Goal: Task Accomplishment & Management: Manage account settings

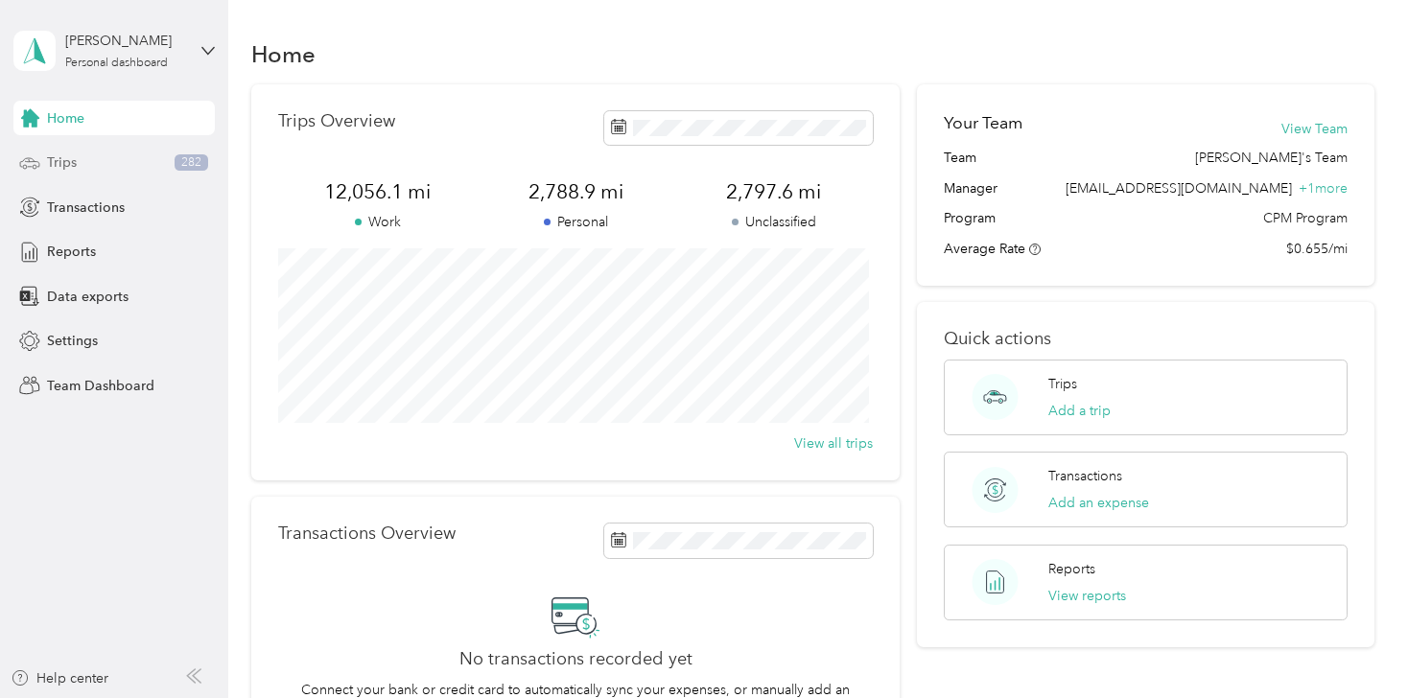
click at [70, 164] on span "Trips" at bounding box center [62, 163] width 30 height 20
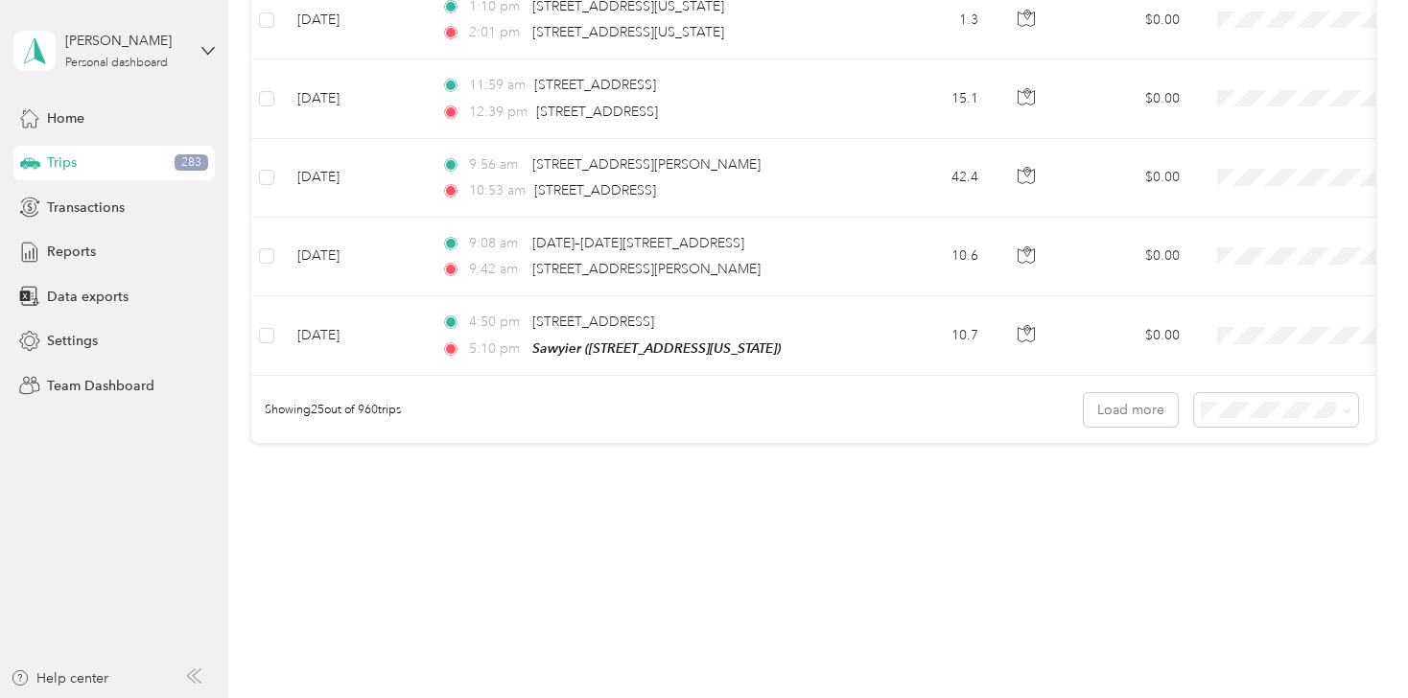
scroll to position [1939, 0]
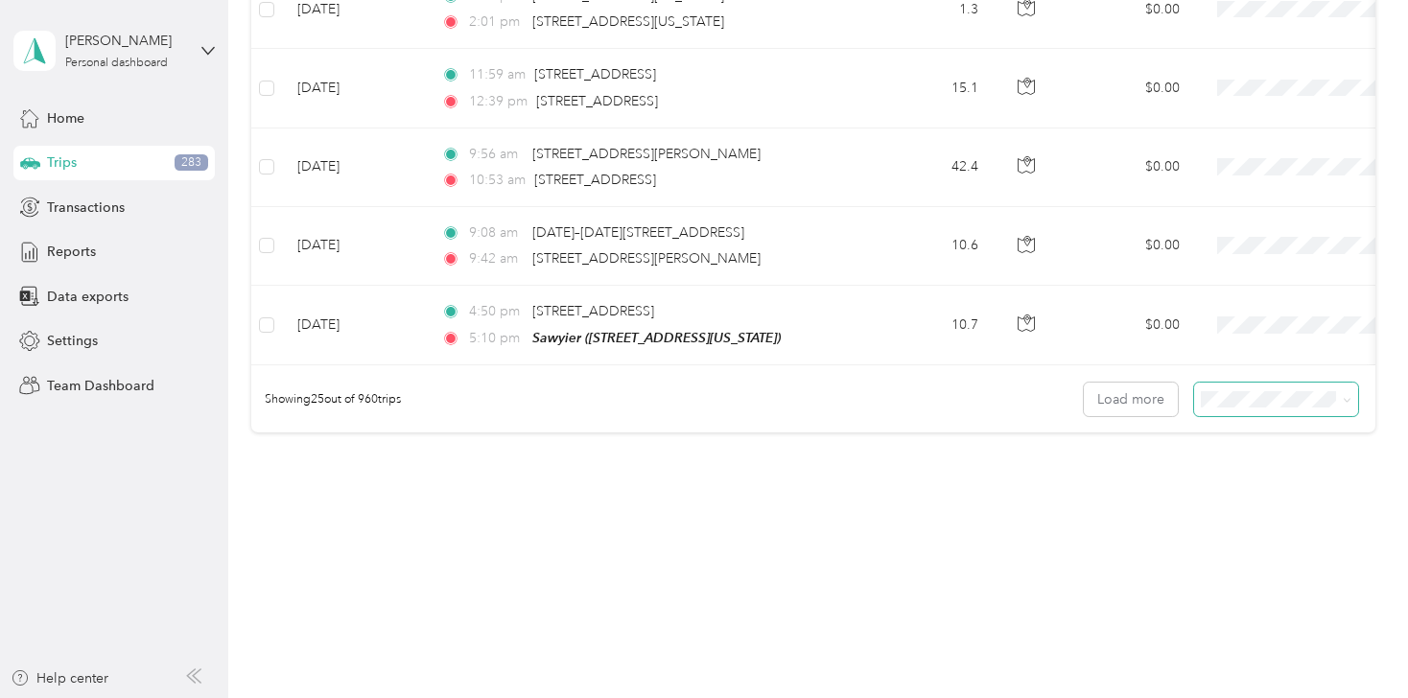
click at [1343, 401] on icon at bounding box center [1347, 400] width 9 height 9
click at [1231, 496] on span "100 per load" at bounding box center [1242, 502] width 79 height 16
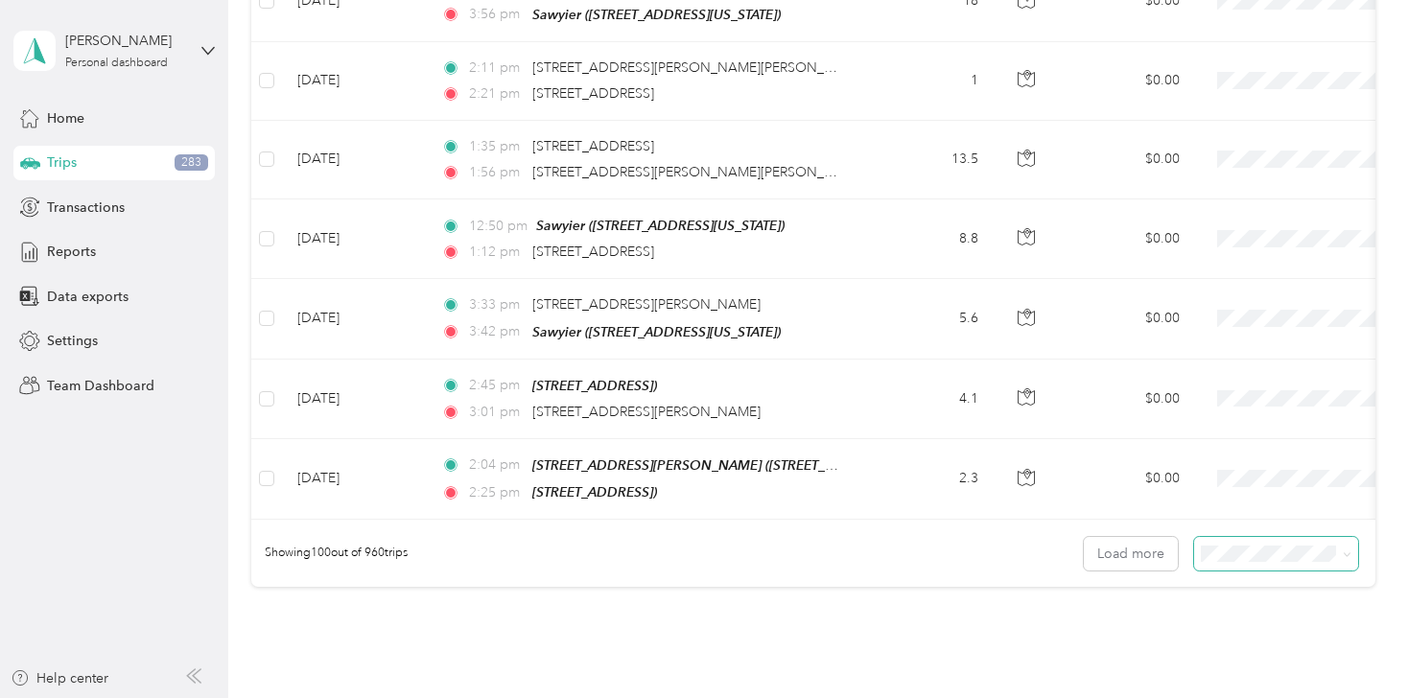
scroll to position [7843, 0]
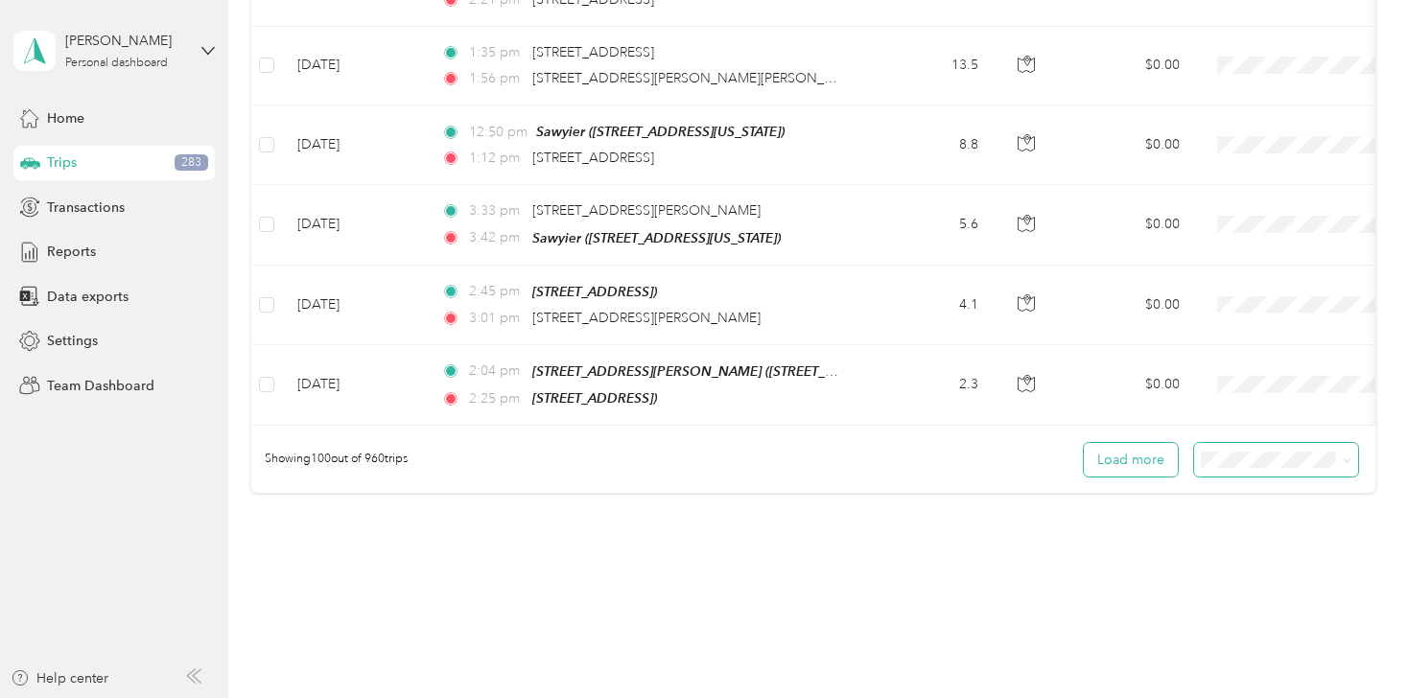
click at [1145, 443] on button "Load more" at bounding box center [1131, 460] width 94 height 34
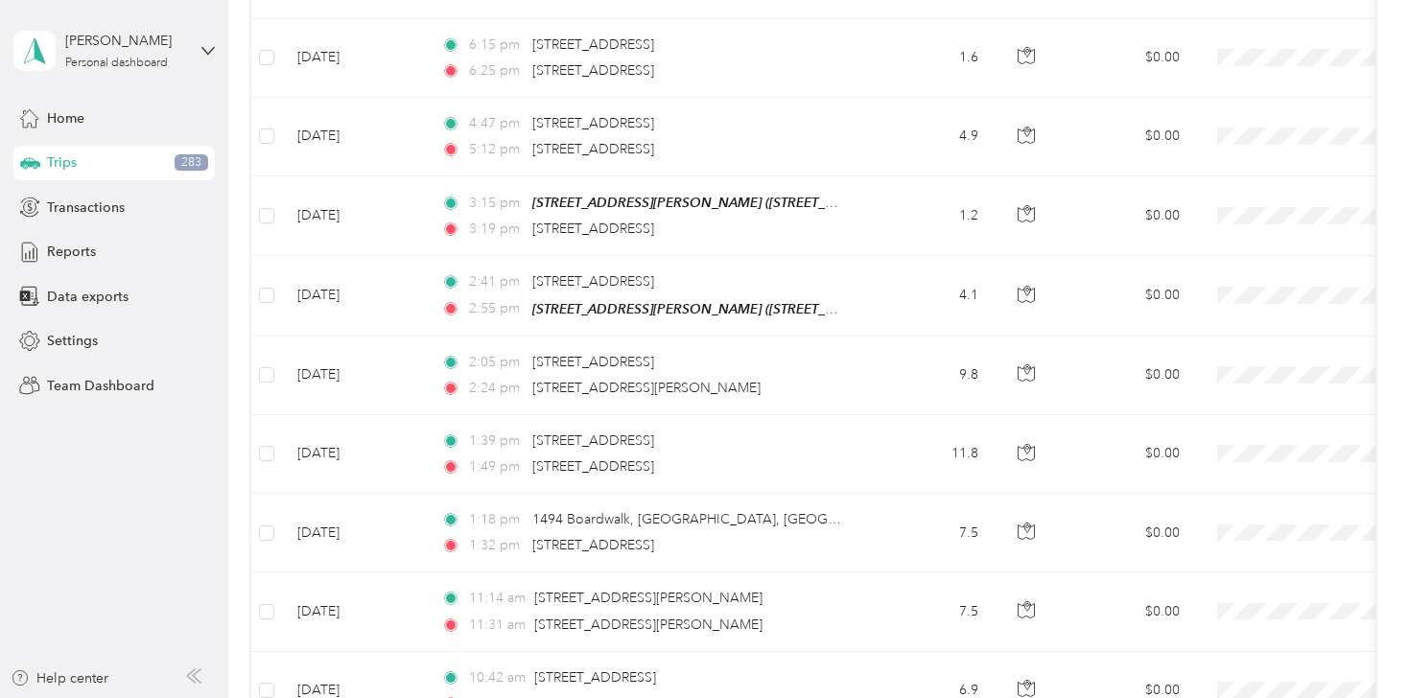
scroll to position [15714, 0]
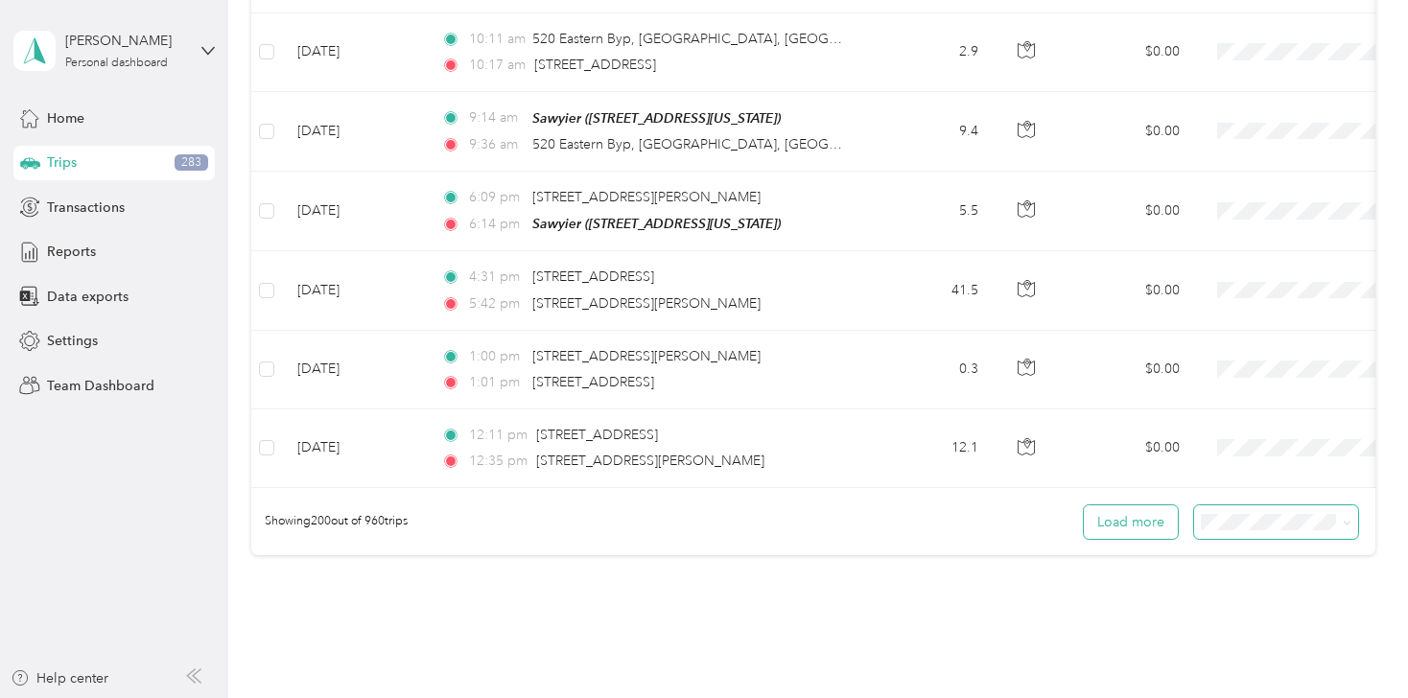
click at [1127, 506] on button "Load more" at bounding box center [1131, 523] width 94 height 34
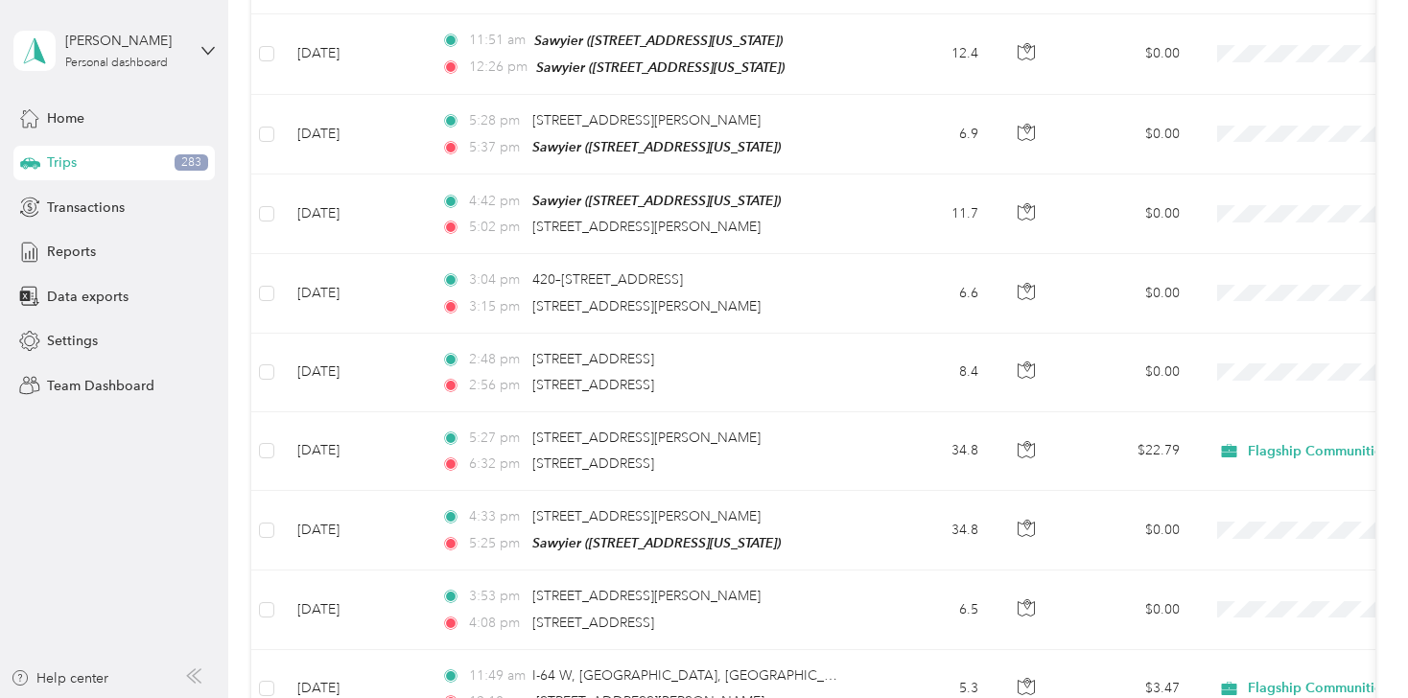
scroll to position [16954, 0]
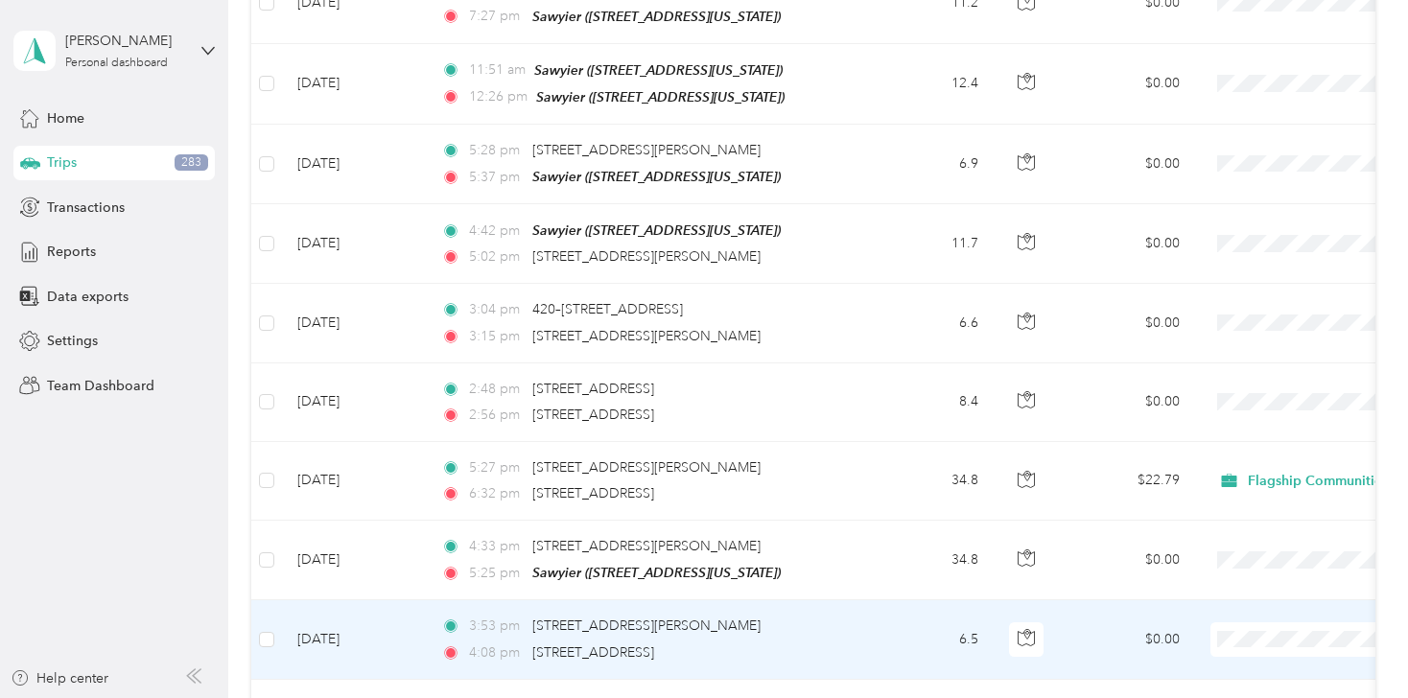
click at [1239, 521] on span "Flagship Communities" at bounding box center [1306, 514] width 177 height 20
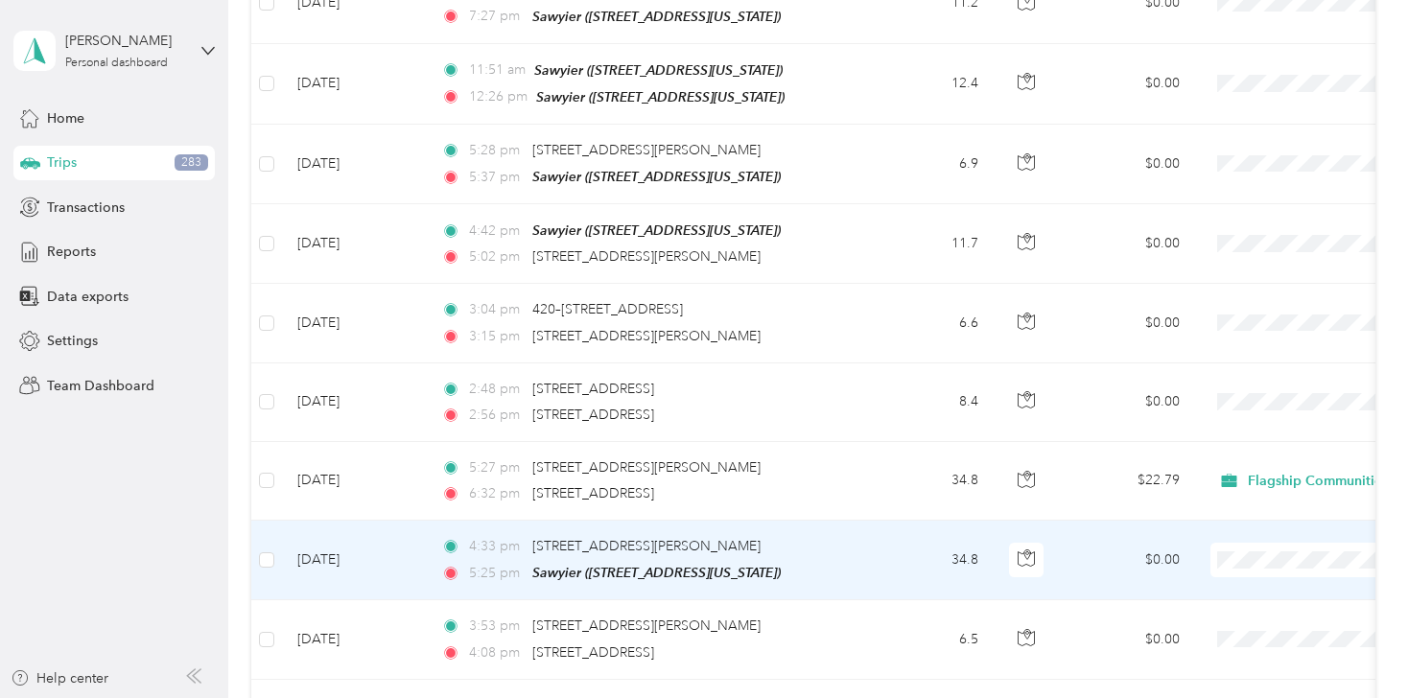
click at [1227, 448] on li "Flagship Communities" at bounding box center [1289, 445] width 238 height 34
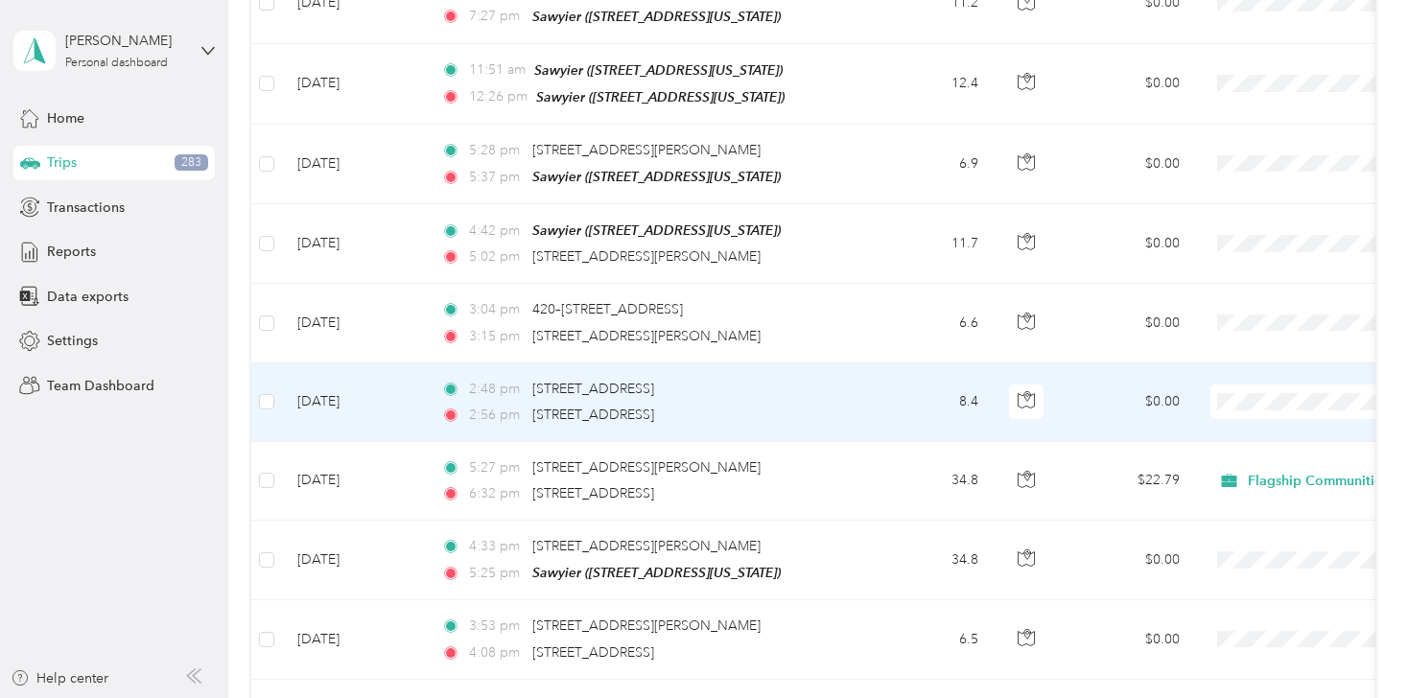
click at [1247, 385] on span at bounding box center [1330, 402] width 238 height 35
click at [1251, 283] on span "Flagship Communities" at bounding box center [1306, 288] width 177 height 20
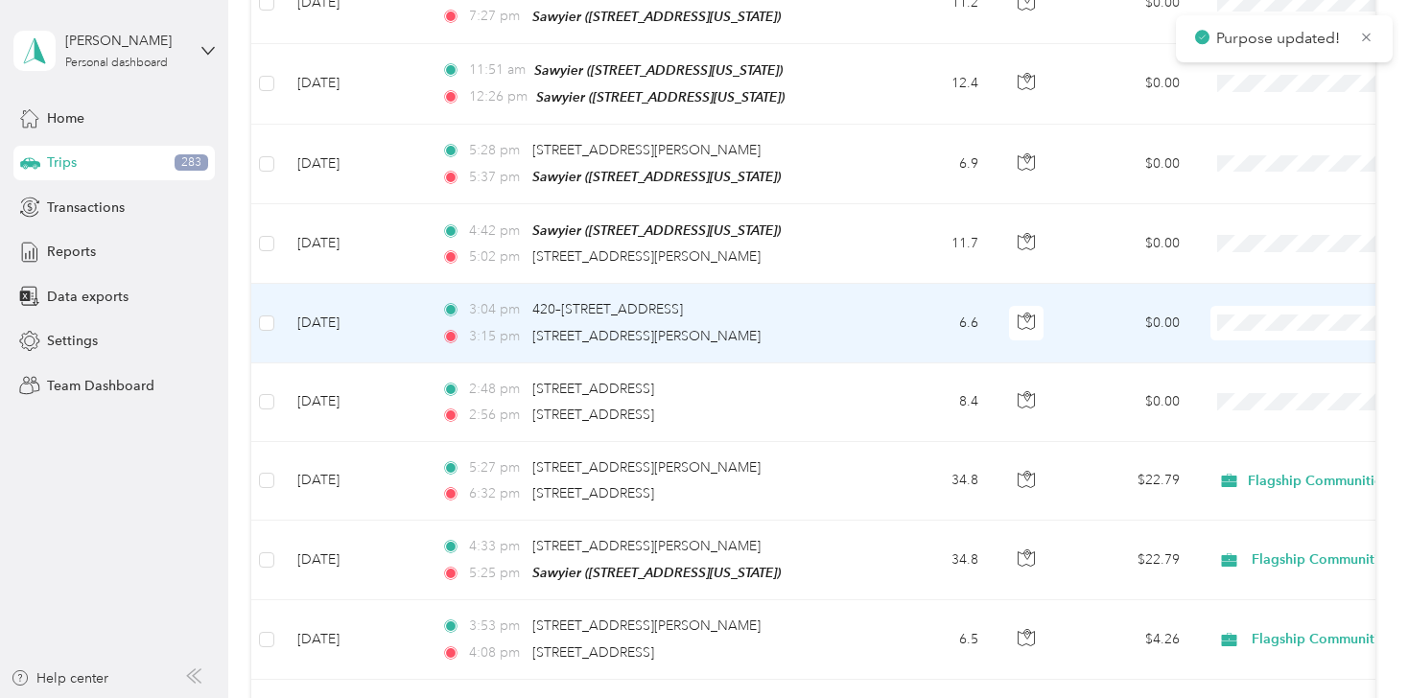
click at [1247, 205] on span "Flagship Communities" at bounding box center [1306, 210] width 177 height 20
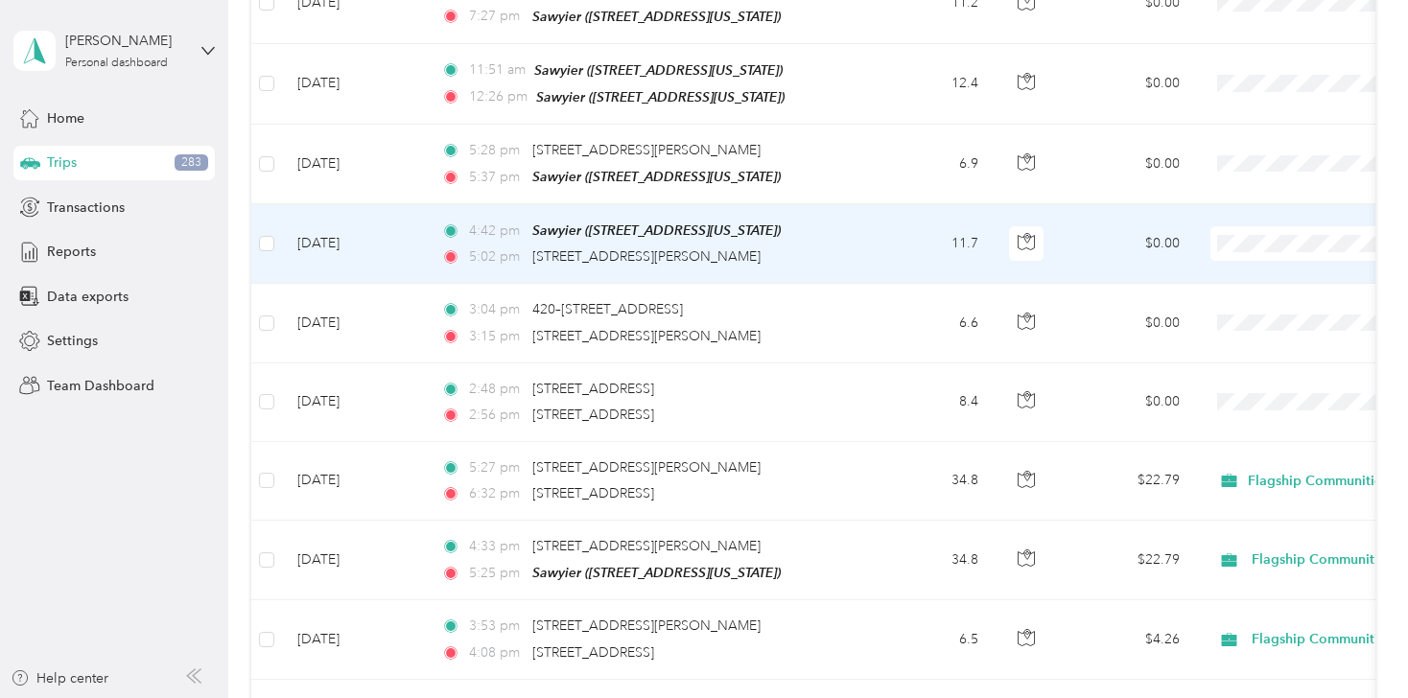
click at [1232, 165] on li "Personal" at bounding box center [1289, 154] width 238 height 34
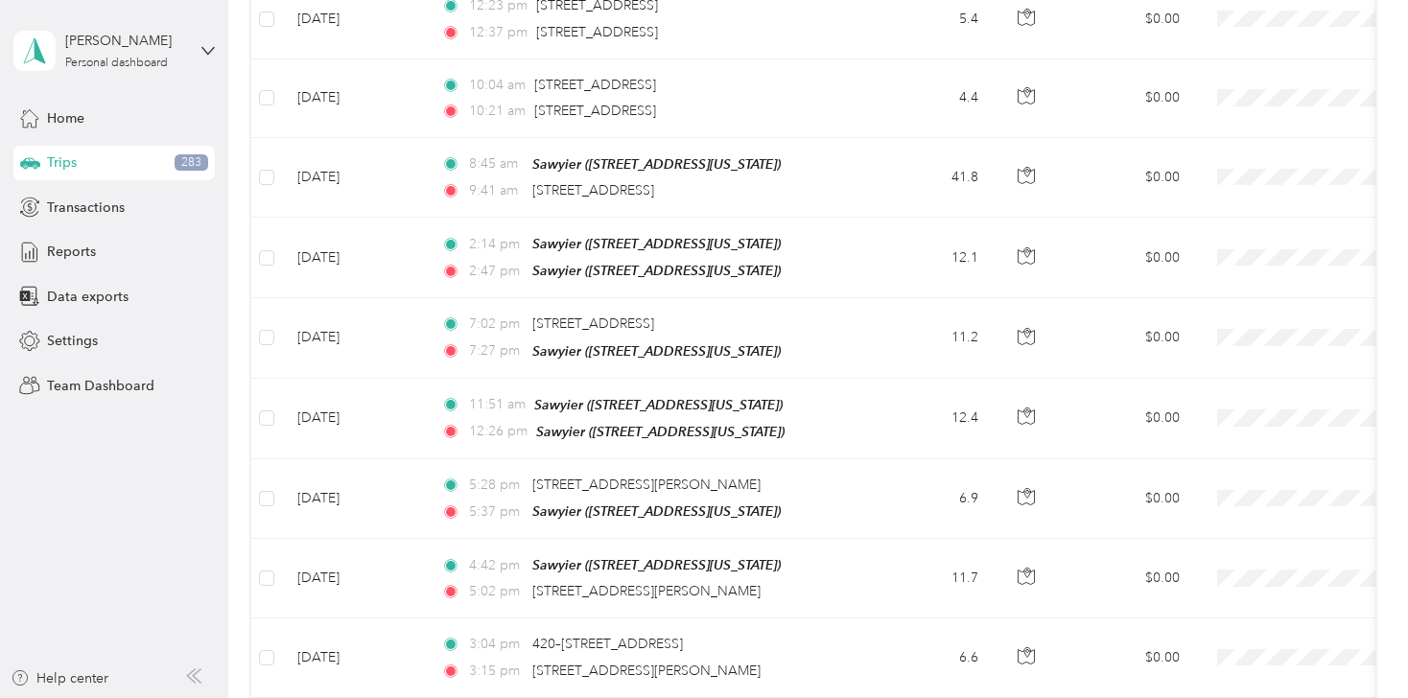
scroll to position [16608, 0]
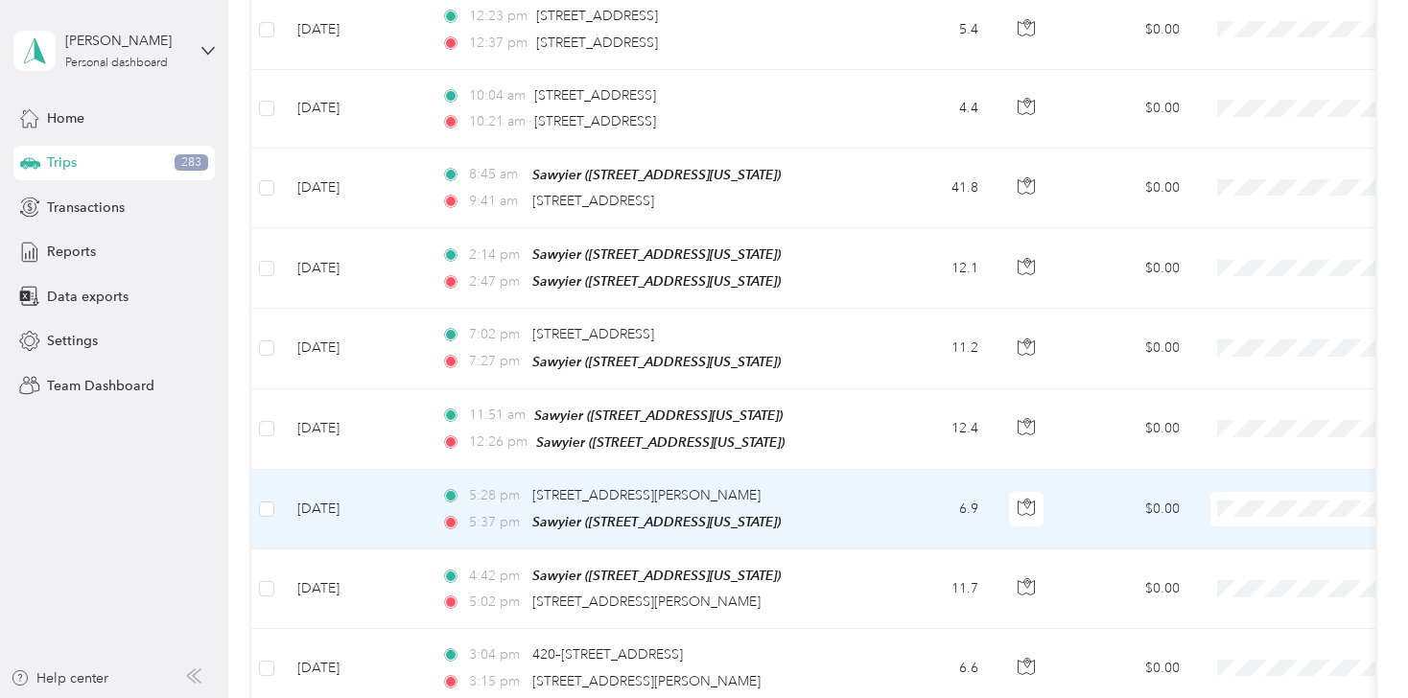
click at [1225, 427] on span "Personal" at bounding box center [1306, 431] width 177 height 20
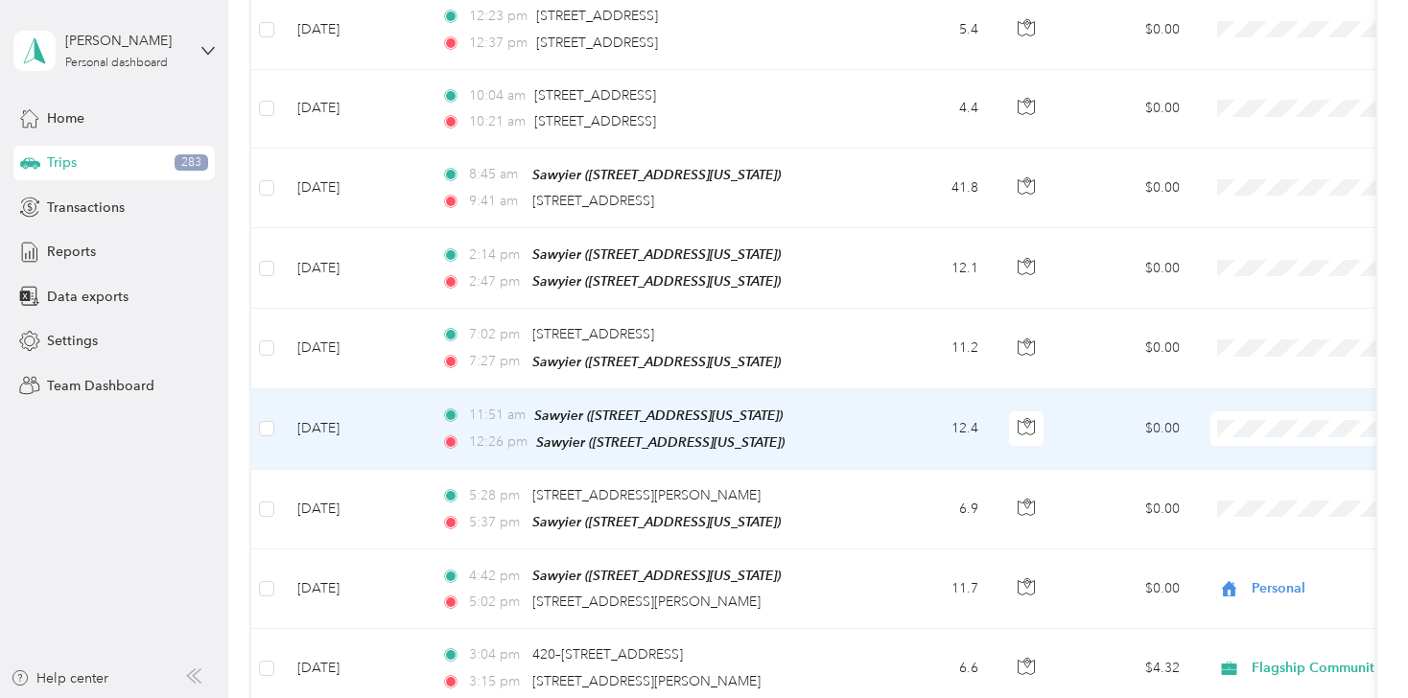
click at [1232, 351] on span "Personal" at bounding box center [1306, 350] width 177 height 20
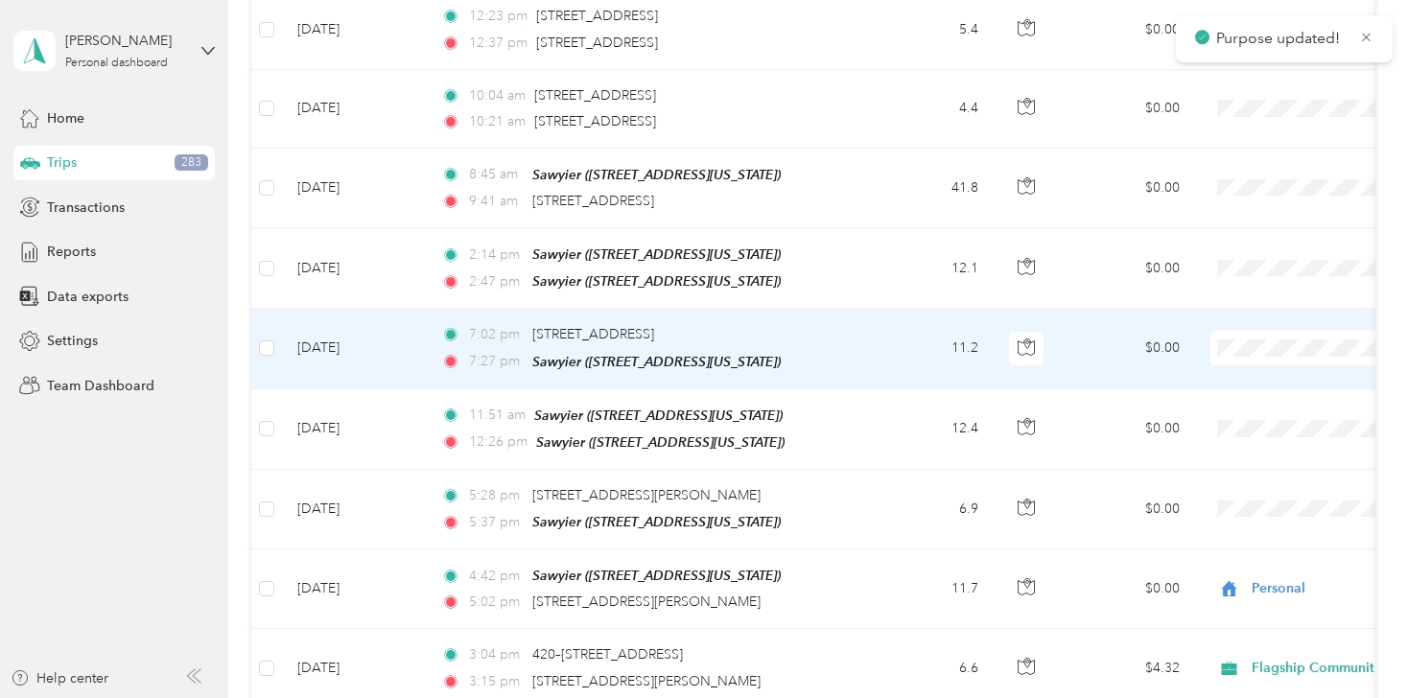
click at [1223, 273] on li "Personal" at bounding box center [1289, 263] width 238 height 34
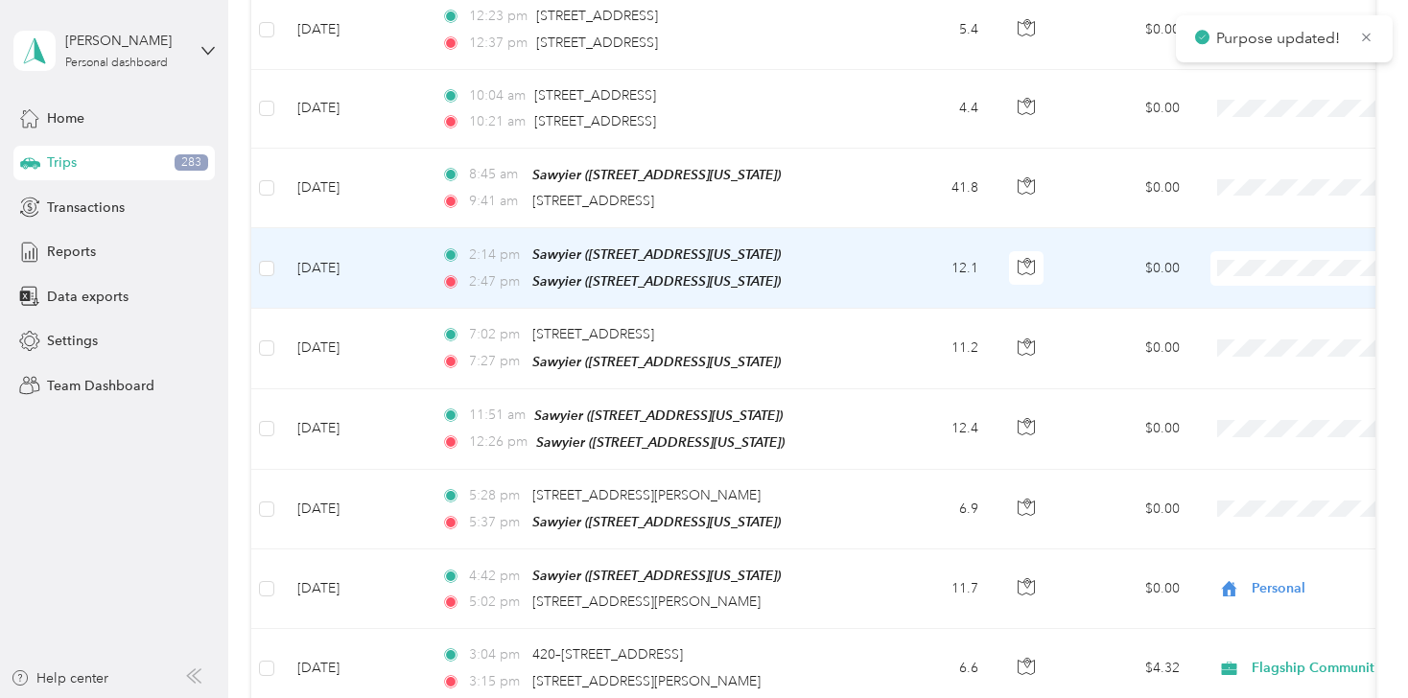
click at [1235, 197] on li "Personal" at bounding box center [1289, 189] width 238 height 34
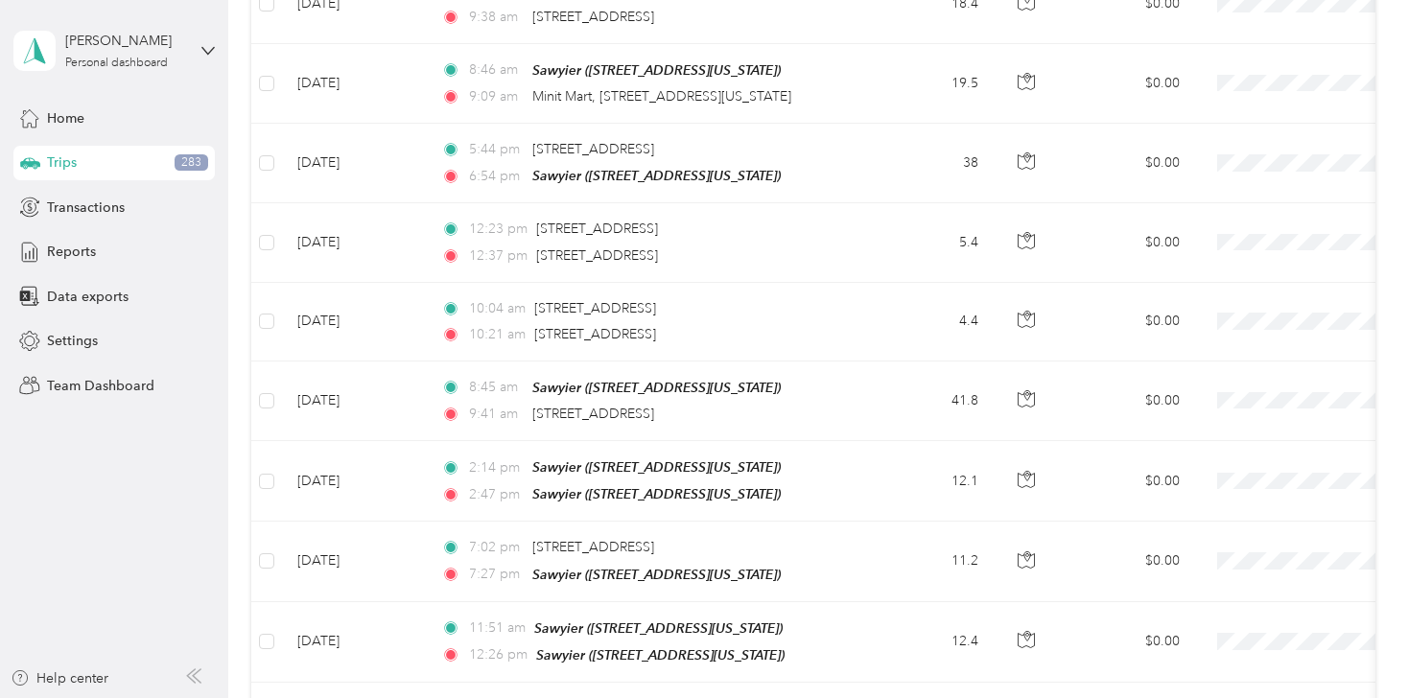
scroll to position [16378, 0]
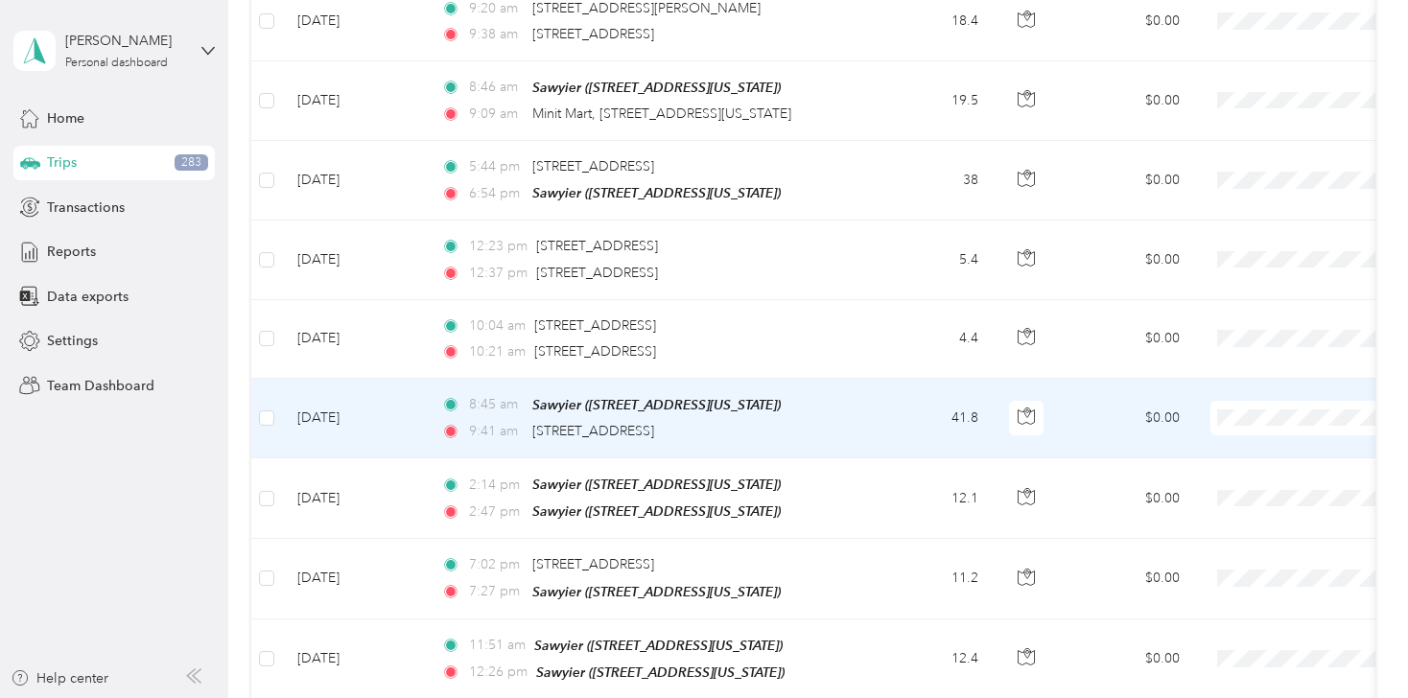
click at [1214, 319] on ol "Flagship Communities Personal" at bounding box center [1289, 319] width 238 height 67
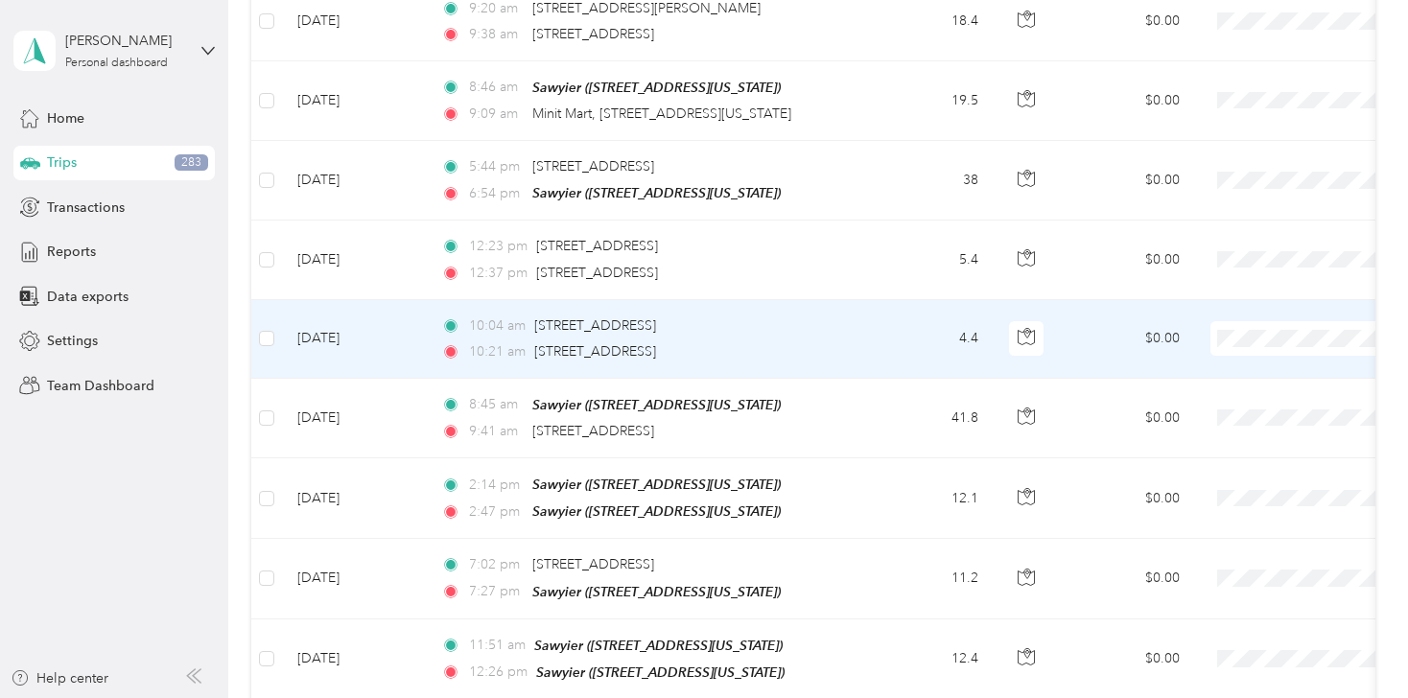
click at [1236, 237] on li "Flagship Communities" at bounding box center [1289, 226] width 238 height 34
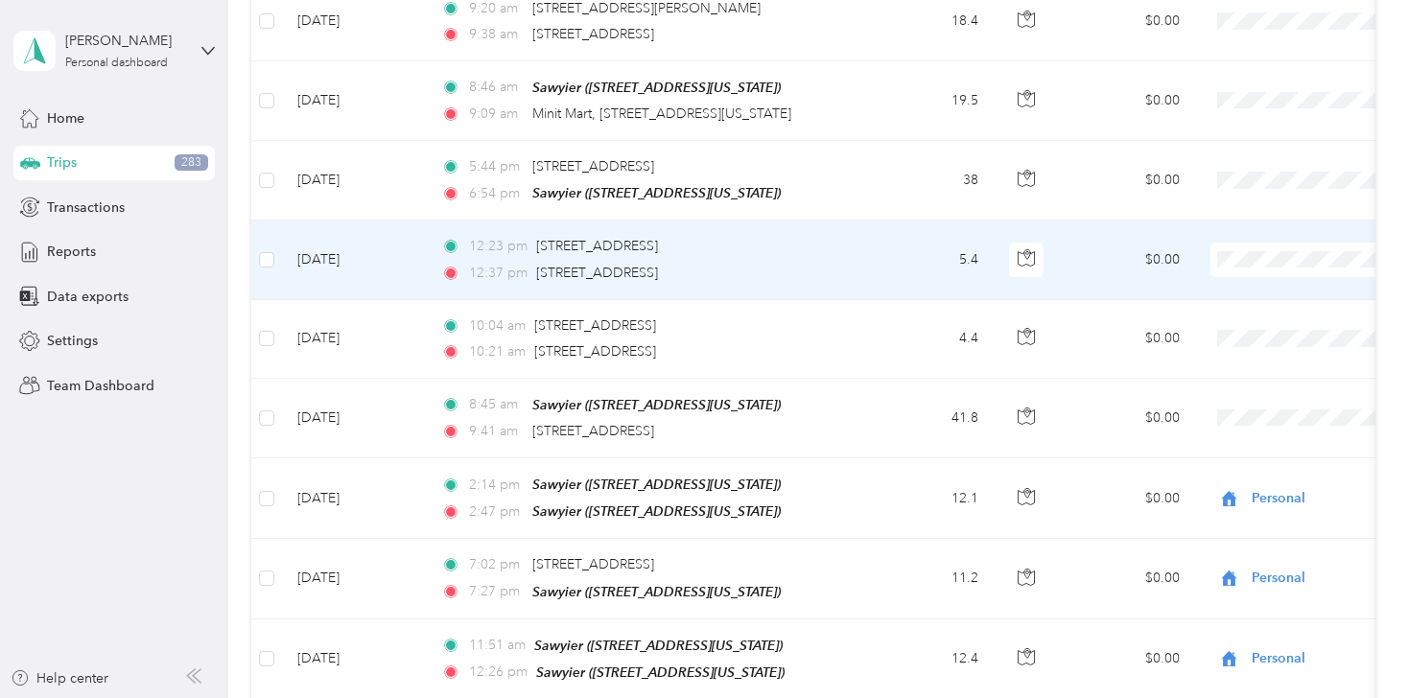
click at [1255, 243] on span at bounding box center [1330, 260] width 238 height 35
click at [1242, 152] on span "Flagship Communities" at bounding box center [1306, 155] width 177 height 20
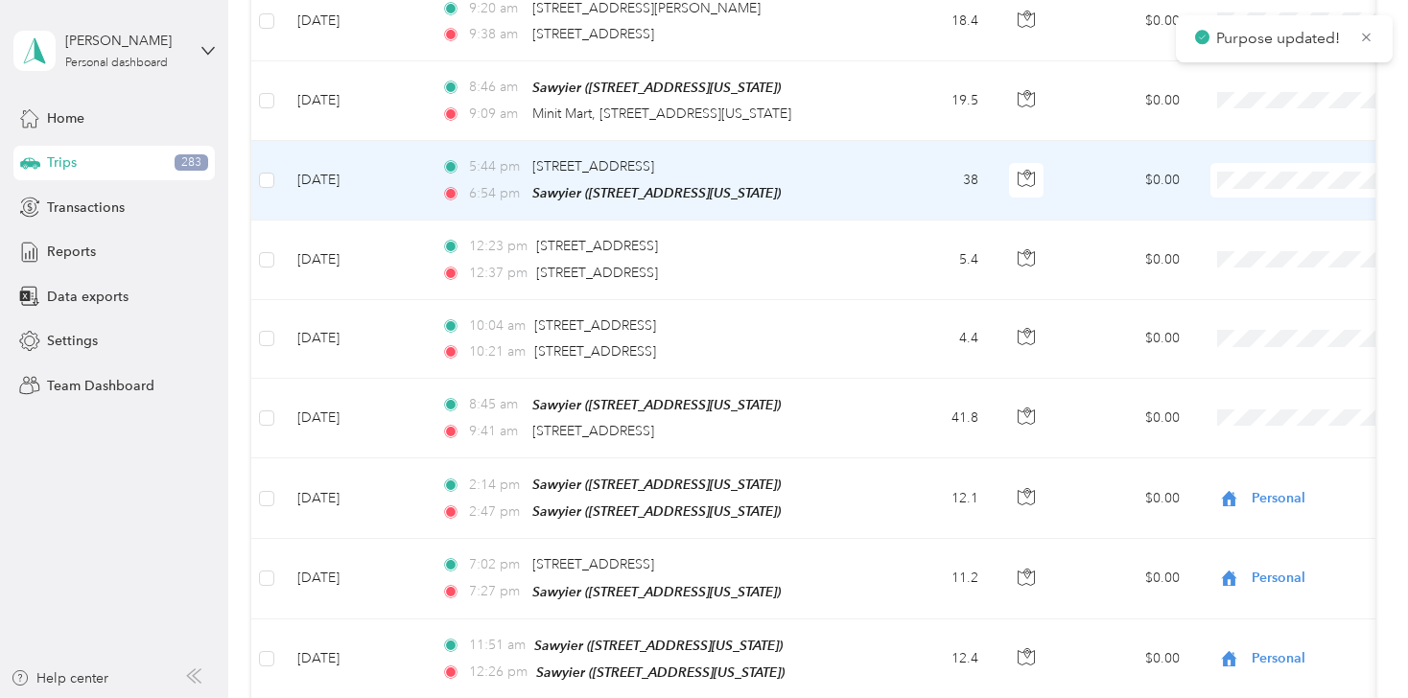
click at [1259, 37] on main "Purpose updated! [PERSON_NAME] Personal dashboard Home Trips 283 Transactions R…" at bounding box center [699, 349] width 1399 height 698
click at [1225, 80] on li "Flagship Communities" at bounding box center [1289, 67] width 238 height 34
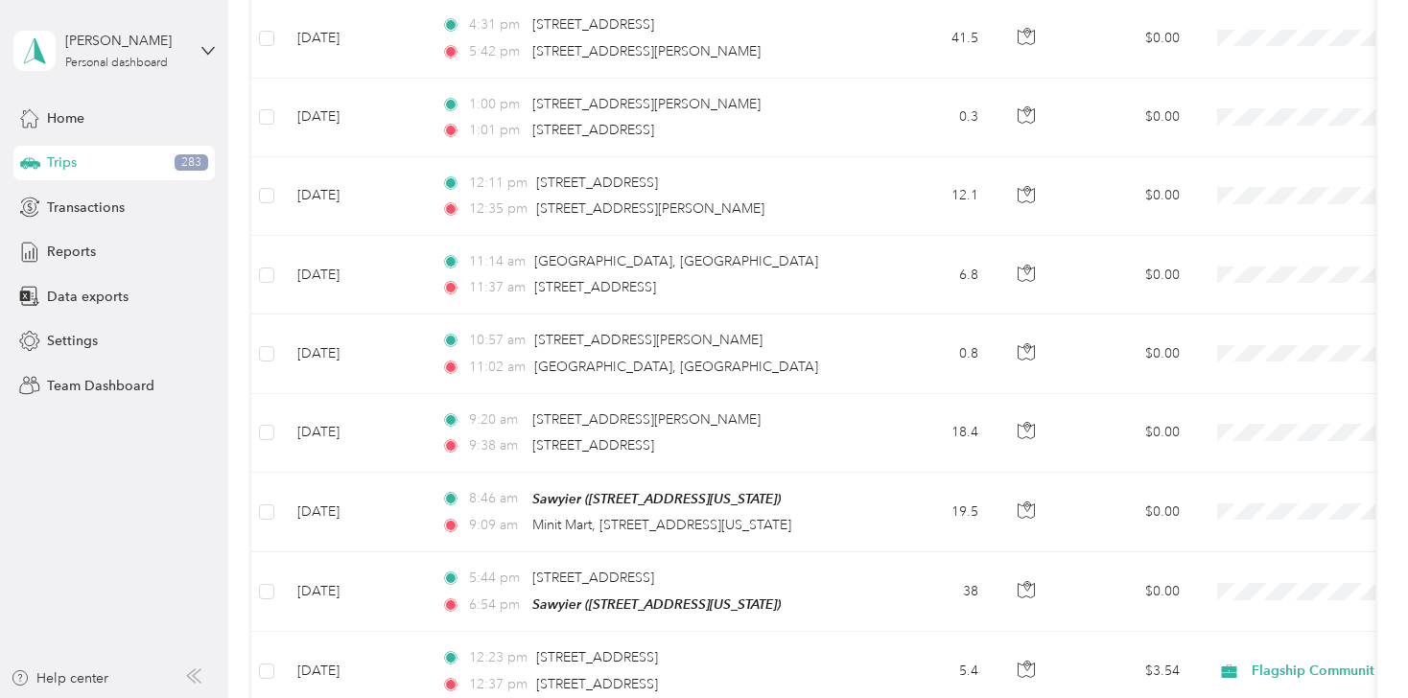
scroll to position [15956, 0]
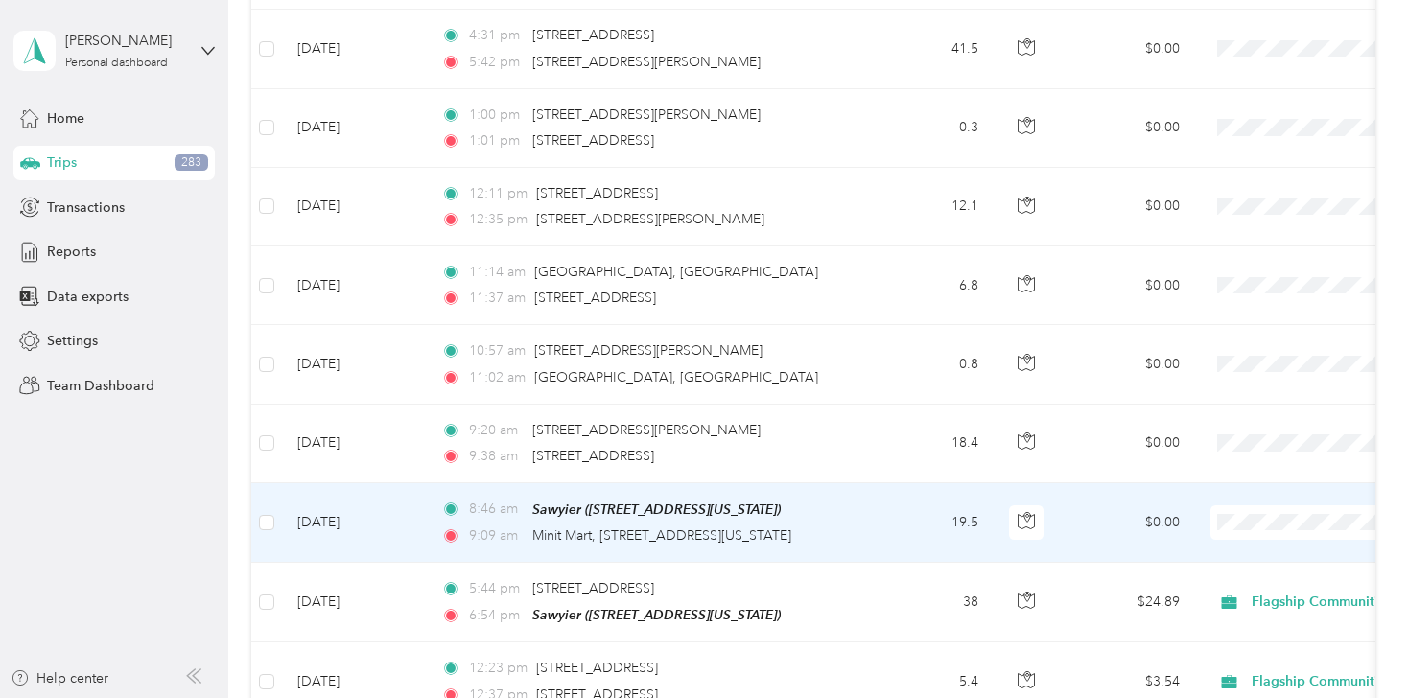
click at [1245, 421] on li "Flagship Communities" at bounding box center [1289, 420] width 238 height 34
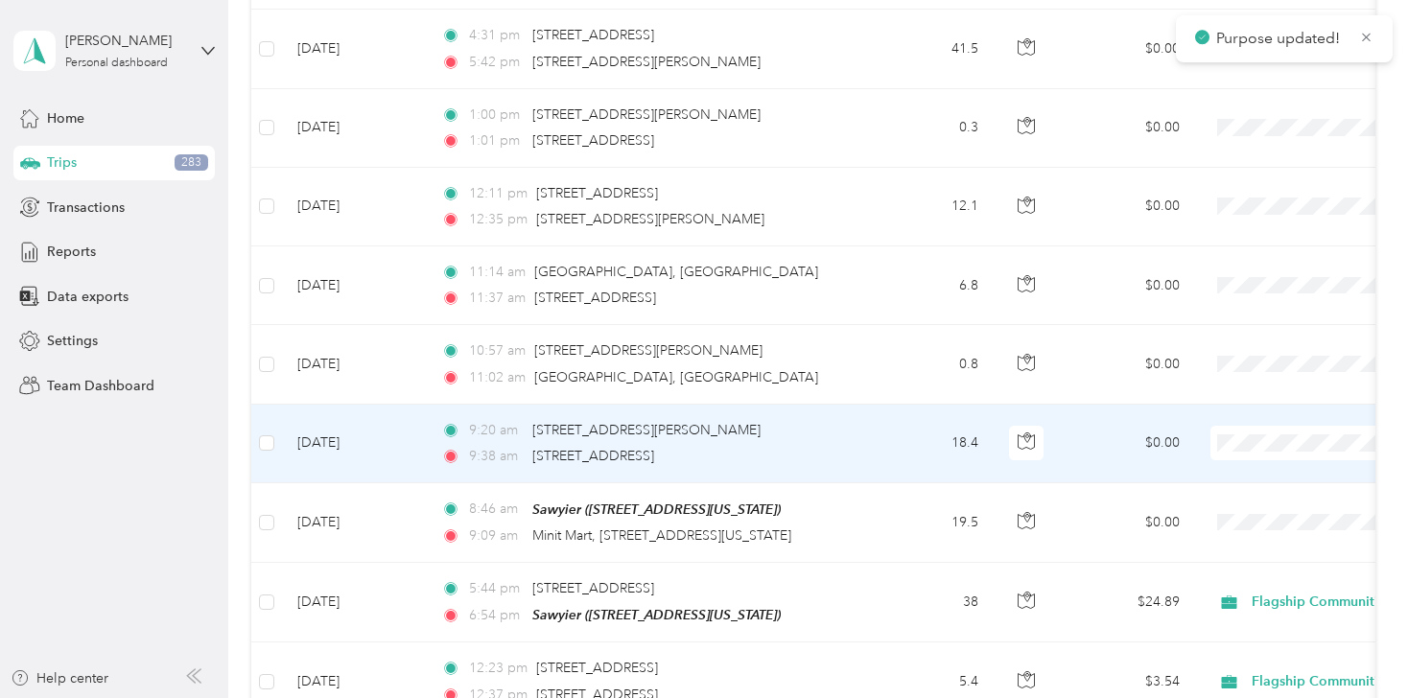
click at [1237, 339] on span "Flagship Communities" at bounding box center [1306, 332] width 177 height 20
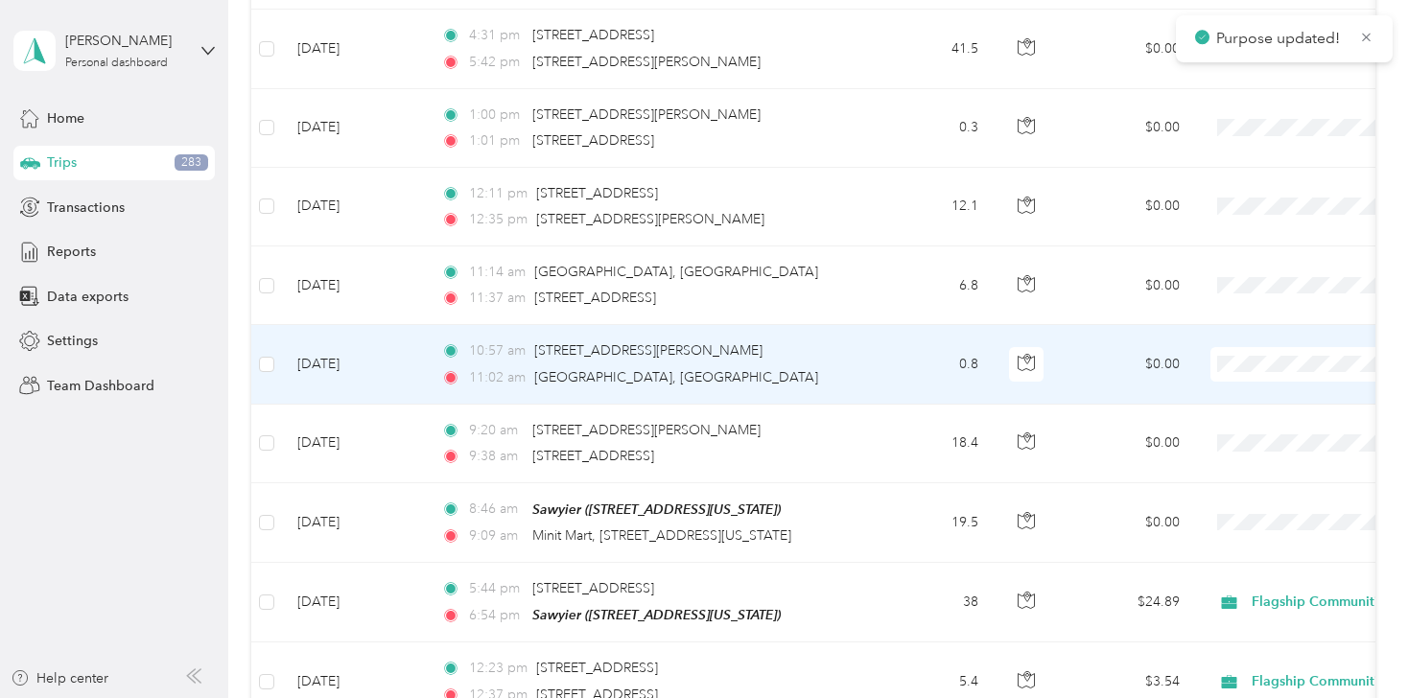
click at [1246, 261] on span "Flagship Communities" at bounding box center [1306, 262] width 177 height 20
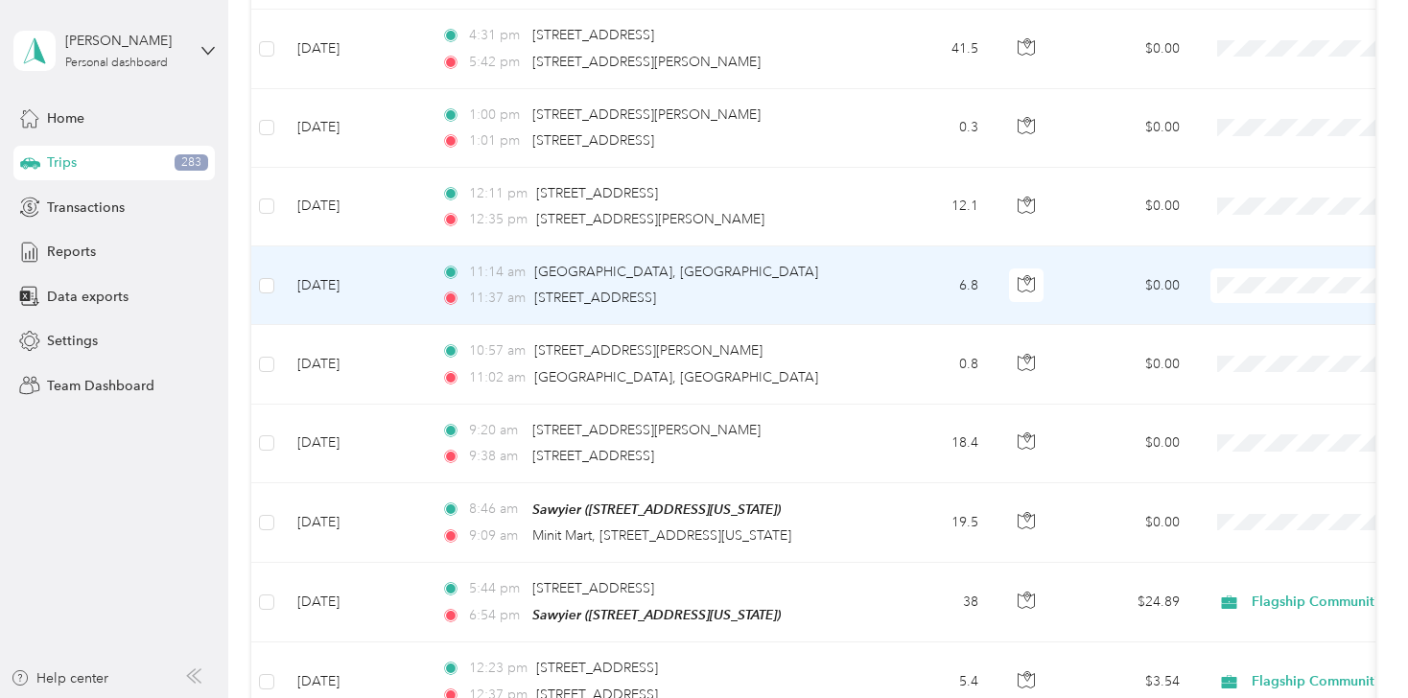
click at [1245, 218] on li "Personal" at bounding box center [1289, 214] width 238 height 34
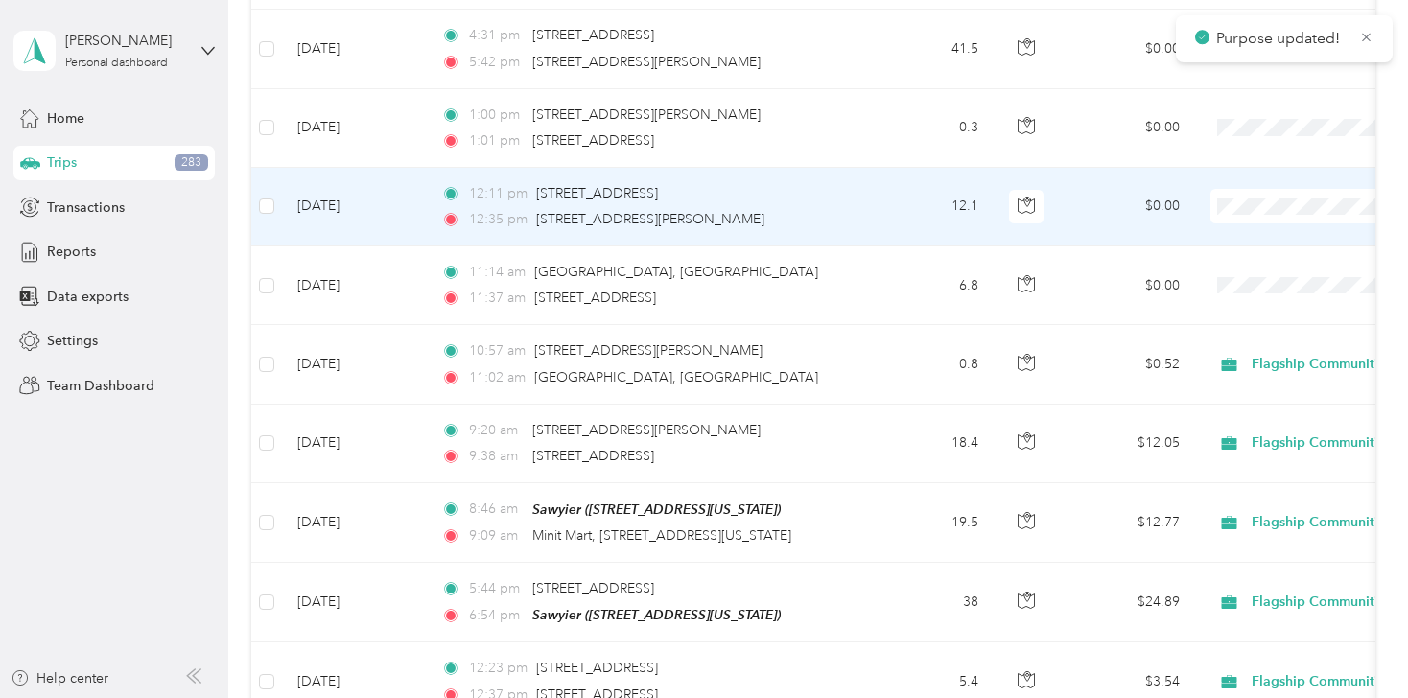
click at [1245, 140] on li "Personal" at bounding box center [1289, 131] width 238 height 34
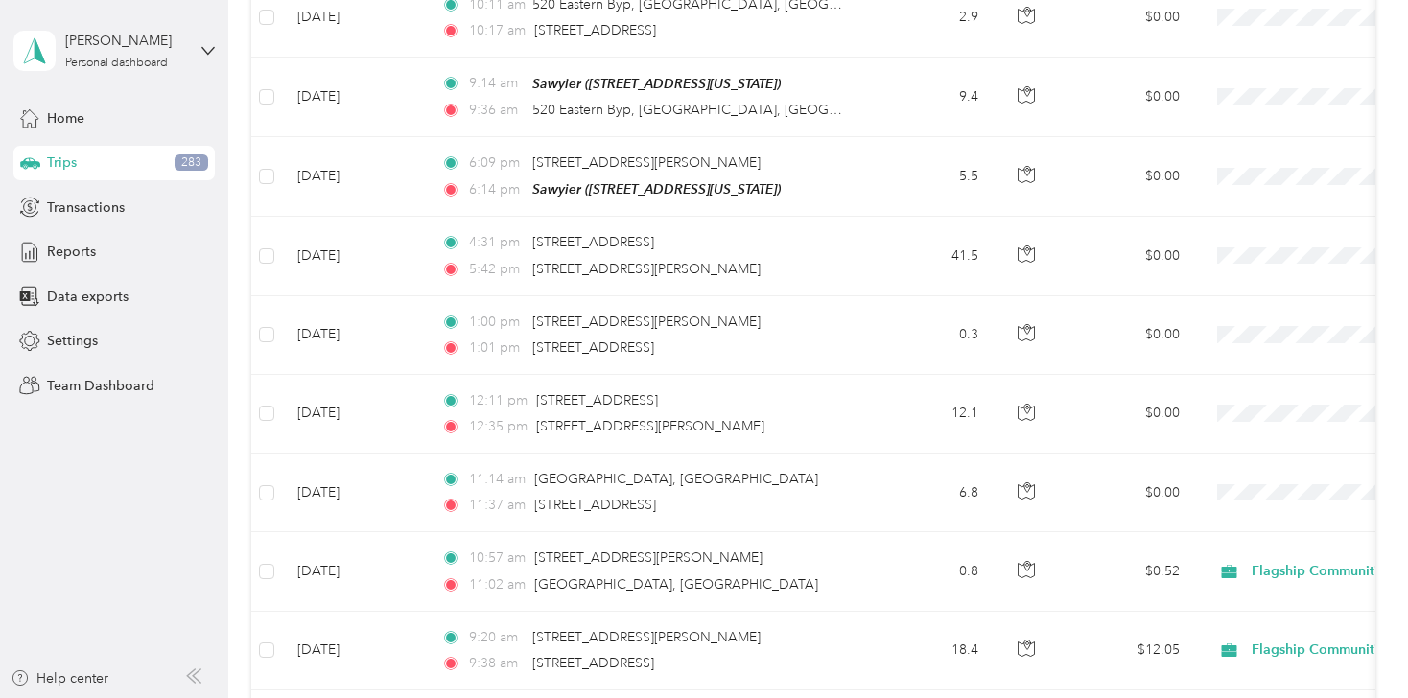
scroll to position [15649, 0]
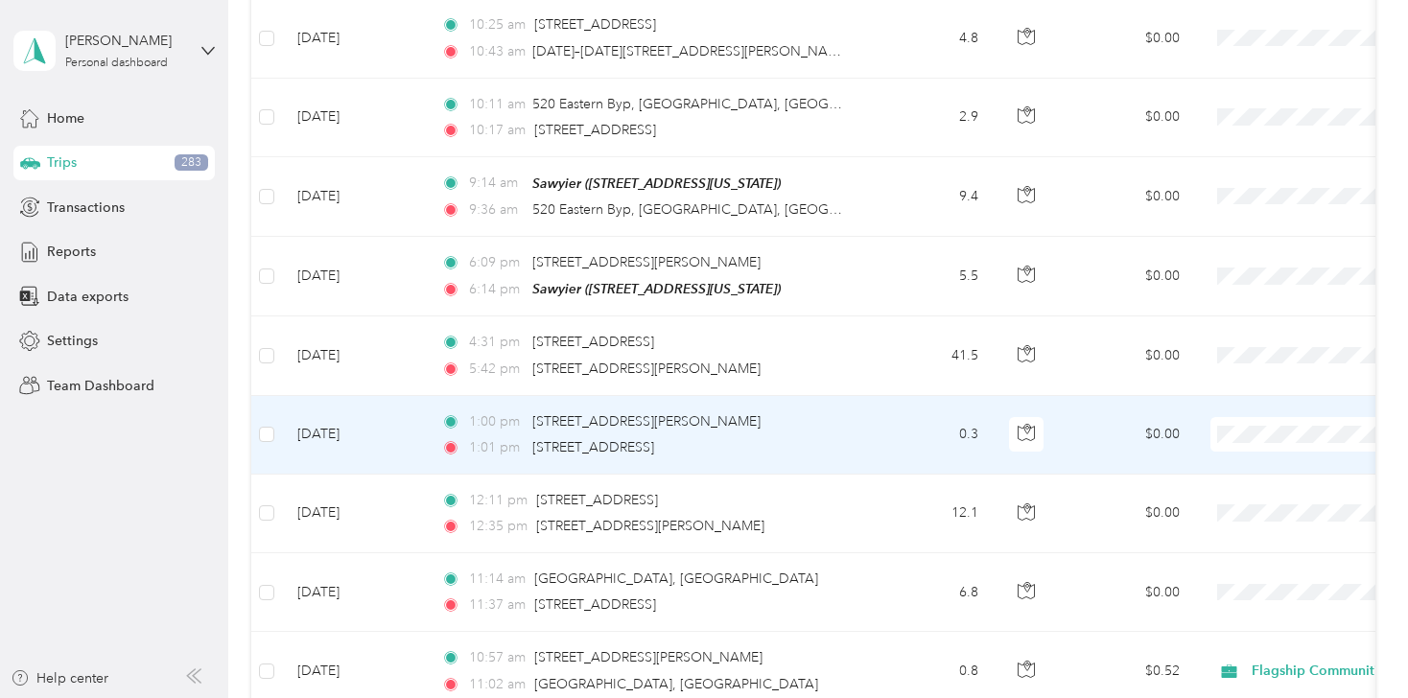
click at [1225, 338] on li "Flagship Communities" at bounding box center [1289, 327] width 238 height 34
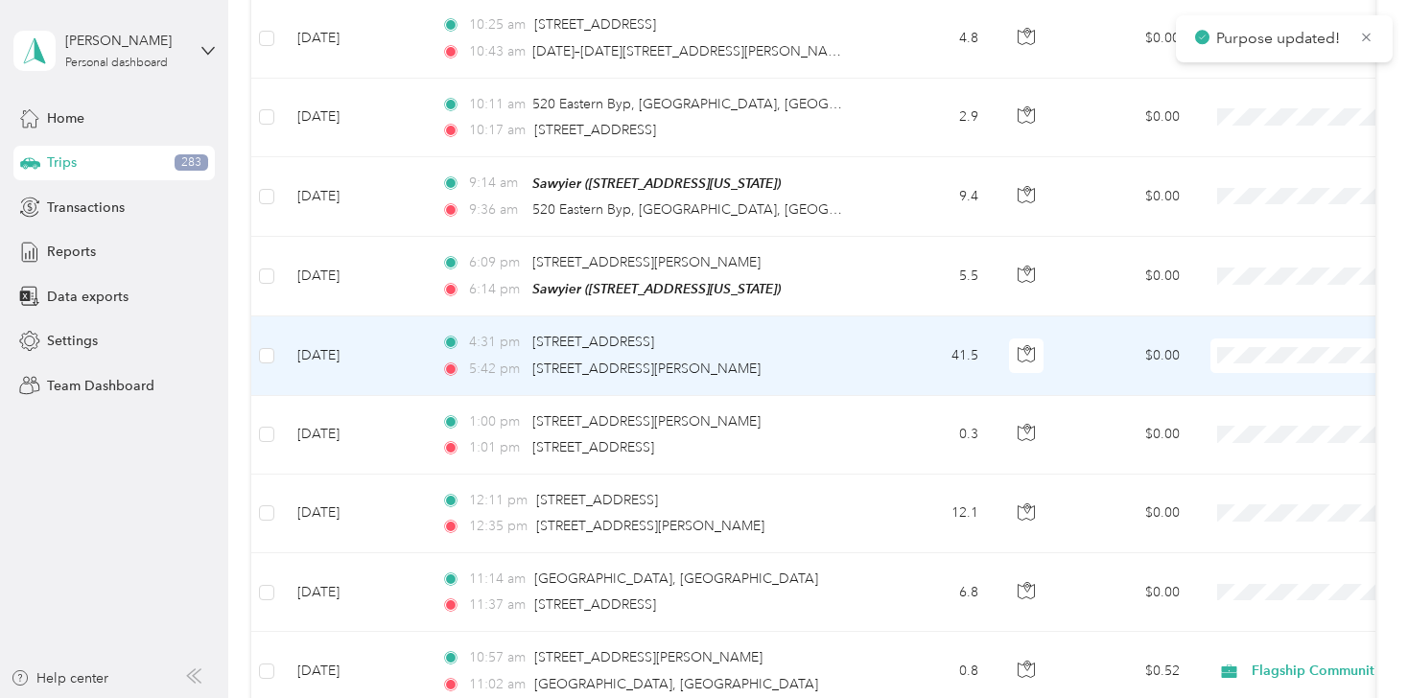
click at [1240, 254] on li "Flagship Communities" at bounding box center [1289, 253] width 238 height 34
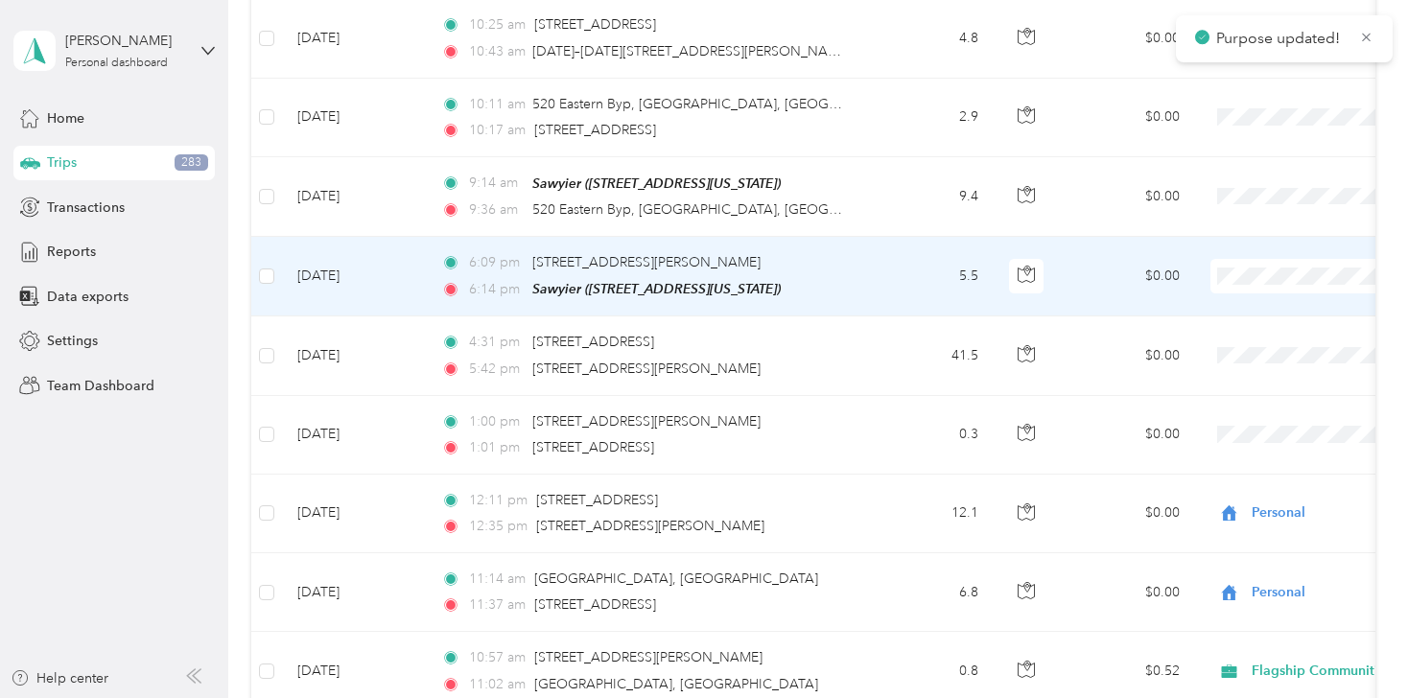
click at [1235, 207] on span "Personal" at bounding box center [1306, 199] width 177 height 20
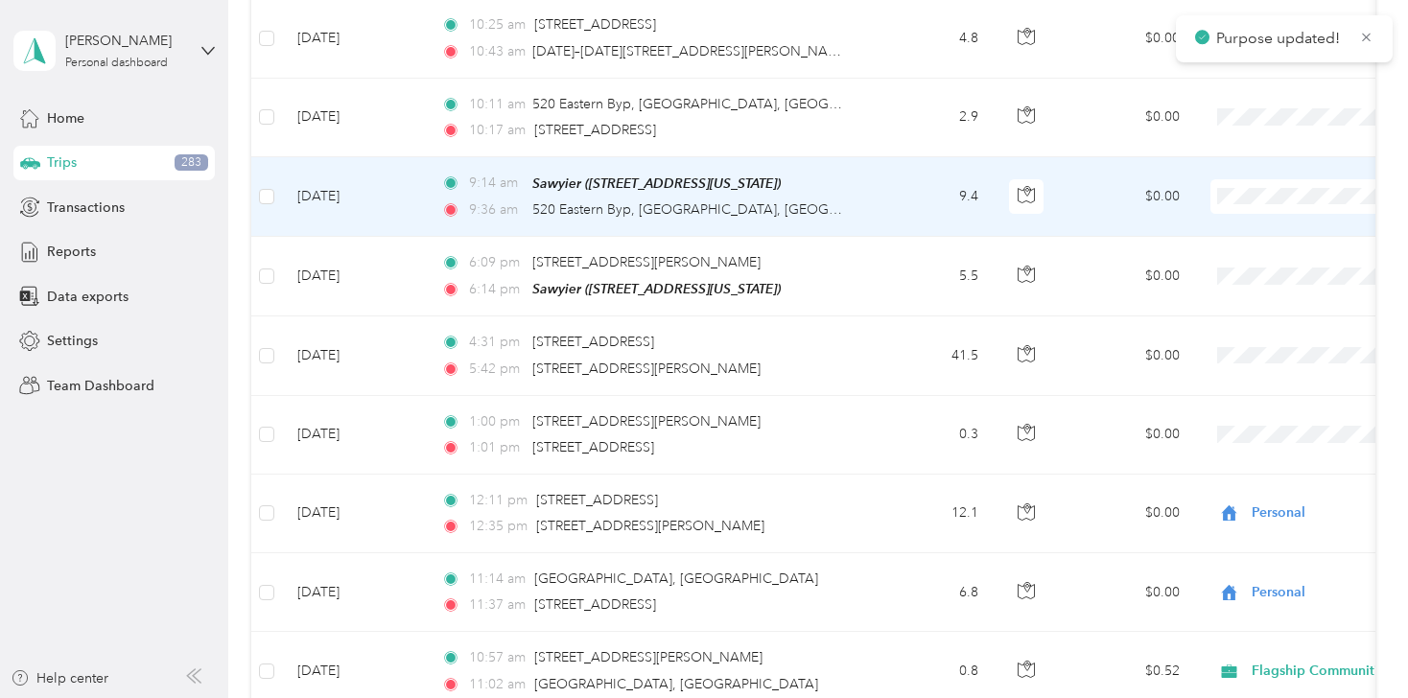
click at [1241, 128] on span "Personal" at bounding box center [1306, 131] width 177 height 20
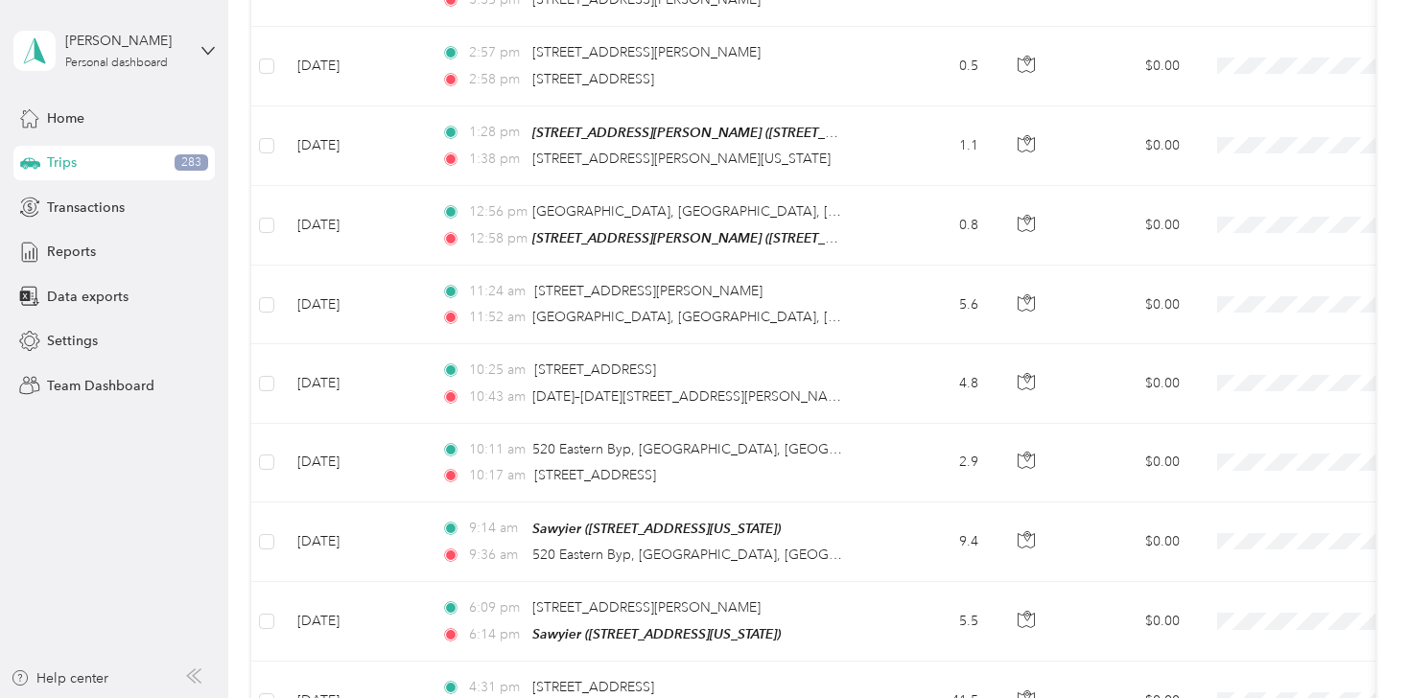
scroll to position [15227, 0]
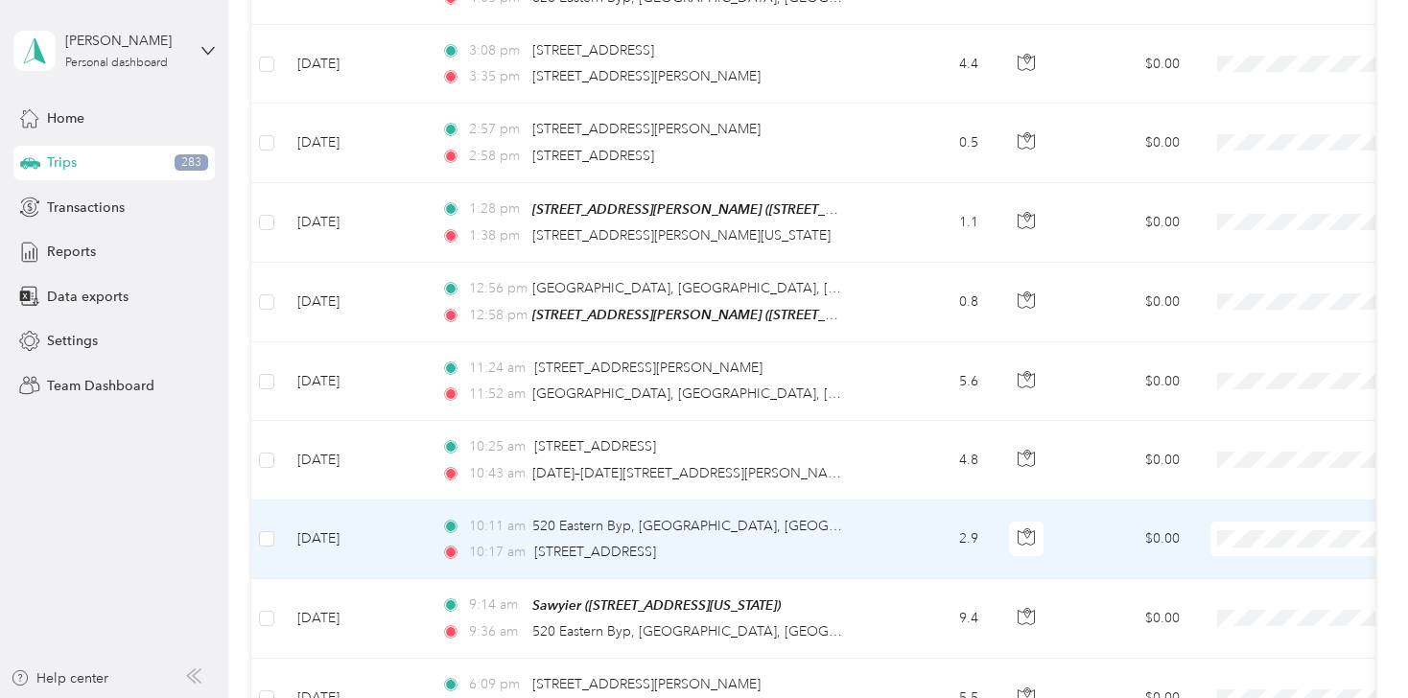
click at [1218, 478] on li "Personal" at bounding box center [1289, 464] width 238 height 34
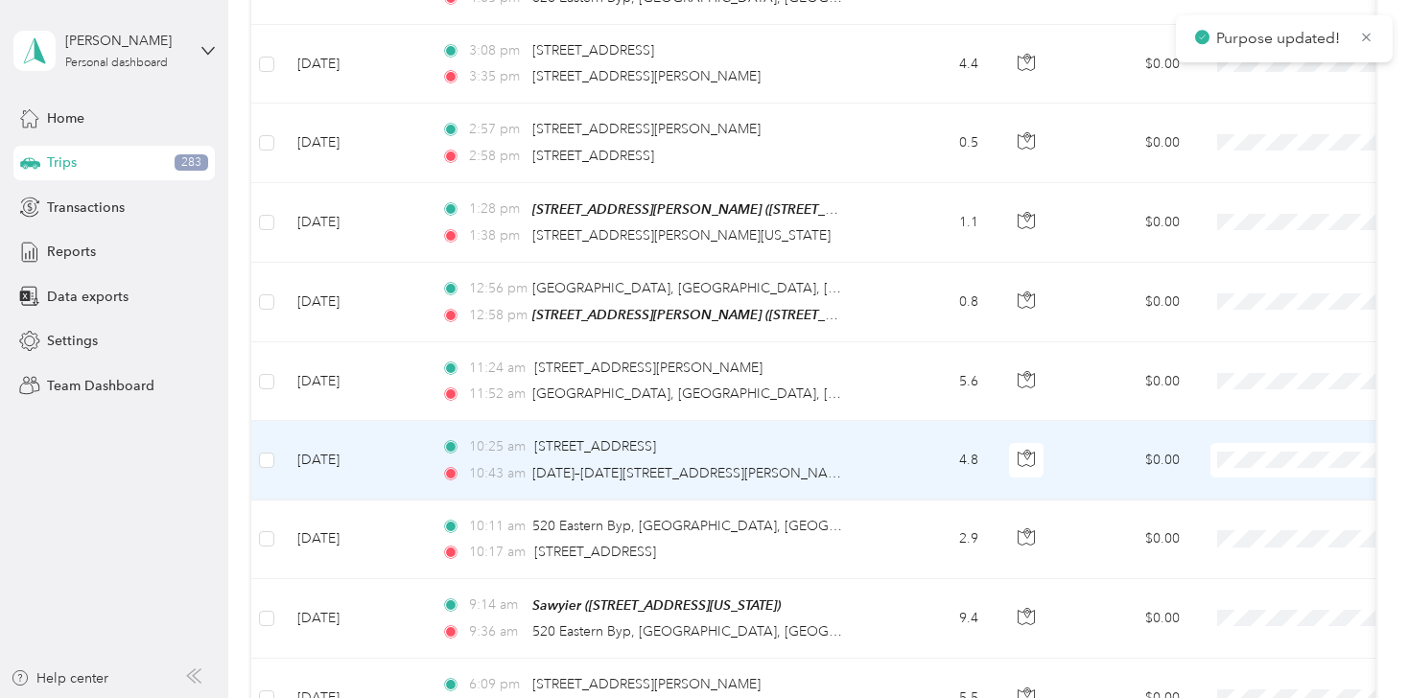
click at [1247, 443] on span at bounding box center [1330, 460] width 238 height 35
click at [1239, 396] on li "Personal" at bounding box center [1289, 391] width 238 height 34
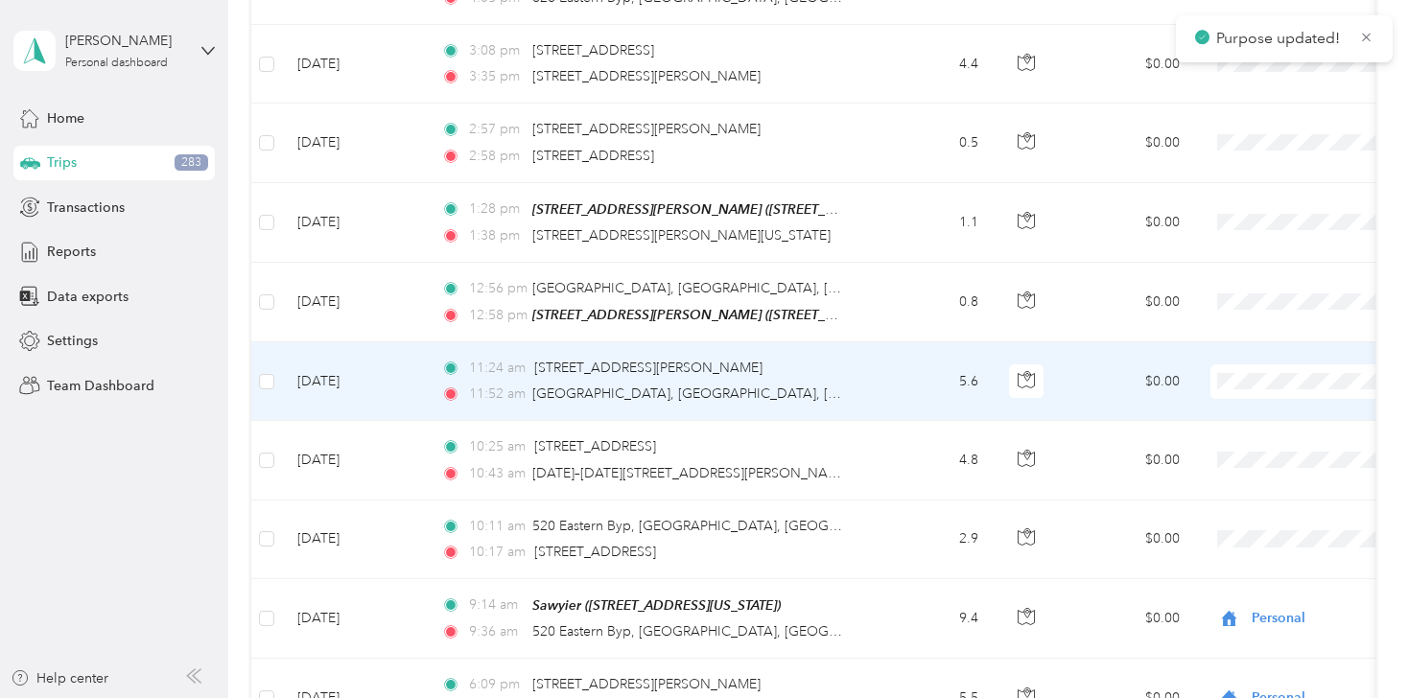
click at [1260, 314] on span "Personal" at bounding box center [1306, 315] width 177 height 20
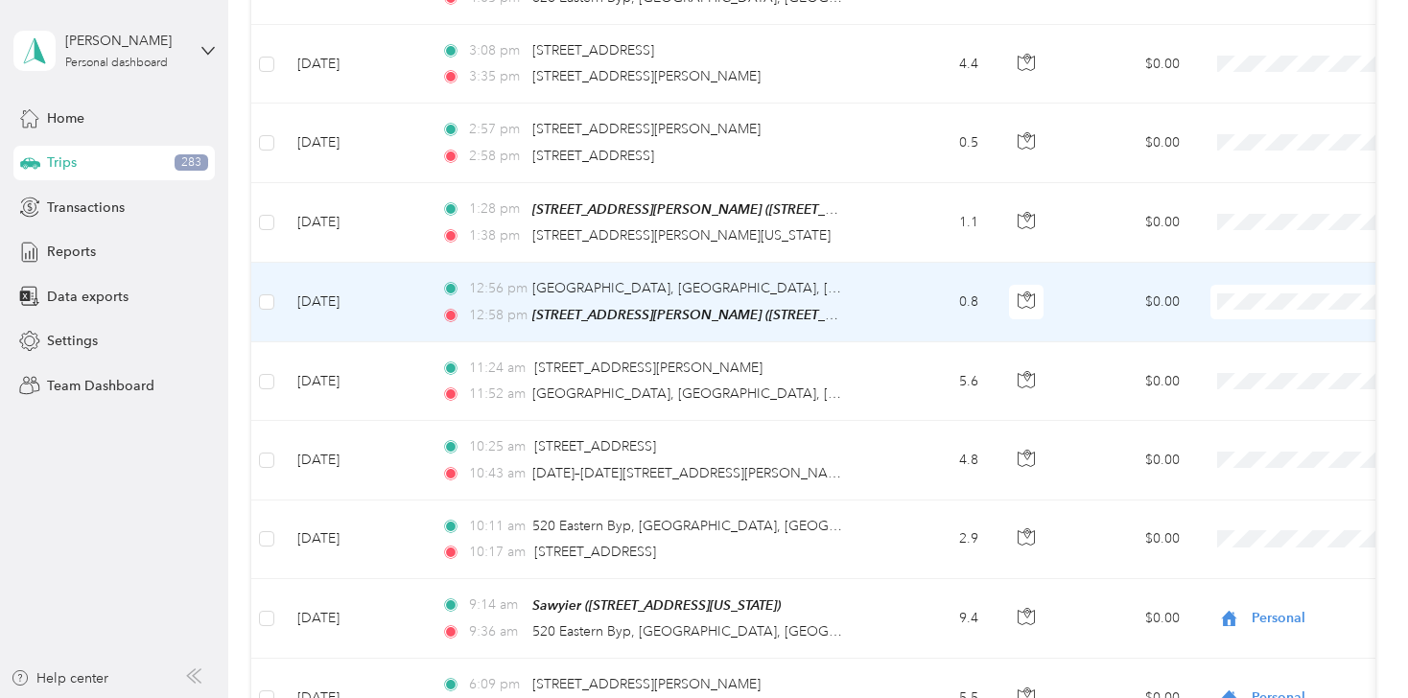
click at [1255, 229] on span "Personal" at bounding box center [1306, 238] width 177 height 20
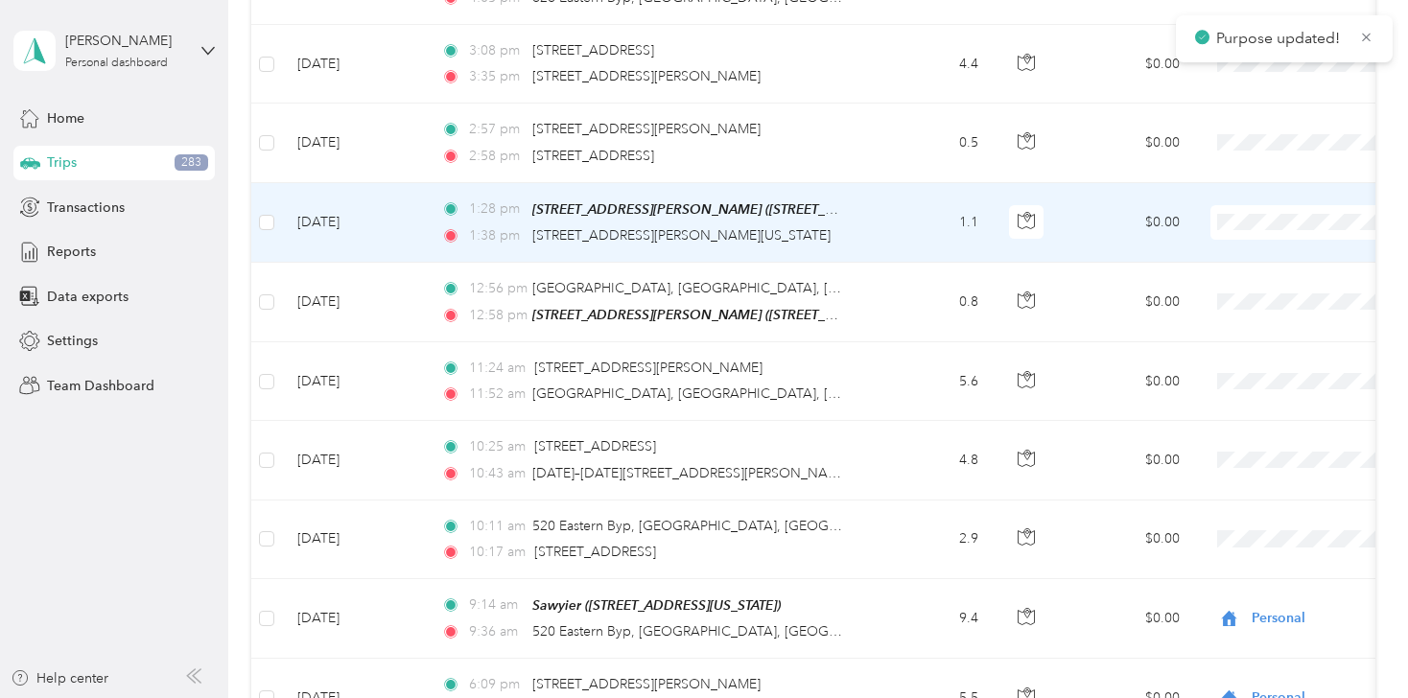
click at [1239, 155] on span "Personal" at bounding box center [1306, 149] width 177 height 20
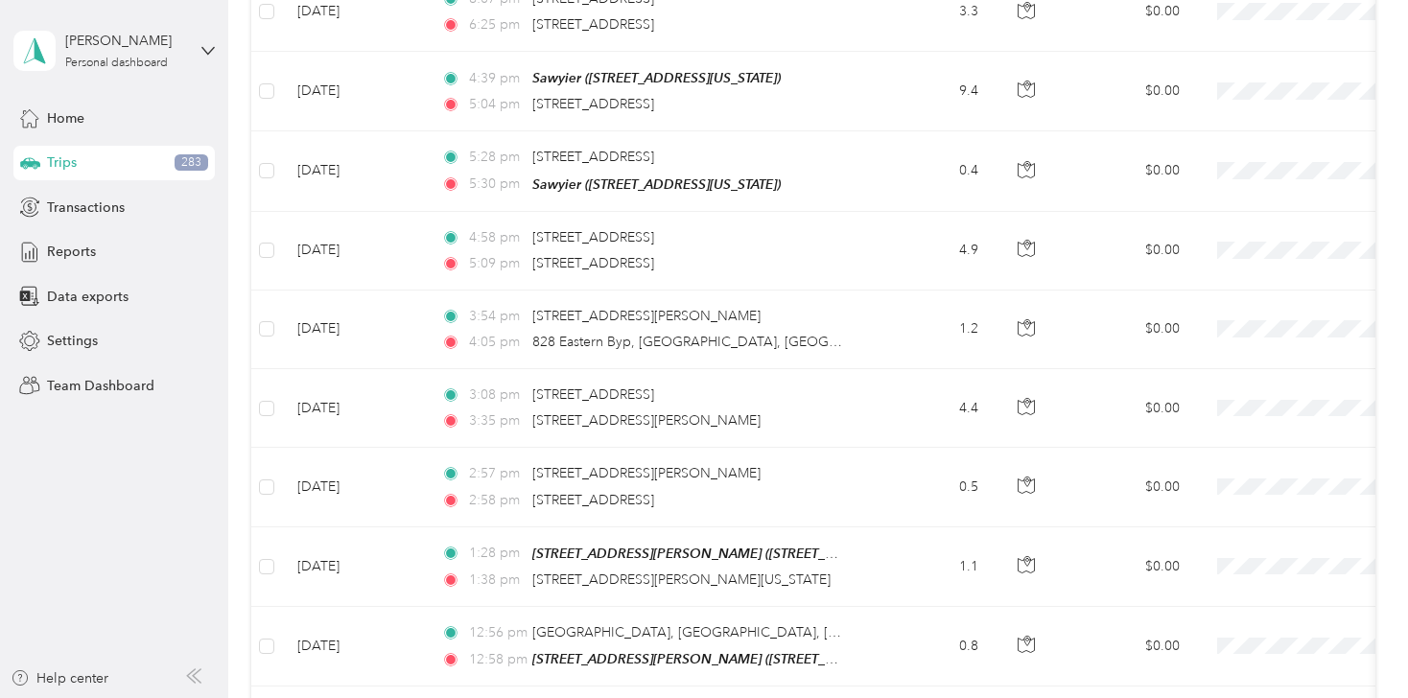
scroll to position [14882, 0]
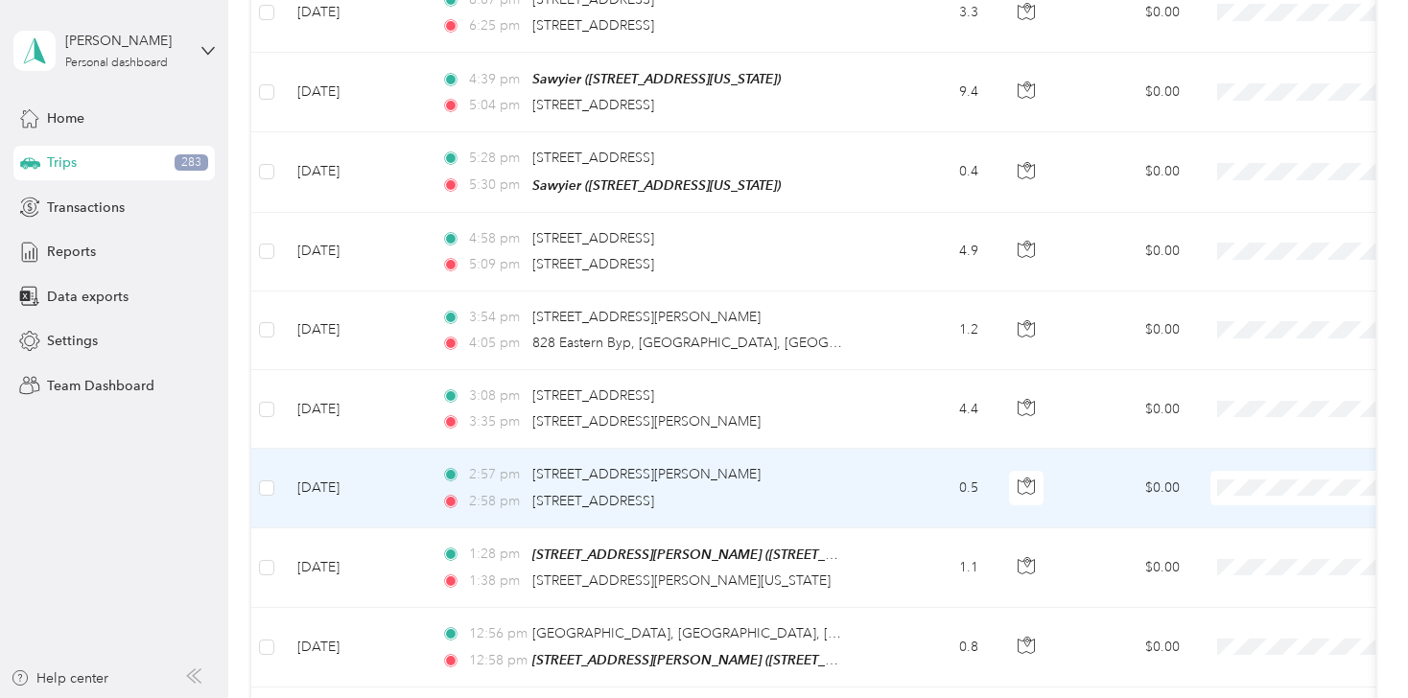
click at [1244, 420] on span "Personal" at bounding box center [1306, 423] width 177 height 20
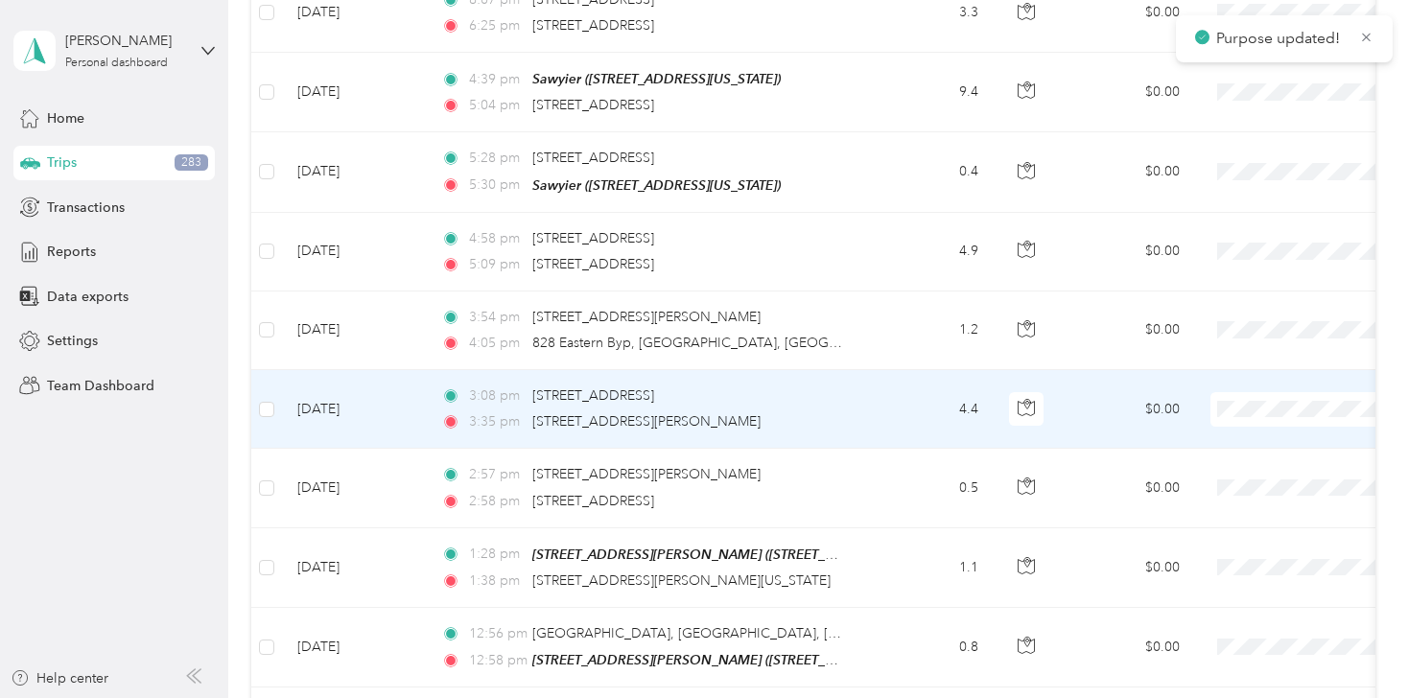
click at [1239, 343] on span "Personal" at bounding box center [1306, 348] width 177 height 20
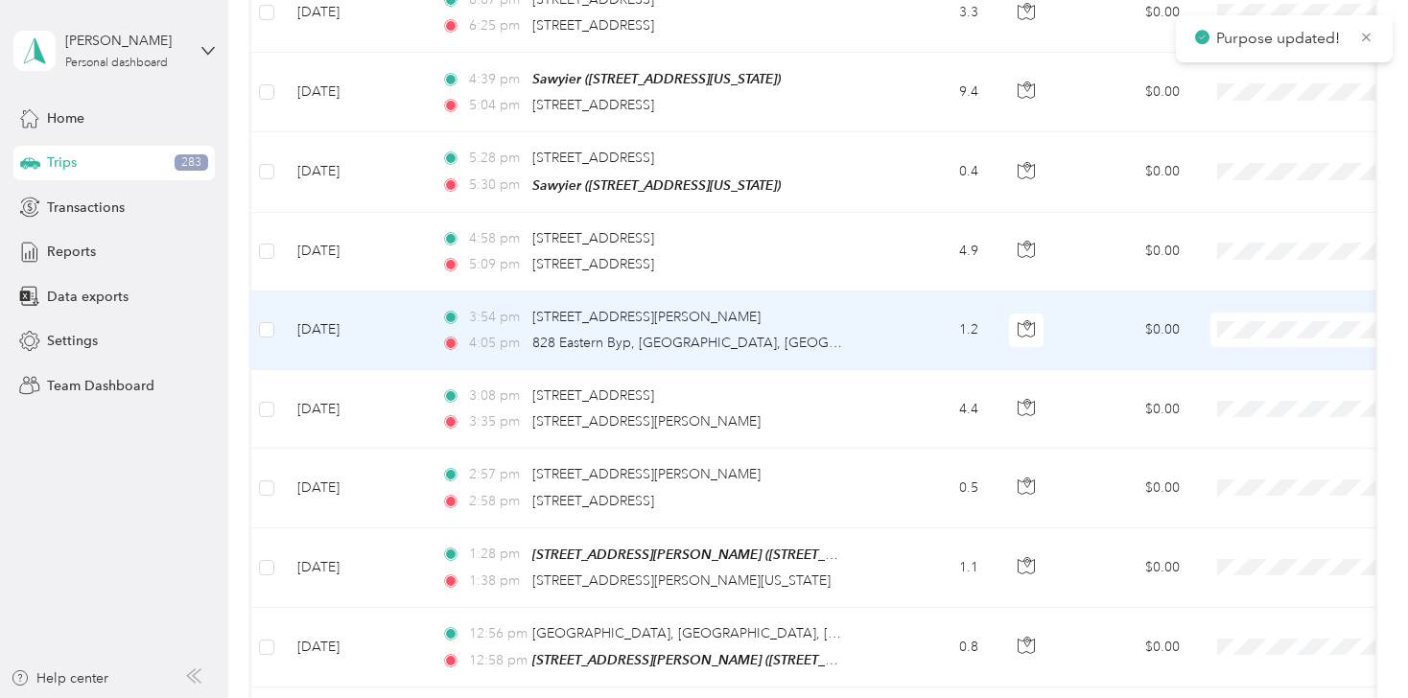
click at [1241, 265] on span "Personal" at bounding box center [1306, 268] width 177 height 20
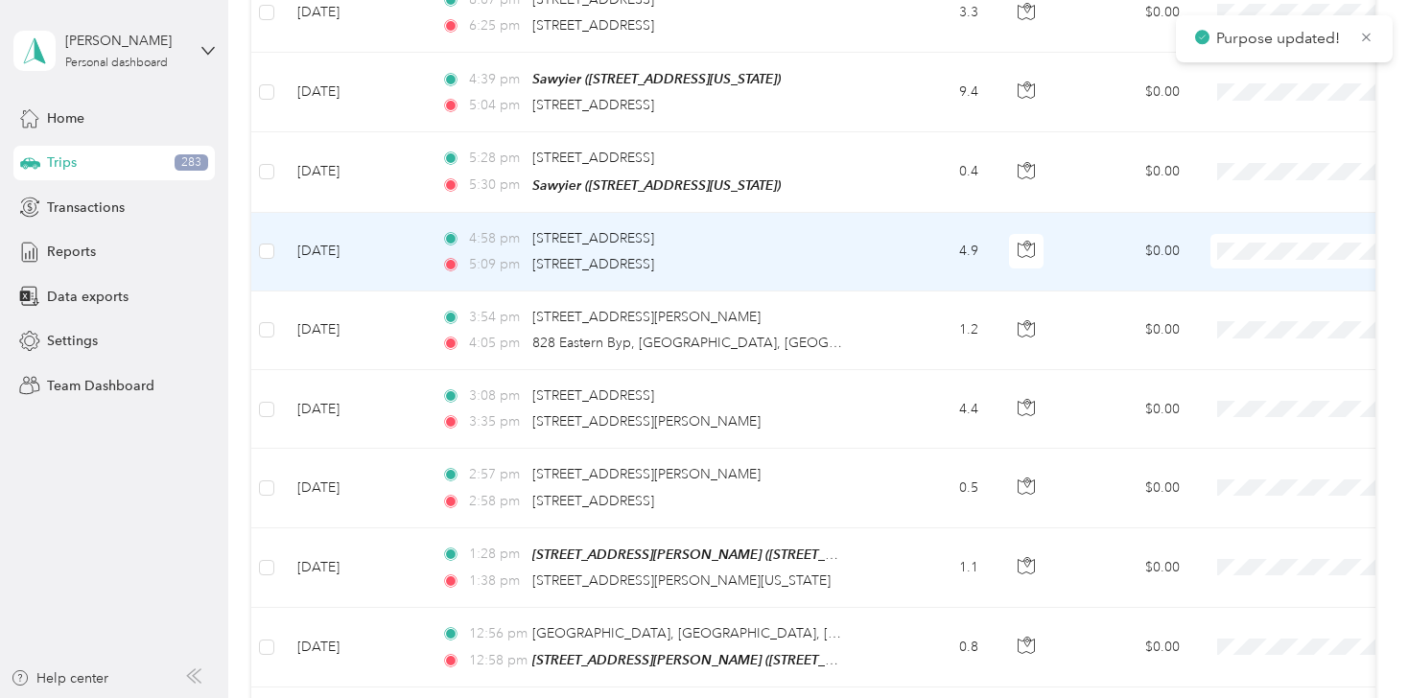
click at [1247, 234] on span at bounding box center [1330, 251] width 238 height 35
click at [1244, 188] on span "Personal" at bounding box center [1306, 180] width 177 height 20
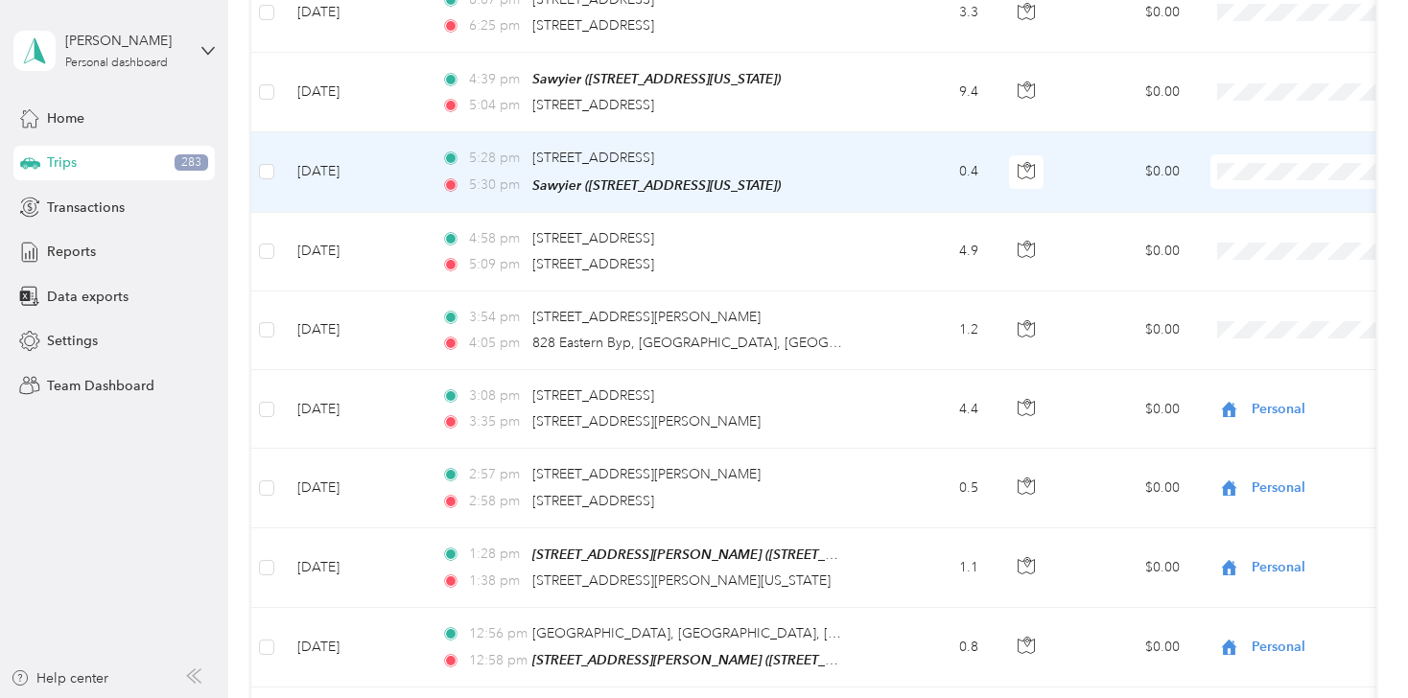
click at [1252, 110] on li "Personal" at bounding box center [1289, 102] width 238 height 34
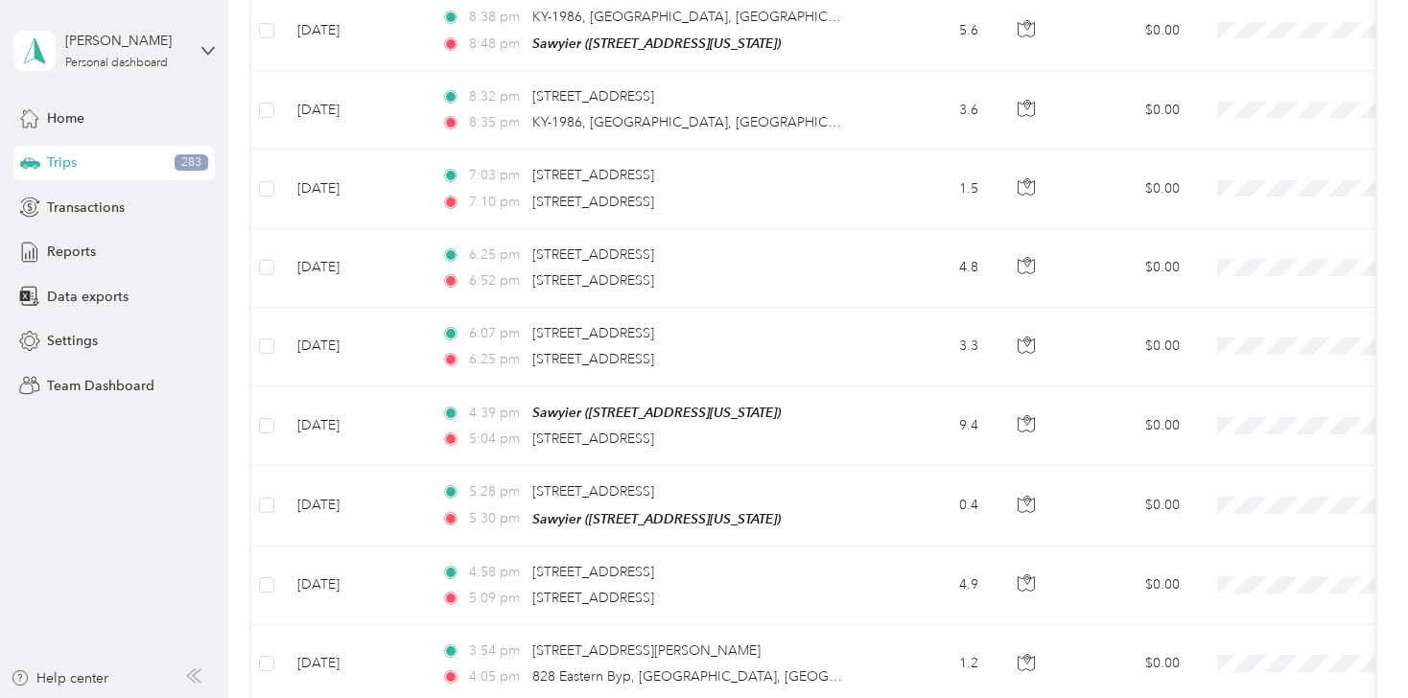
scroll to position [14498, 0]
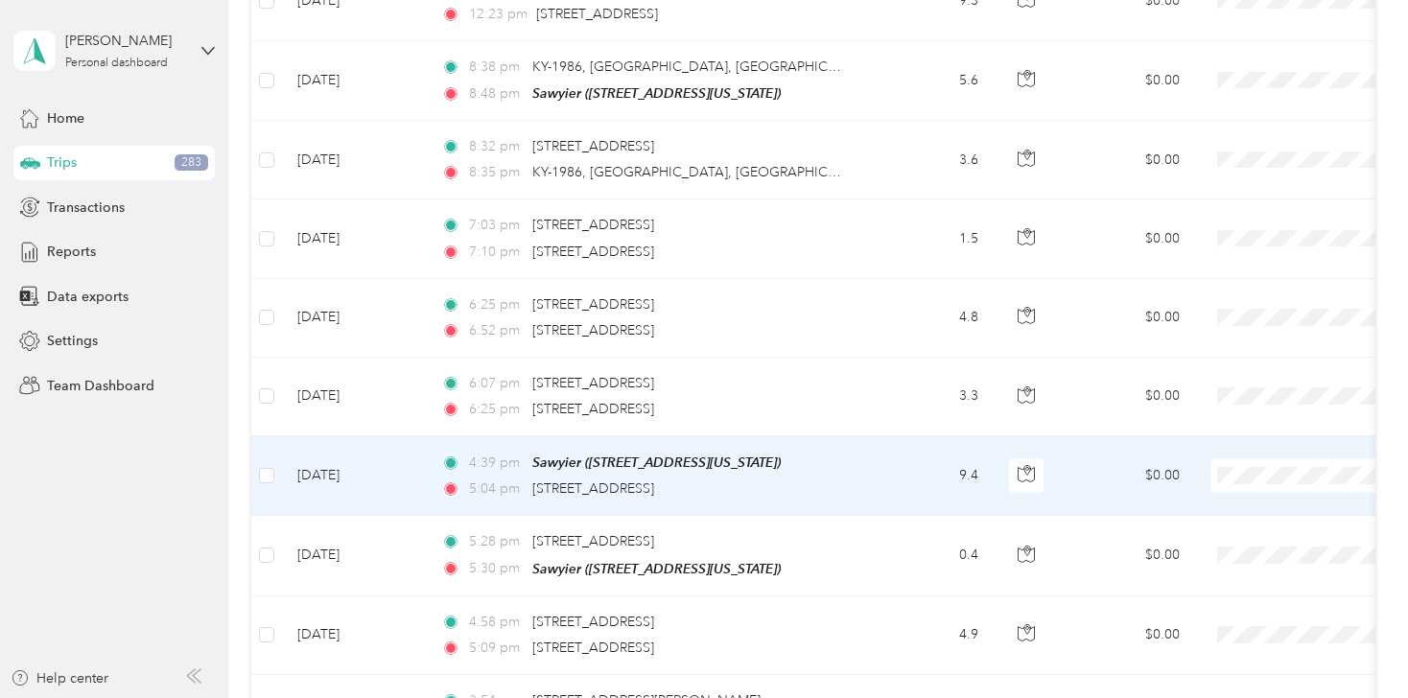
click at [1239, 416] on li "Personal" at bounding box center [1289, 406] width 238 height 34
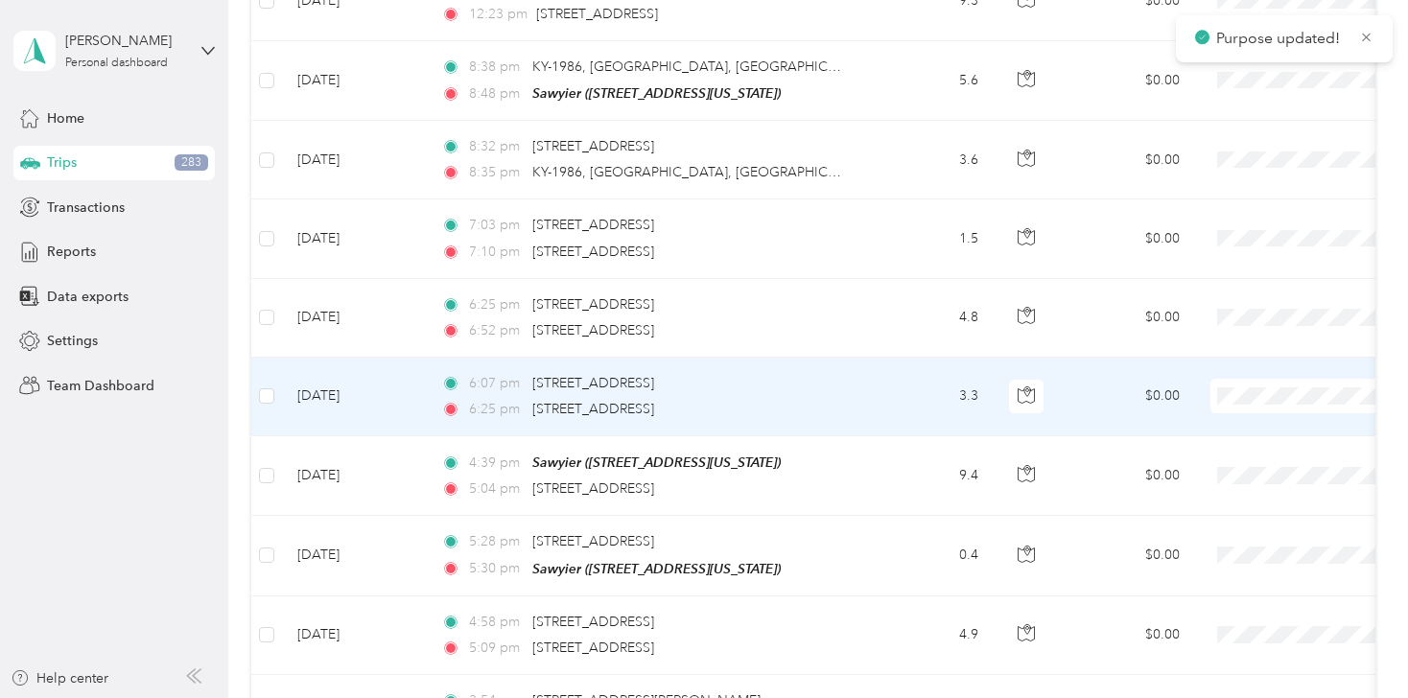
click at [1247, 334] on span "Personal" at bounding box center [1306, 337] width 177 height 20
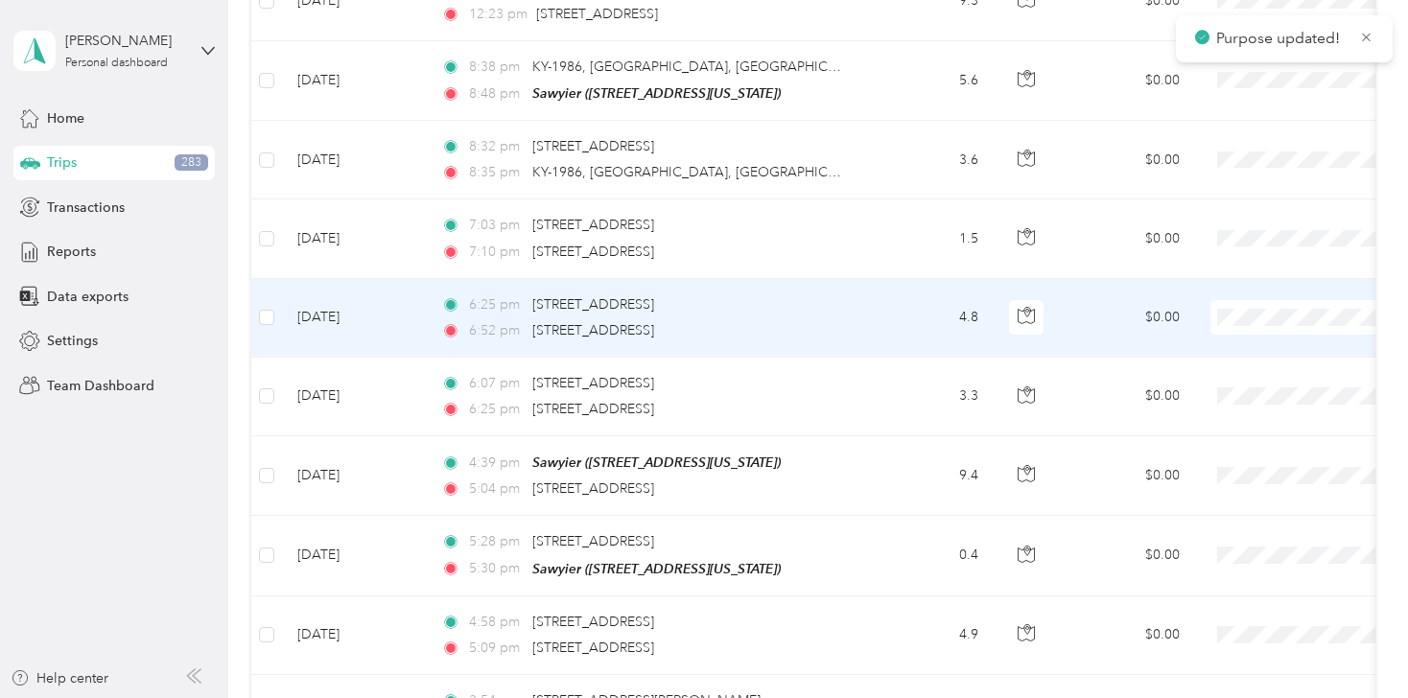
click at [1245, 252] on span "Personal" at bounding box center [1306, 258] width 177 height 20
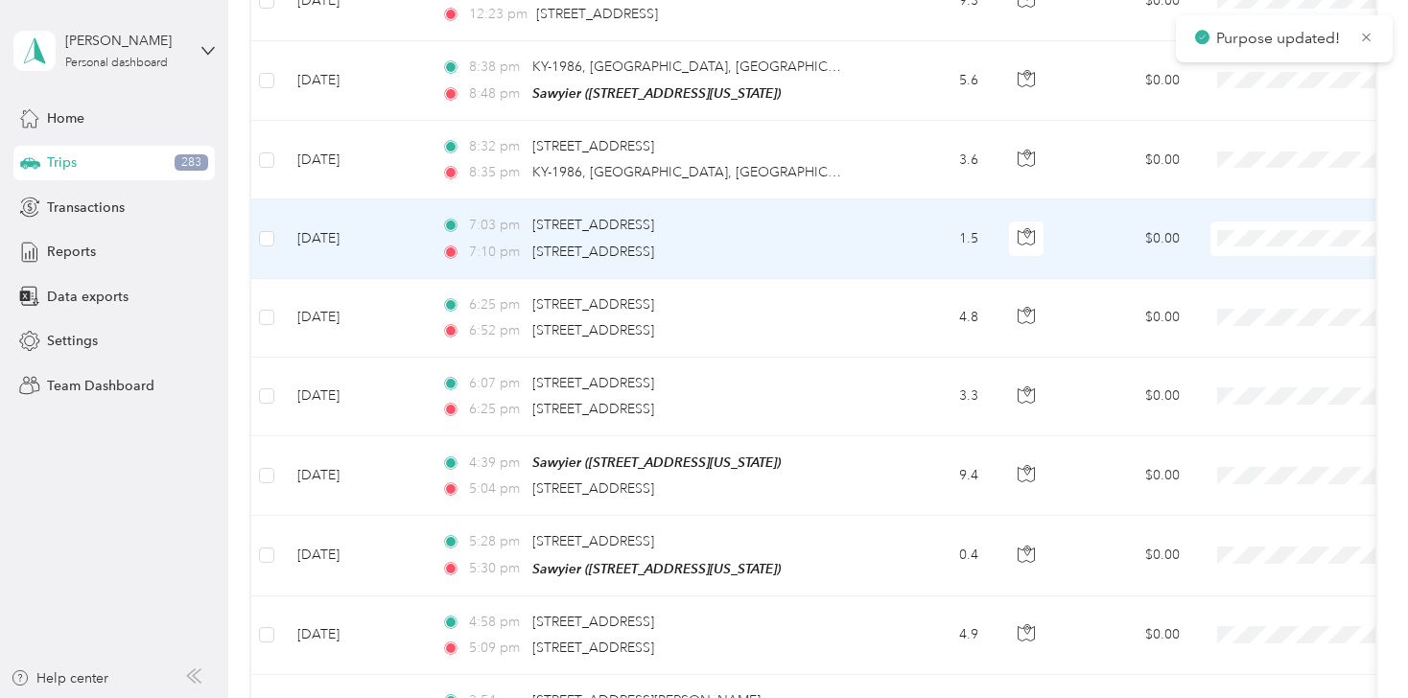
click at [1235, 179] on span "Personal" at bounding box center [1306, 180] width 177 height 20
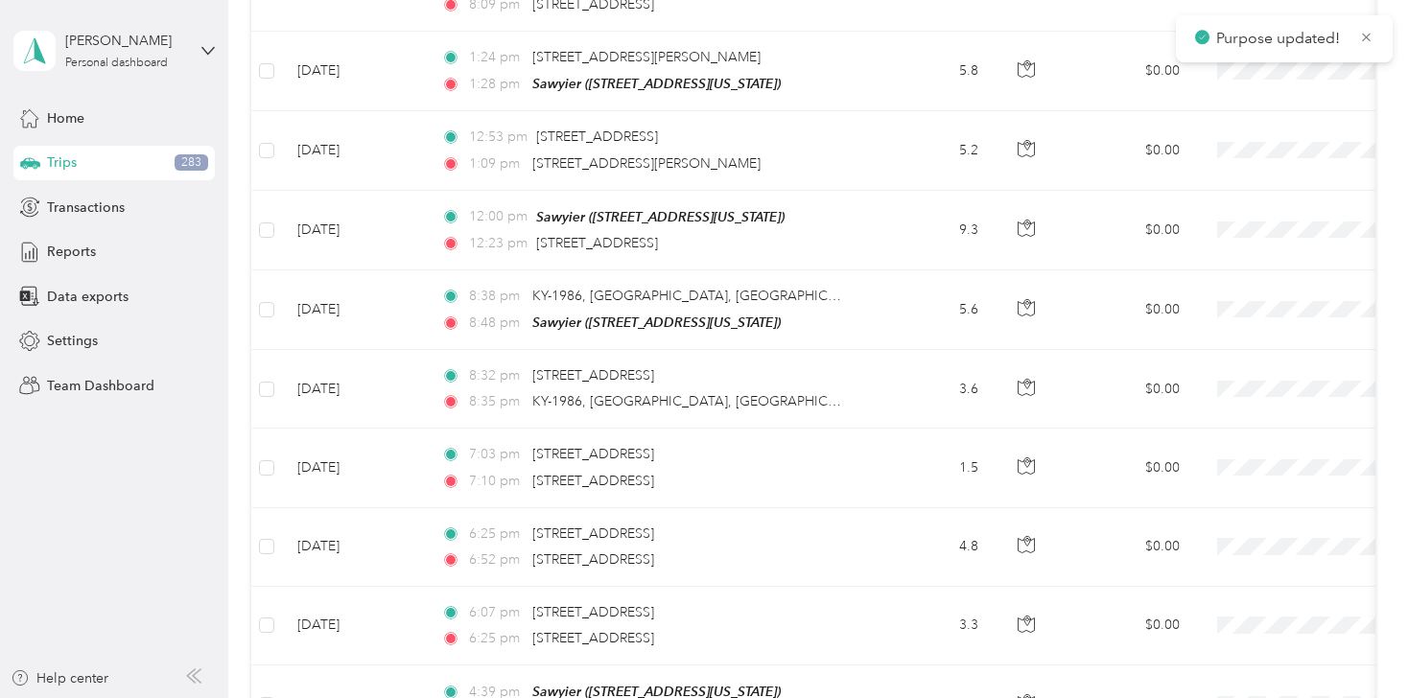
scroll to position [14268, 0]
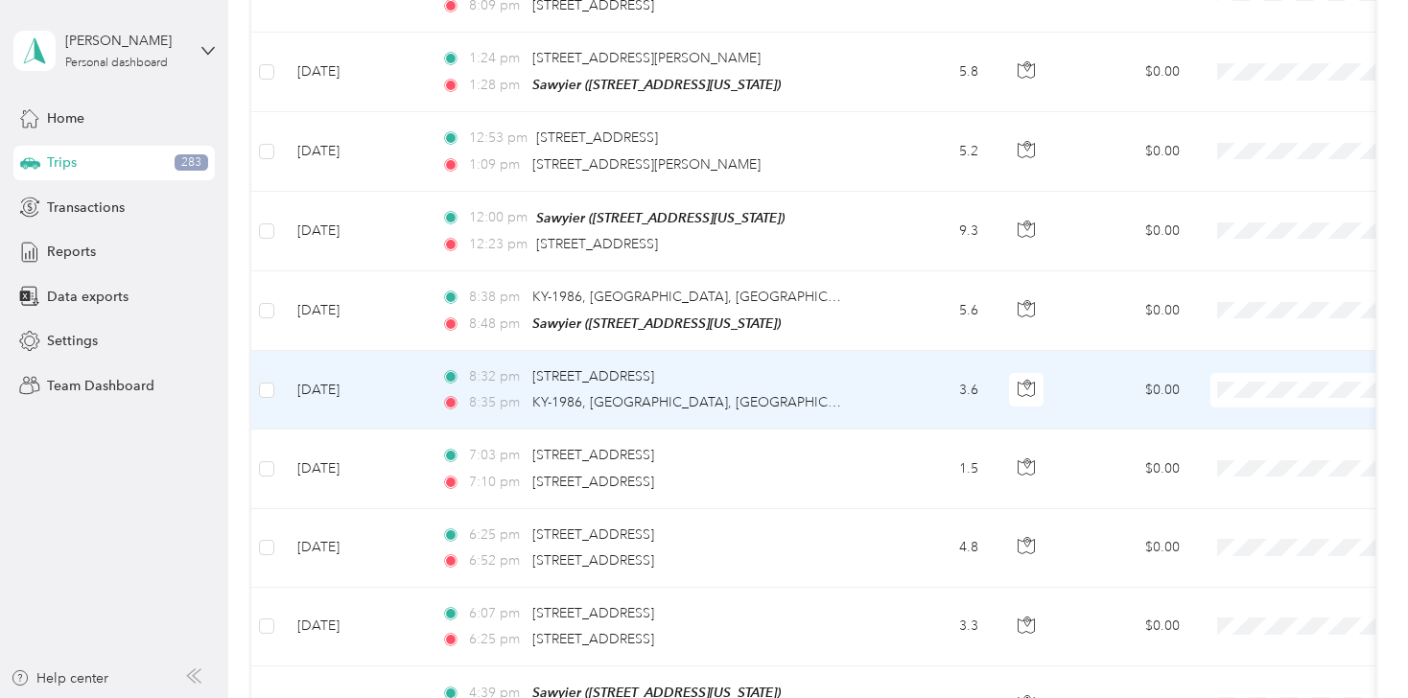
click at [1232, 327] on span "Personal" at bounding box center [1306, 331] width 177 height 20
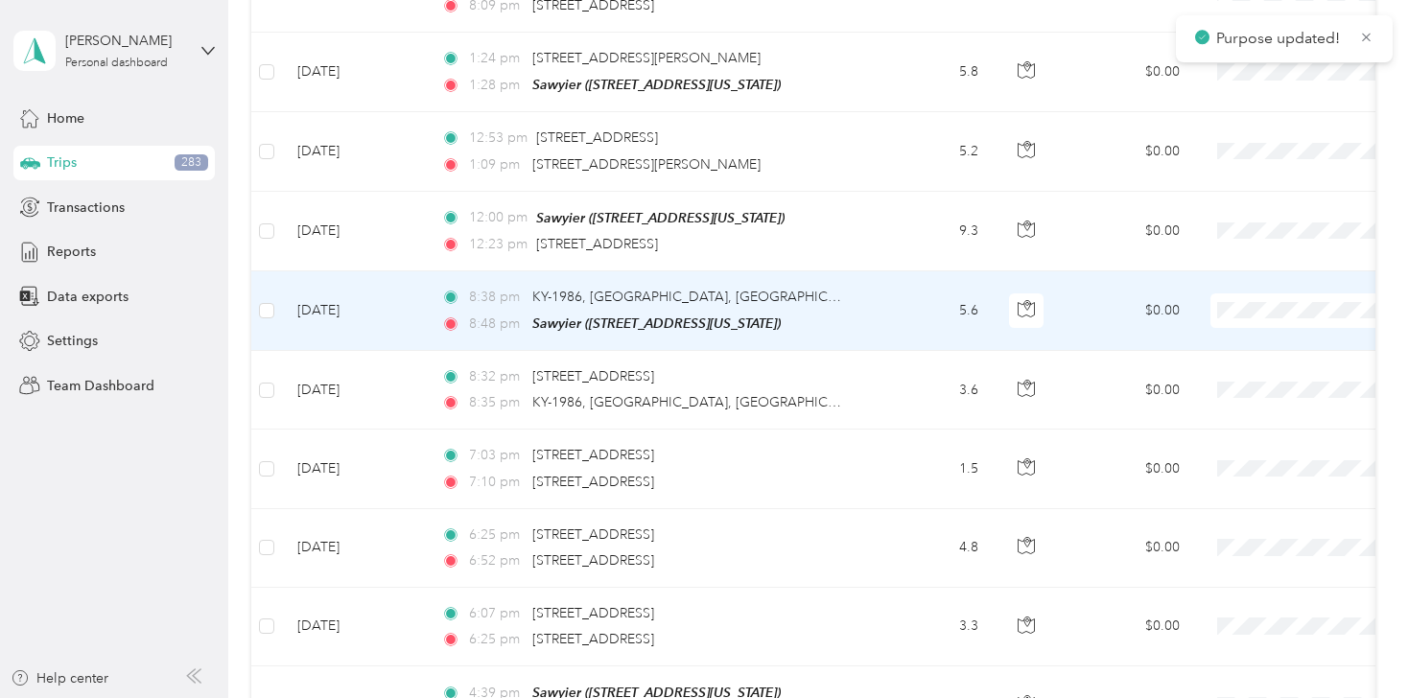
click at [1239, 245] on span "Personal" at bounding box center [1306, 252] width 177 height 20
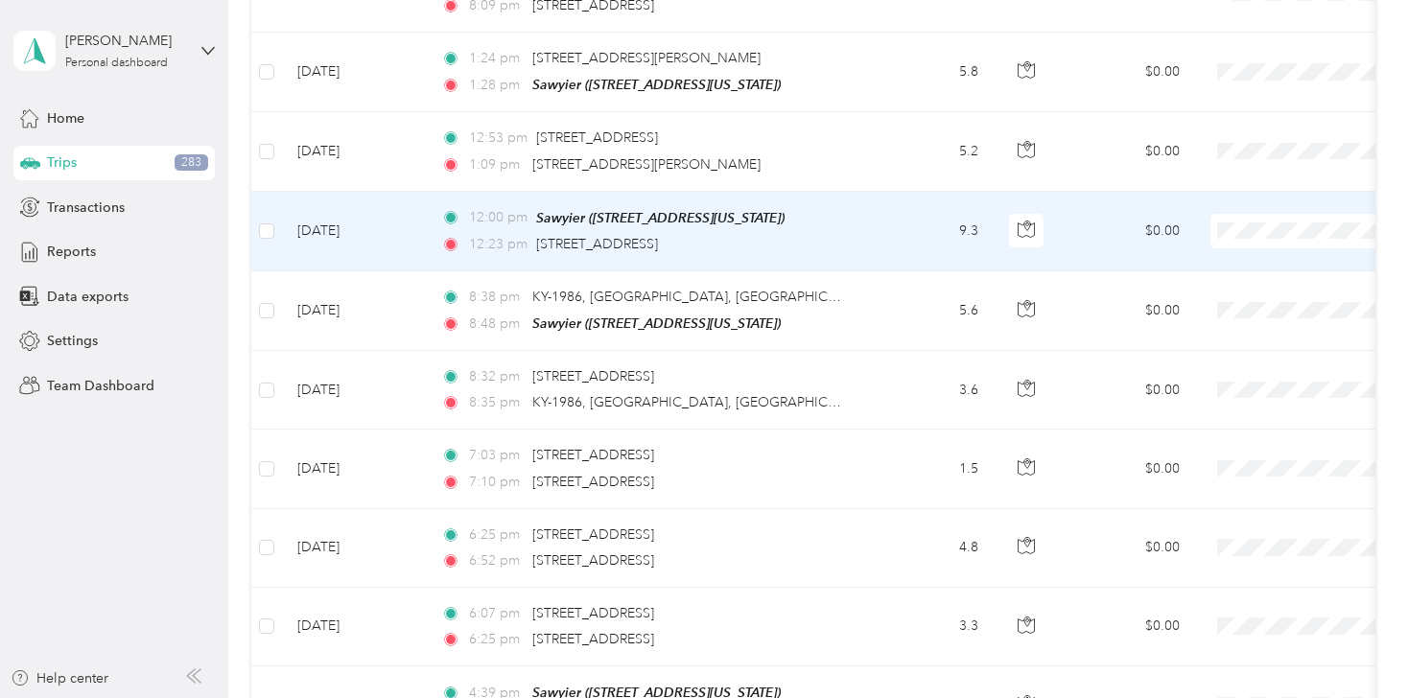
click at [1247, 214] on span at bounding box center [1330, 231] width 238 height 35
click at [1239, 214] on span at bounding box center [1330, 231] width 238 height 35
click at [1240, 166] on span "Personal" at bounding box center [1306, 164] width 177 height 20
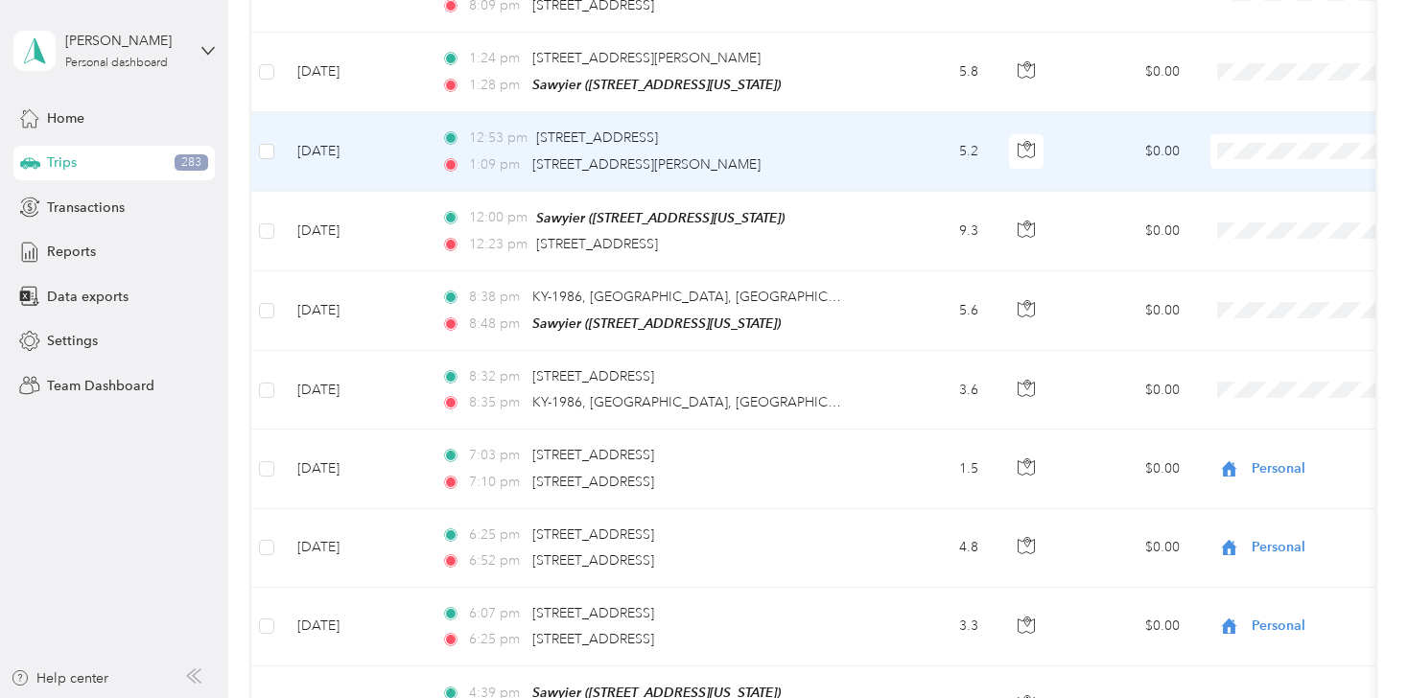
click at [1245, 93] on span "Personal" at bounding box center [1306, 95] width 177 height 20
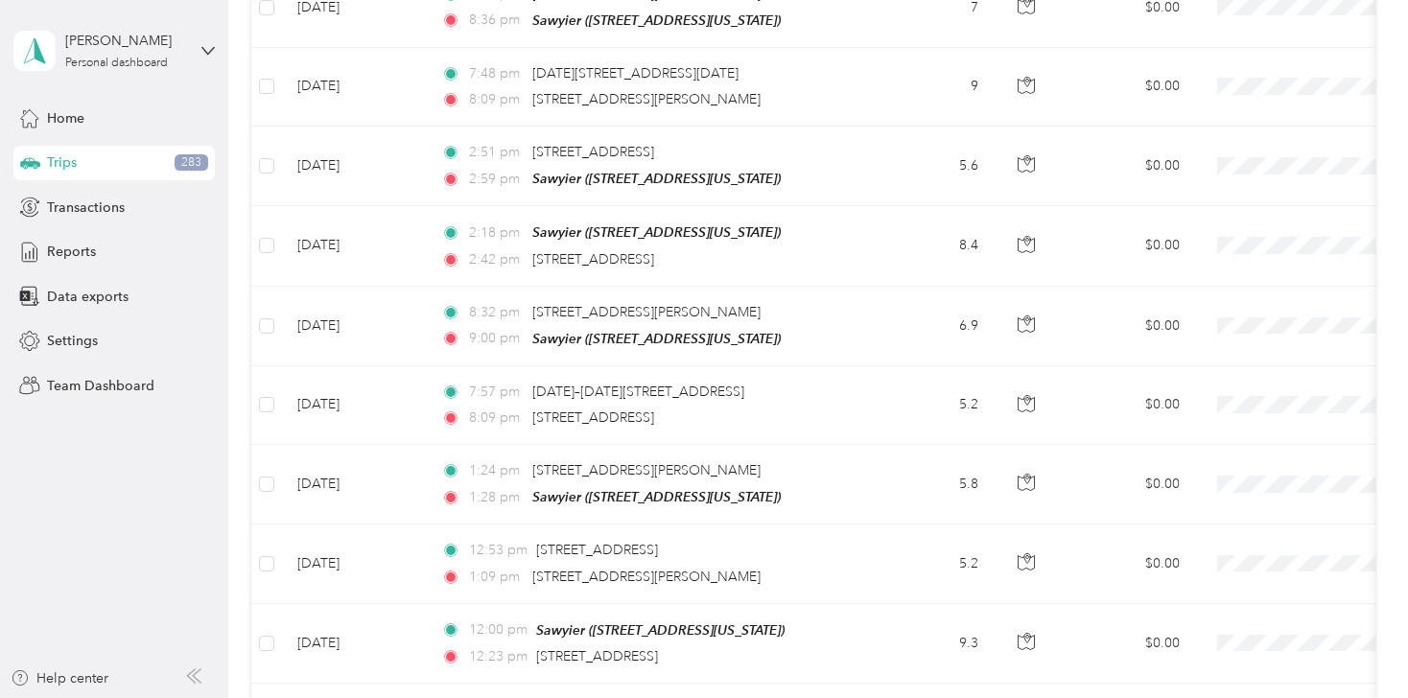
scroll to position [13807, 0]
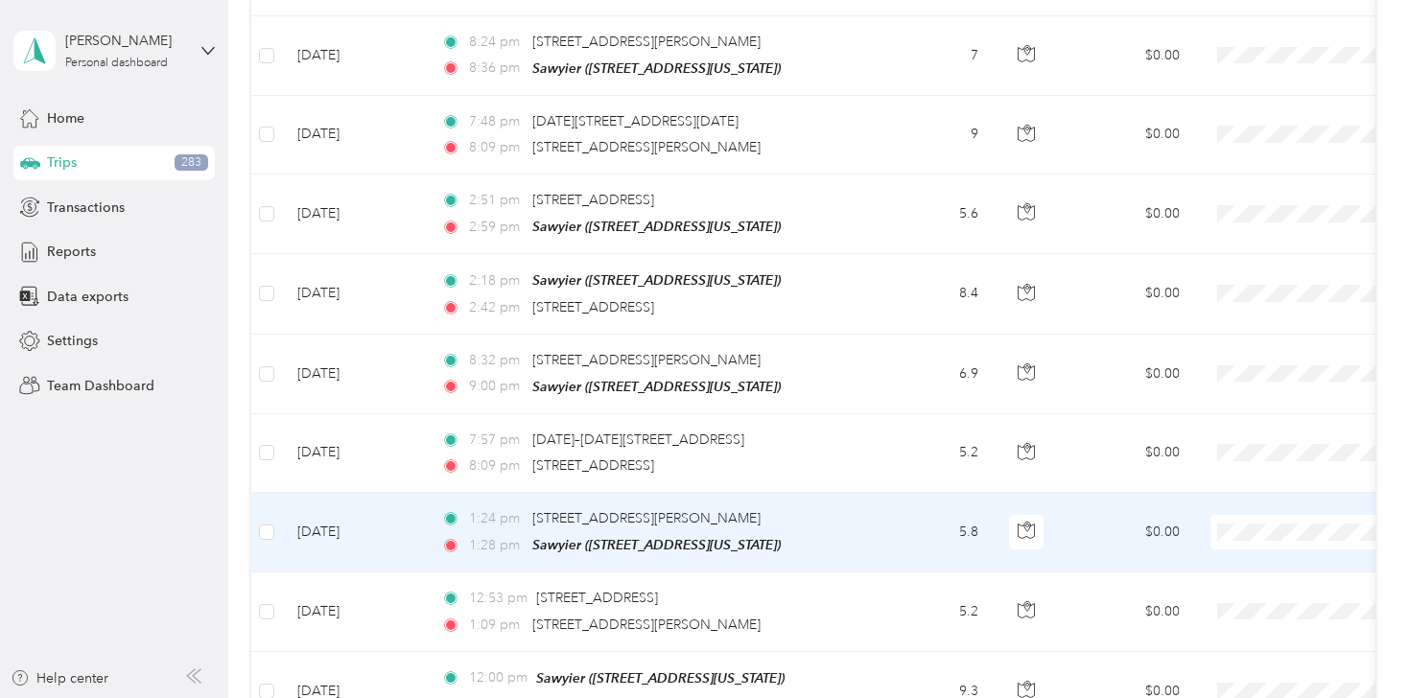
click at [1226, 479] on li "Personal" at bounding box center [1289, 467] width 238 height 34
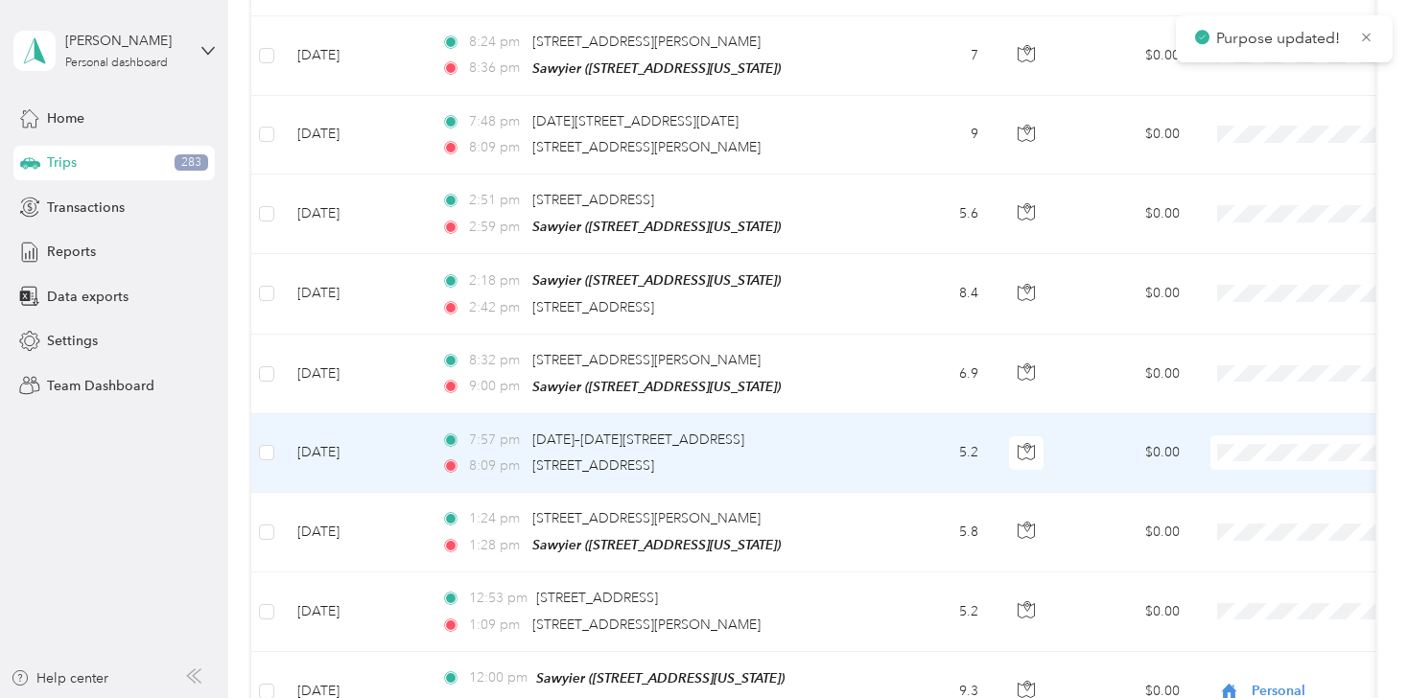
click at [1229, 395] on span "Personal" at bounding box center [1306, 397] width 177 height 20
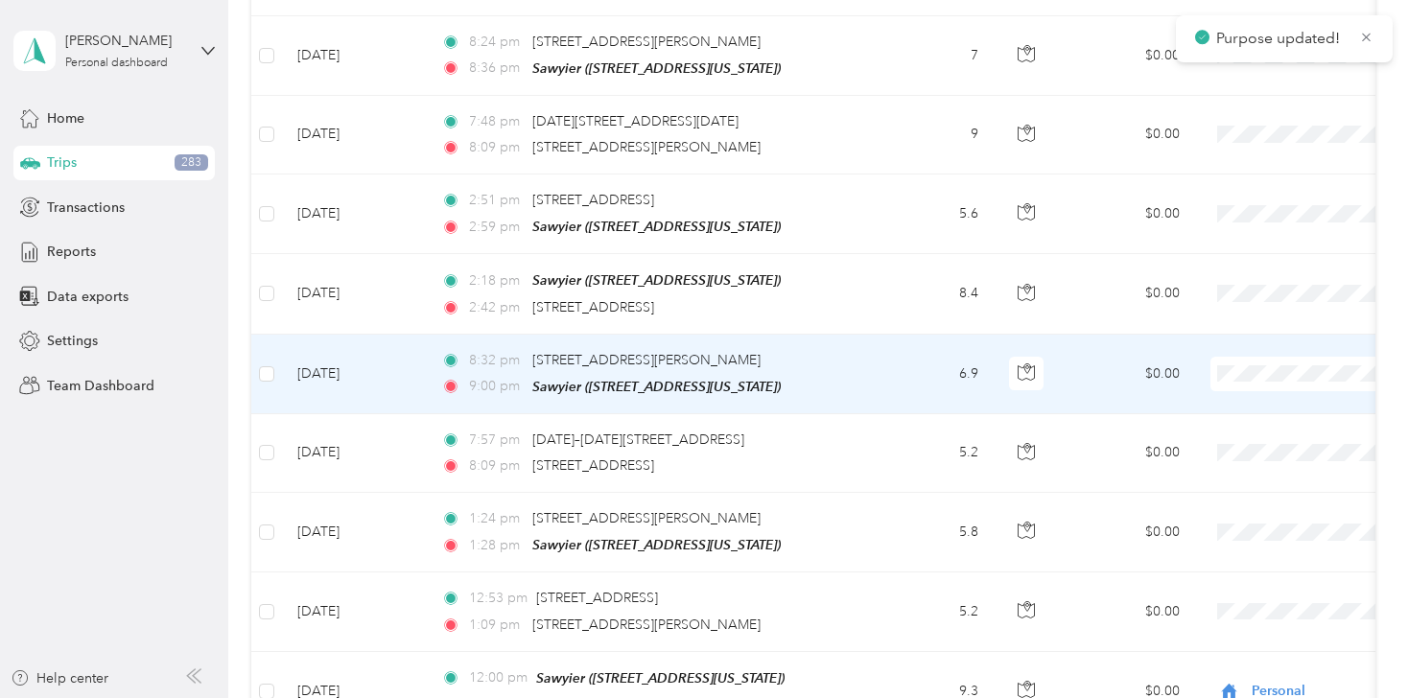
click at [1238, 321] on li "Personal" at bounding box center [1289, 310] width 238 height 34
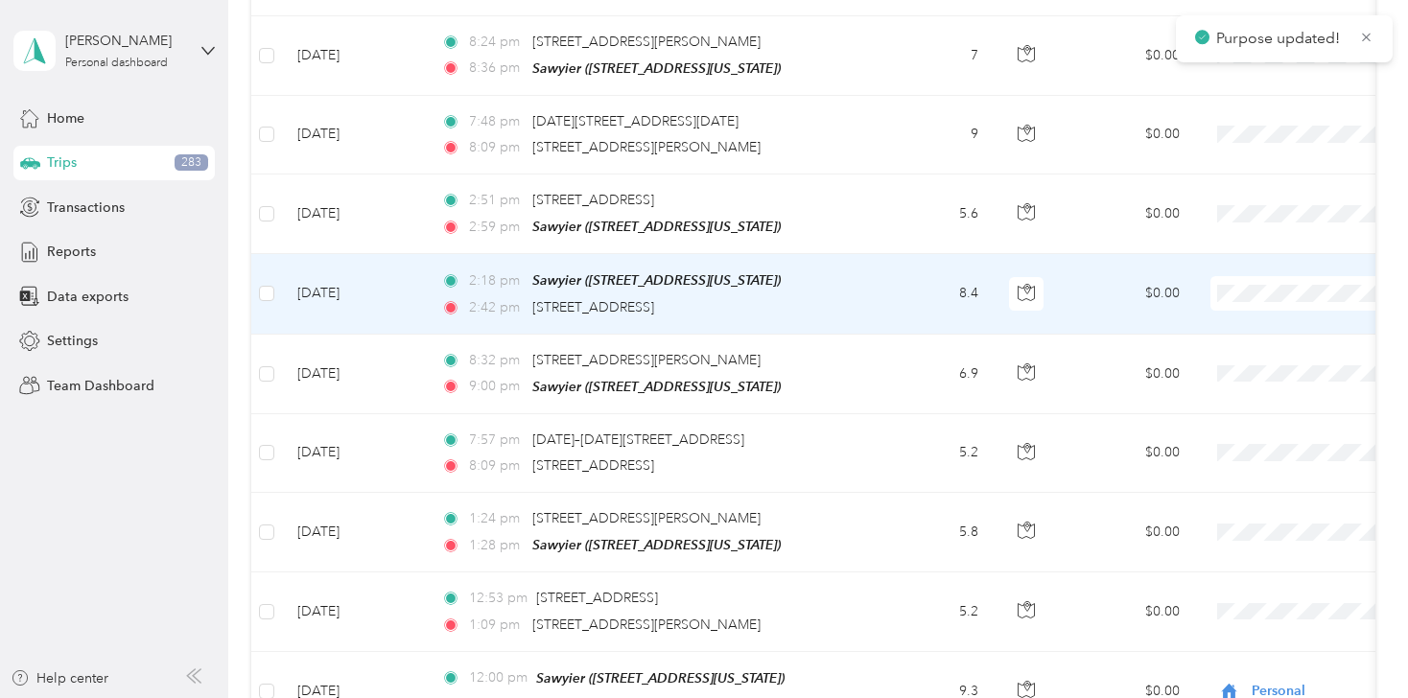
click at [1235, 244] on li "Personal" at bounding box center [1289, 239] width 238 height 34
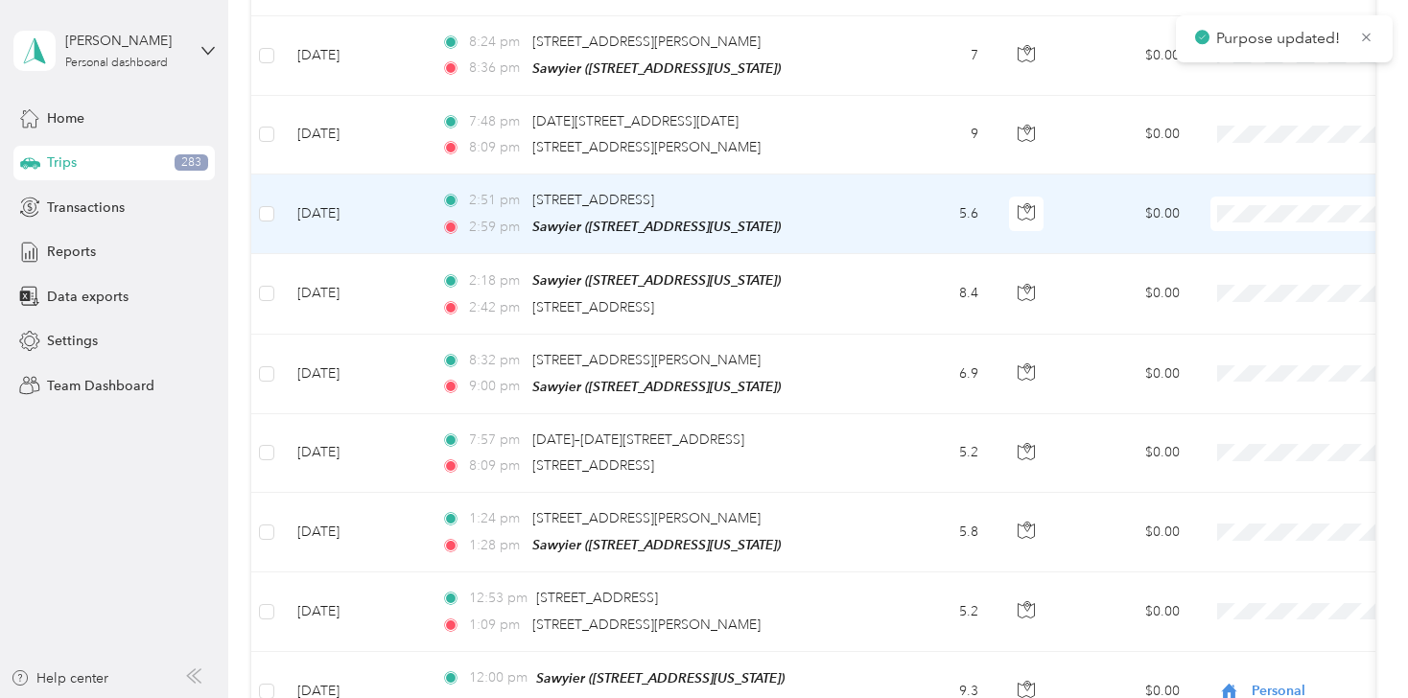
click at [1237, 164] on li "Personal" at bounding box center [1289, 152] width 238 height 34
click at [1251, 161] on span "Personal" at bounding box center [1306, 163] width 177 height 20
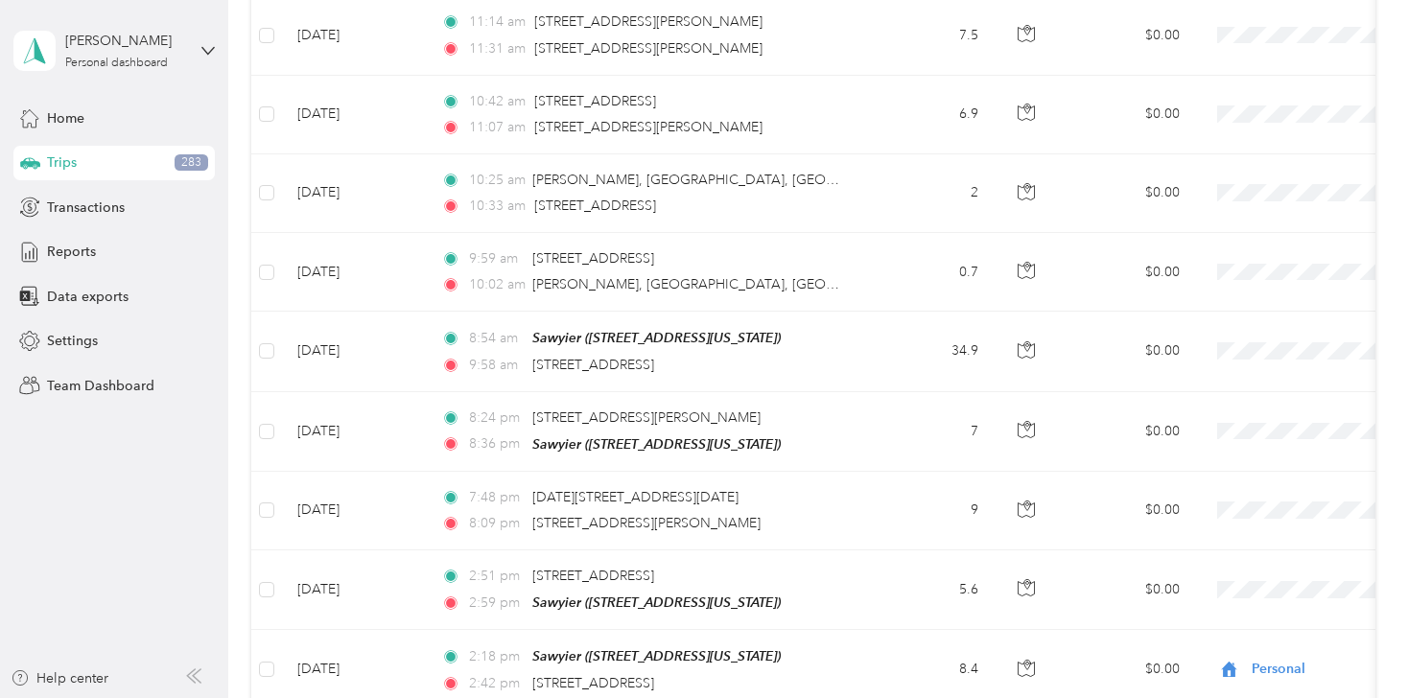
scroll to position [13423, 0]
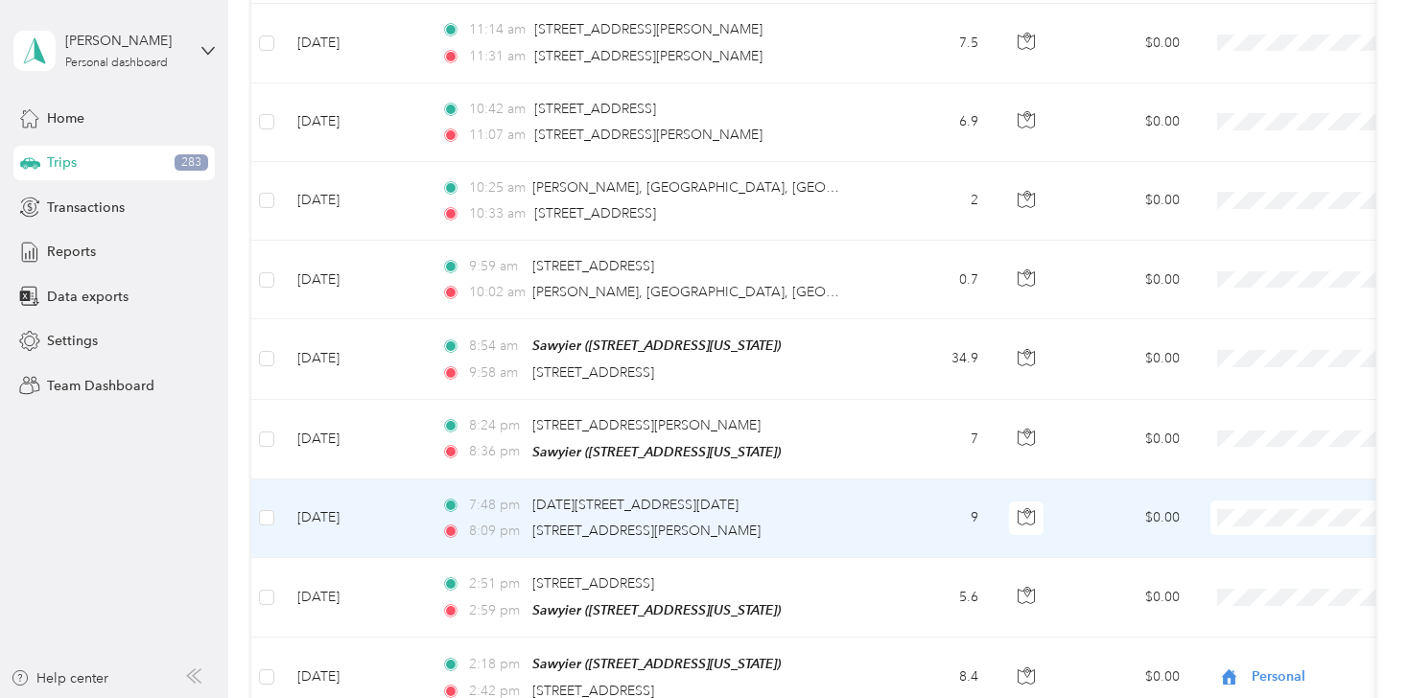
click at [1241, 466] on span "Personal" at bounding box center [1306, 457] width 177 height 20
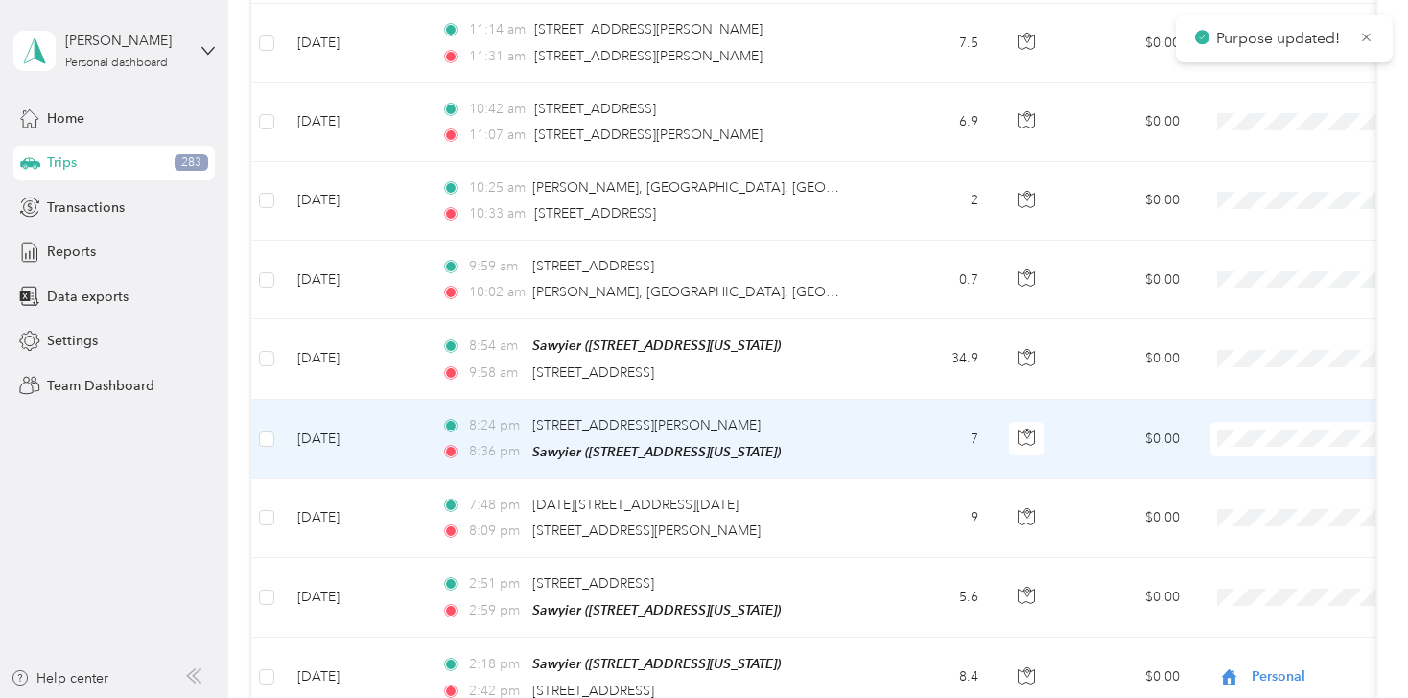
click at [1250, 386] on span "Personal" at bounding box center [1306, 389] width 177 height 20
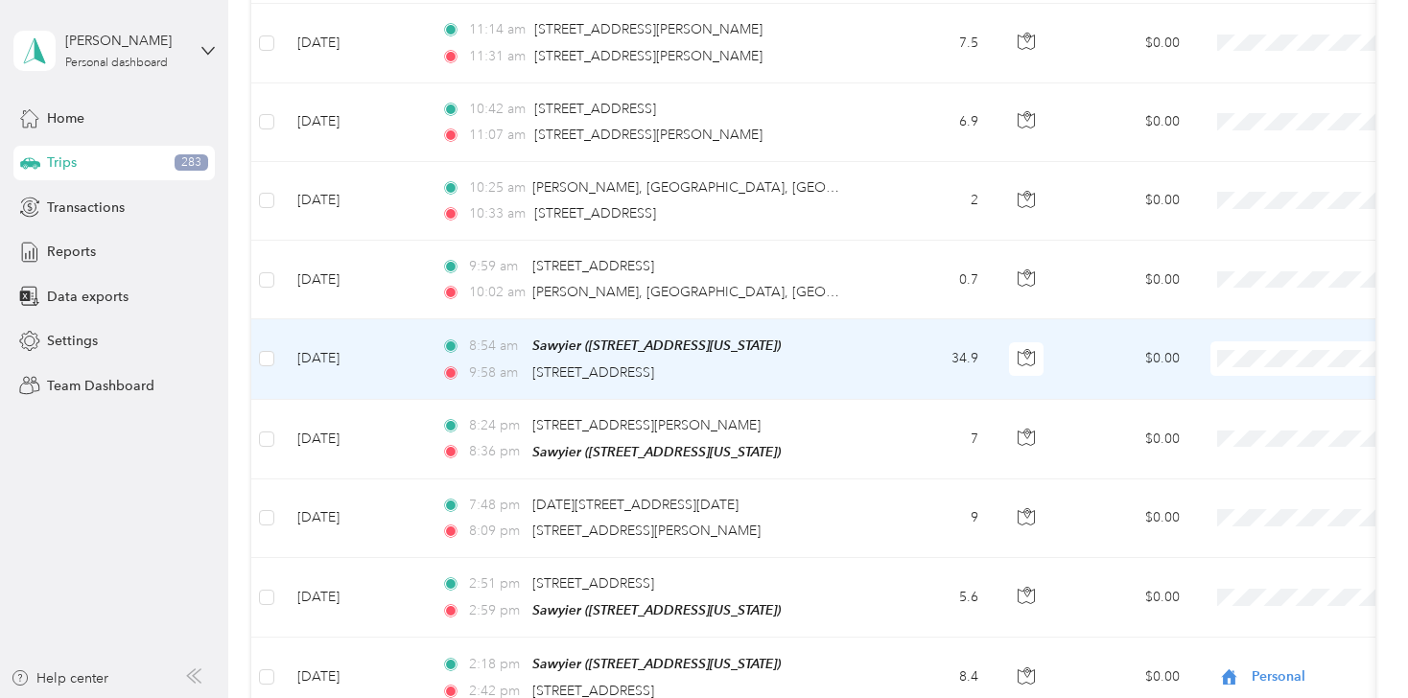
click at [1244, 274] on span "Flagship Communities" at bounding box center [1306, 269] width 177 height 20
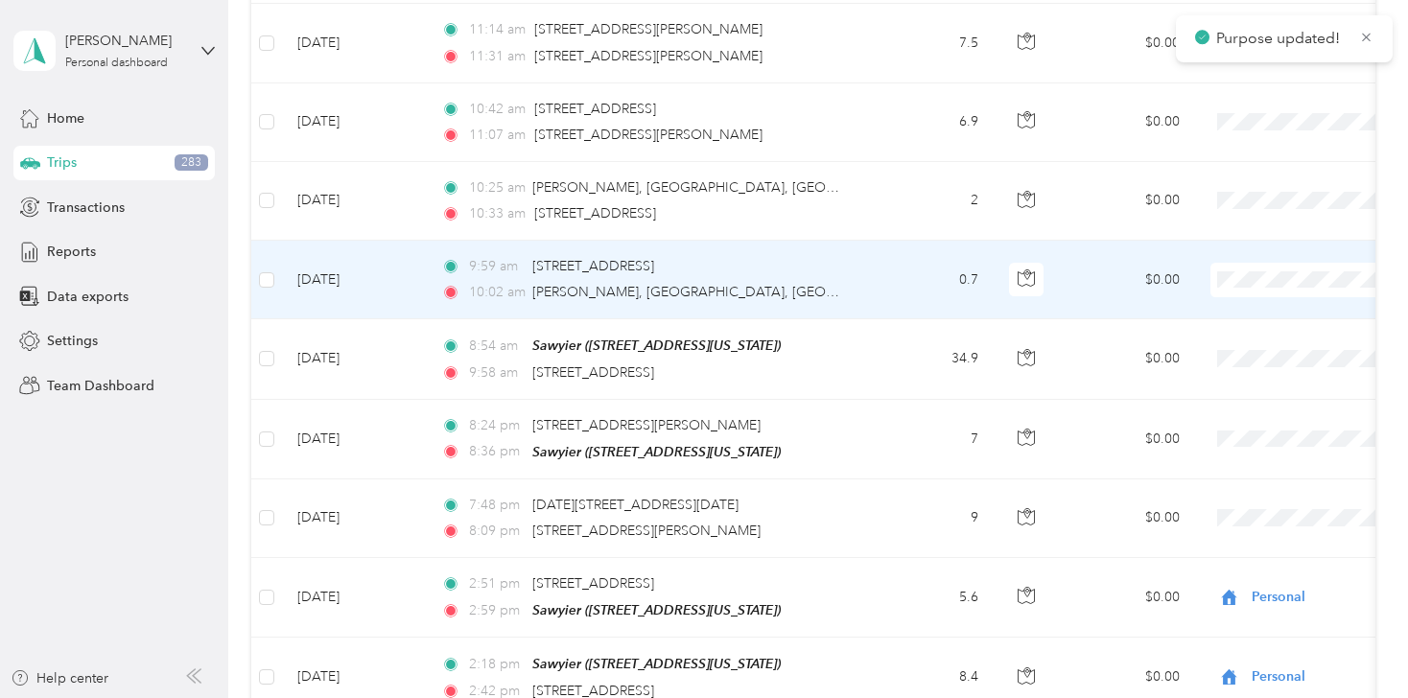
click at [1251, 203] on ol "Flagship Communities Personal" at bounding box center [1289, 213] width 238 height 67
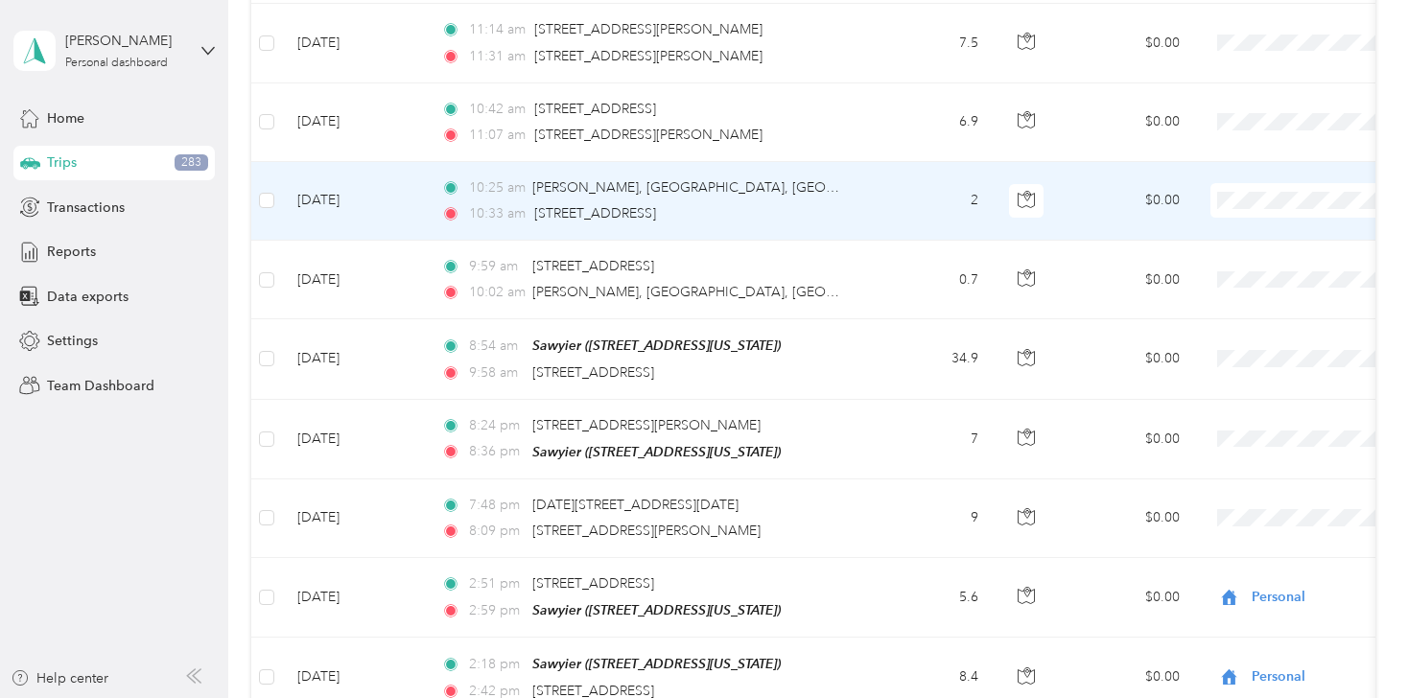
click at [1248, 118] on span "Flagship Communities" at bounding box center [1306, 118] width 177 height 20
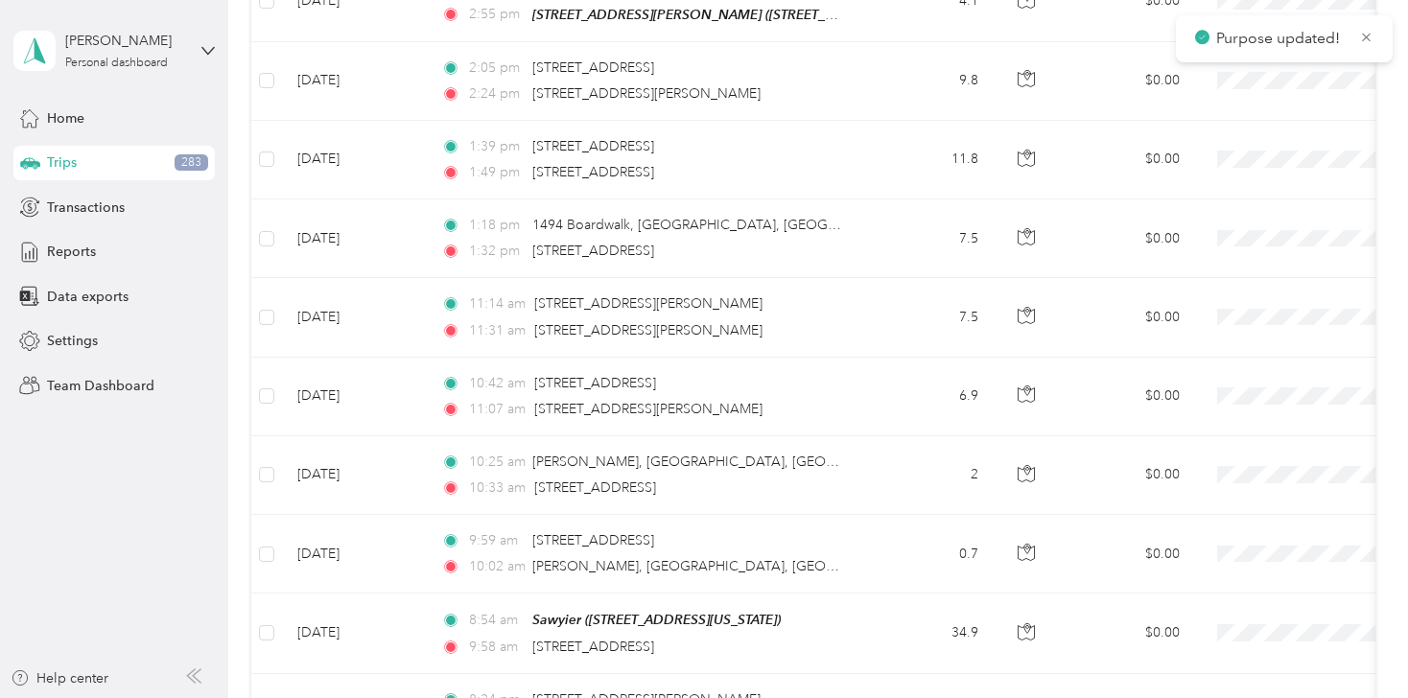
scroll to position [13116, 0]
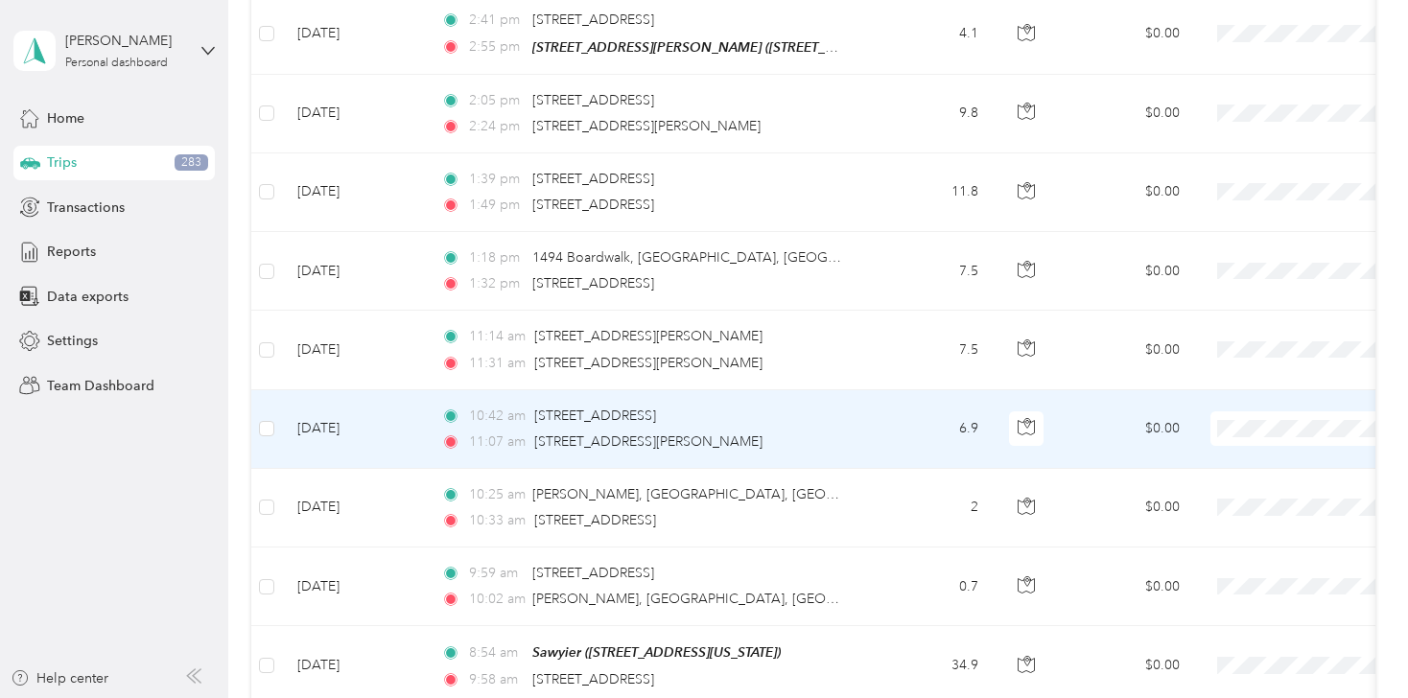
click at [1216, 351] on li "Flagship Communities" at bounding box center [1289, 347] width 238 height 34
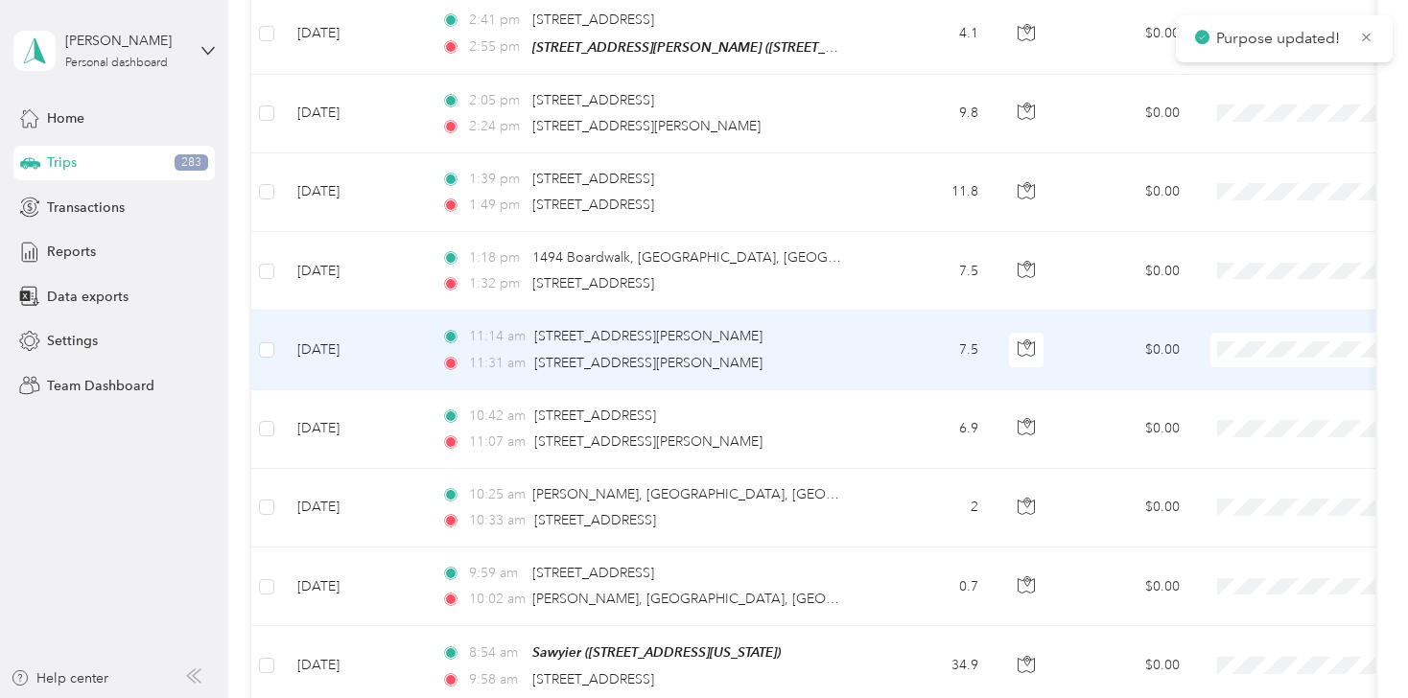
click at [1227, 265] on span "Flagship Communities" at bounding box center [1306, 268] width 177 height 20
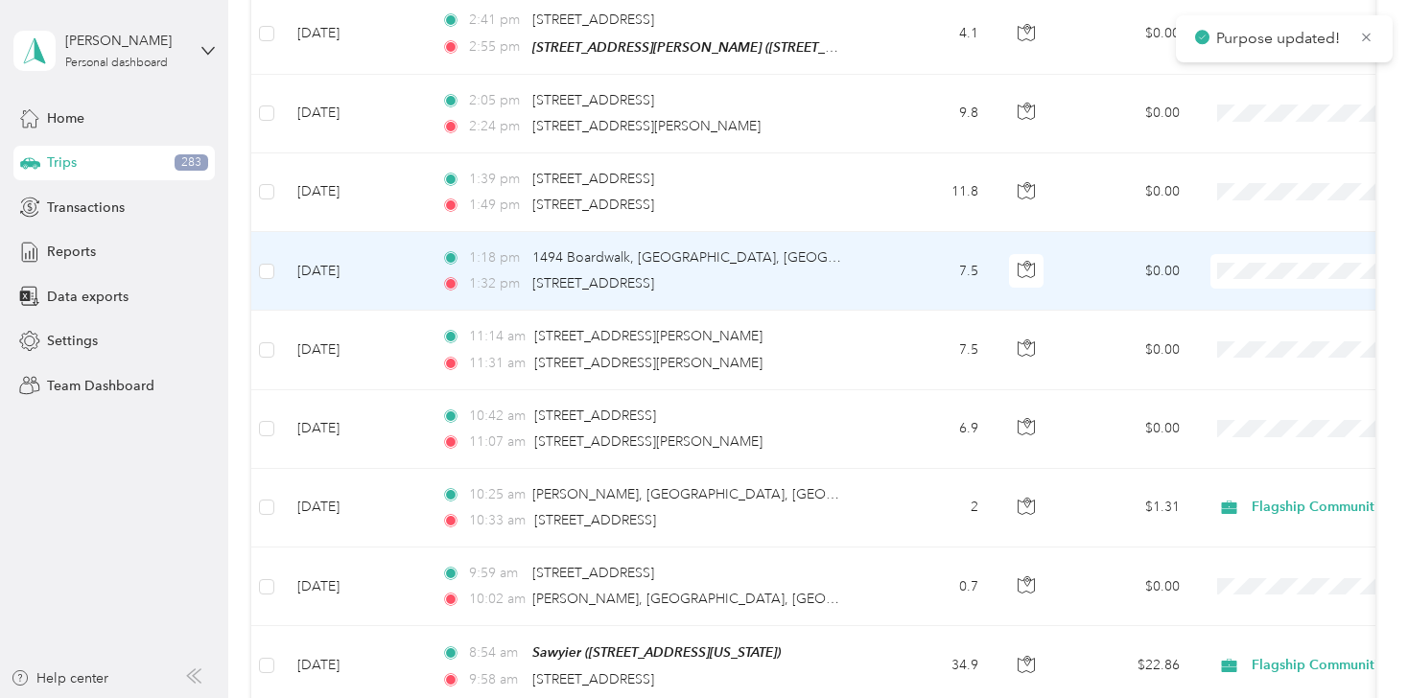
click at [1235, 193] on li "Flagship Communities" at bounding box center [1289, 188] width 238 height 34
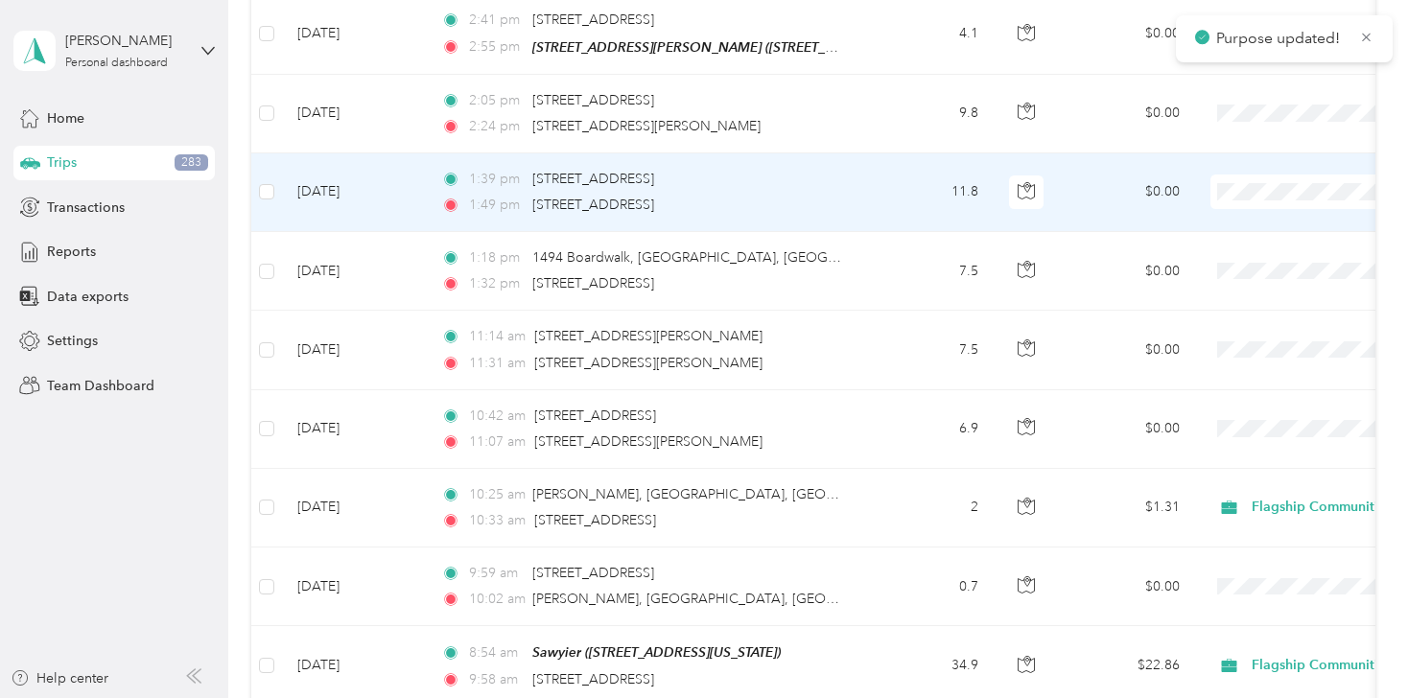
click at [1239, 175] on span at bounding box center [1330, 192] width 238 height 35
click at [1236, 105] on span "Flagship Communities" at bounding box center [1306, 101] width 177 height 20
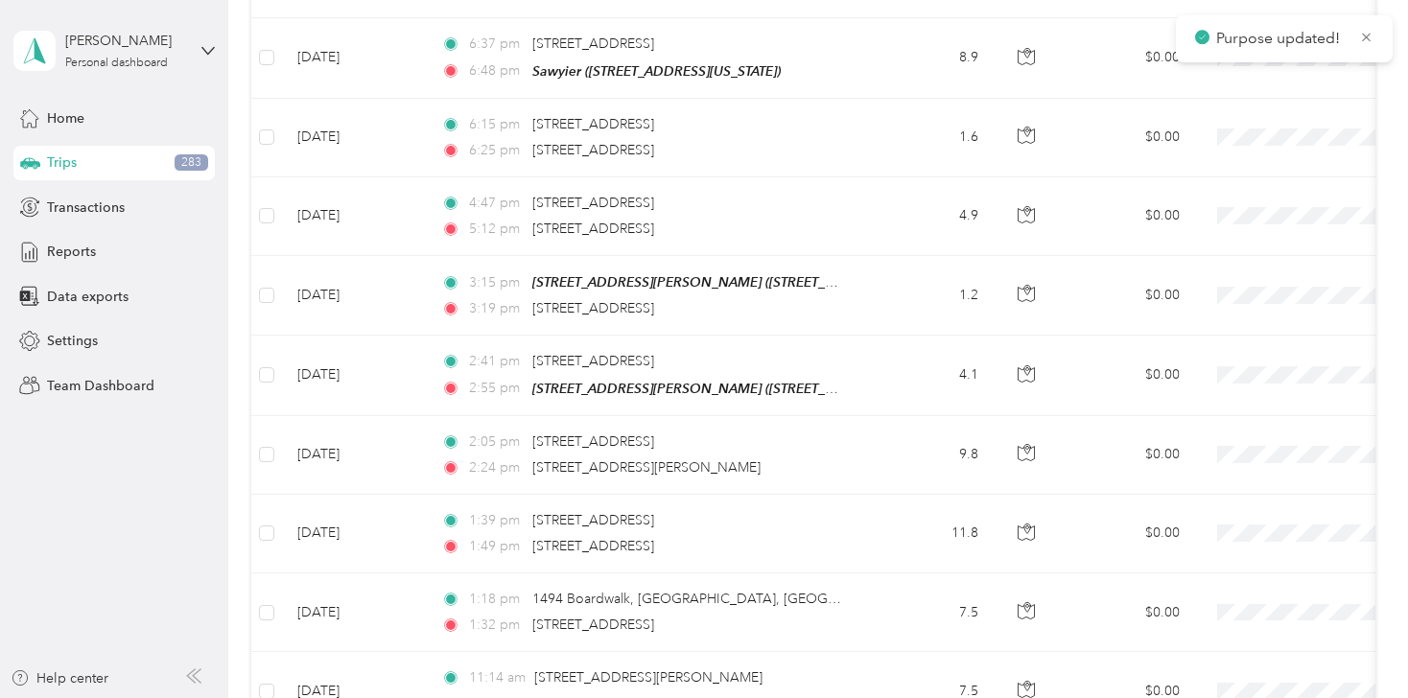
scroll to position [12771, 0]
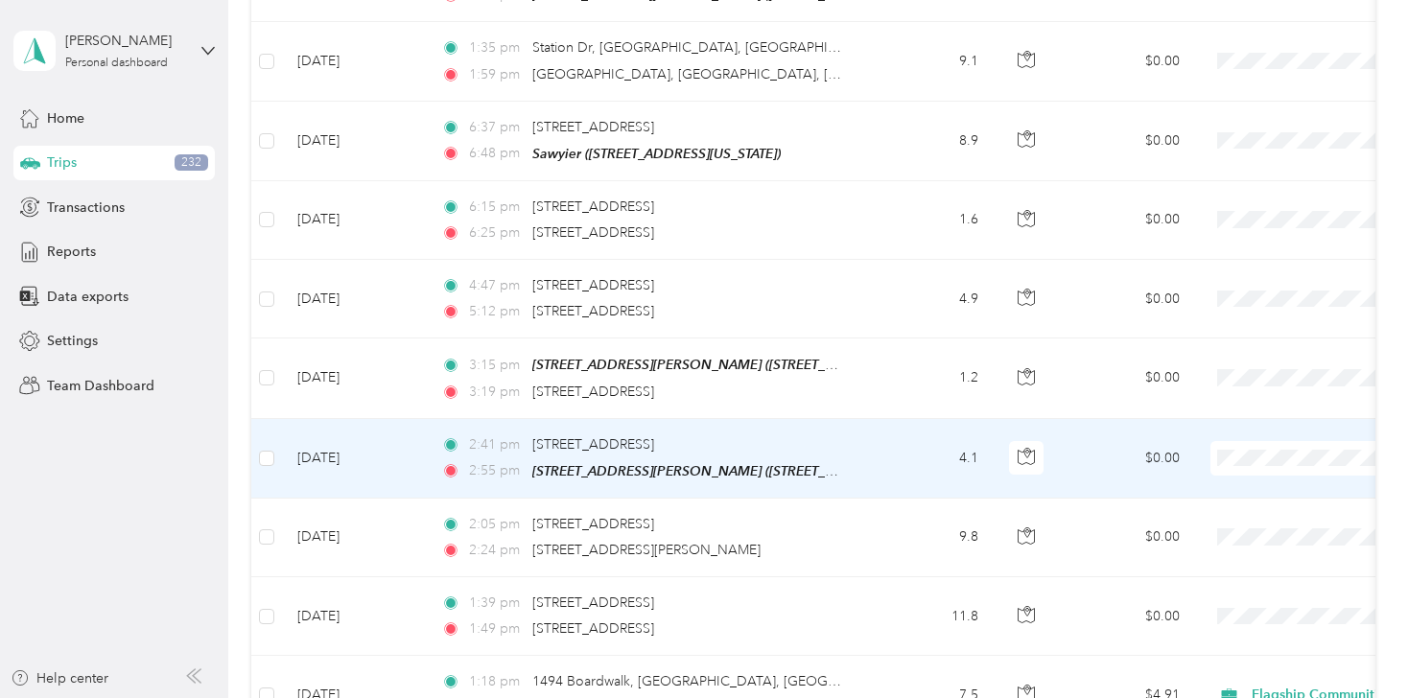
click at [1243, 410] on span "Personal" at bounding box center [1306, 400] width 177 height 20
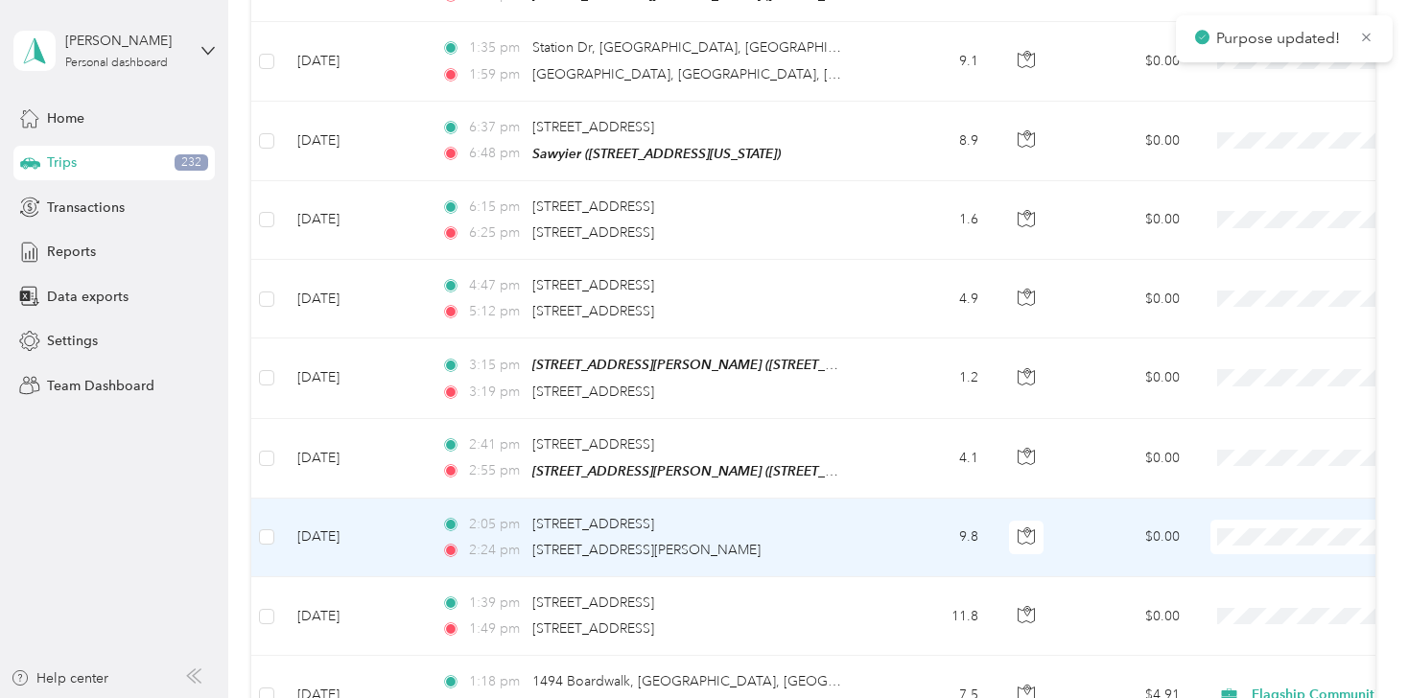
click at [1243, 486] on span "Personal" at bounding box center [1306, 486] width 177 height 20
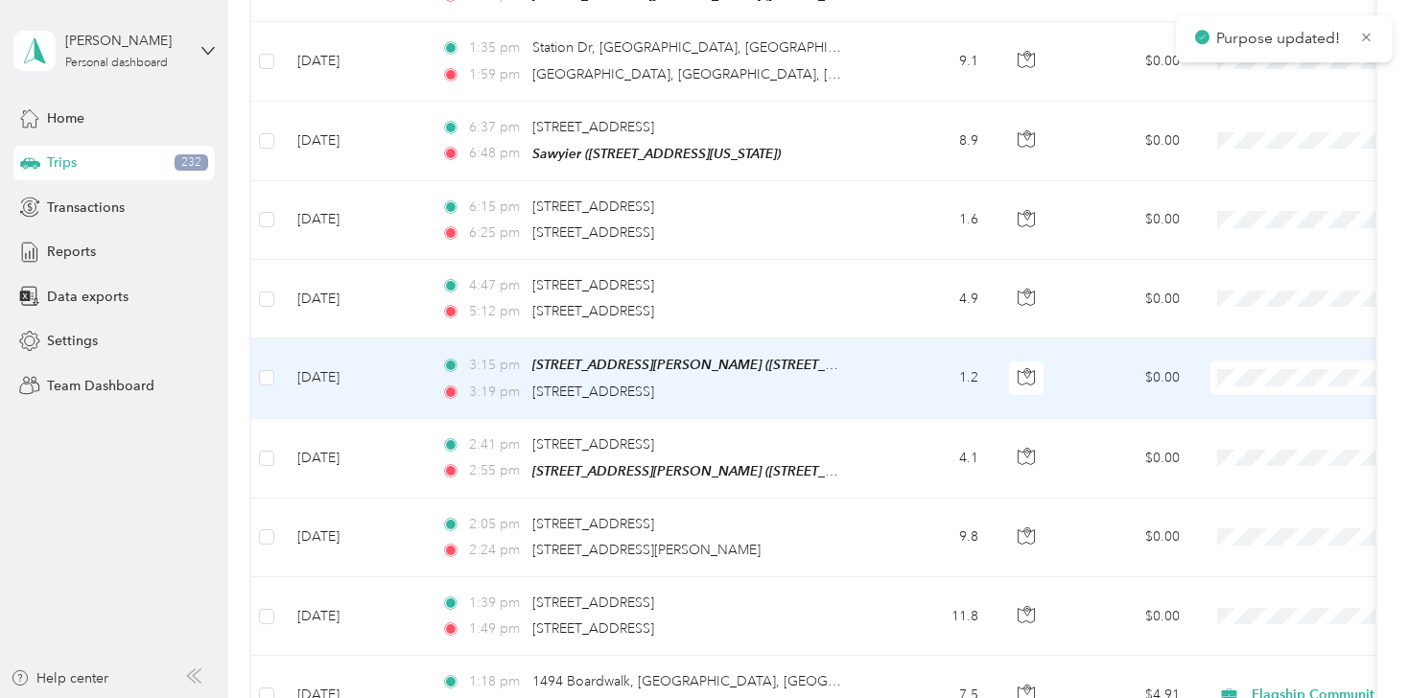
click at [1228, 334] on li "Personal" at bounding box center [1289, 322] width 238 height 34
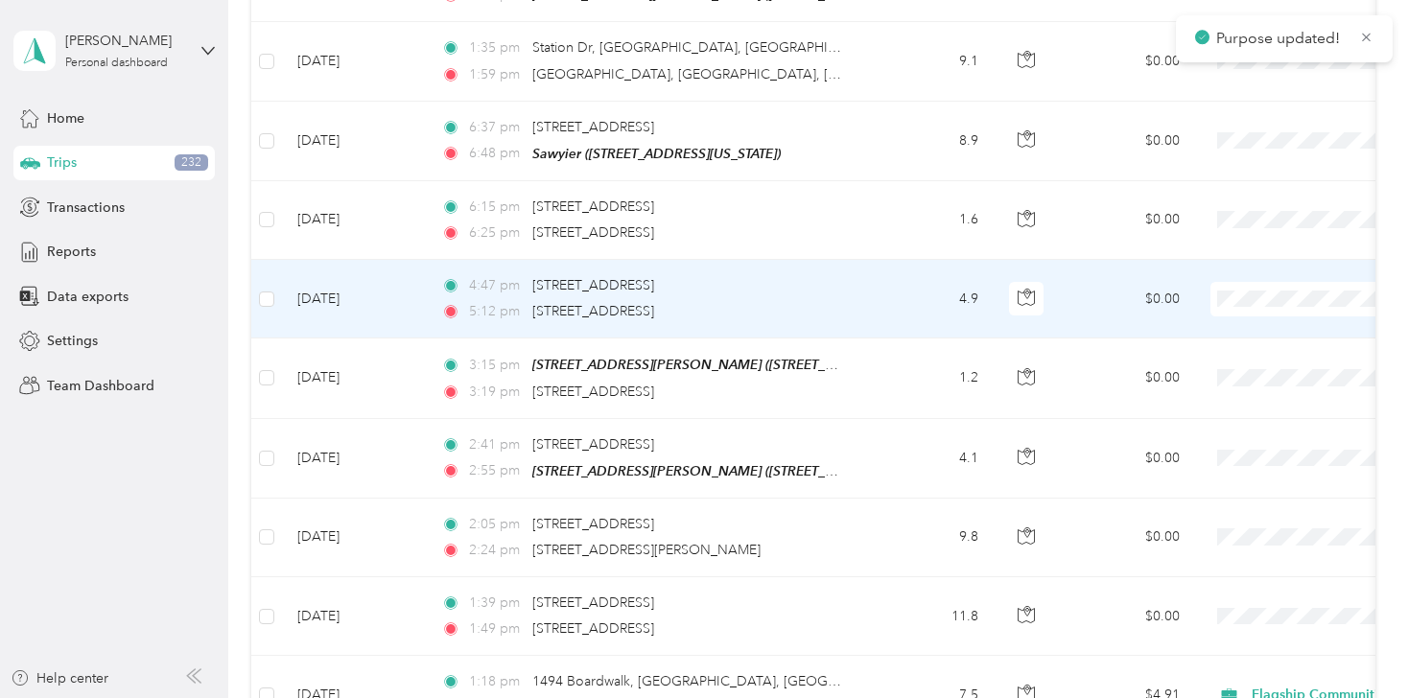
click at [1252, 251] on span "Personal" at bounding box center [1306, 253] width 177 height 20
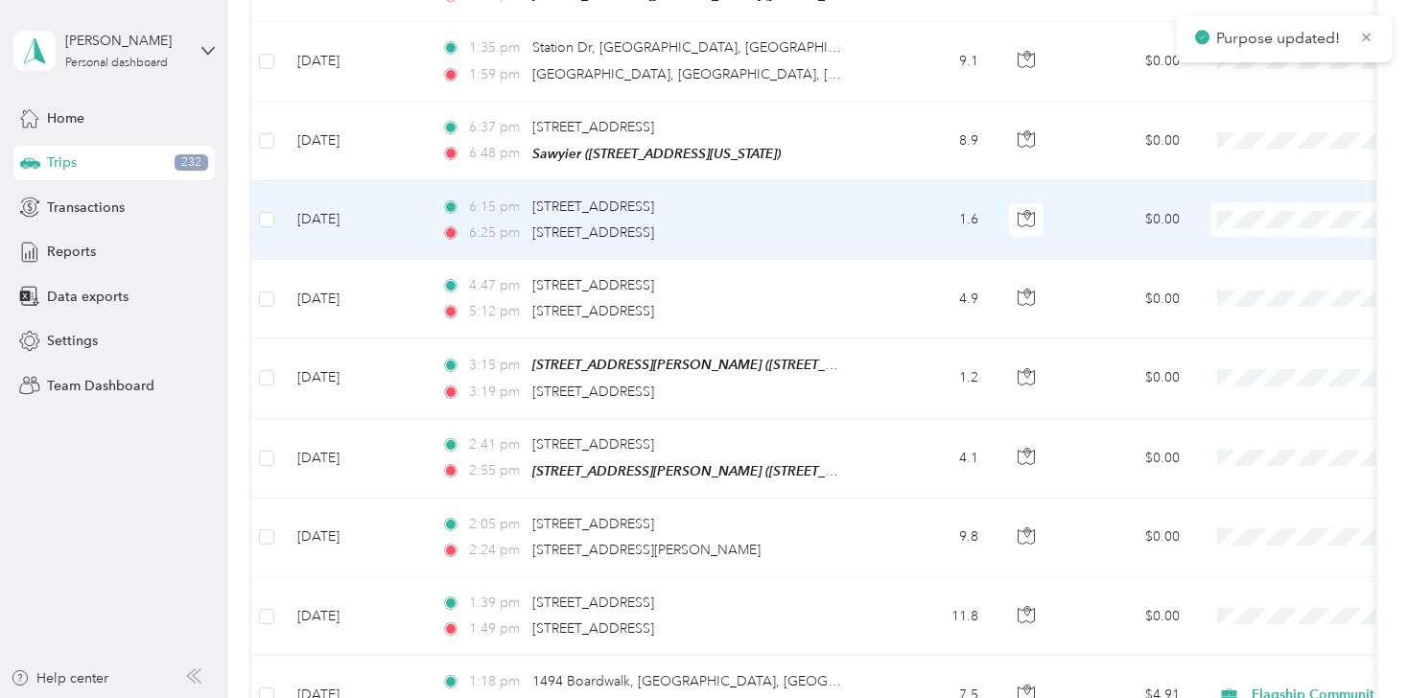
click at [1237, 174] on span "Personal" at bounding box center [1306, 172] width 177 height 20
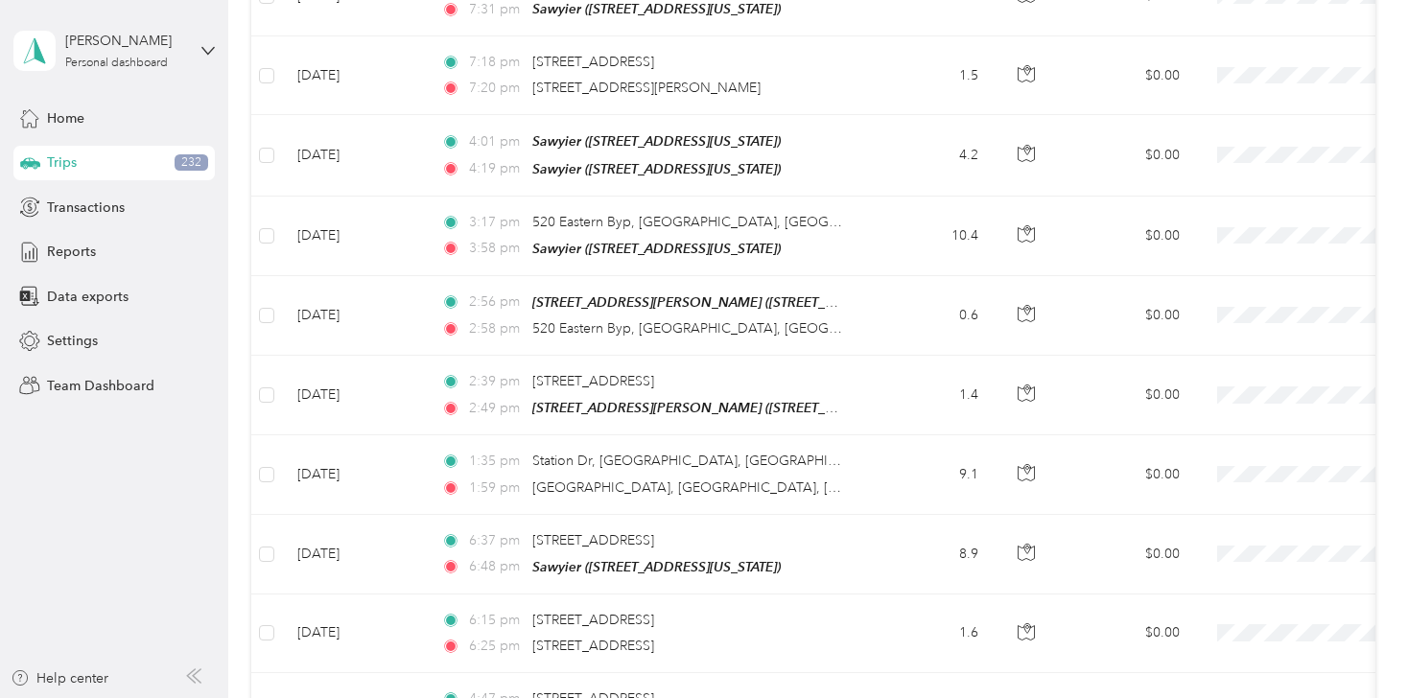
scroll to position [12349, 0]
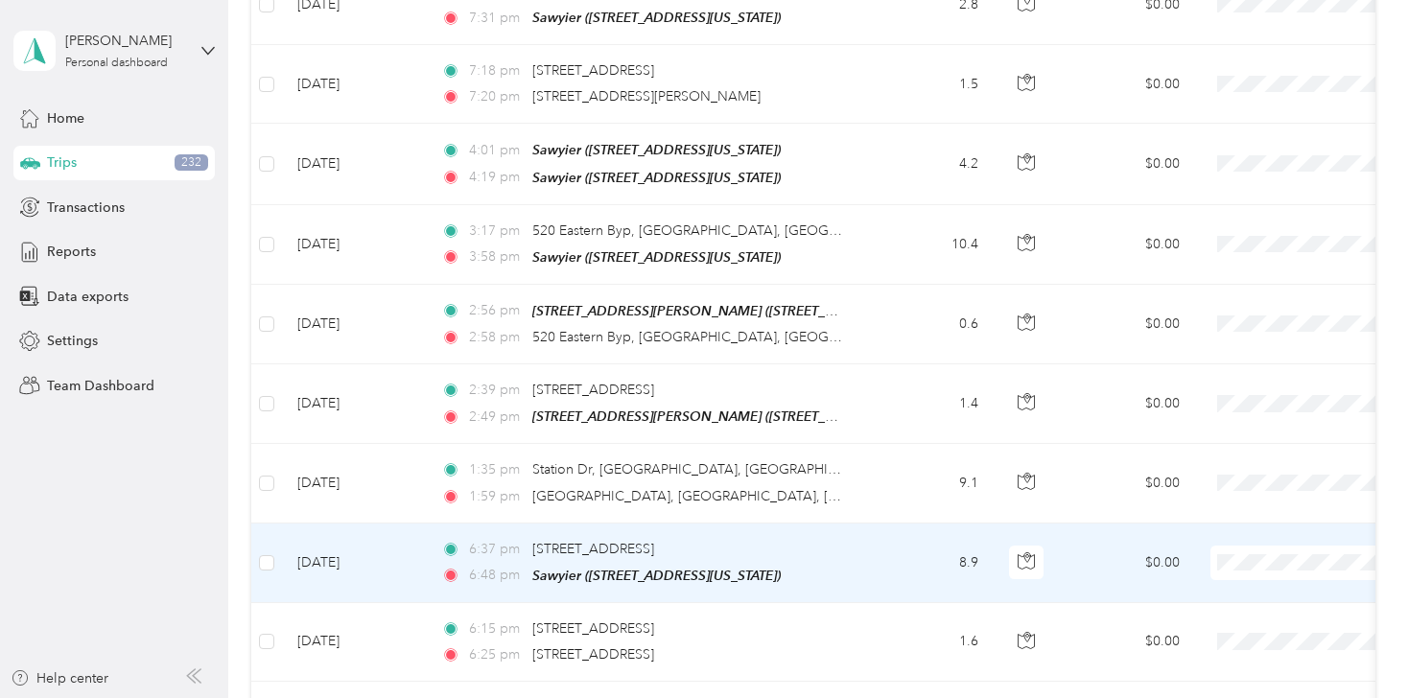
click at [1250, 482] on span "Flagship Communities" at bounding box center [1306, 474] width 177 height 20
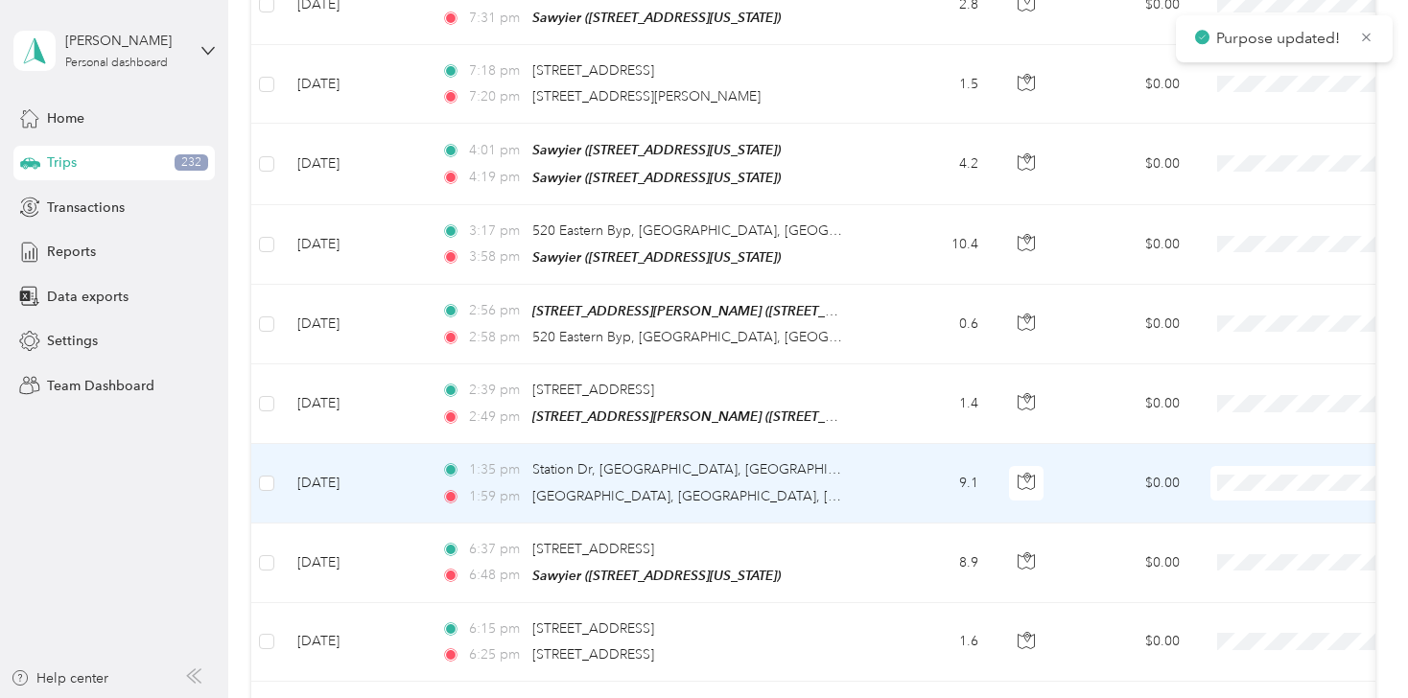
click at [1234, 466] on span at bounding box center [1330, 483] width 238 height 35
click at [1232, 435] on span "Personal" at bounding box center [1306, 438] width 177 height 20
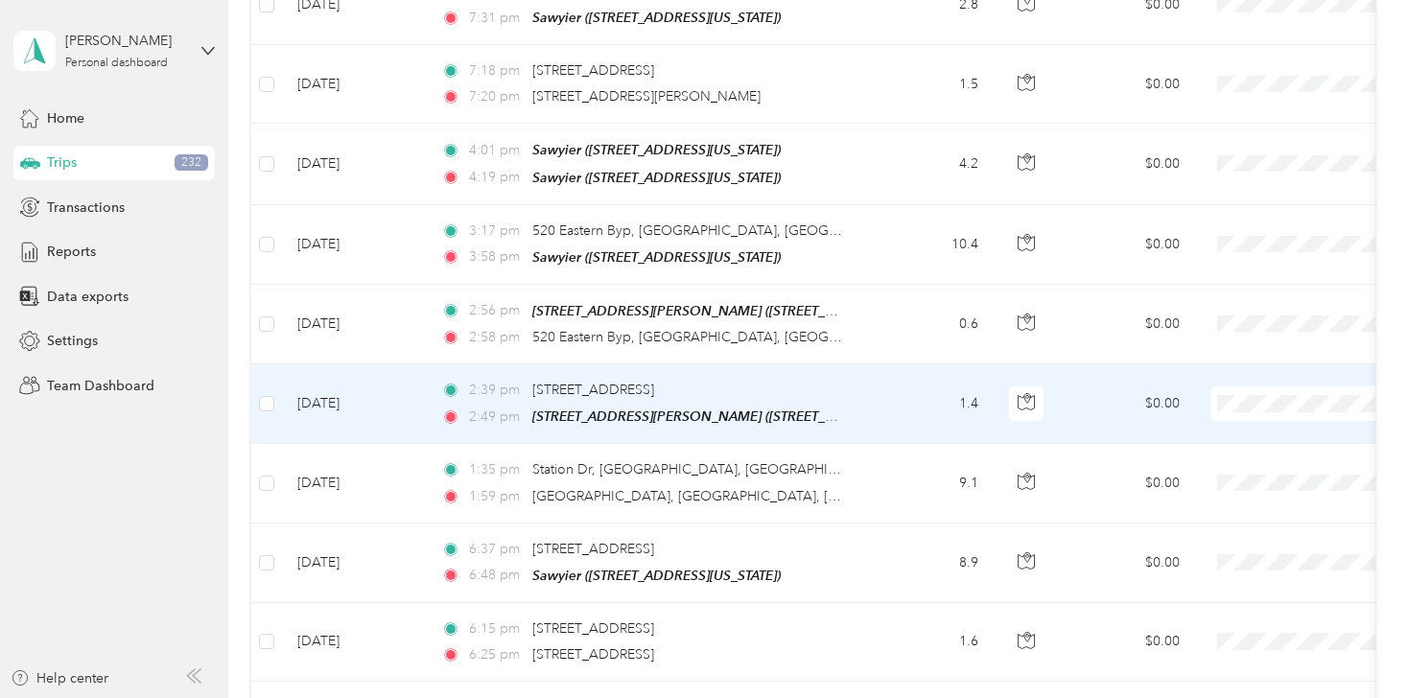
click at [1232, 359] on span "Personal" at bounding box center [1306, 351] width 177 height 20
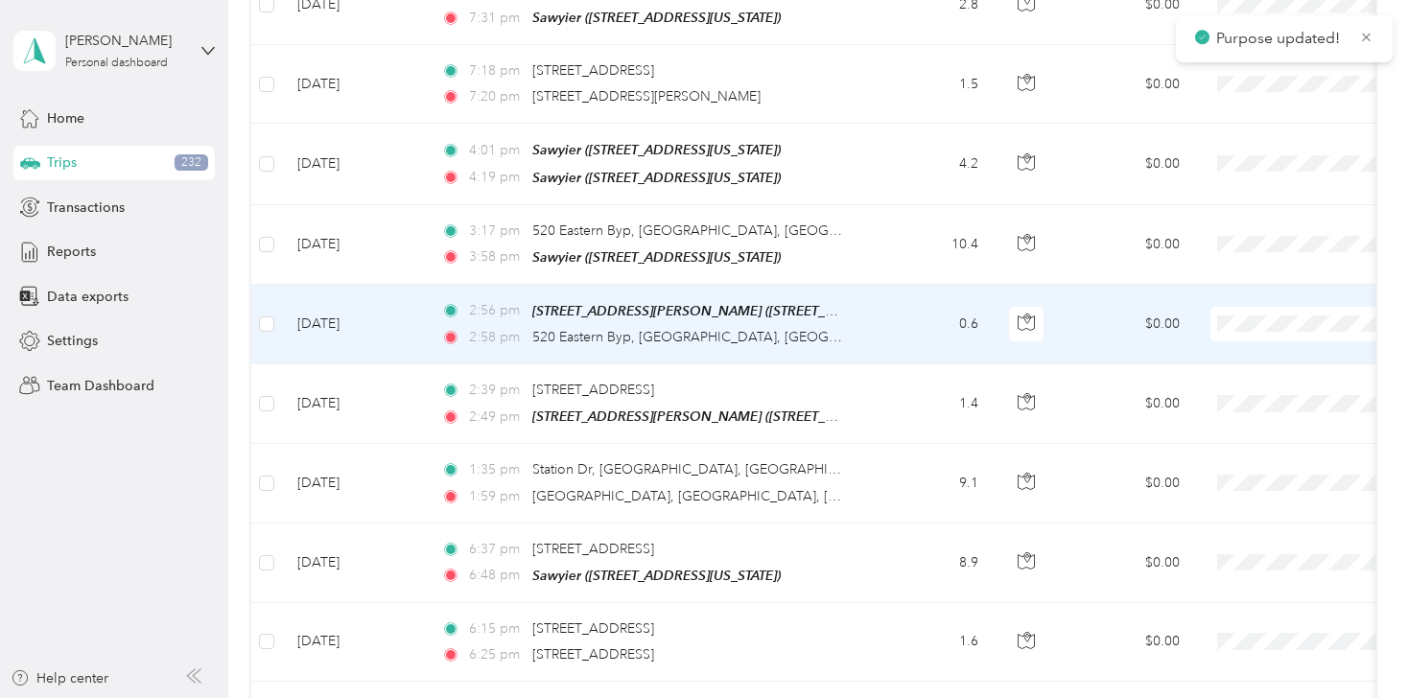
click at [1238, 284] on li "Personal" at bounding box center [1289, 281] width 238 height 34
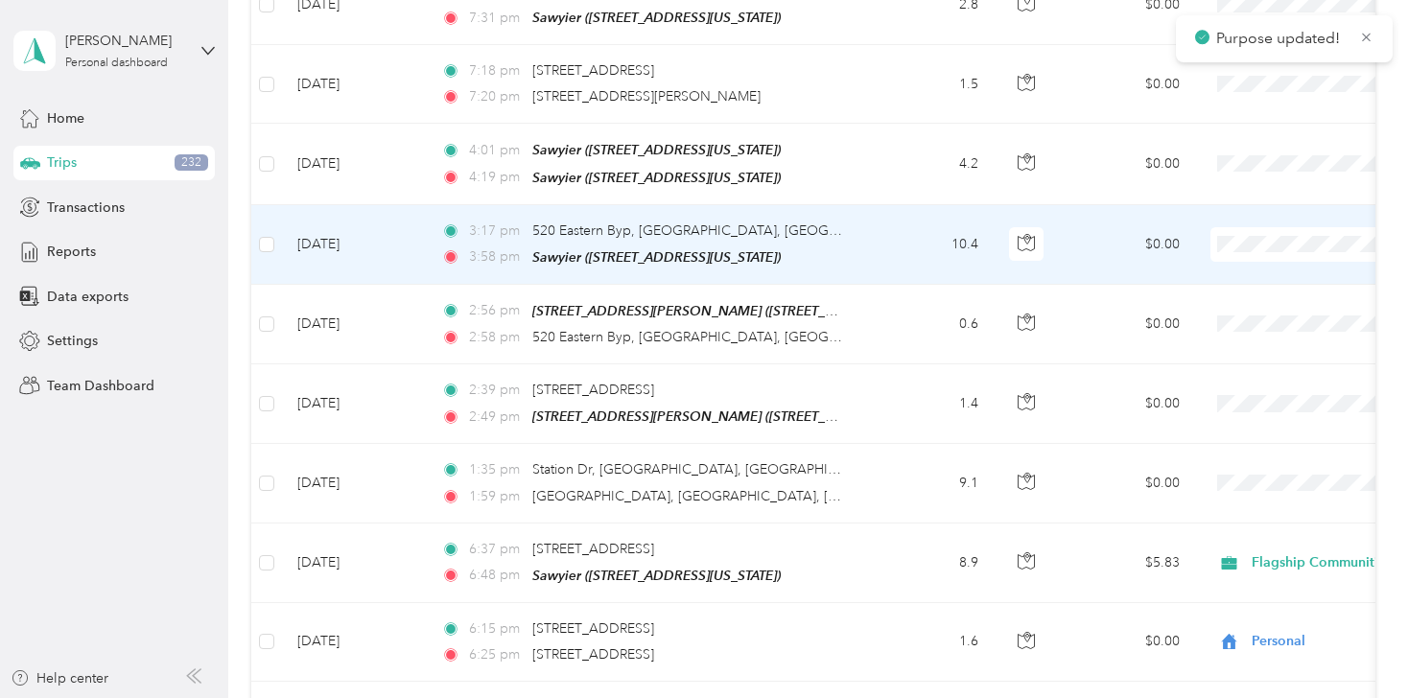
click at [1236, 204] on li "Personal" at bounding box center [1289, 204] width 238 height 34
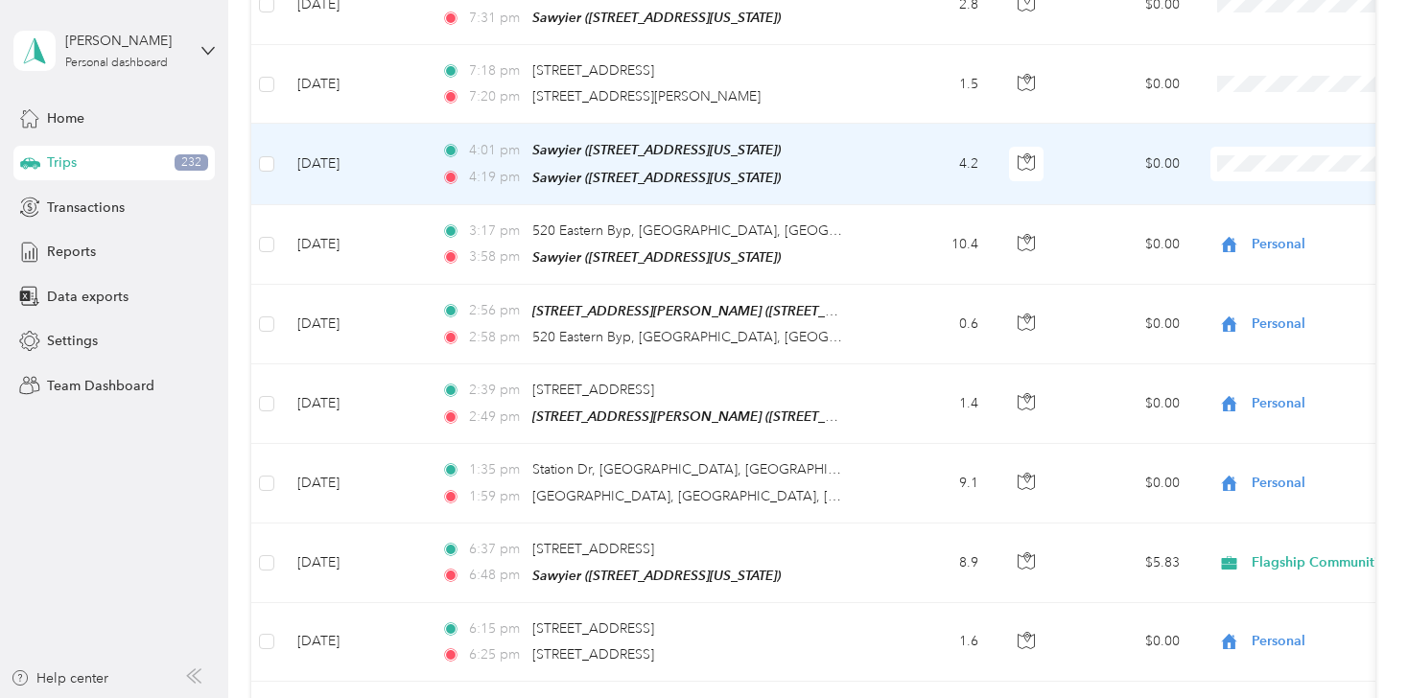
click at [1270, 147] on span at bounding box center [1330, 164] width 238 height 35
click at [1225, 123] on span "Personal" at bounding box center [1306, 115] width 177 height 20
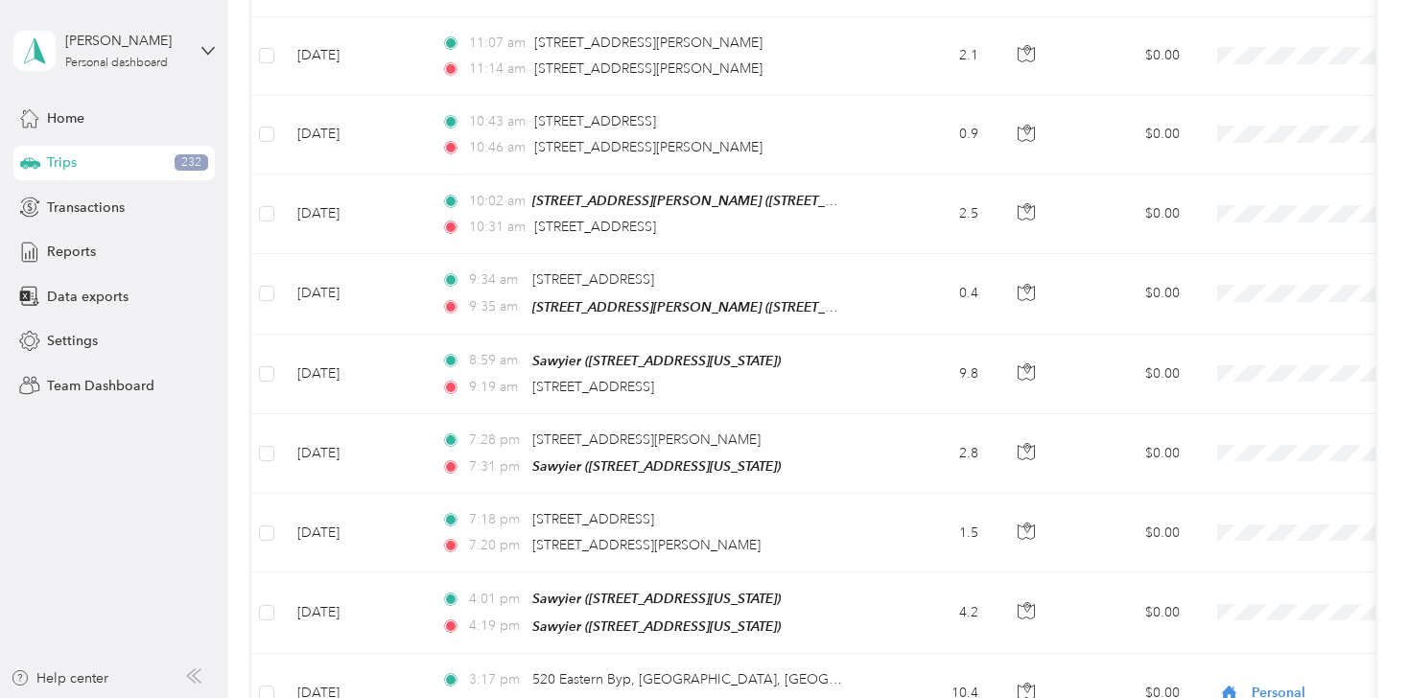
scroll to position [11888, 0]
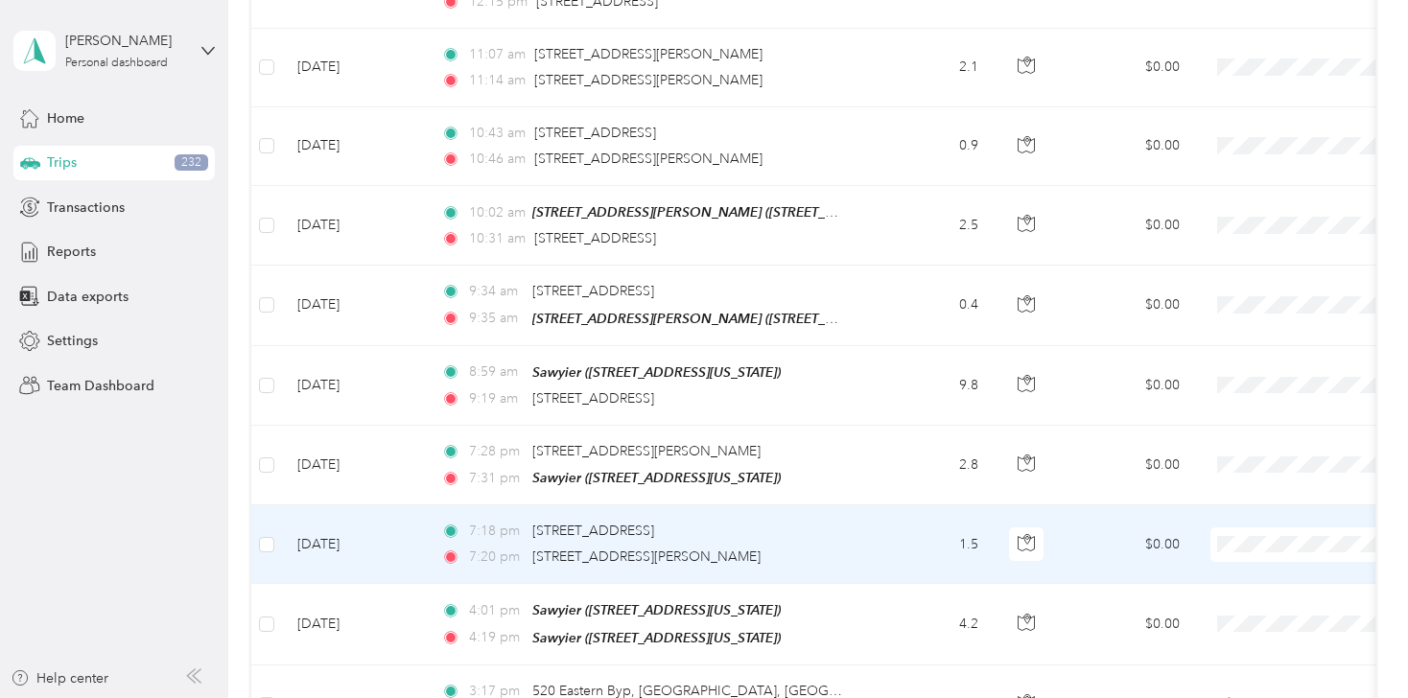
click at [1238, 503] on span "Personal" at bounding box center [1306, 499] width 177 height 20
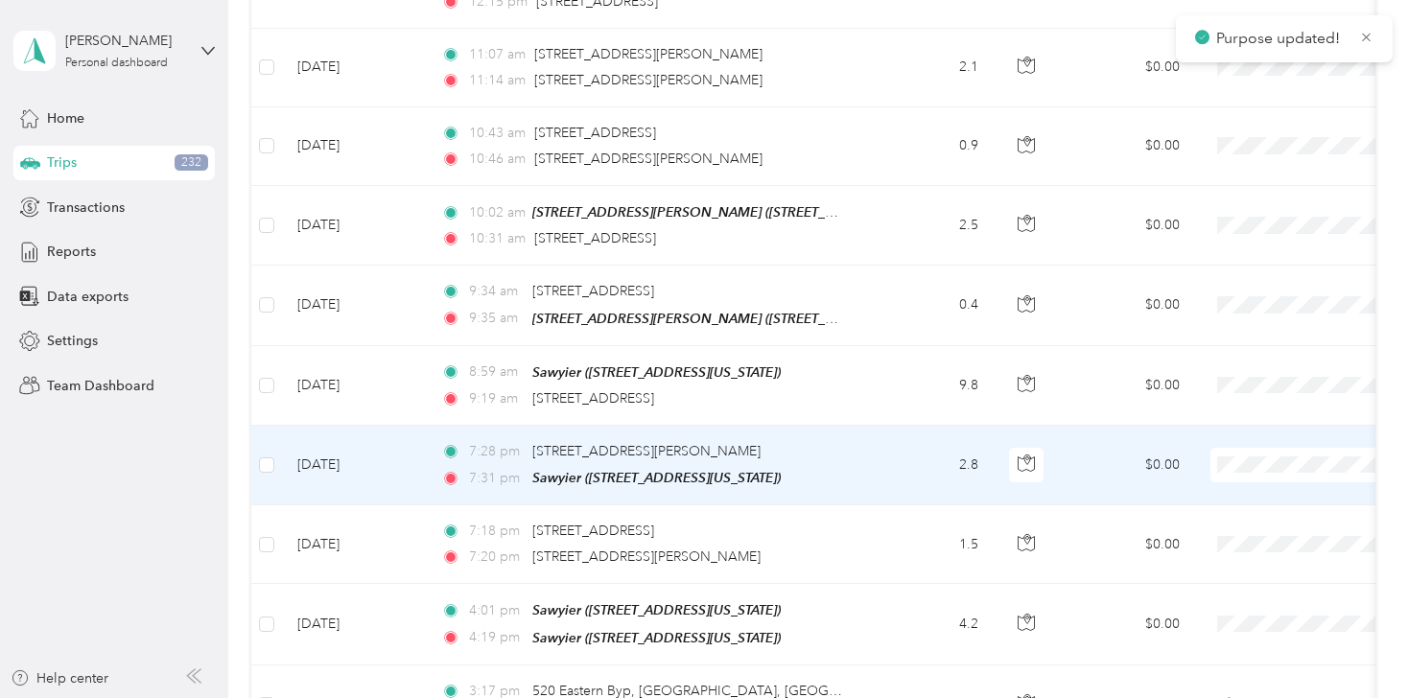
click at [1249, 429] on li "Personal" at bounding box center [1289, 421] width 238 height 34
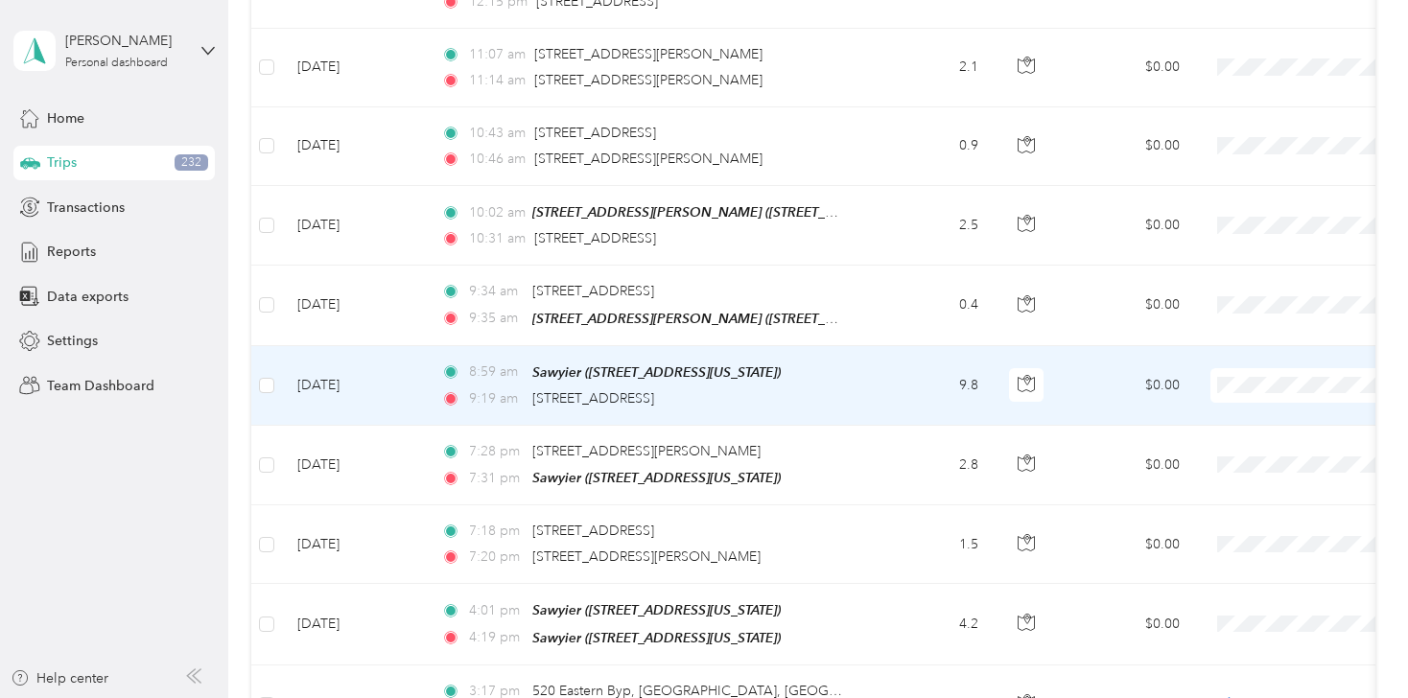
click at [1252, 346] on span "Personal" at bounding box center [1306, 339] width 177 height 20
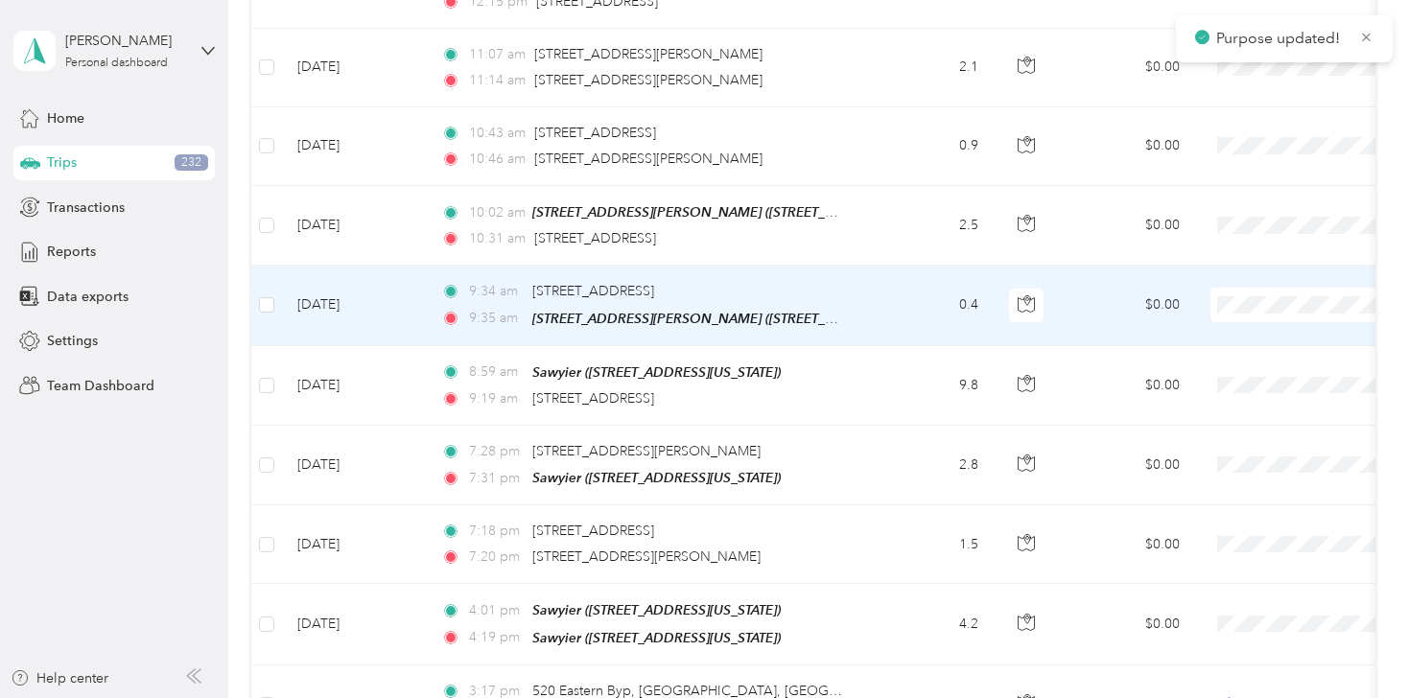
click at [1232, 270] on span "Personal" at bounding box center [1306, 260] width 177 height 20
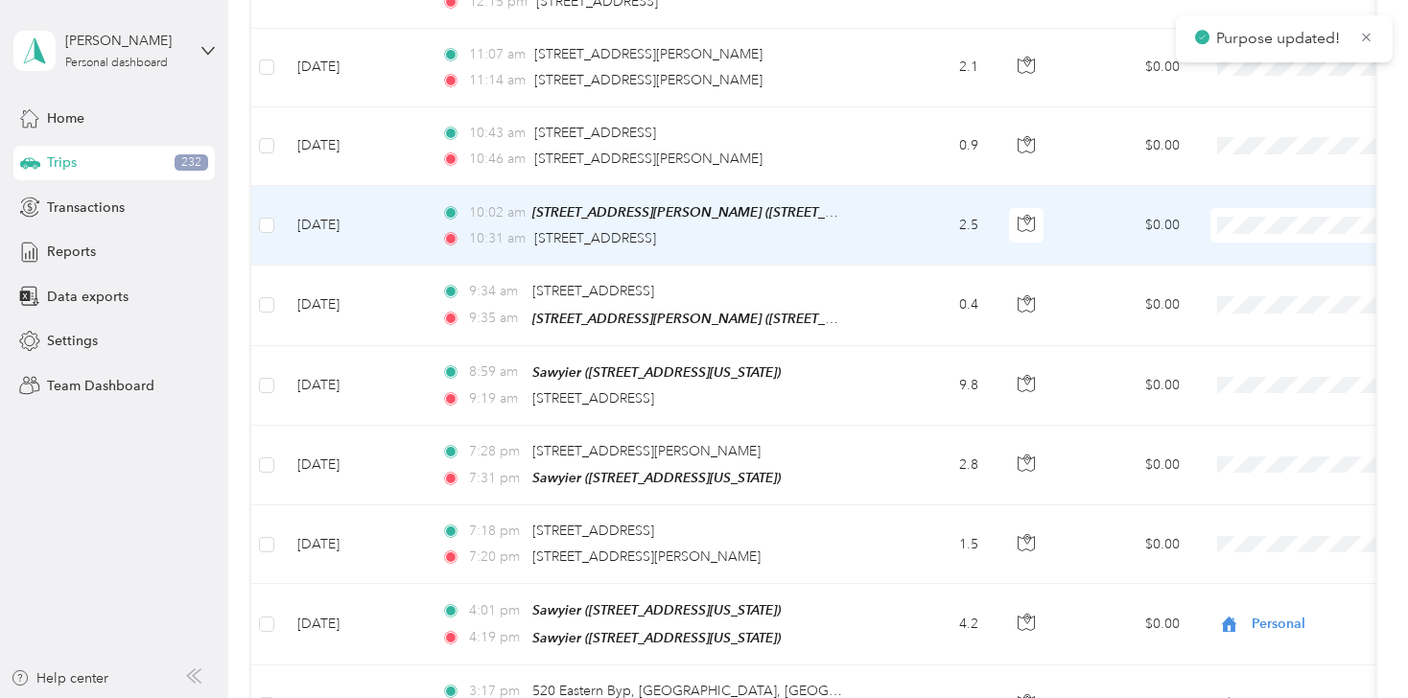
click at [1238, 192] on li "Personal" at bounding box center [1289, 189] width 238 height 34
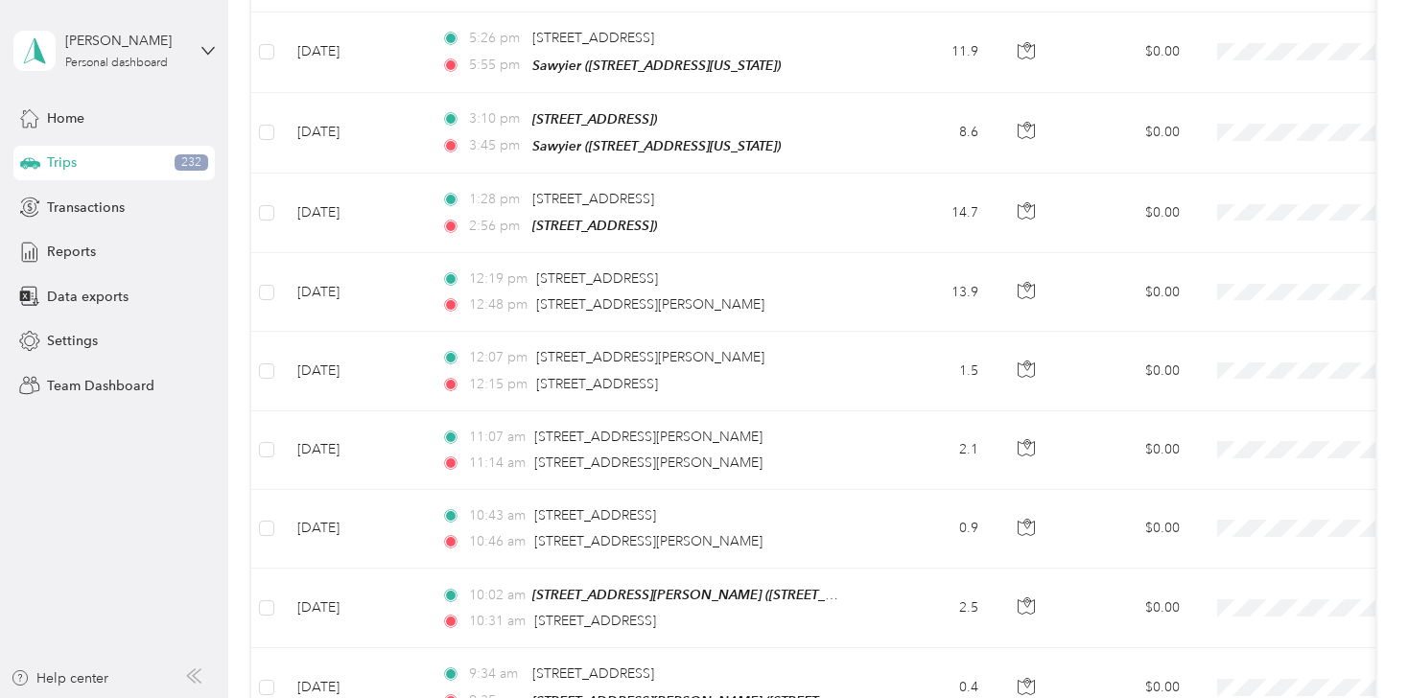
scroll to position [11505, 0]
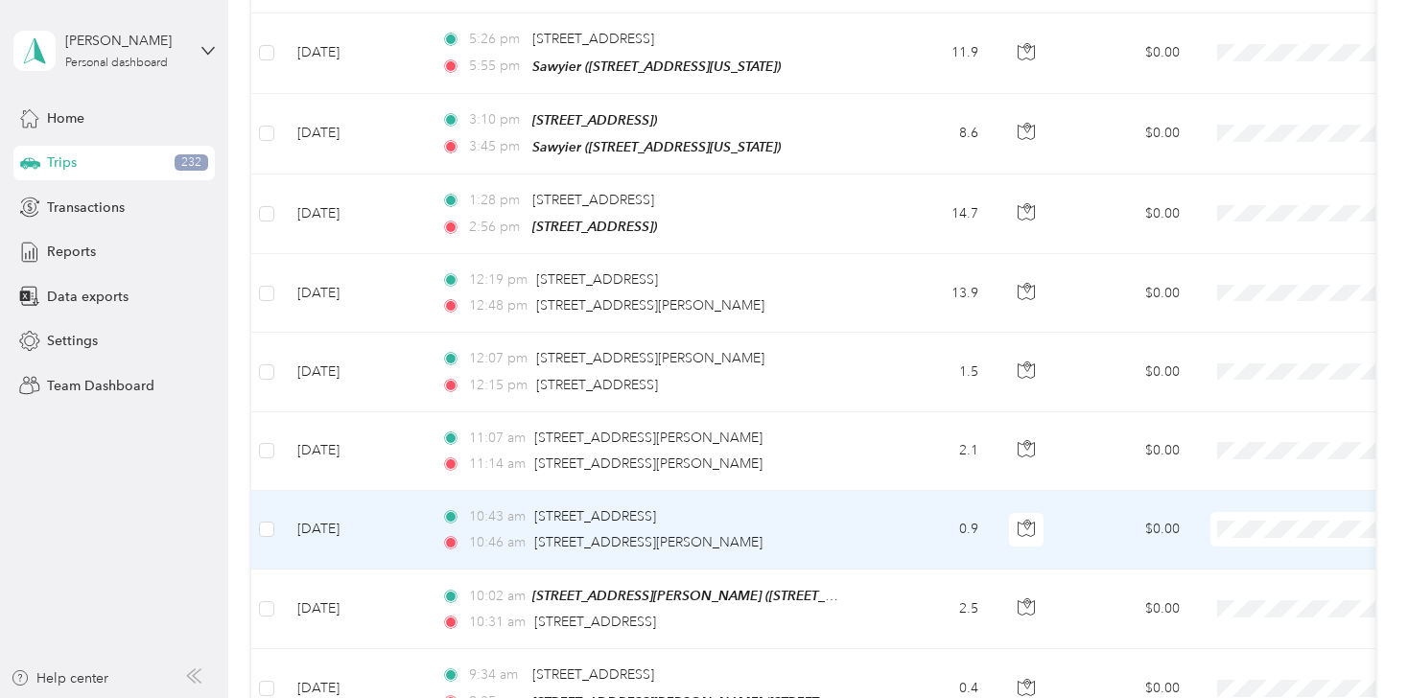
click at [1241, 490] on span "Personal" at bounding box center [1306, 496] width 177 height 20
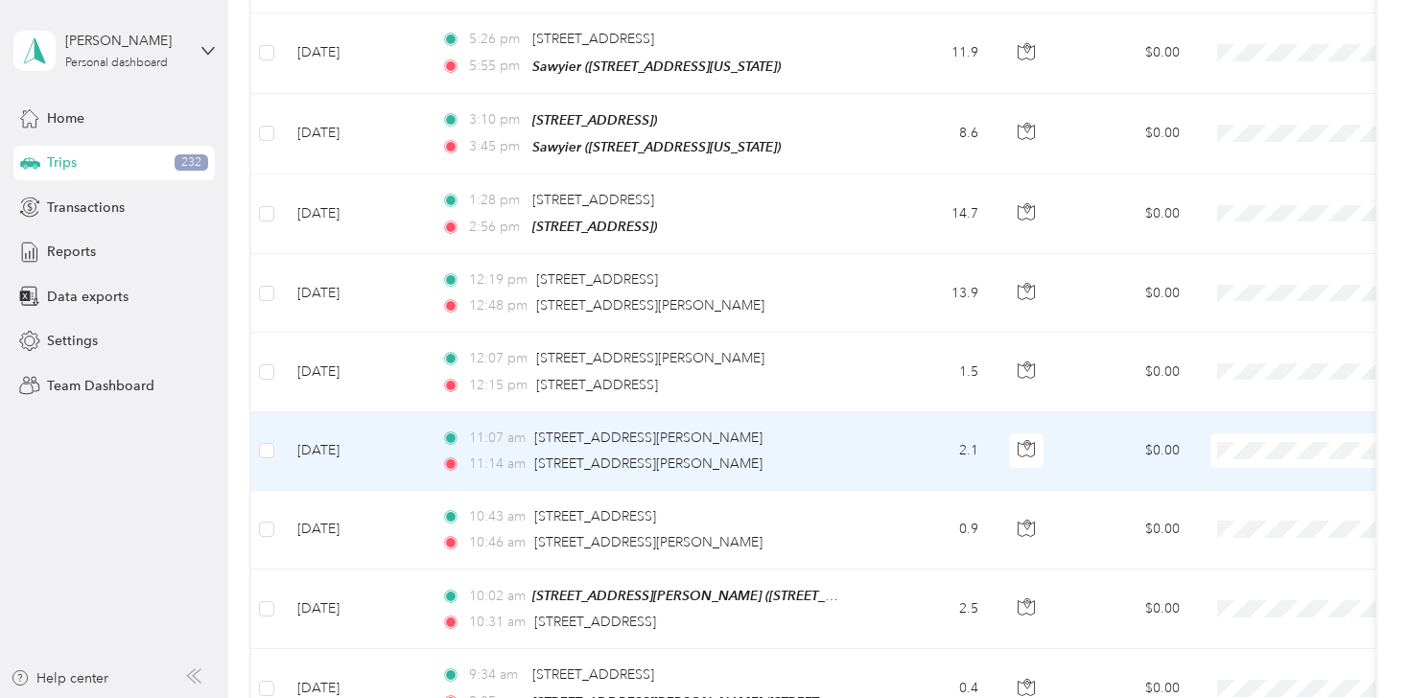
click at [1245, 413] on span "Personal" at bounding box center [1306, 411] width 177 height 20
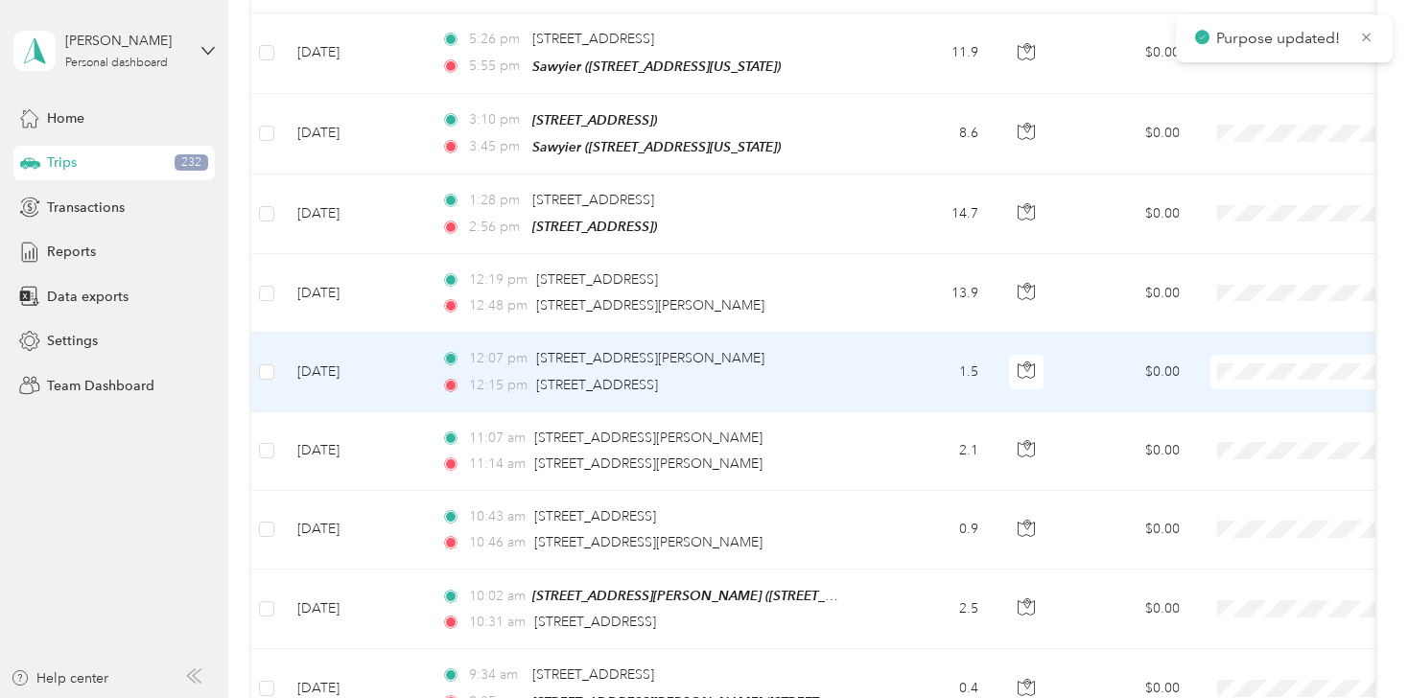
click at [1243, 340] on li "Personal" at bounding box center [1289, 332] width 238 height 34
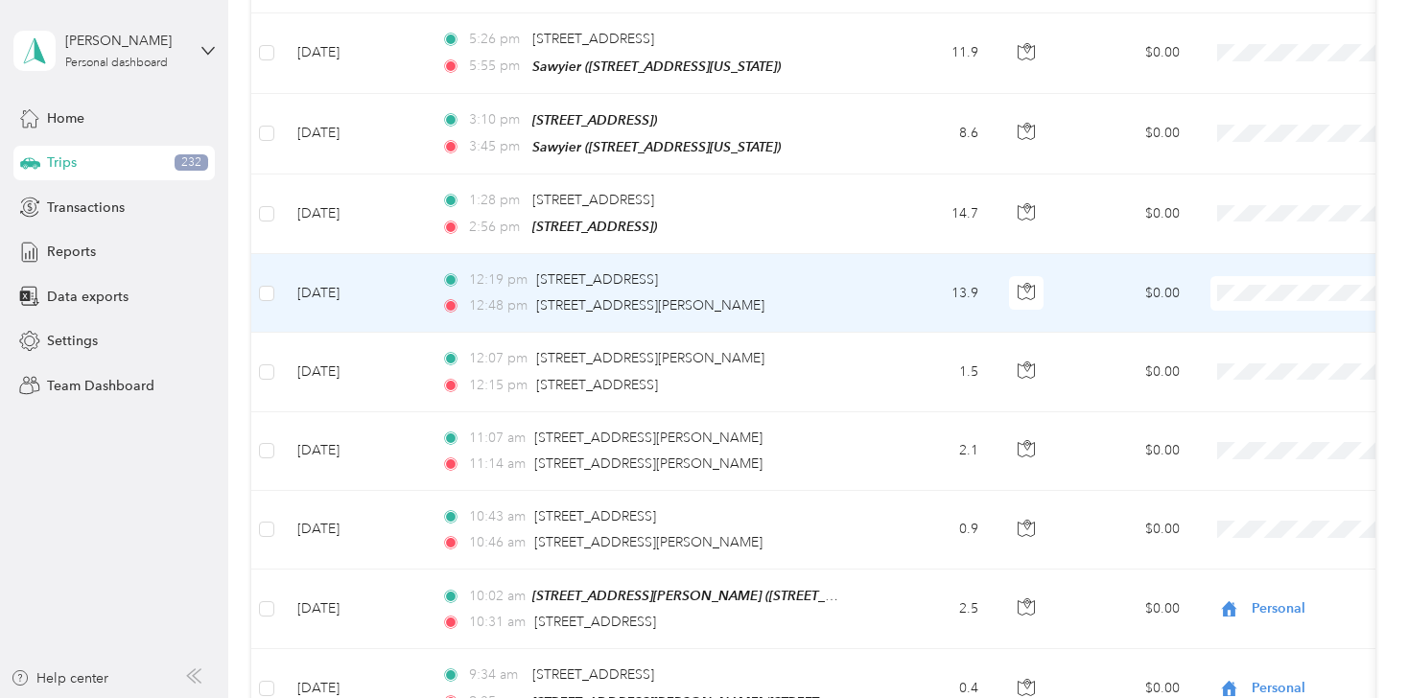
click at [1241, 226] on li "Flagship Communities" at bounding box center [1289, 219] width 238 height 34
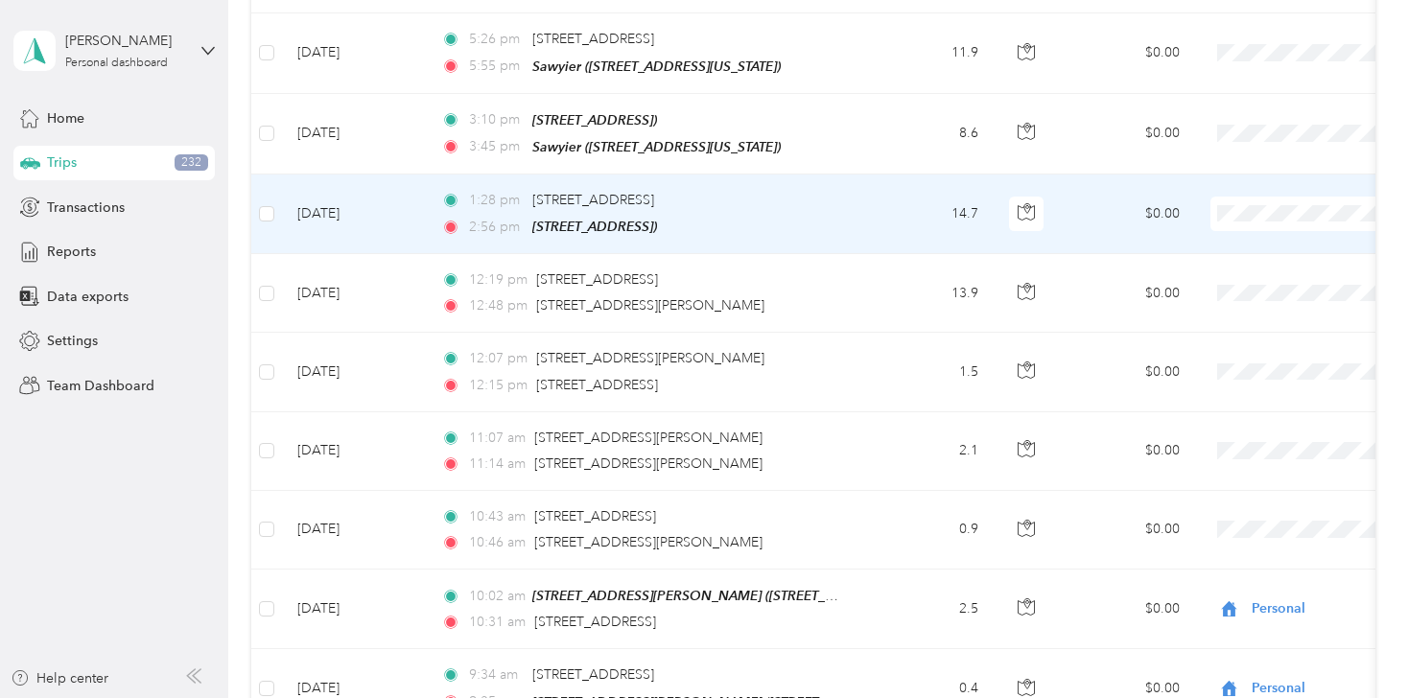
click at [1242, 149] on li "Flagship Communities" at bounding box center [1289, 147] width 238 height 34
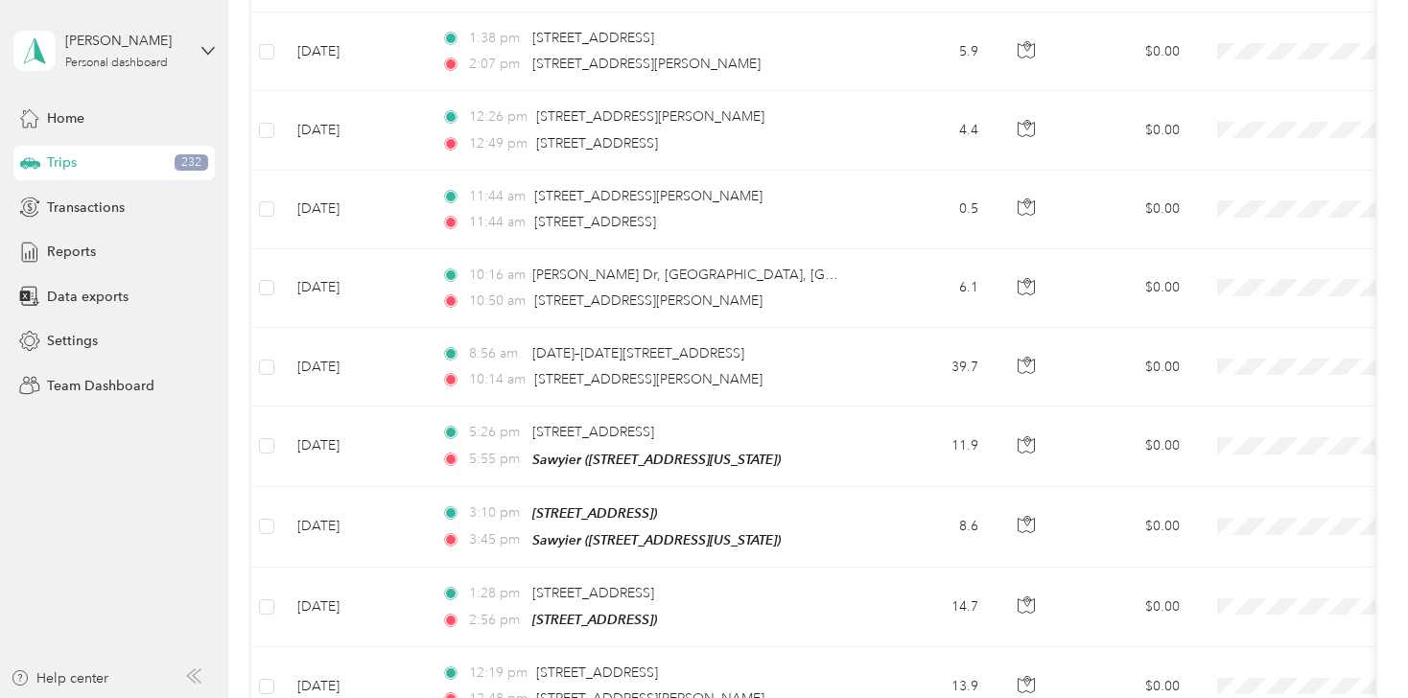
scroll to position [11082, 0]
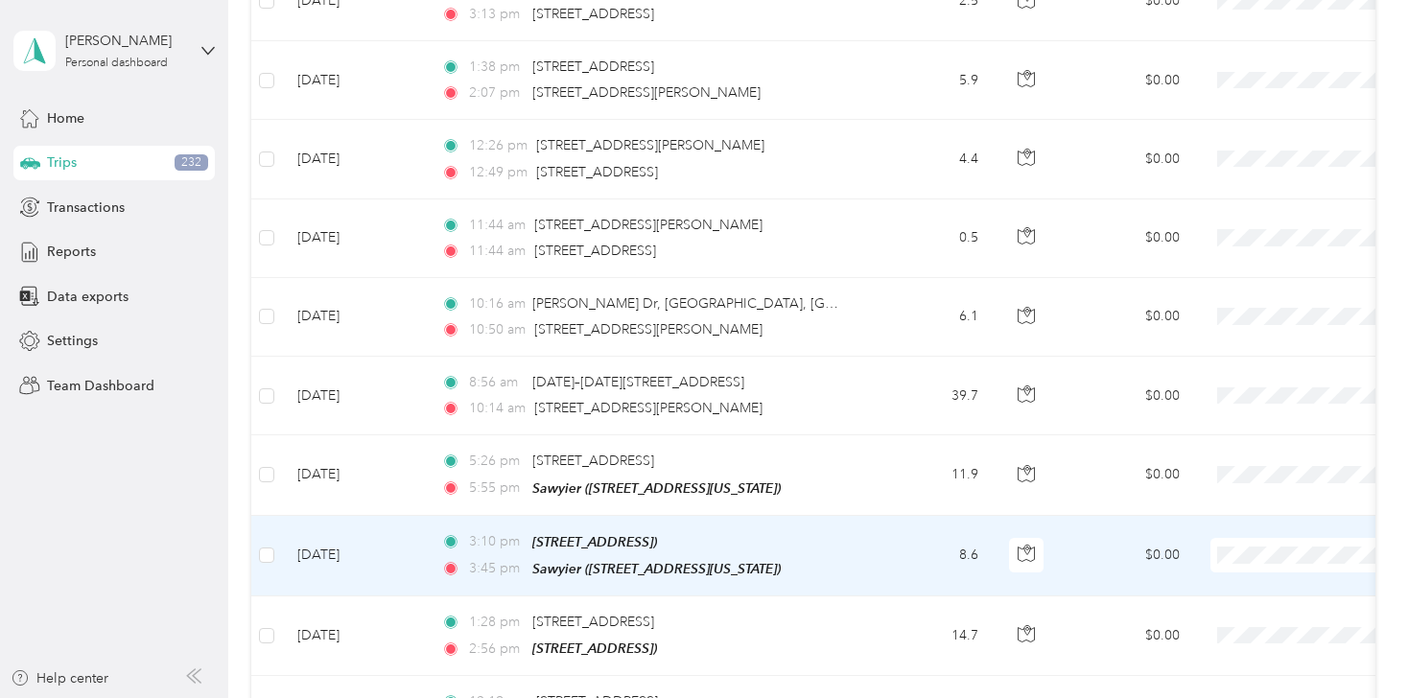
click at [1232, 523] on span "Personal" at bounding box center [1306, 524] width 177 height 20
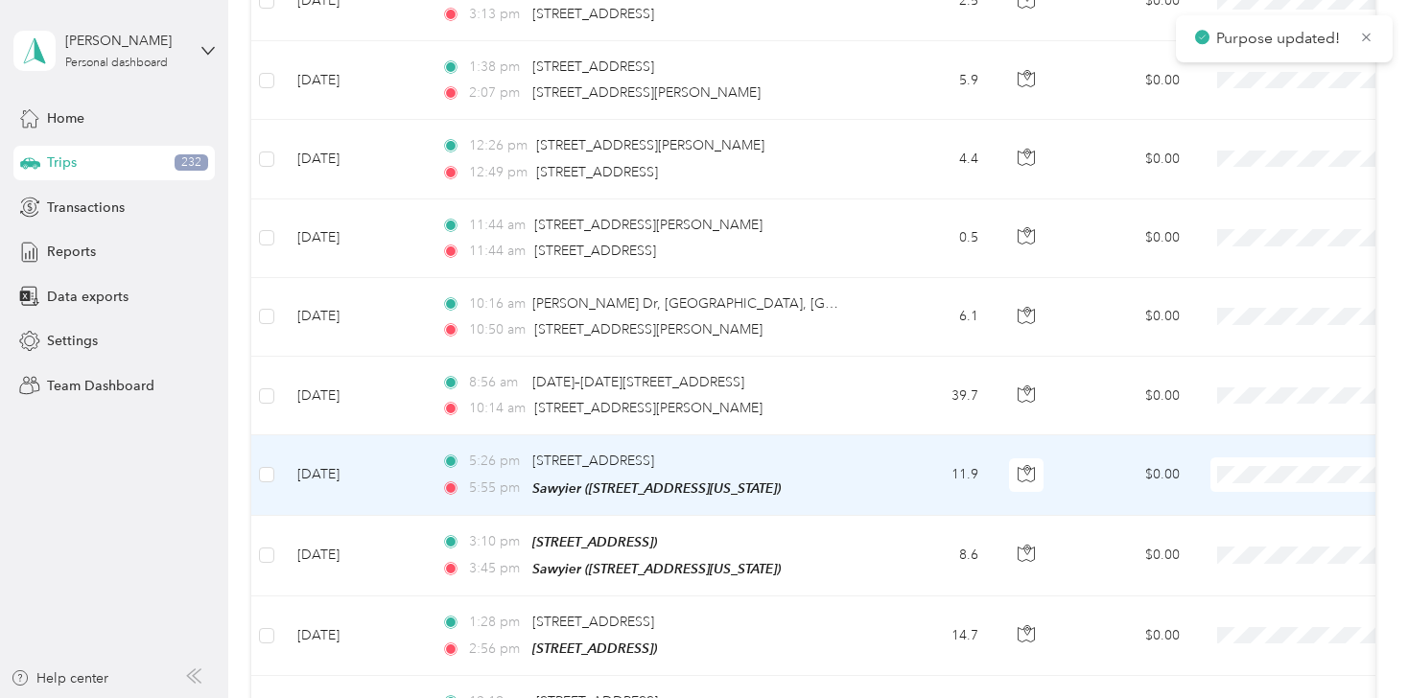
click at [1235, 452] on li "Personal" at bounding box center [1289, 443] width 238 height 34
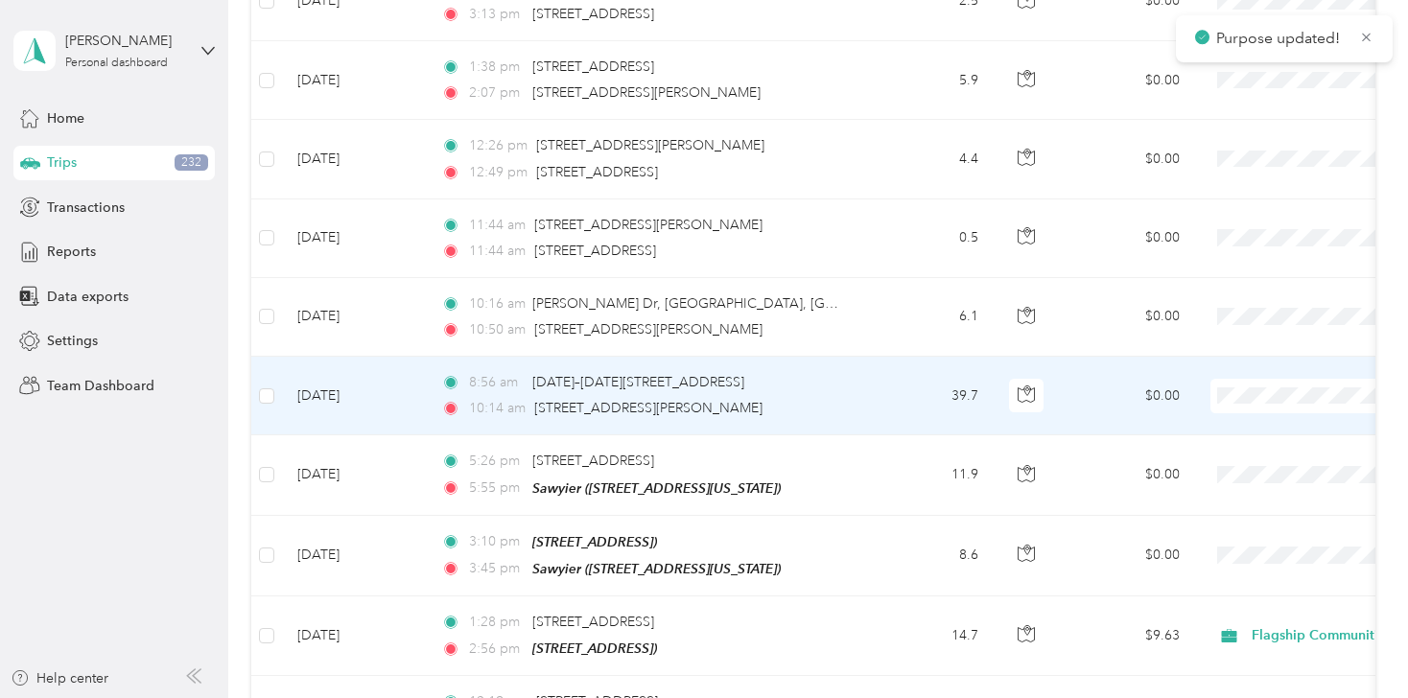
click at [1239, 337] on li "Flagship Communities" at bounding box center [1289, 335] width 238 height 34
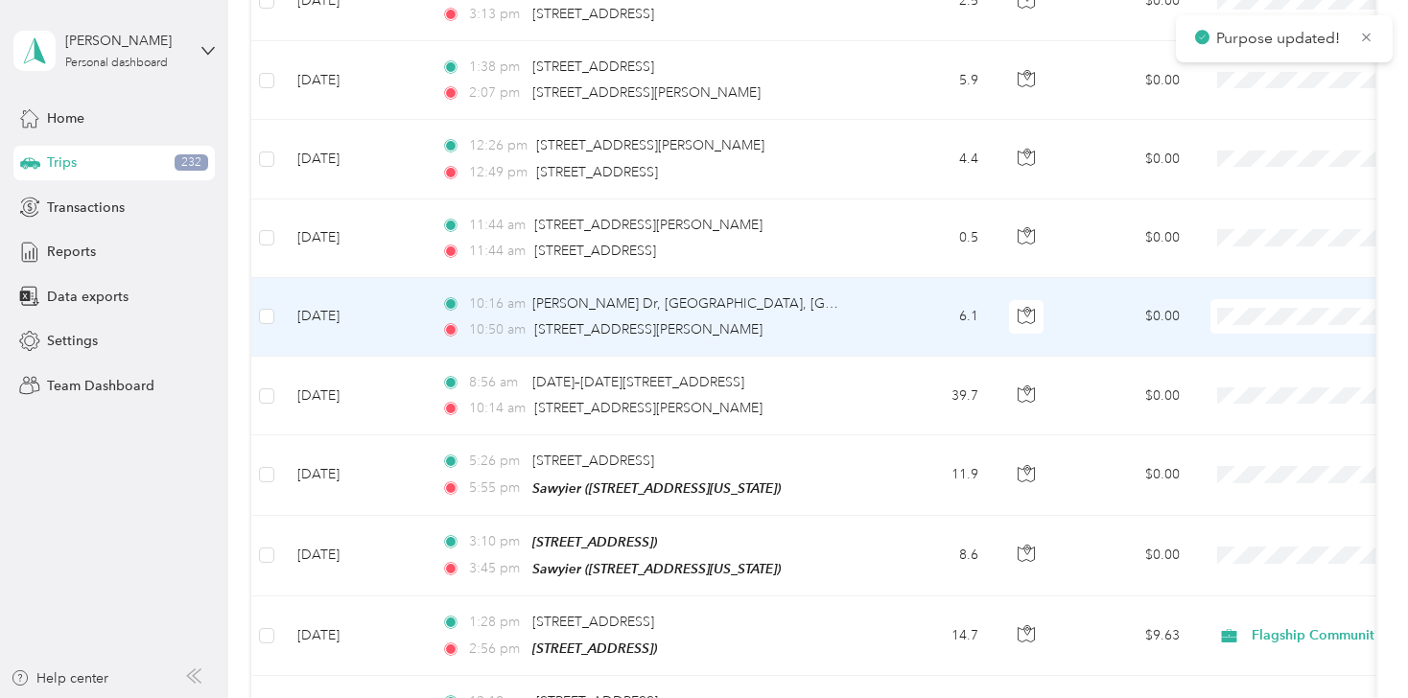
click at [1237, 256] on li "Flagship Communities" at bounding box center [1289, 253] width 238 height 34
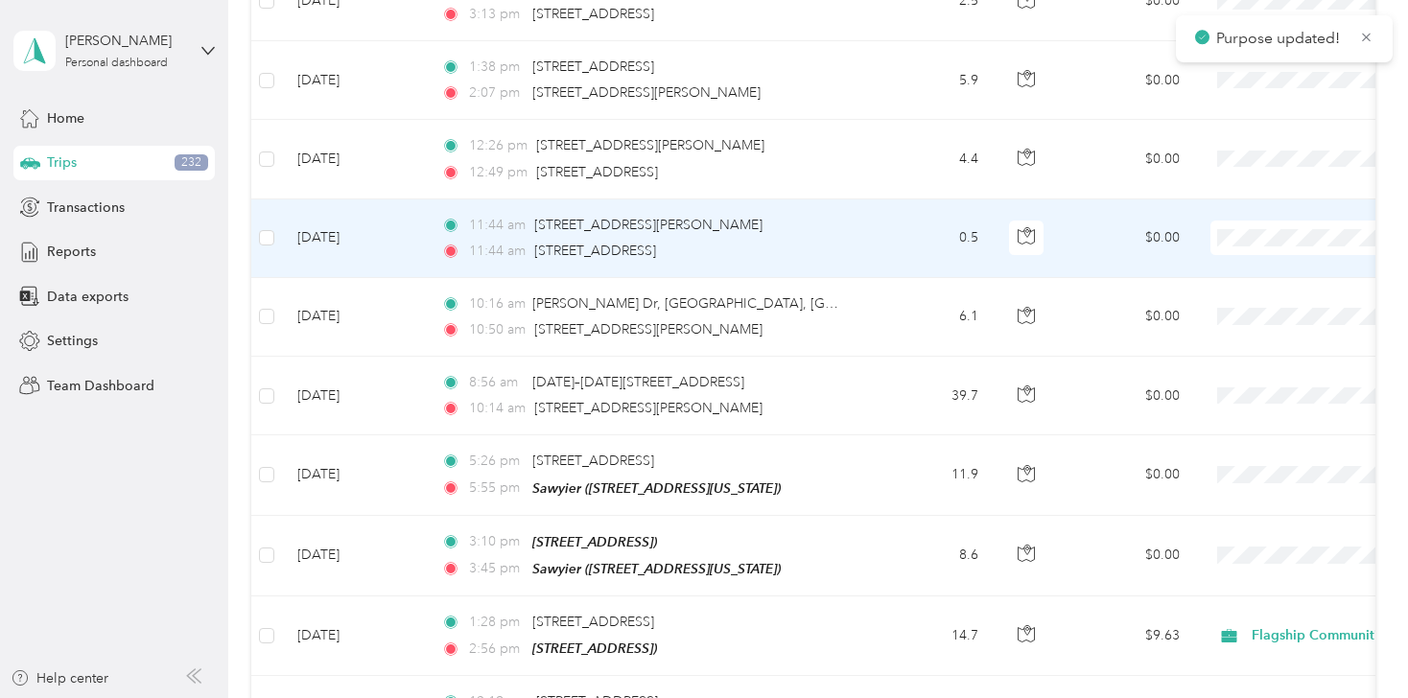
click at [1229, 174] on span "Flagship Communities" at bounding box center [1306, 171] width 177 height 20
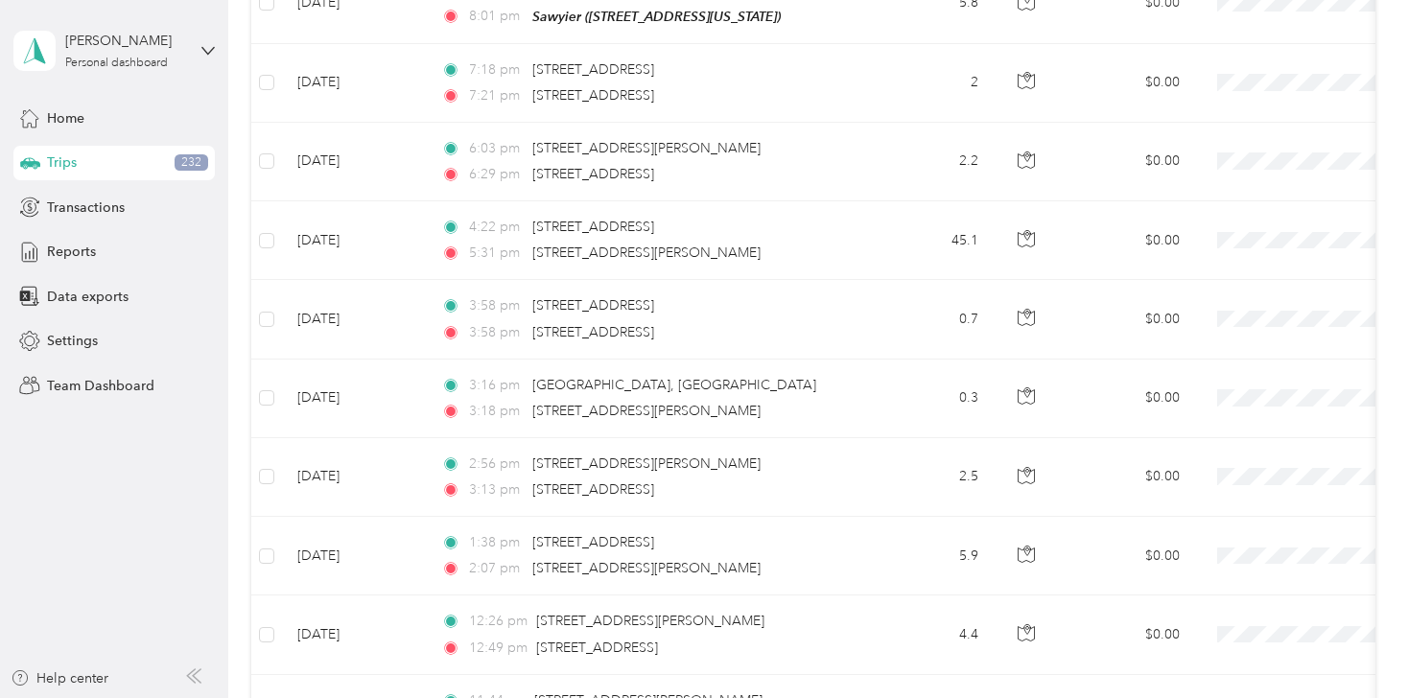
scroll to position [10584, 0]
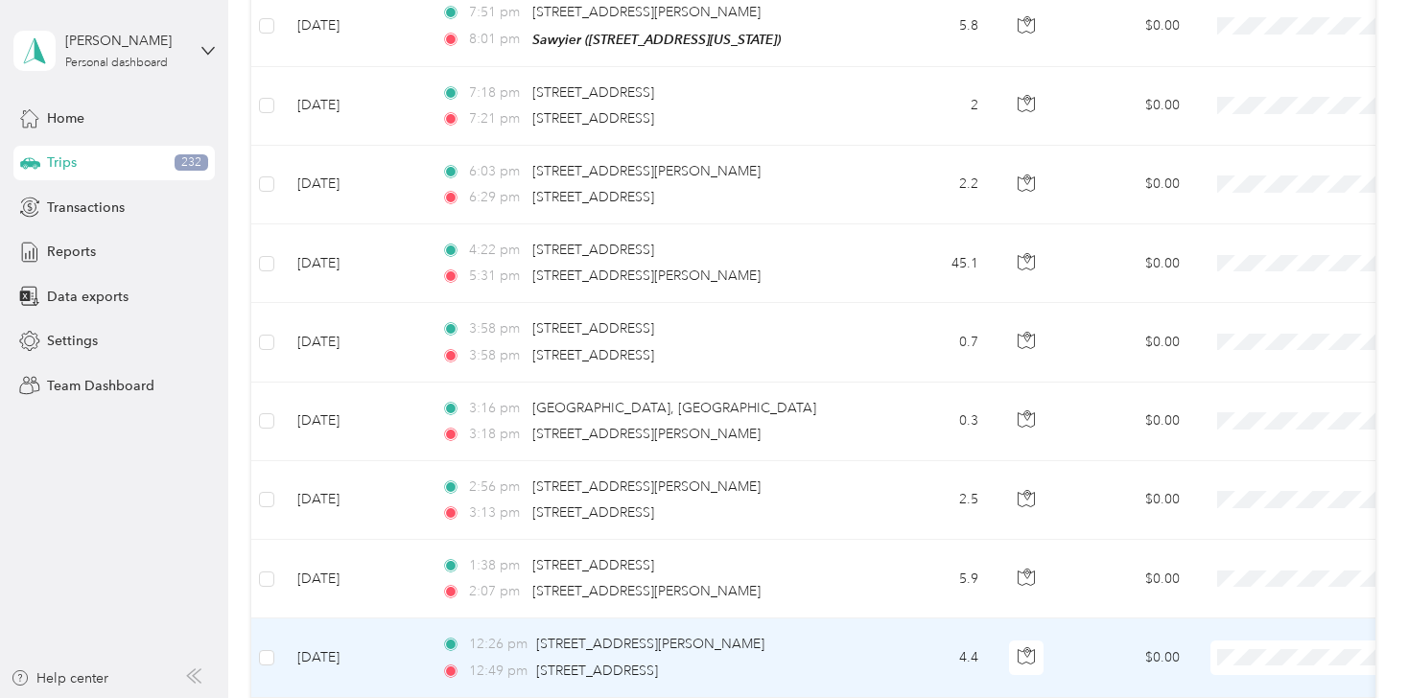
click at [1239, 592] on span "Flagship Communities" at bounding box center [1306, 587] width 177 height 20
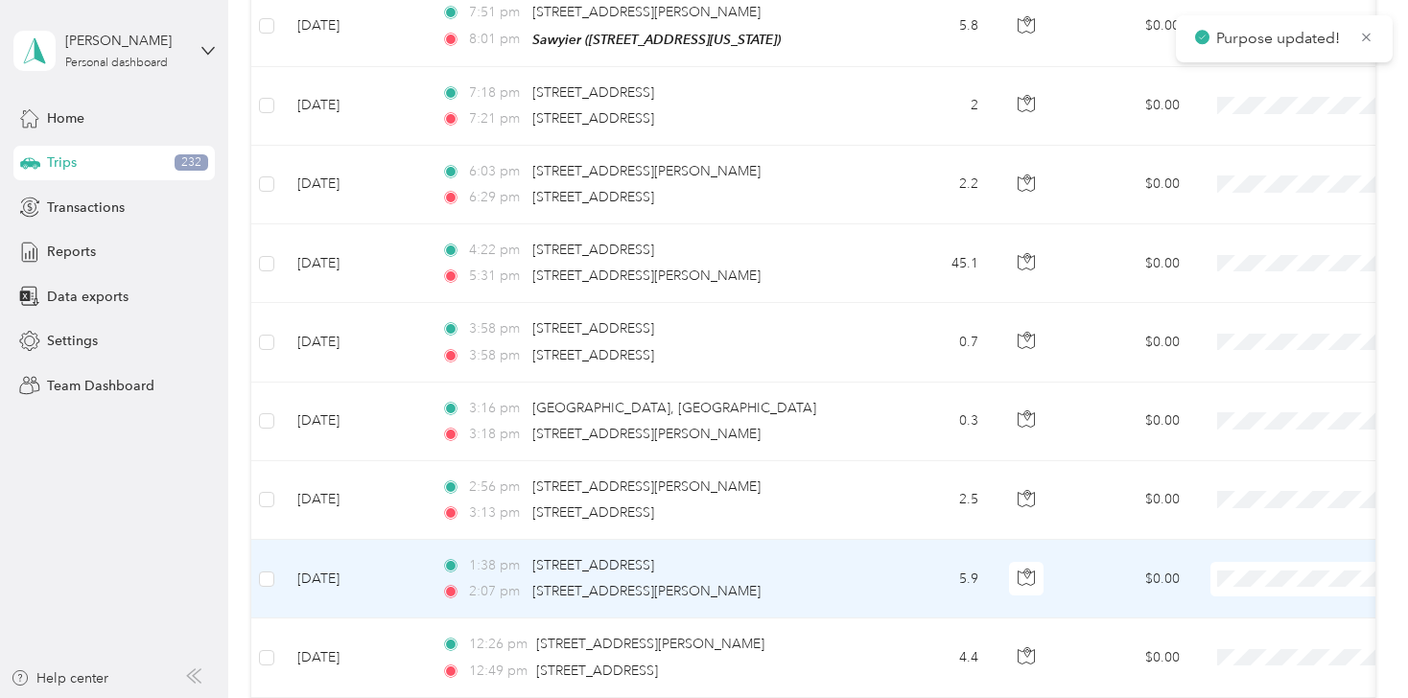
click at [1248, 522] on li "Flagship Communities" at bounding box center [1289, 512] width 238 height 34
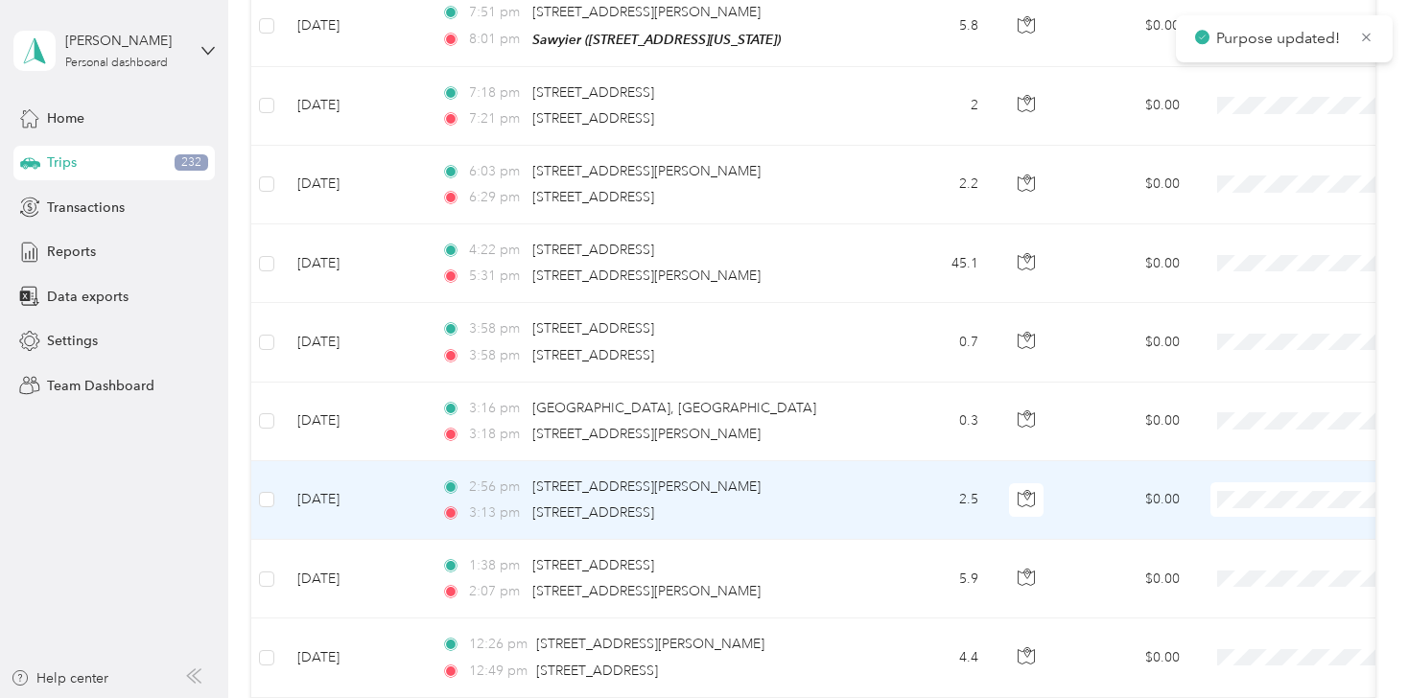
click at [1251, 441] on li "Flagship Communities" at bounding box center [1289, 431] width 238 height 34
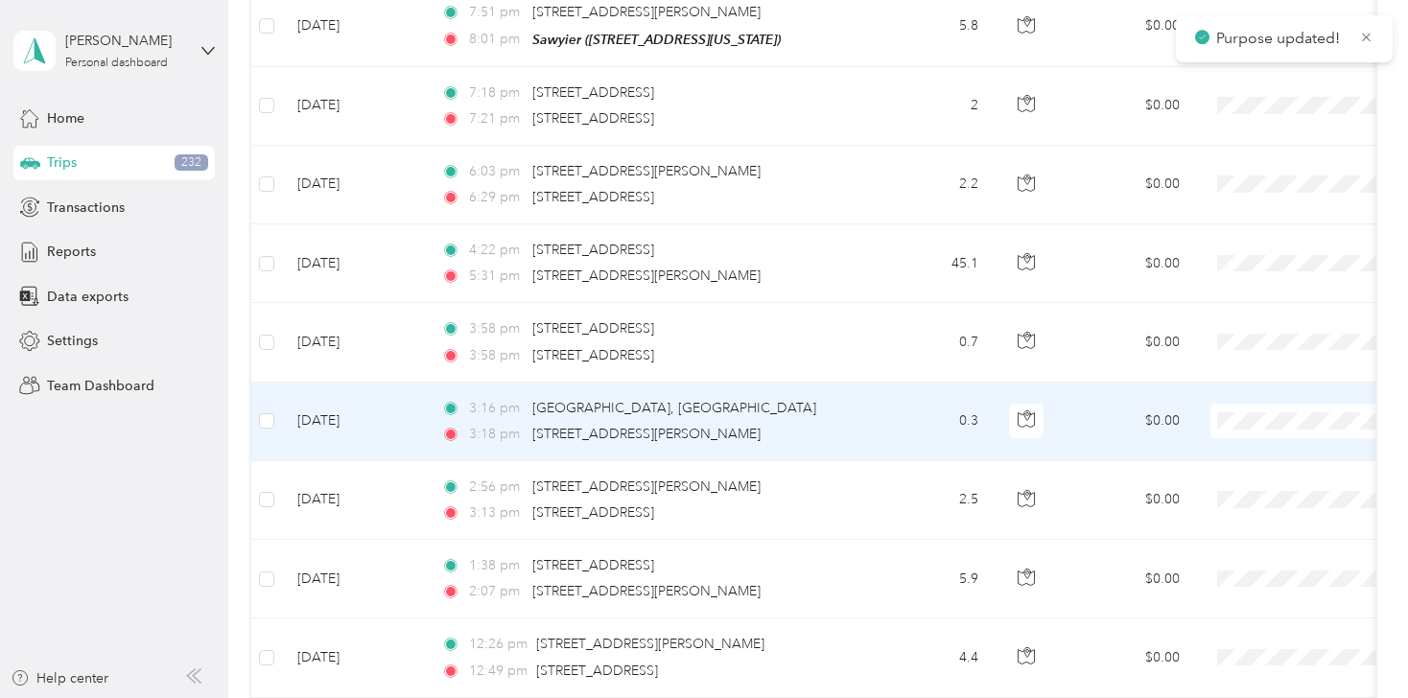
click at [1253, 356] on span "Flagship Communities" at bounding box center [1306, 358] width 177 height 20
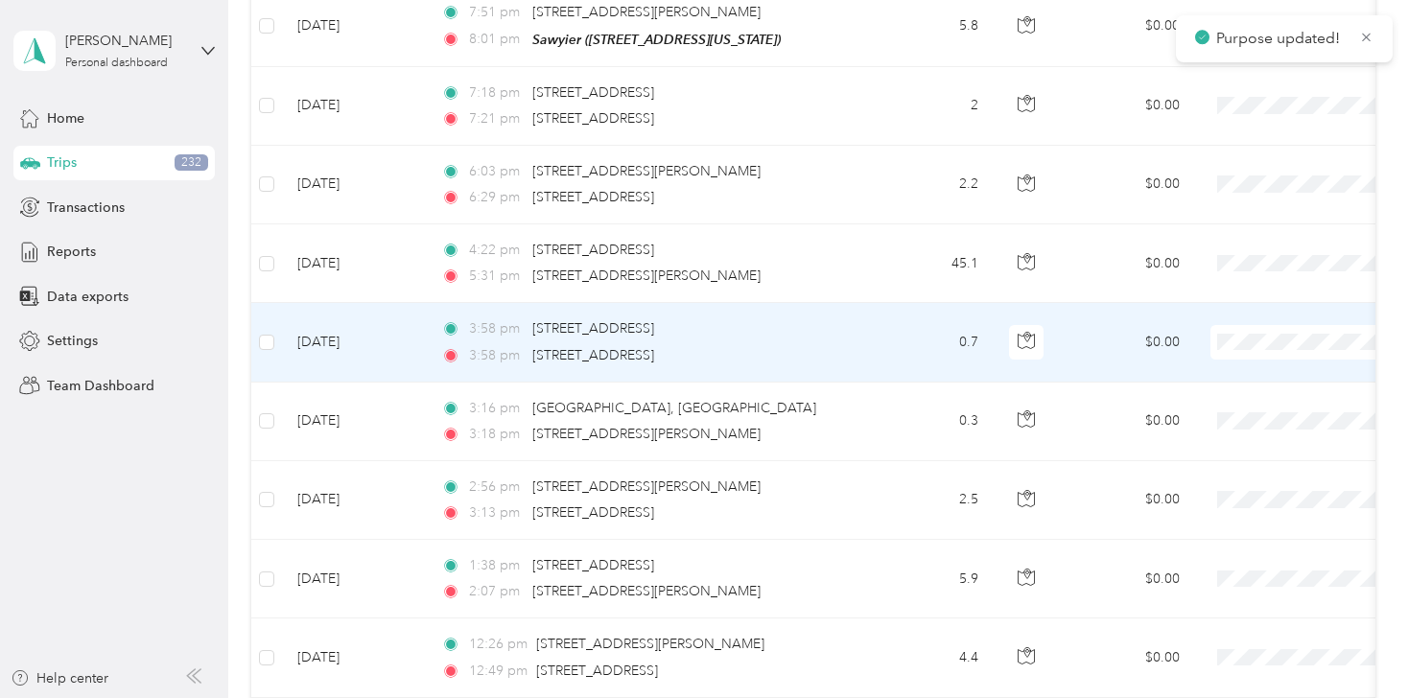
click at [1243, 276] on span "Flagship Communities" at bounding box center [1306, 278] width 177 height 20
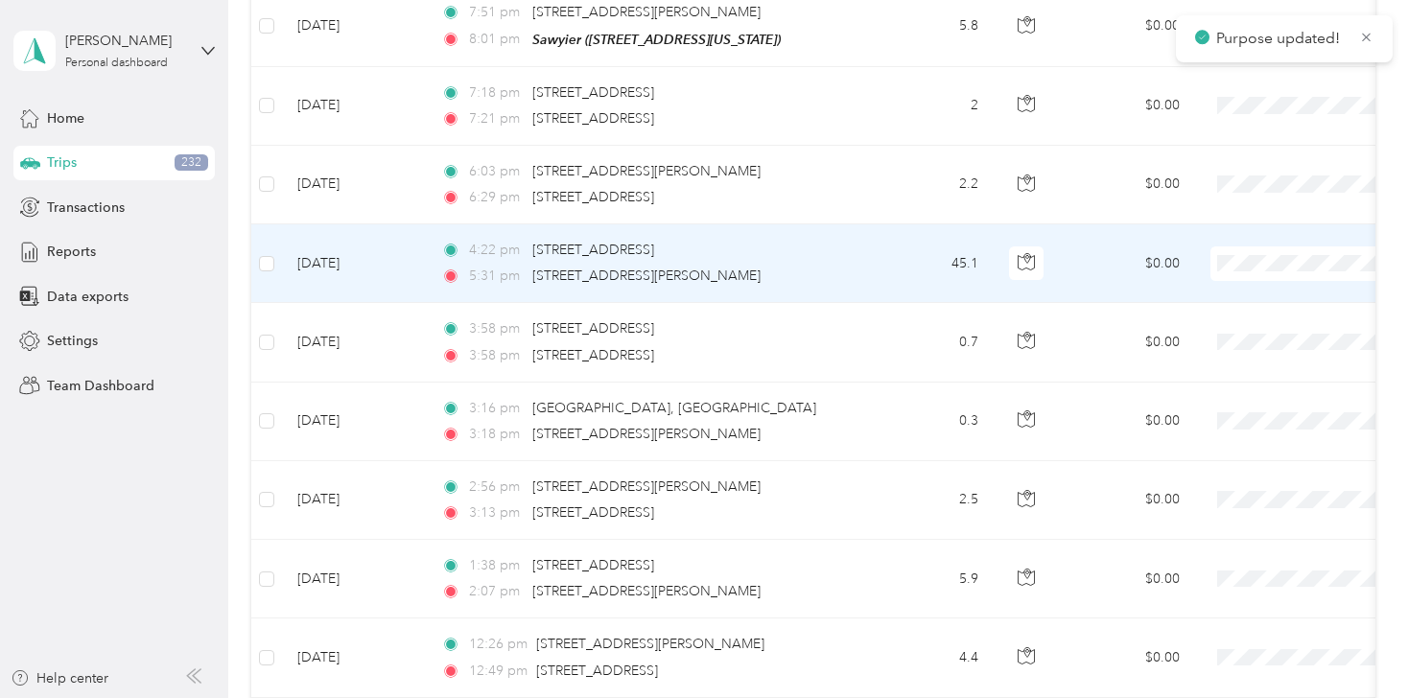
click at [1244, 205] on li "Flagship Communities" at bounding box center [1289, 194] width 238 height 34
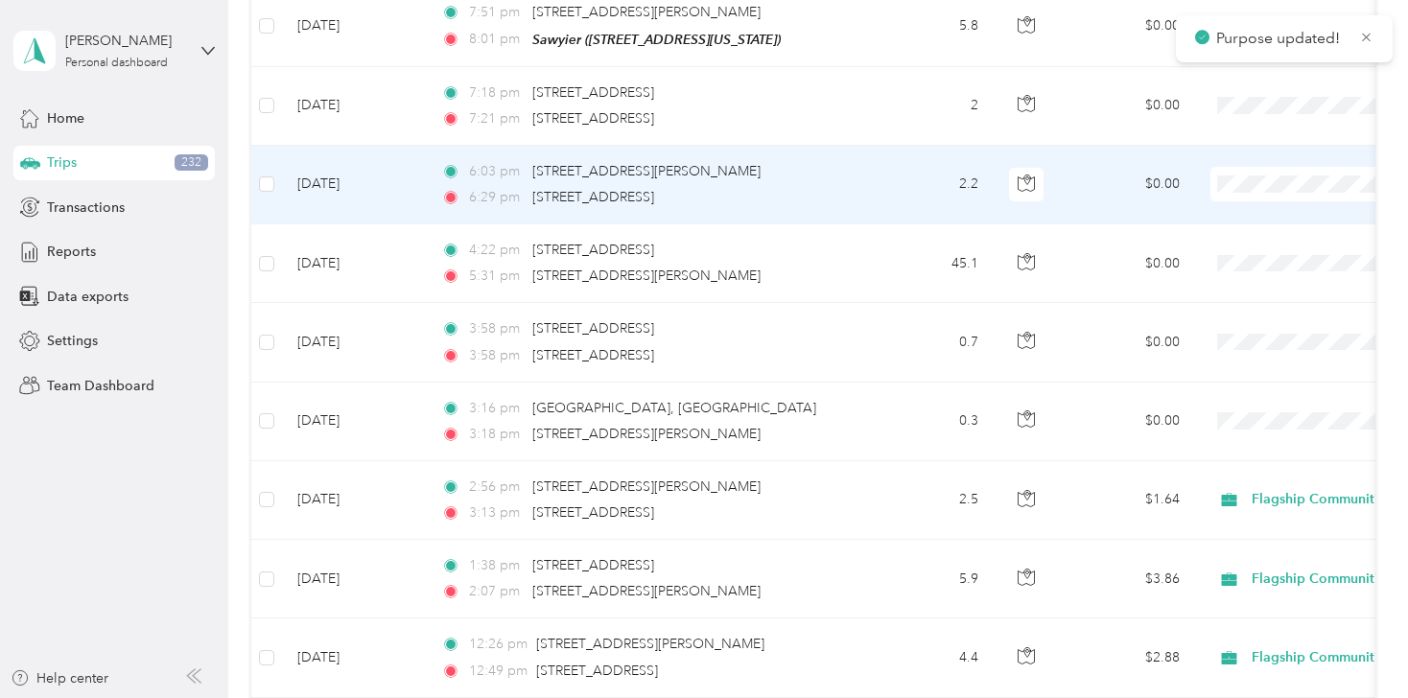
click at [1240, 160] on li "Personal" at bounding box center [1289, 151] width 238 height 34
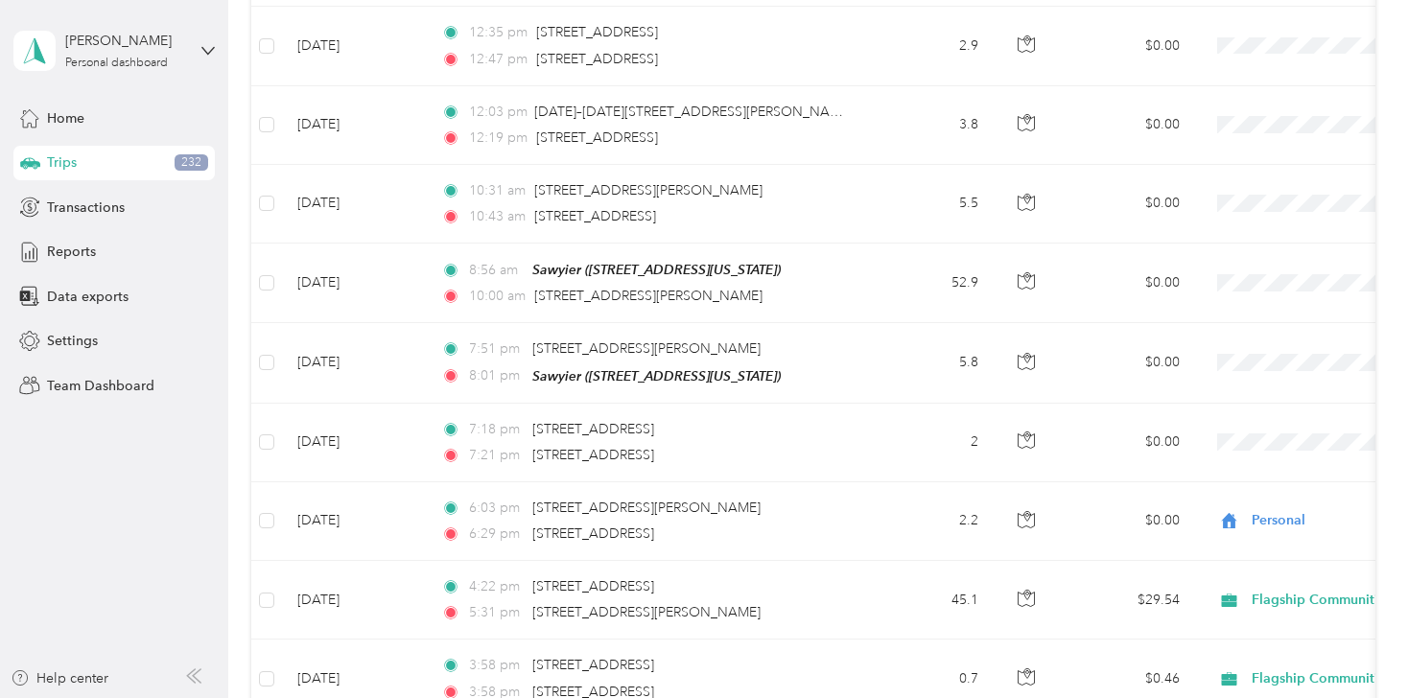
scroll to position [10238, 0]
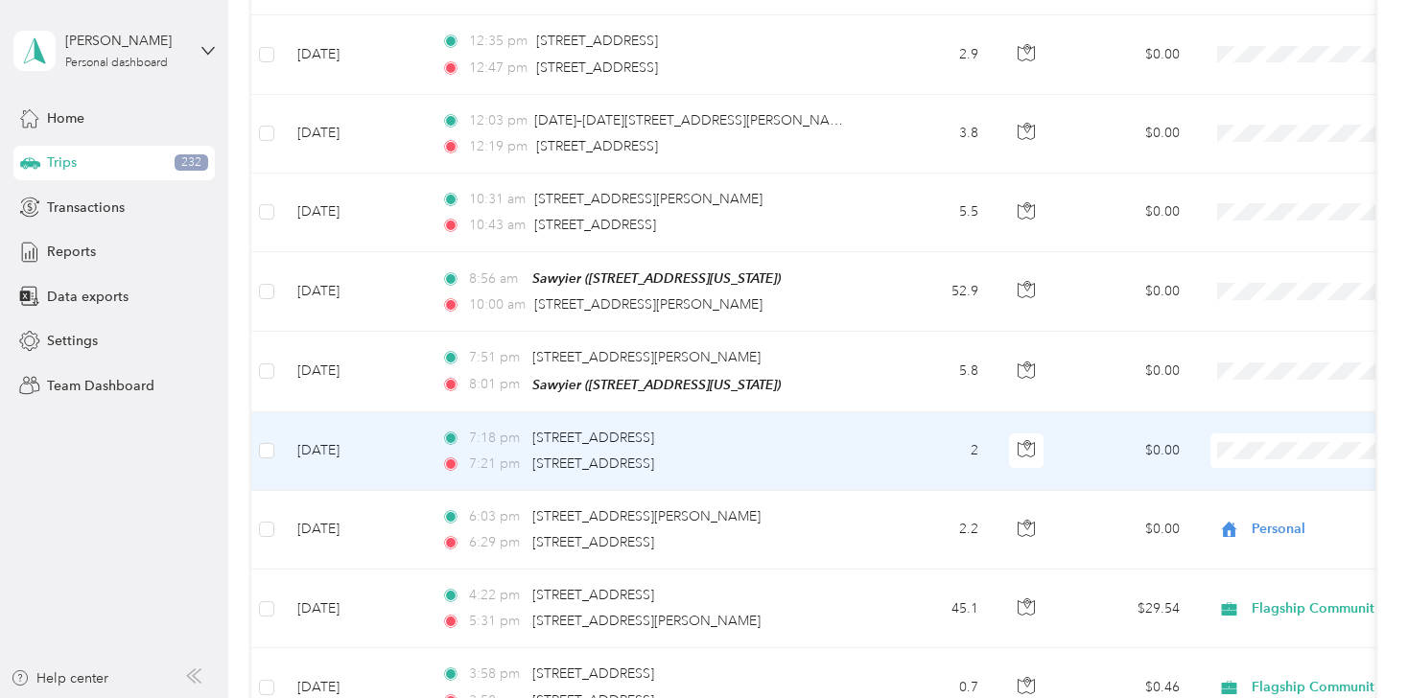
click at [1241, 421] on span "Personal" at bounding box center [1306, 415] width 177 height 20
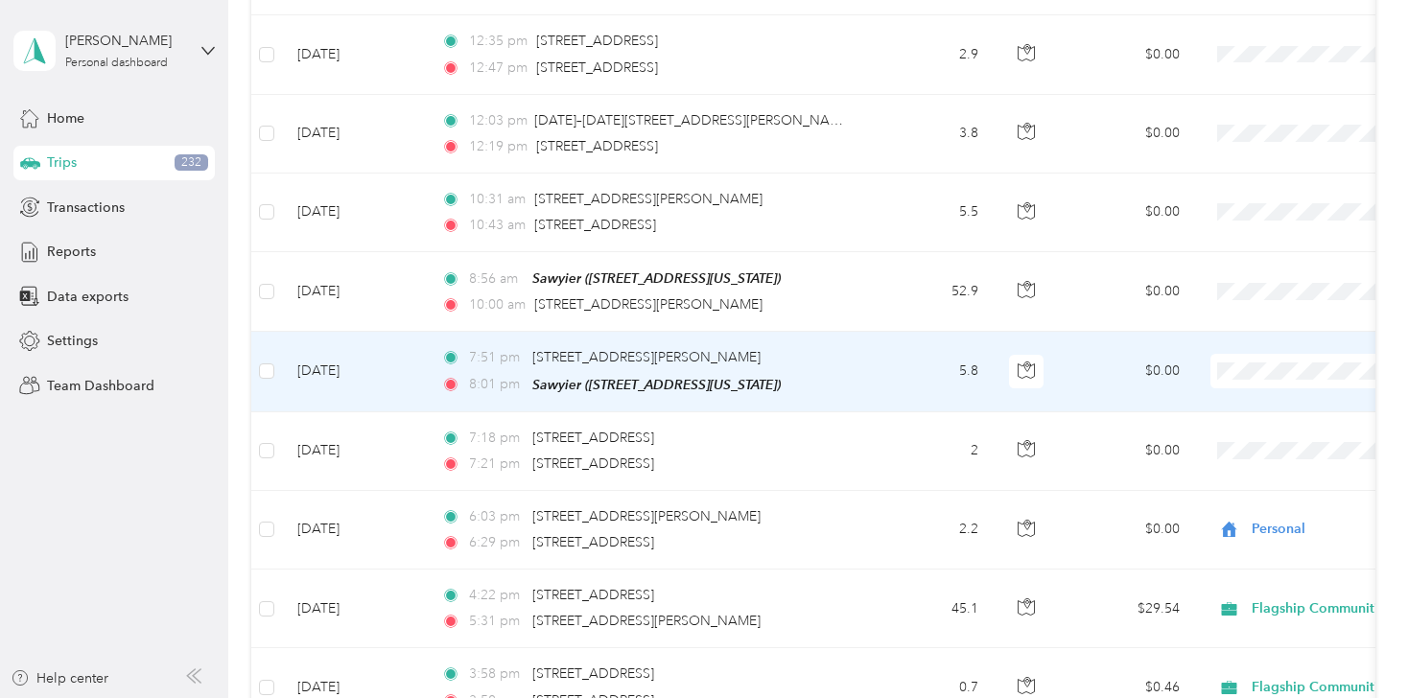
click at [1247, 342] on span "Personal" at bounding box center [1306, 339] width 177 height 20
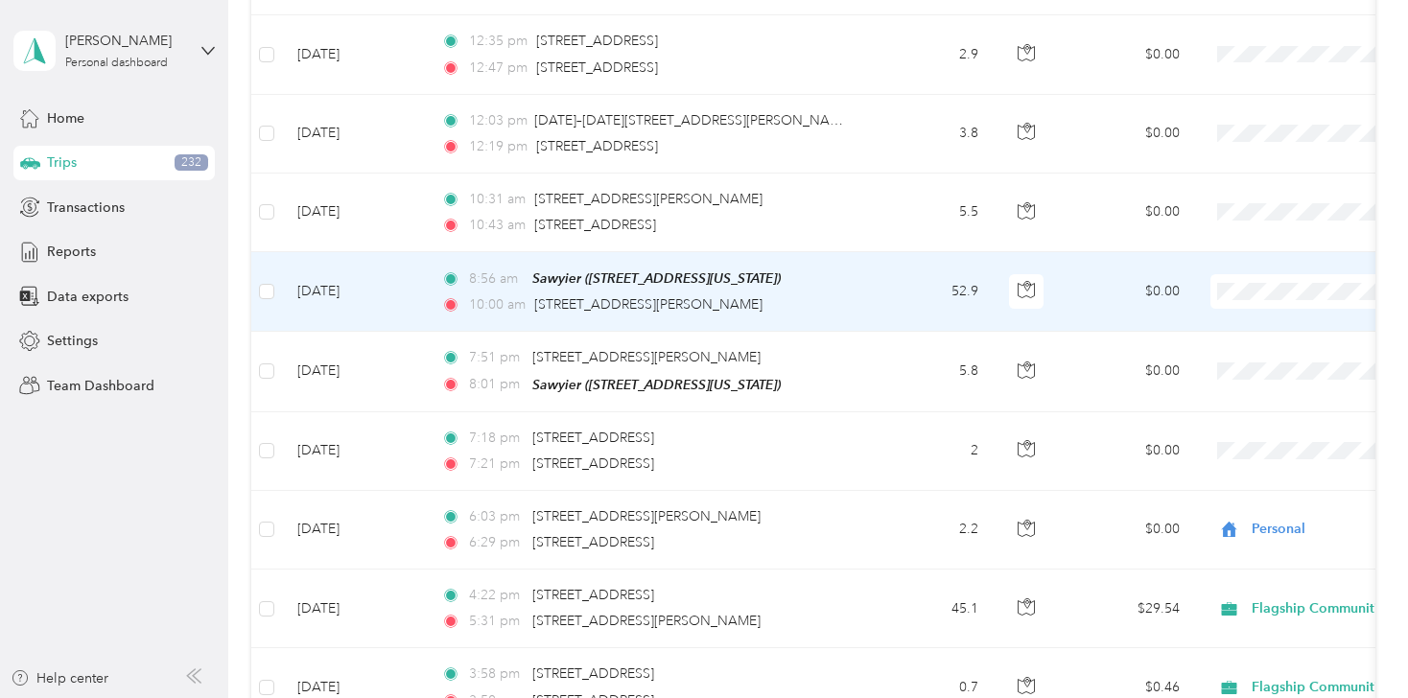
click at [1234, 237] on li "Flagship Communities" at bounding box center [1289, 224] width 238 height 34
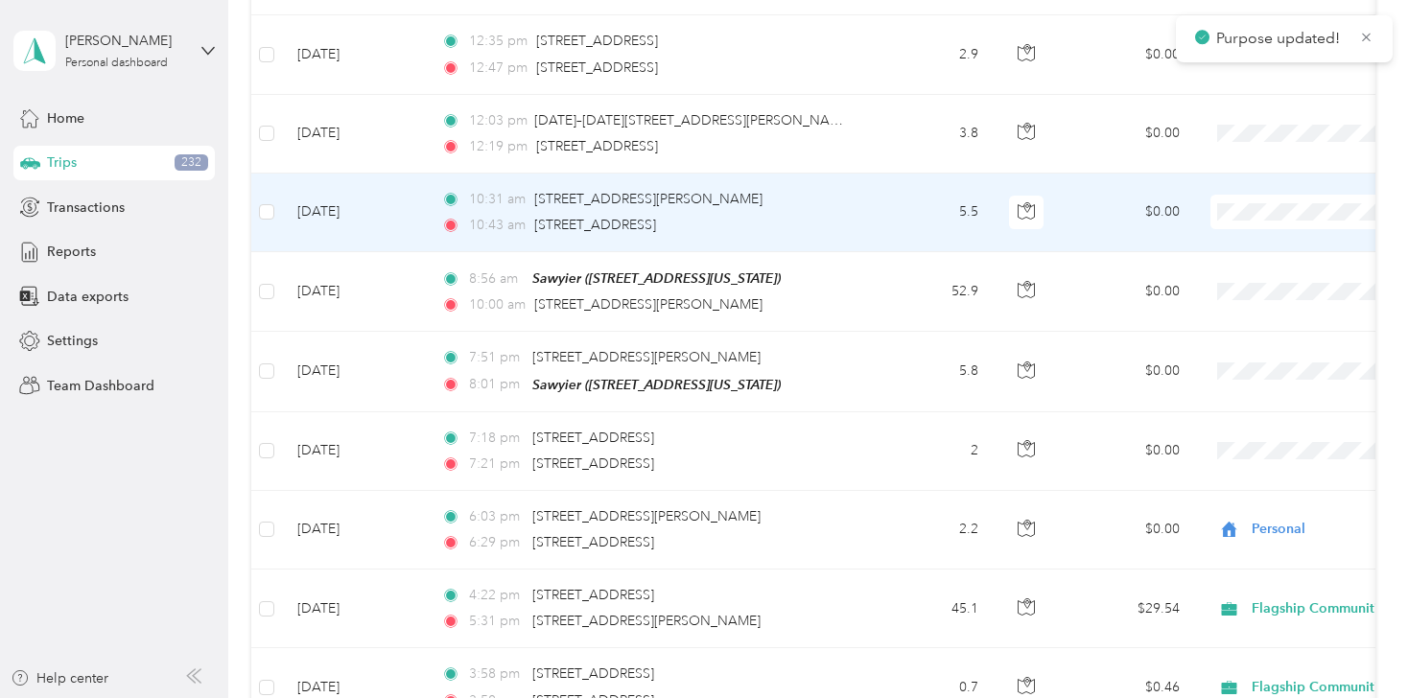
click at [1244, 154] on span "Flagship Communities" at bounding box center [1306, 147] width 177 height 20
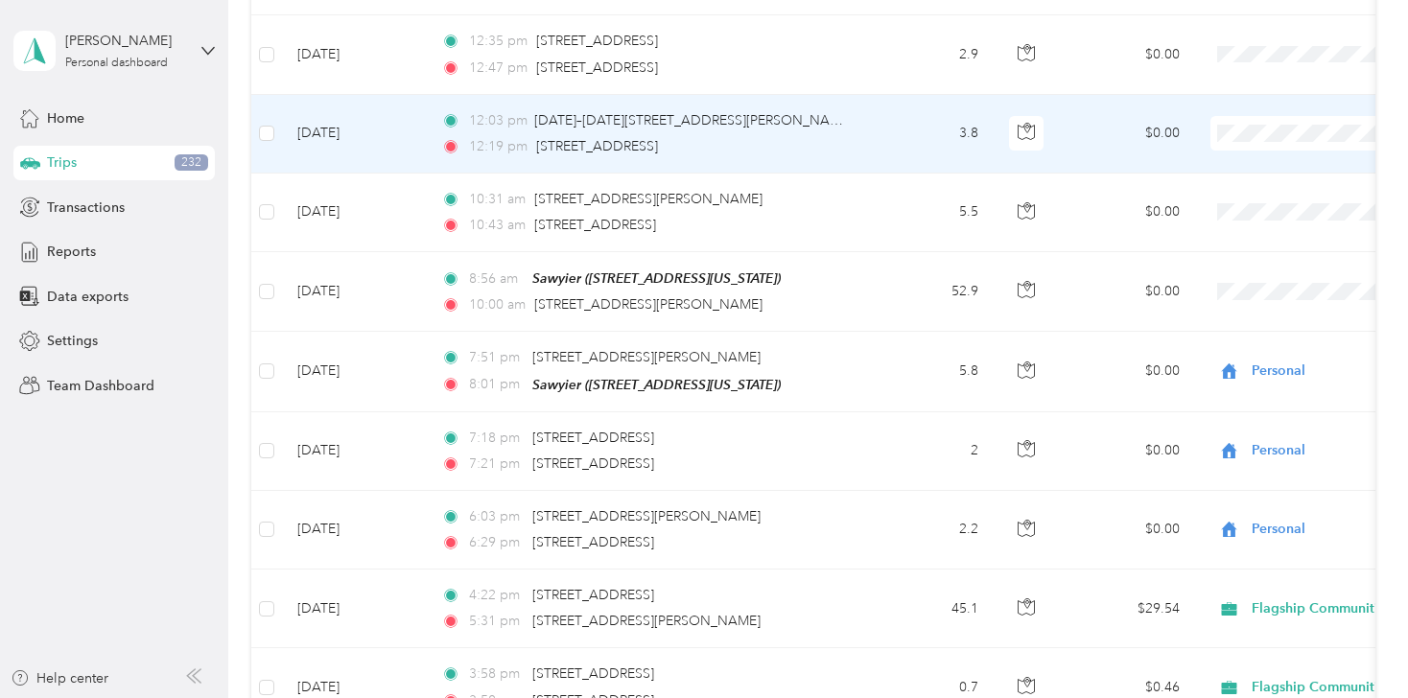
click at [1244, 80] on li "Flagship Communities" at bounding box center [1289, 72] width 238 height 34
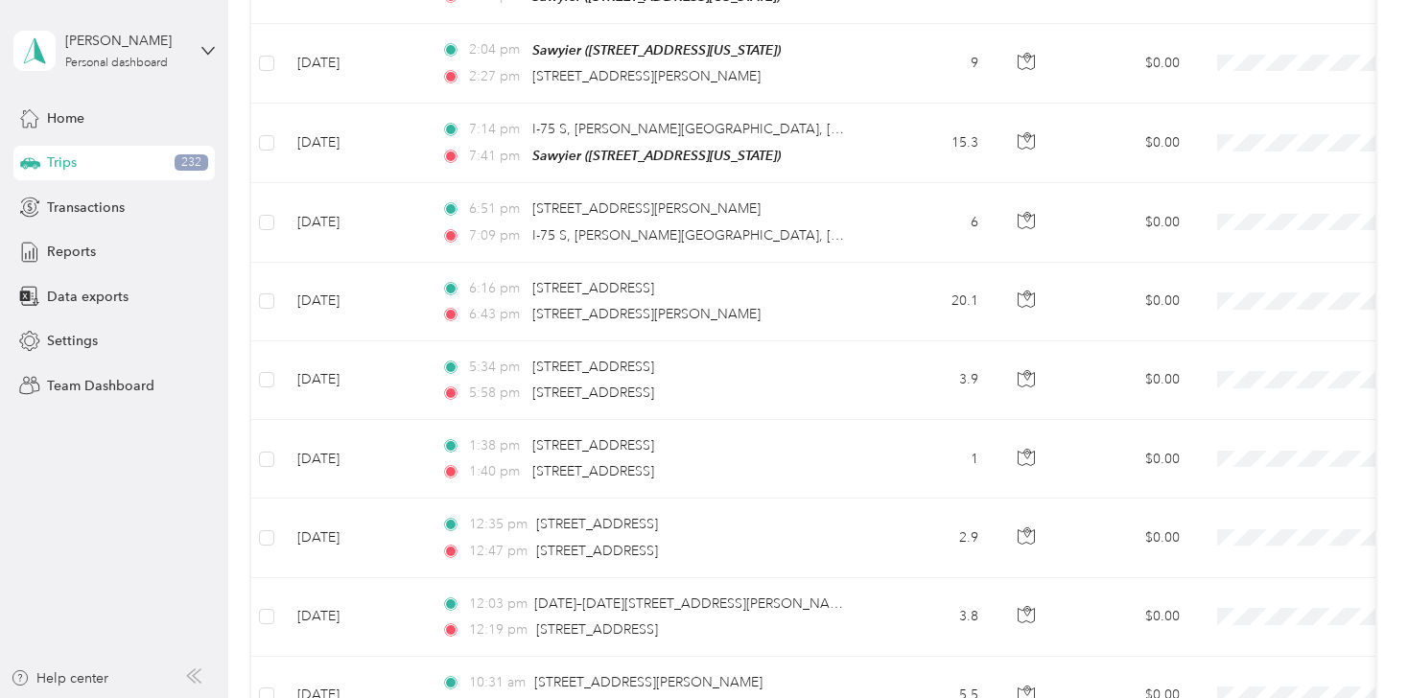
scroll to position [9701, 0]
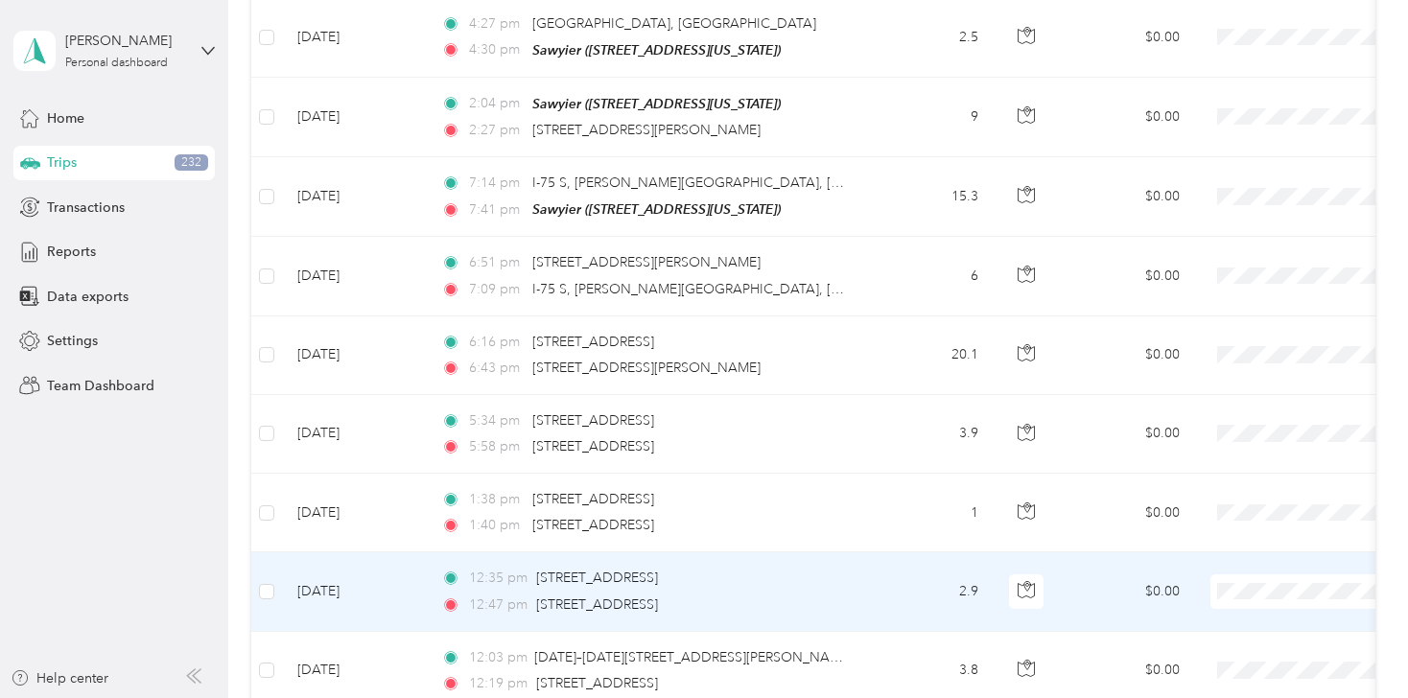
click at [1236, 529] on span "Flagship Communities" at bounding box center [1306, 527] width 177 height 20
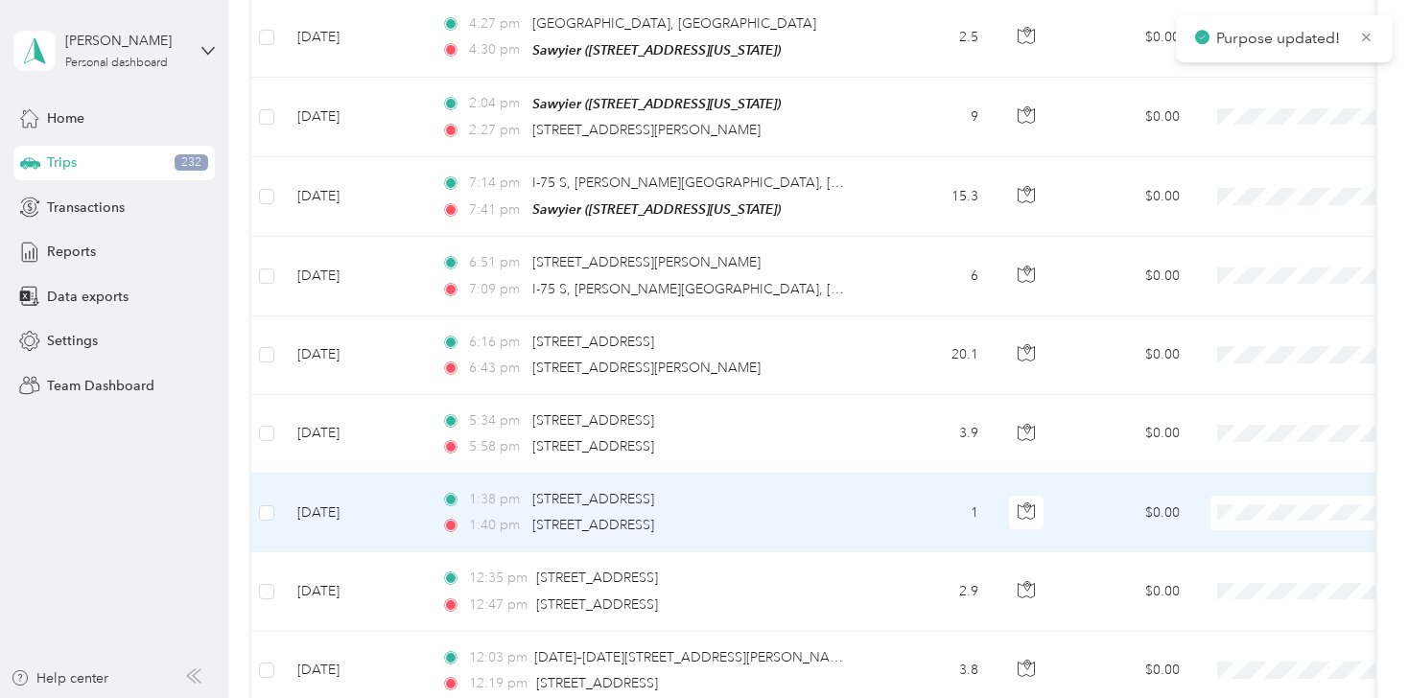
click at [1247, 460] on li "Flagship Communities" at bounding box center [1289, 452] width 238 height 34
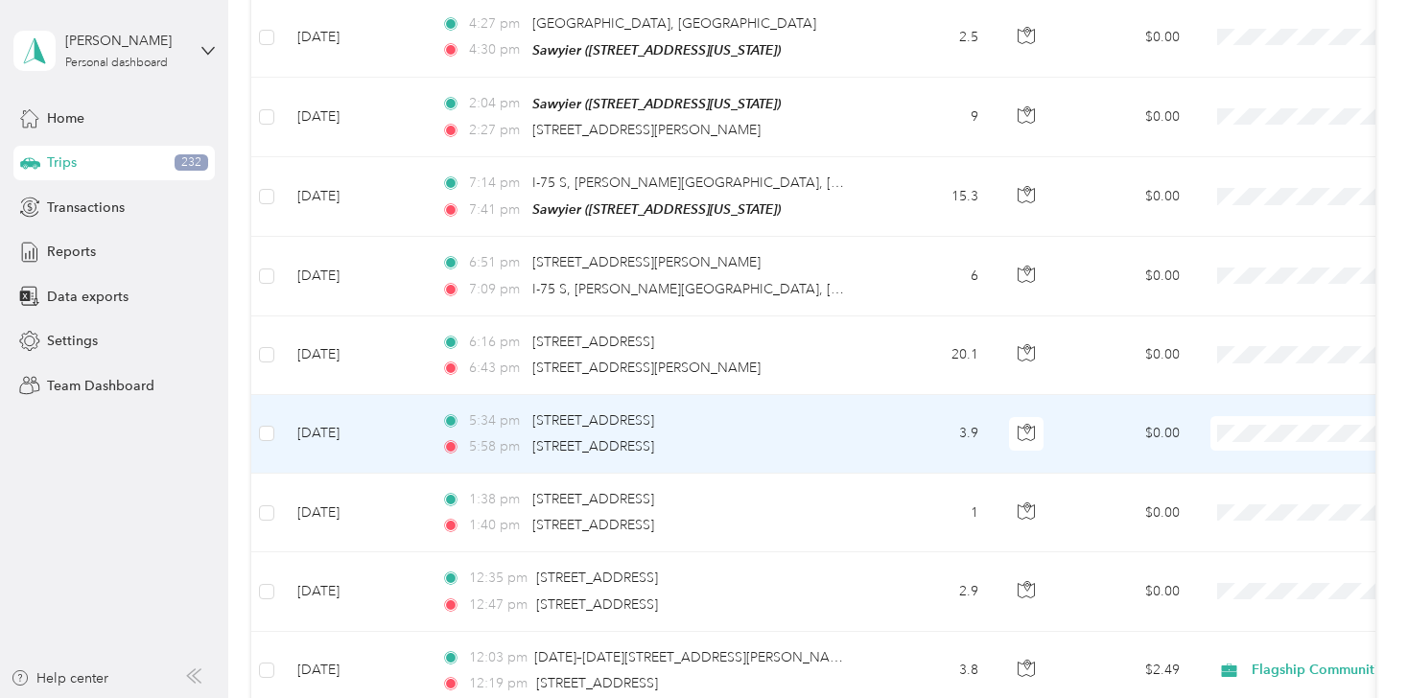
click at [1255, 379] on li "Flagship Communities" at bounding box center [1289, 371] width 238 height 34
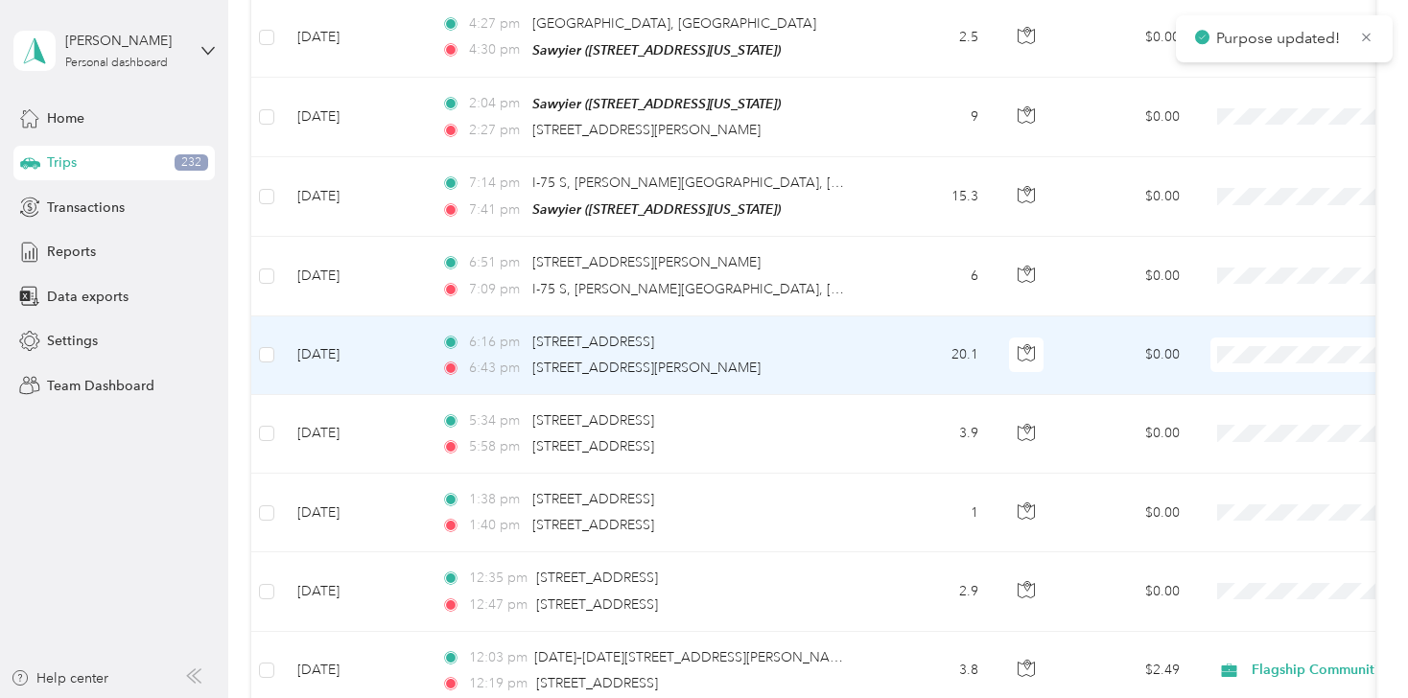
click at [1244, 300] on li "Flagship Communities" at bounding box center [1289, 290] width 238 height 34
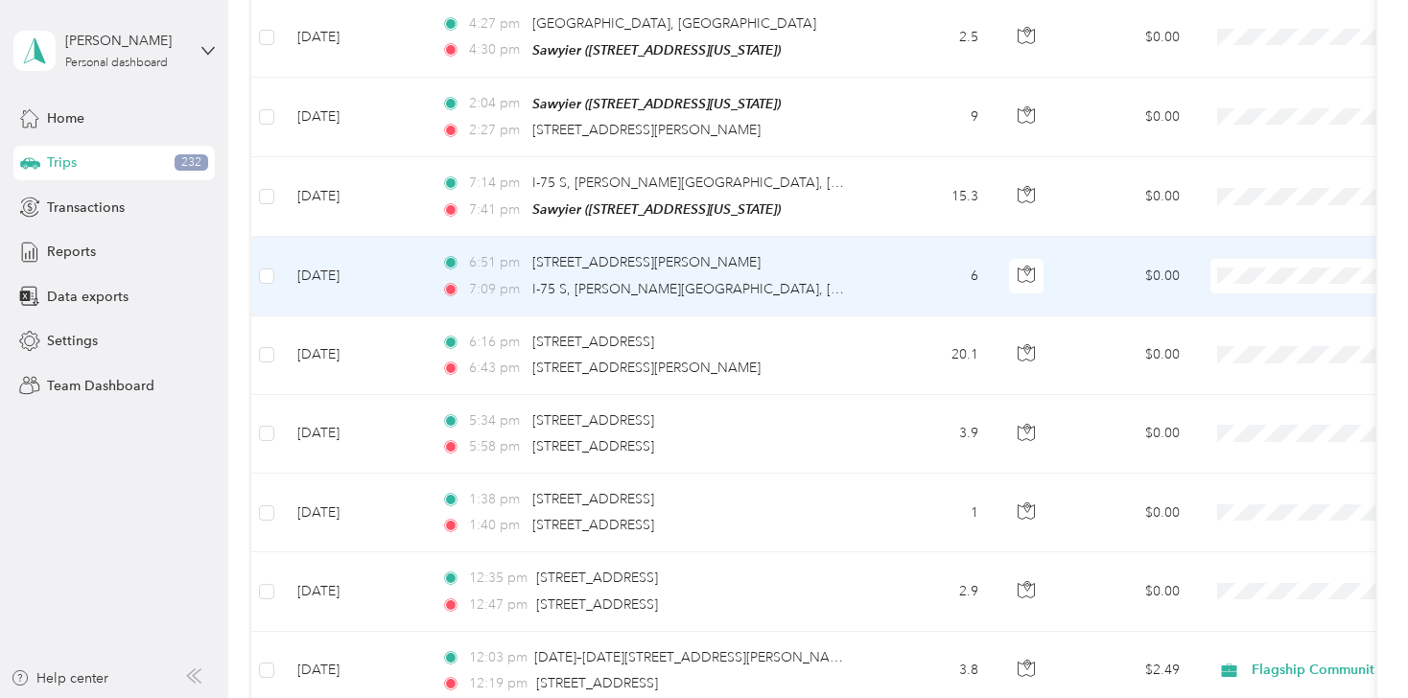
click at [1252, 217] on span "Flagship Communities" at bounding box center [1306, 211] width 177 height 20
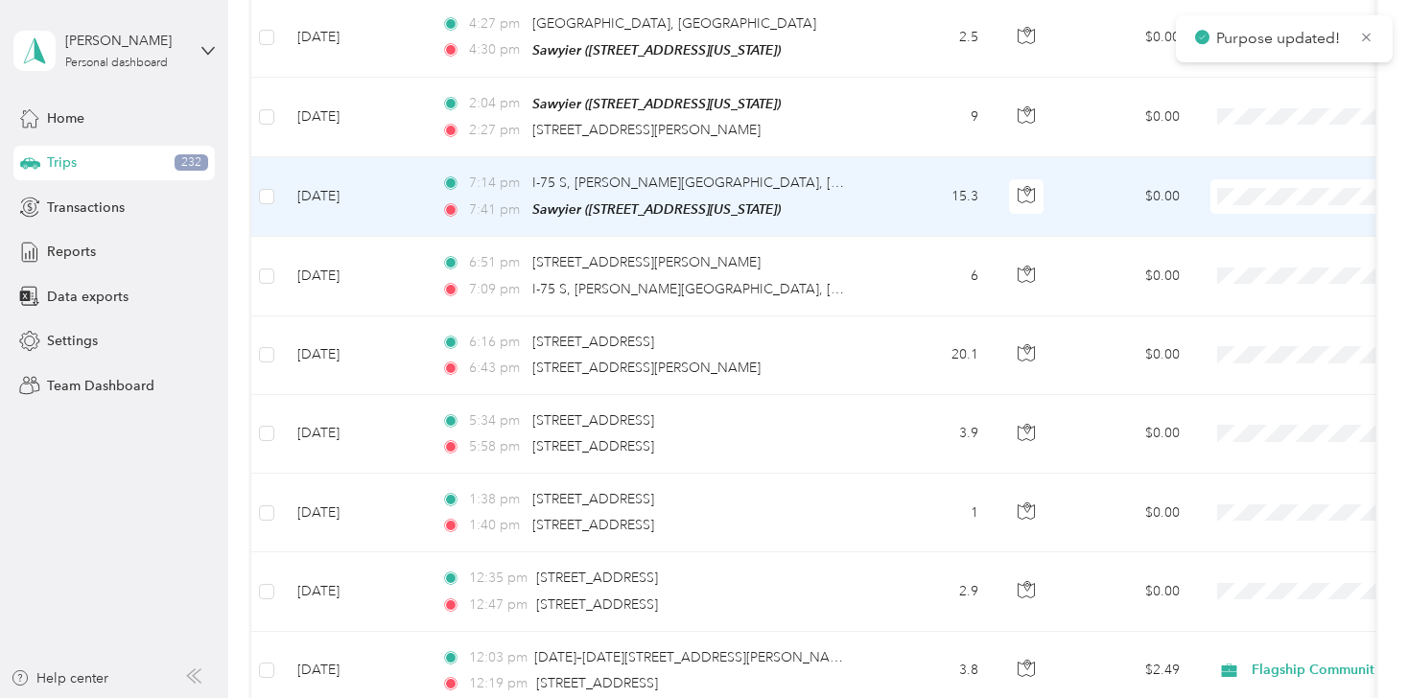
click at [1249, 141] on span "Flagship Communities" at bounding box center [1306, 141] width 177 height 20
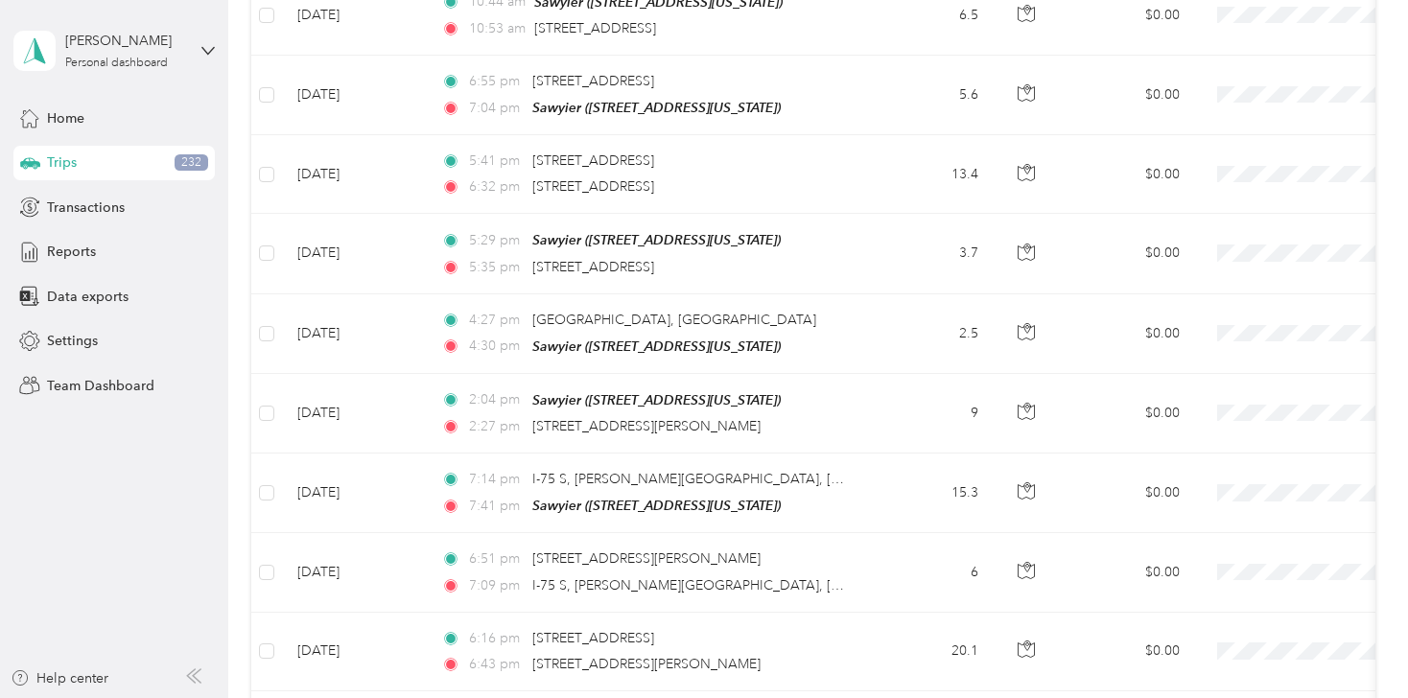
scroll to position [9279, 0]
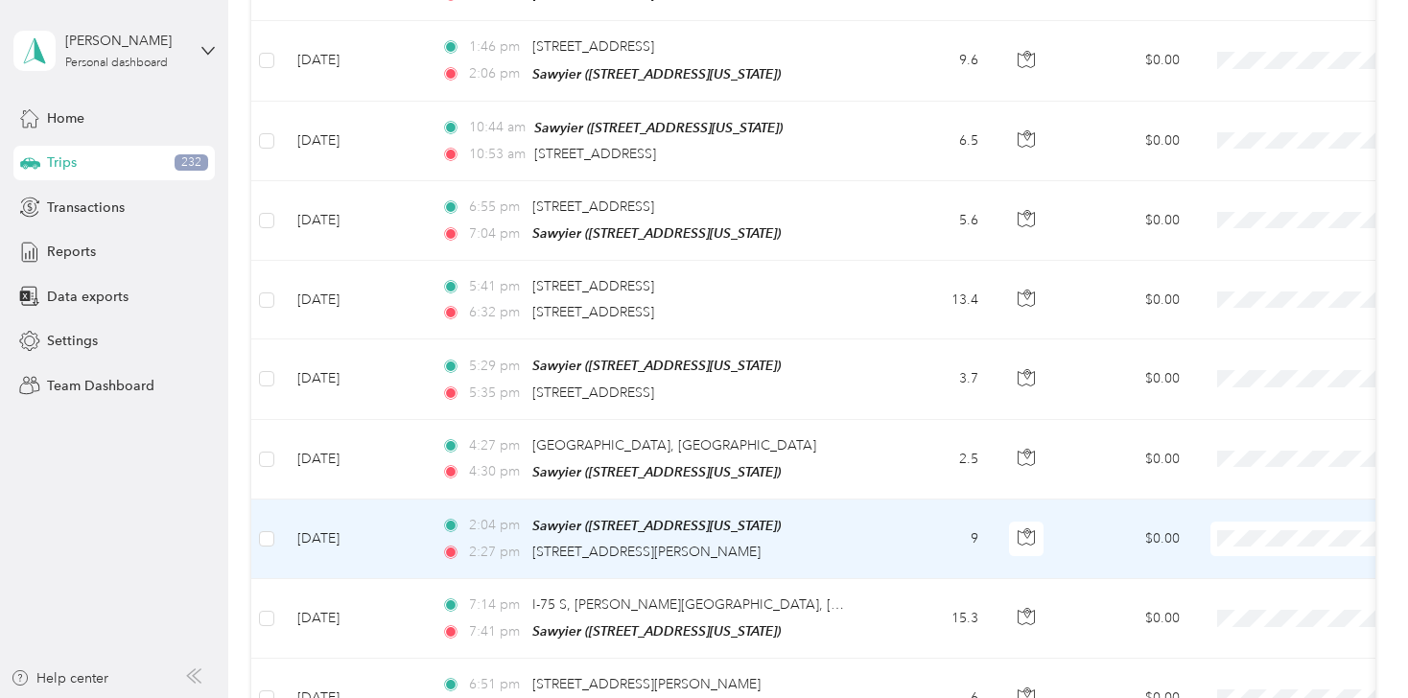
click at [1243, 518] on li "Personal" at bounding box center [1289, 509] width 238 height 34
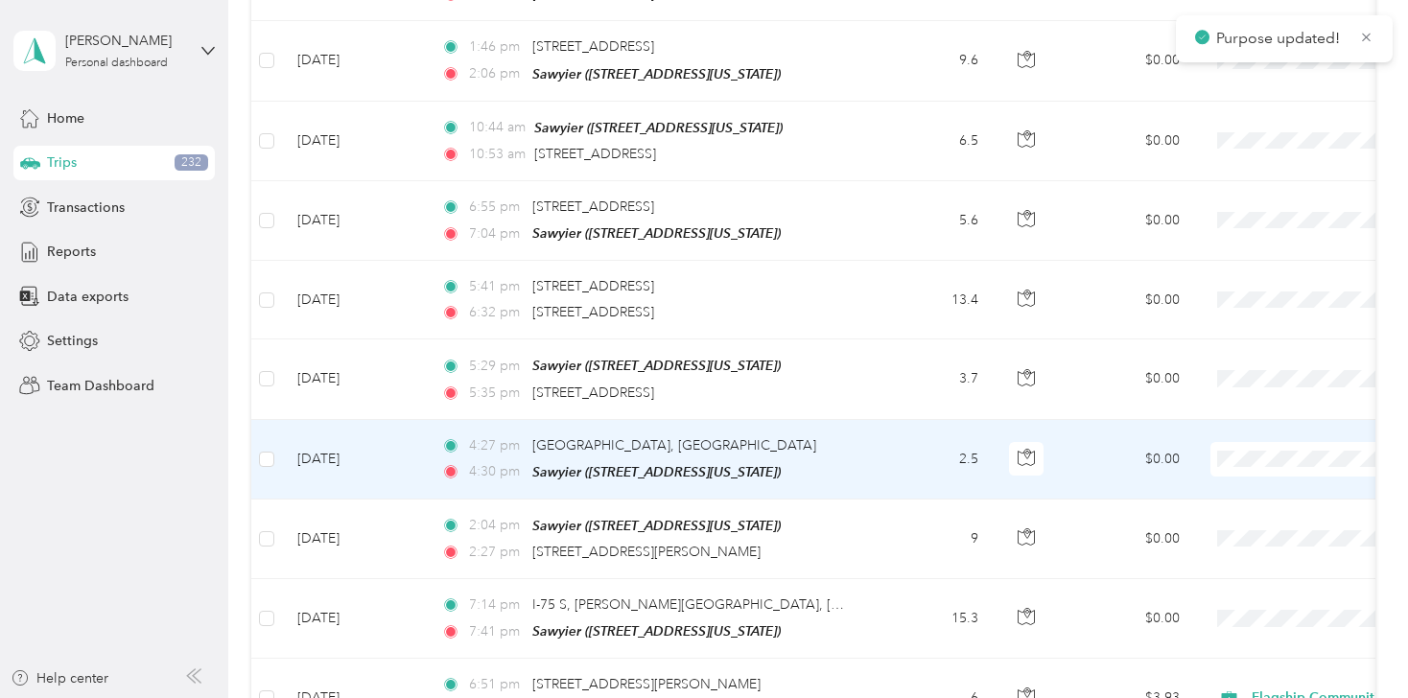
click at [1244, 444] on li "Personal" at bounding box center [1289, 438] width 238 height 34
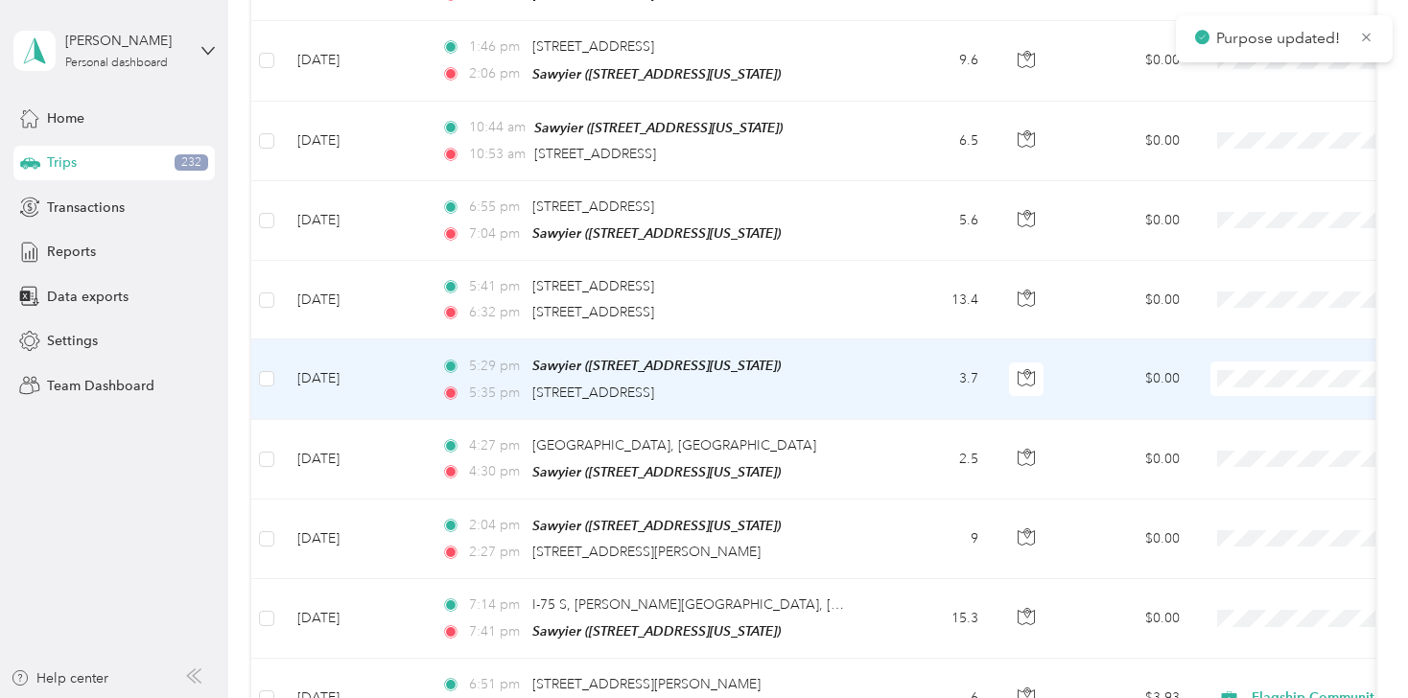
click at [1227, 357] on span "Personal" at bounding box center [1306, 352] width 177 height 20
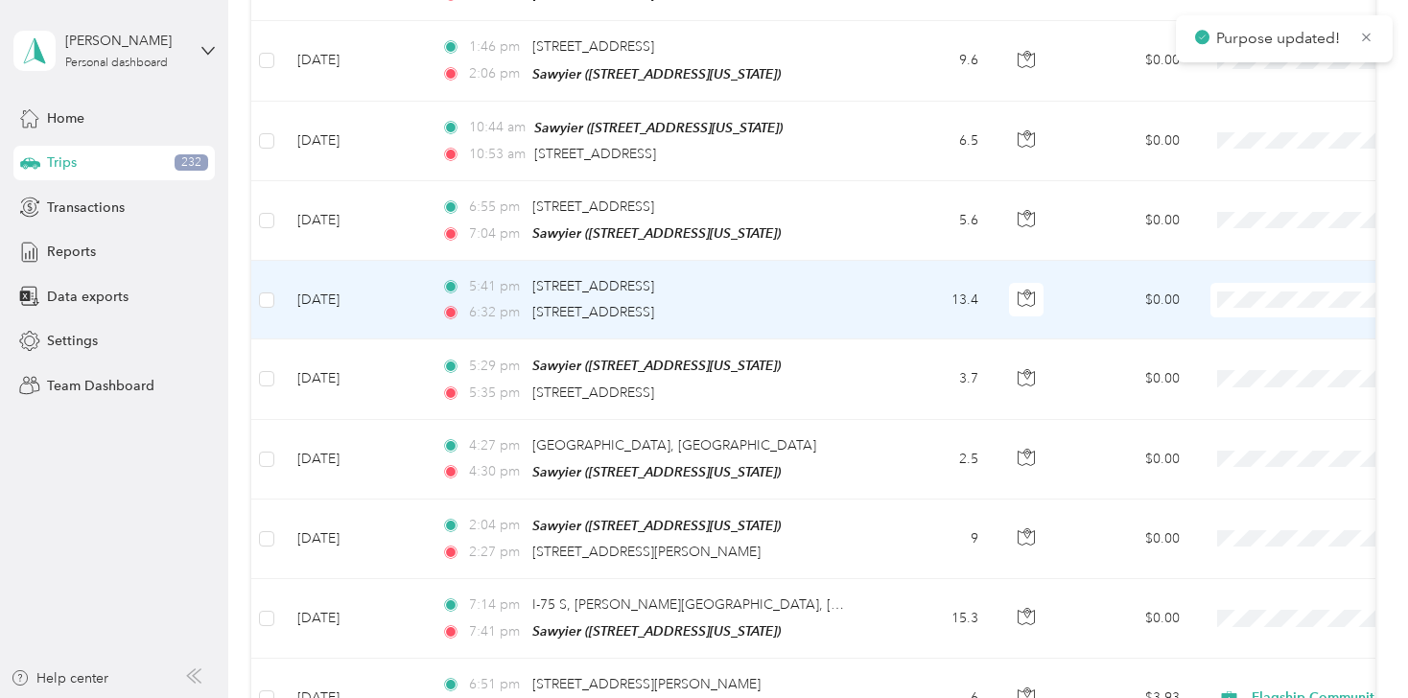
click at [1239, 285] on li "Personal" at bounding box center [1289, 282] width 238 height 34
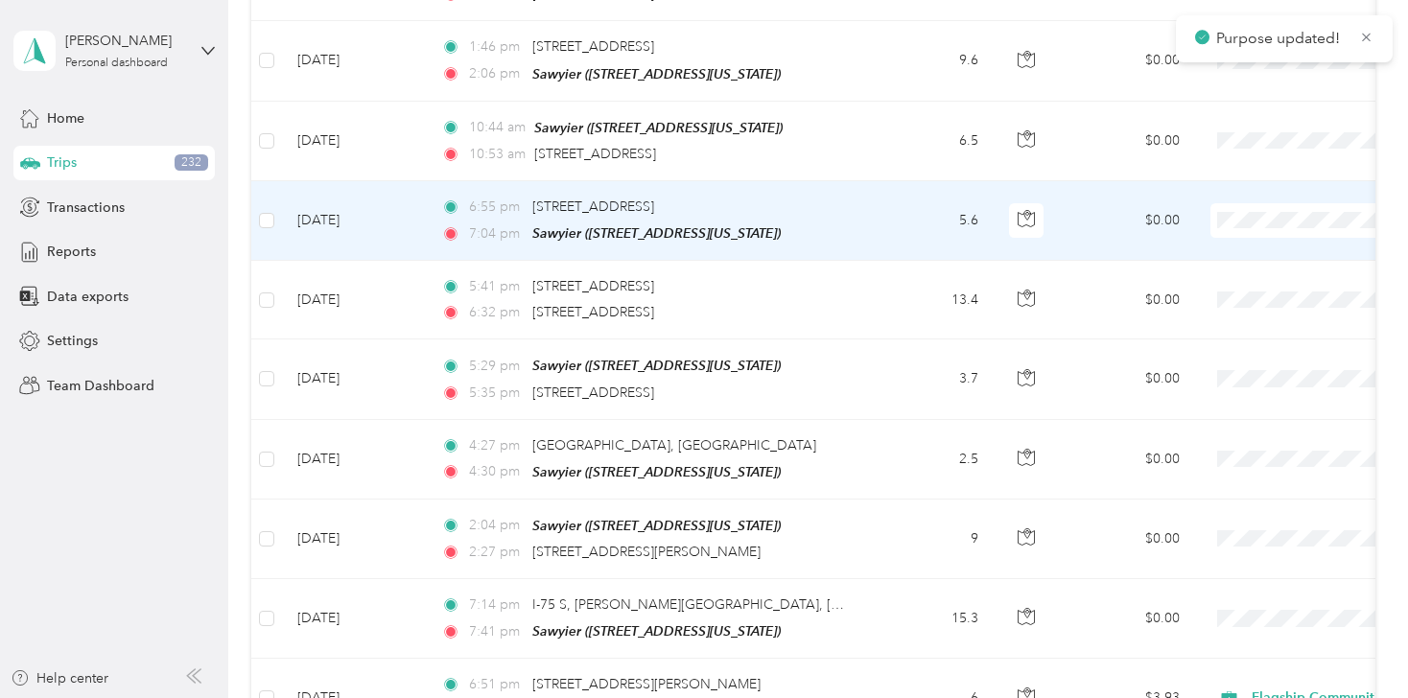
click at [1241, 202] on span "Personal" at bounding box center [1306, 204] width 177 height 20
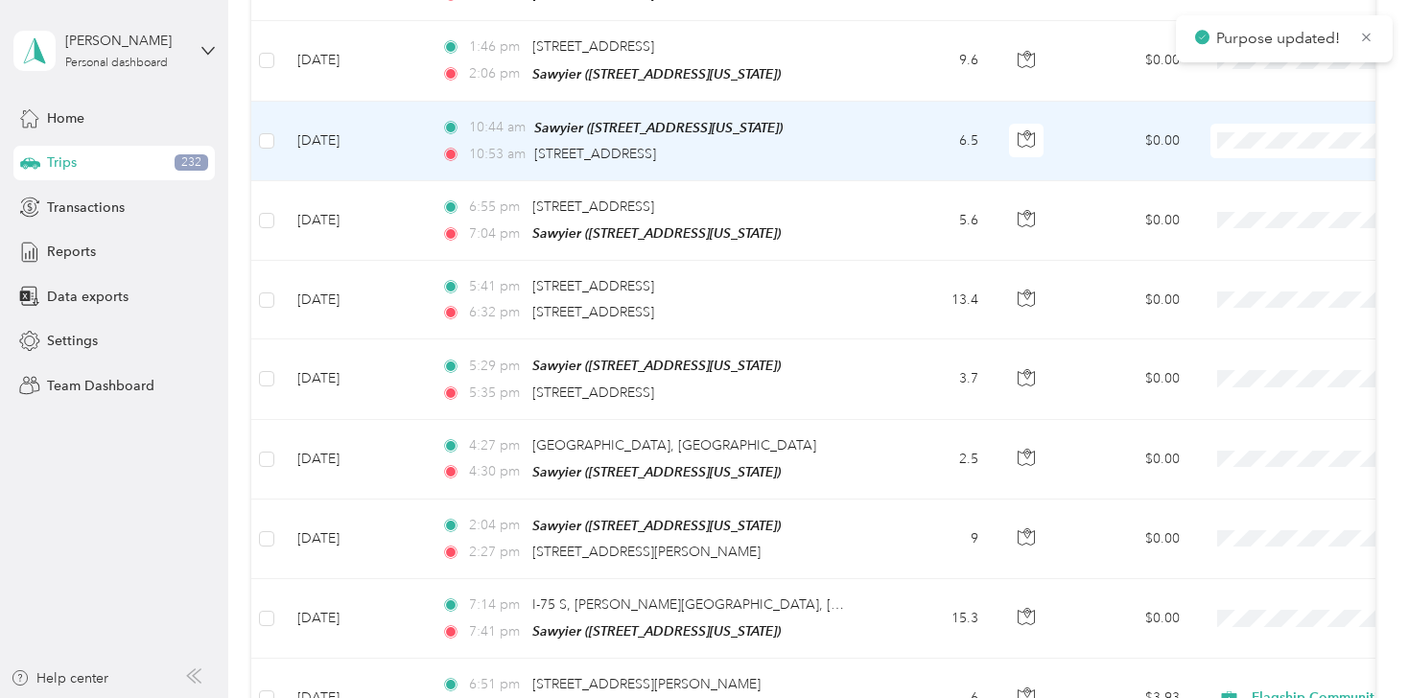
click at [1244, 122] on span "Personal" at bounding box center [1306, 125] width 177 height 20
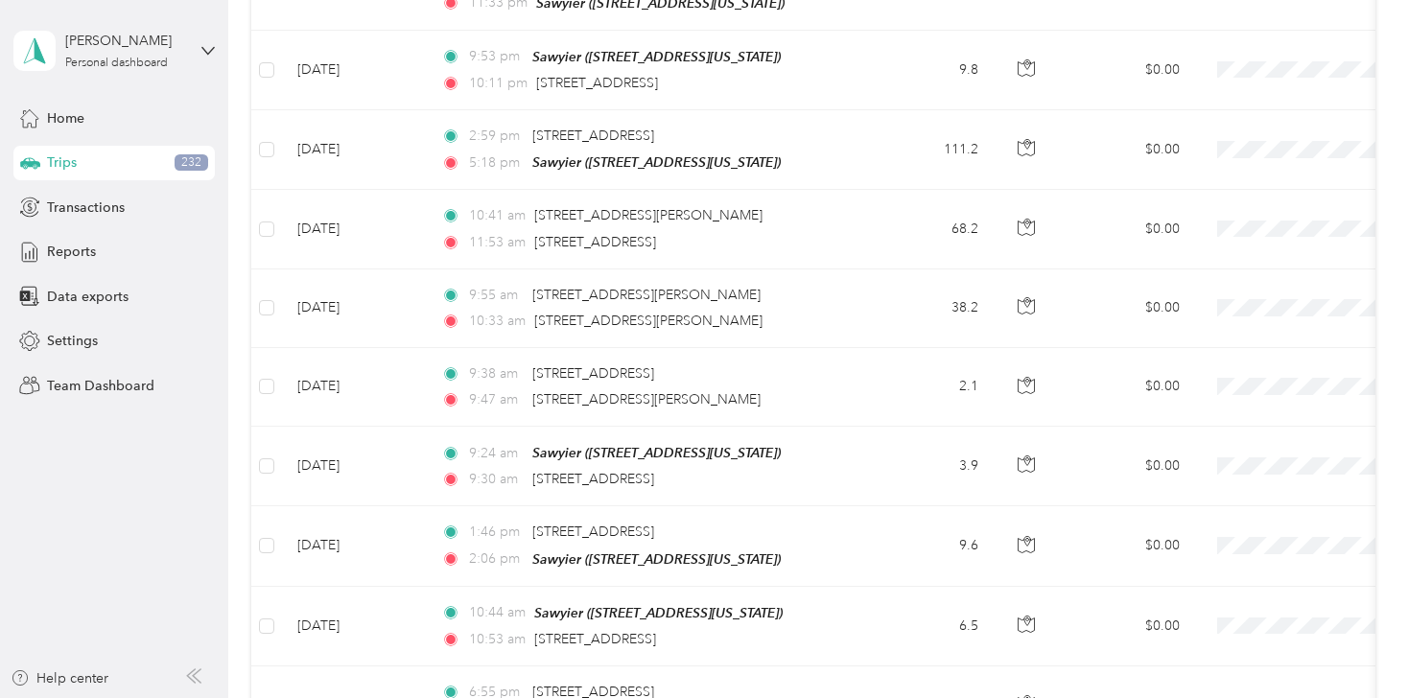
scroll to position [8717, 0]
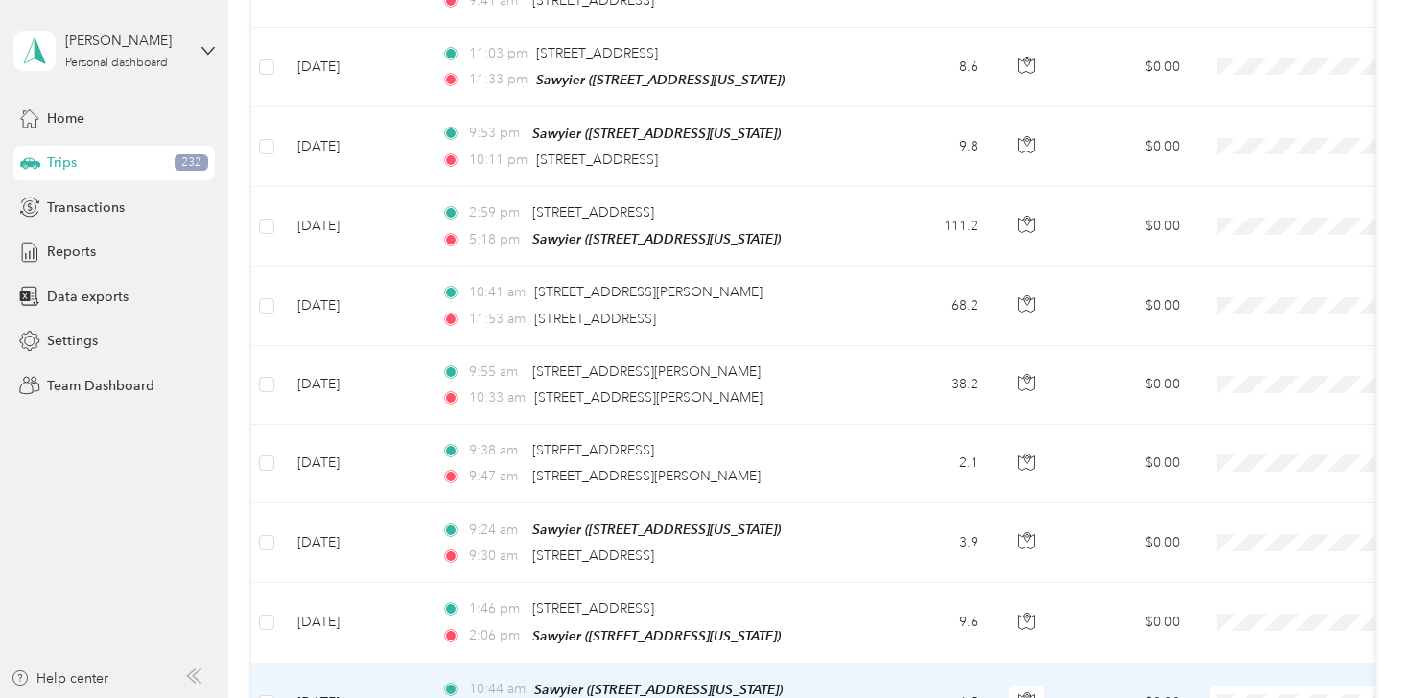
click at [1243, 578] on span "Personal" at bounding box center [1306, 580] width 177 height 20
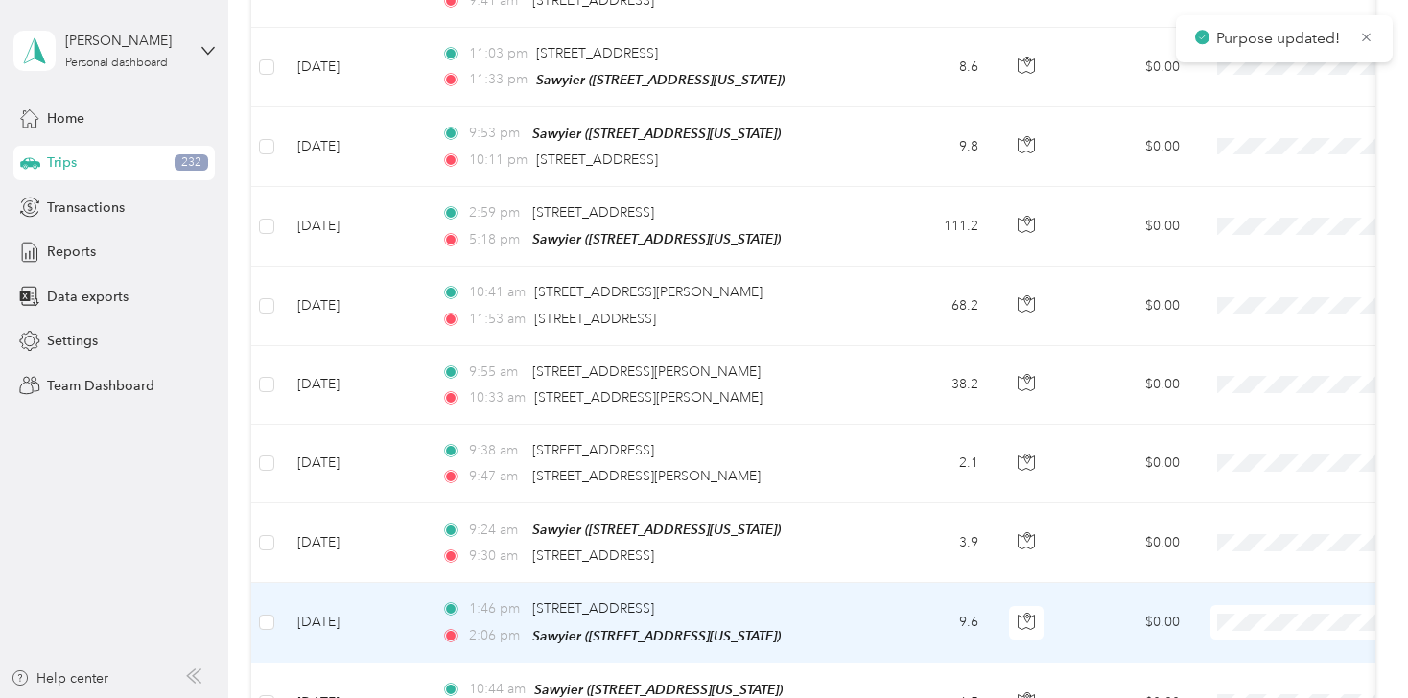
click at [1255, 605] on span at bounding box center [1330, 622] width 238 height 35
click at [1238, 608] on span "Personal" at bounding box center [1306, 600] width 177 height 20
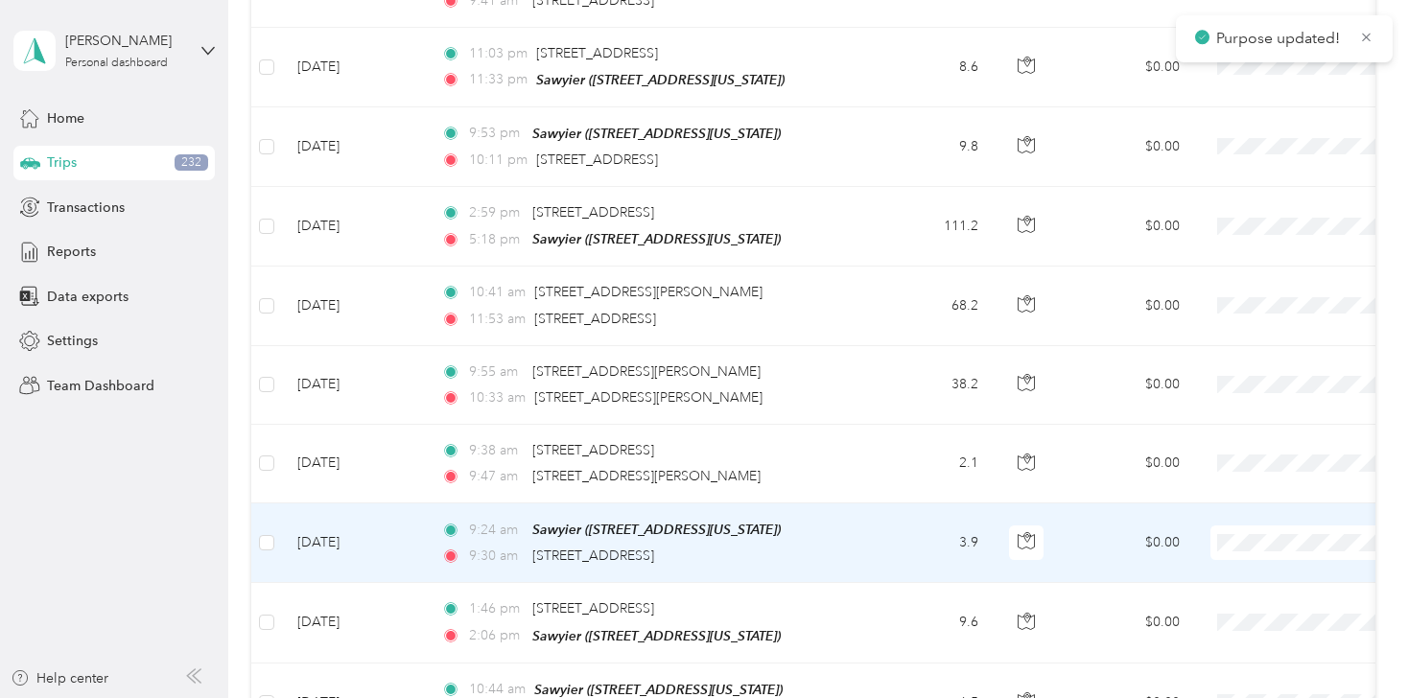
click at [1253, 529] on span "Personal" at bounding box center [1306, 519] width 177 height 20
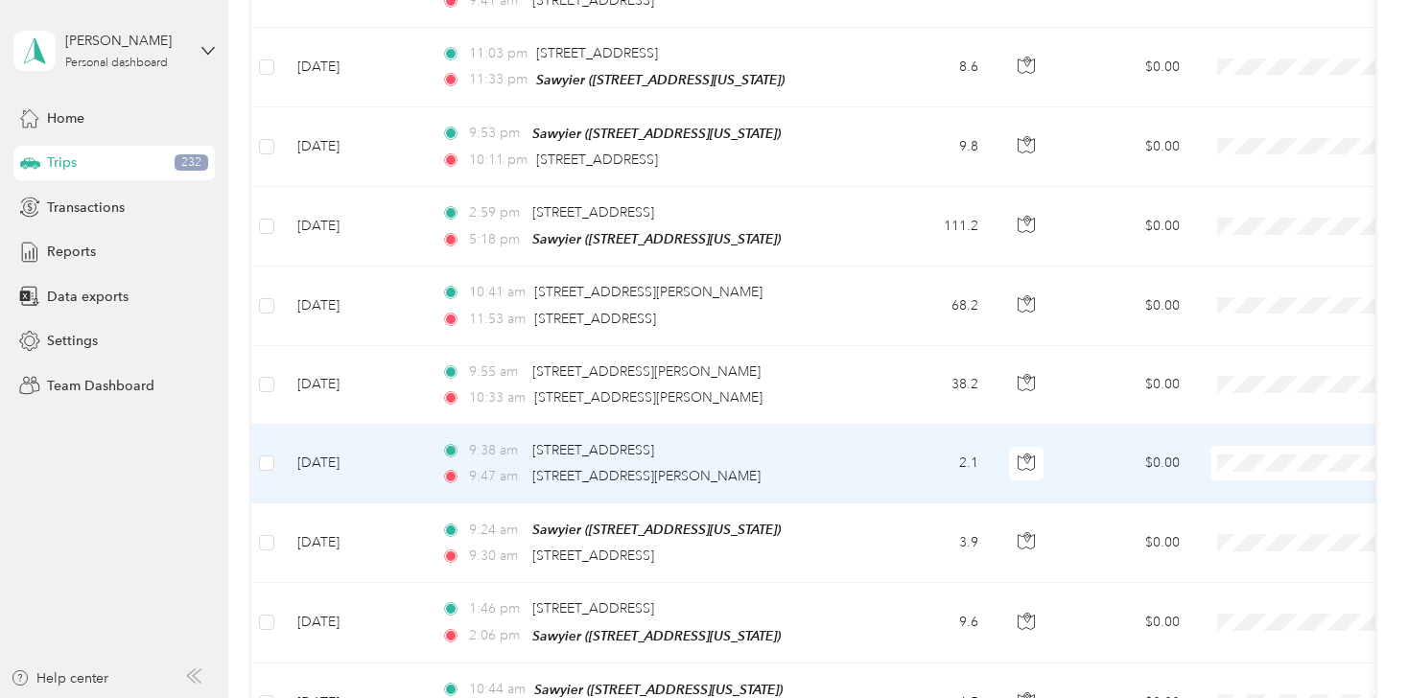
click at [1247, 447] on span "Personal" at bounding box center [1306, 441] width 177 height 20
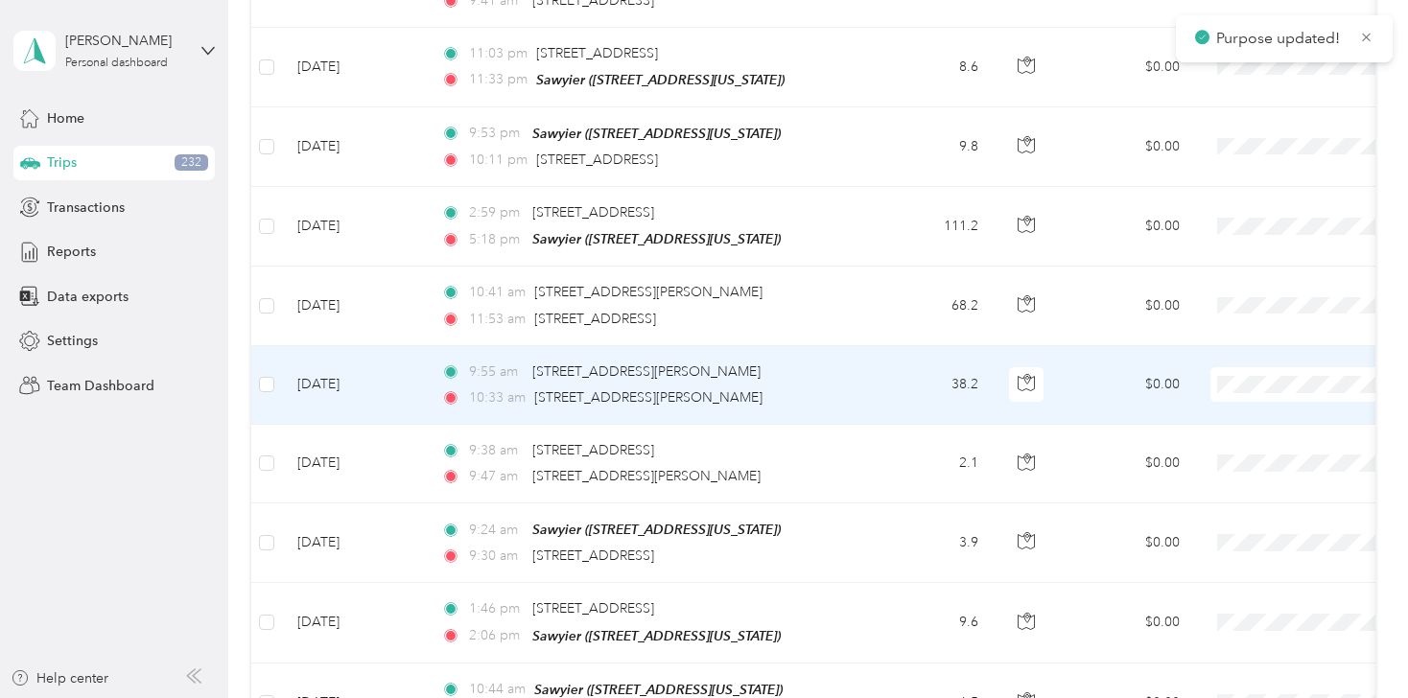
click at [1245, 367] on span at bounding box center [1330, 384] width 238 height 35
click at [1237, 342] on li "Flagship Communities" at bounding box center [1289, 339] width 238 height 34
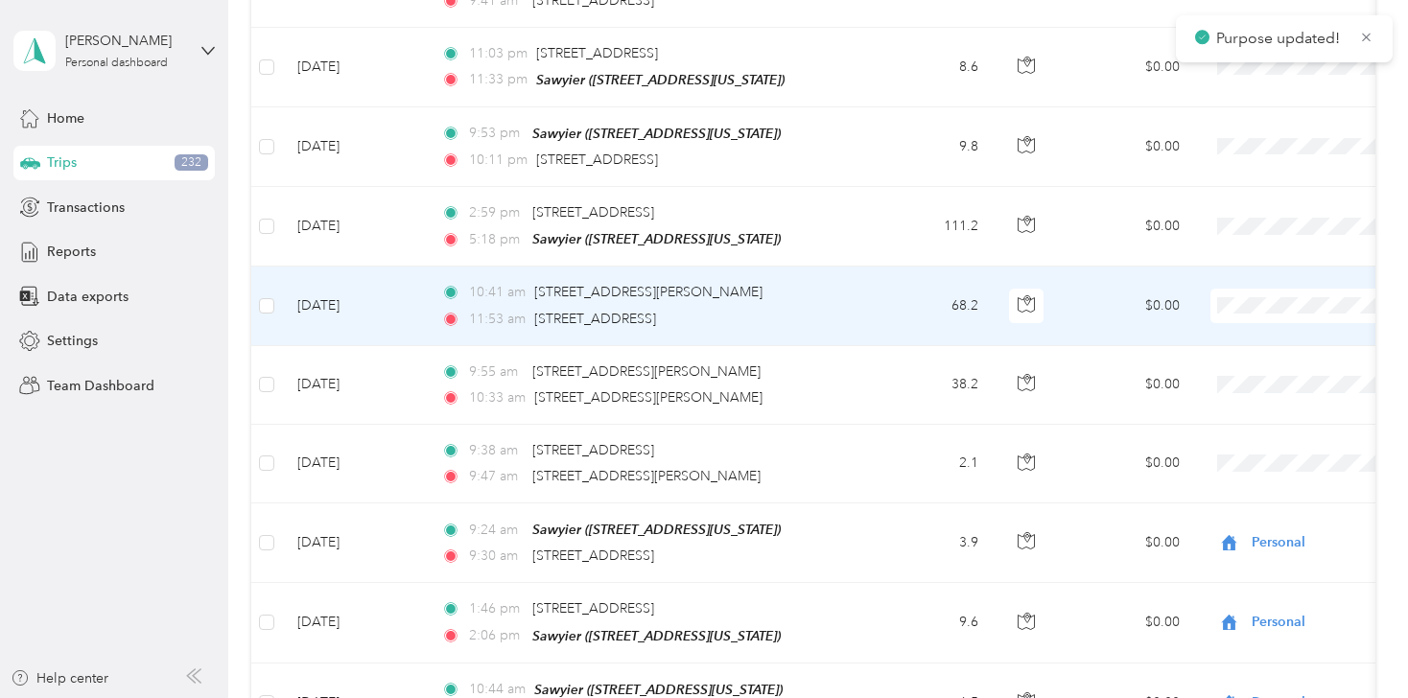
click at [1246, 260] on li "Flagship Communities" at bounding box center [1289, 250] width 238 height 34
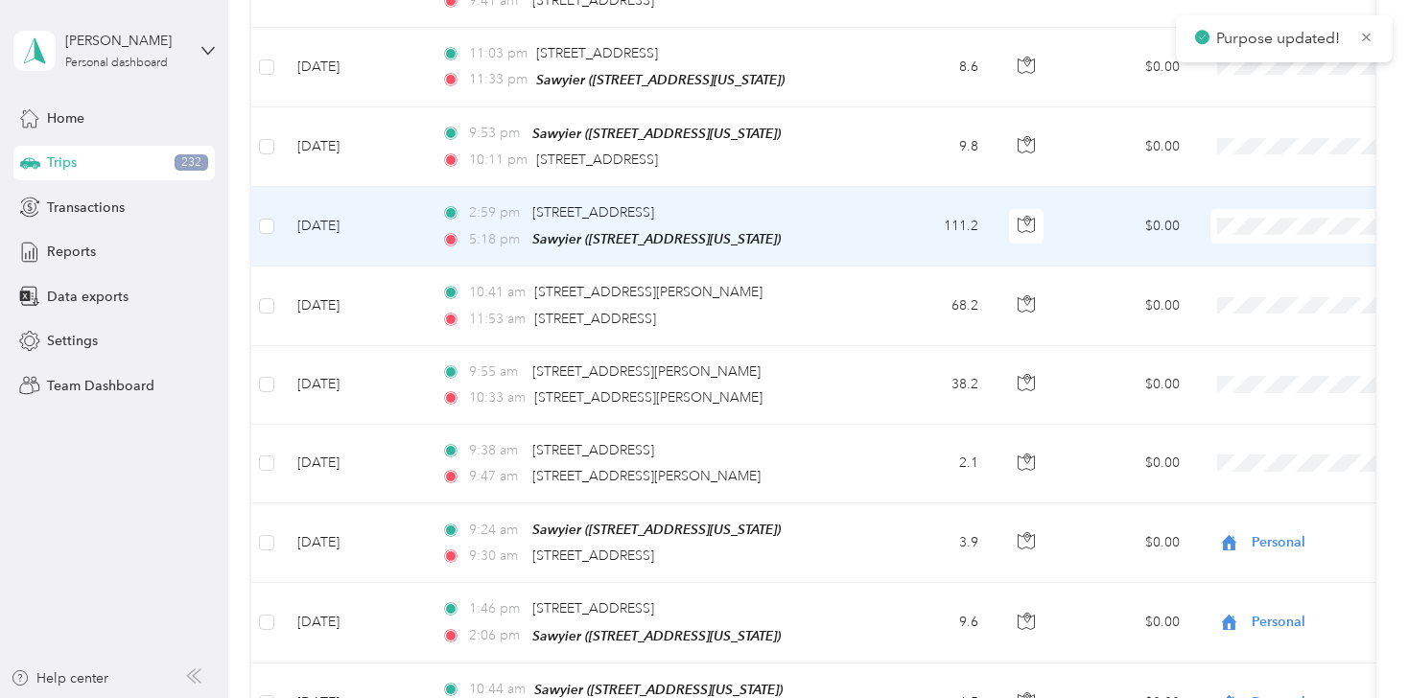
click at [1241, 177] on span "Flagship Communities" at bounding box center [1306, 182] width 177 height 20
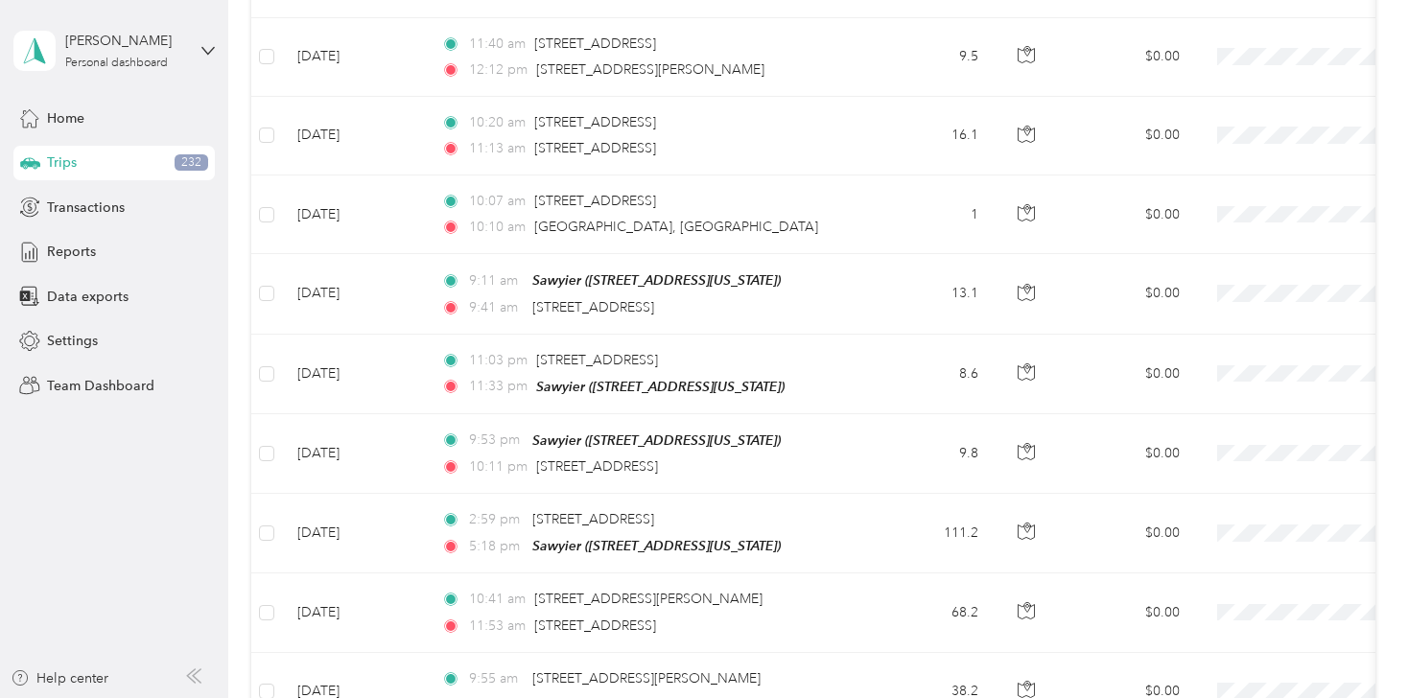
scroll to position [8397, 0]
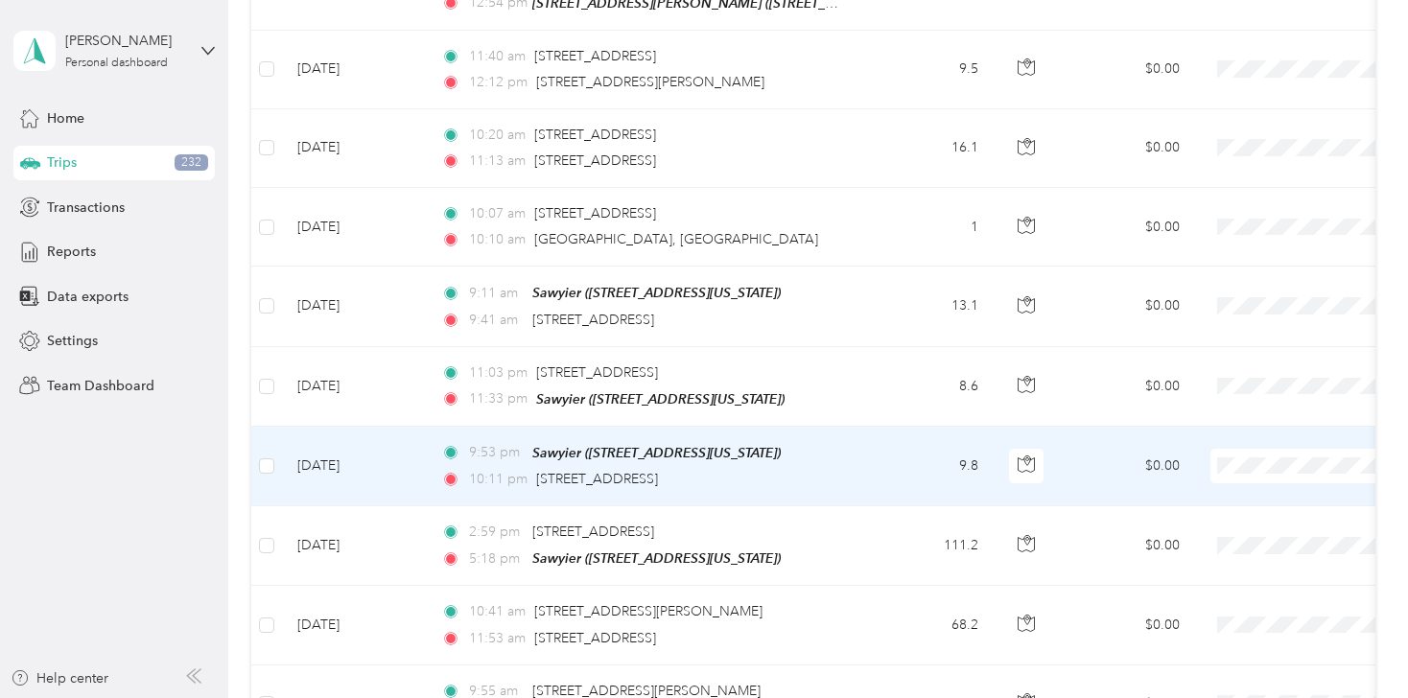
click at [1222, 444] on li "Personal" at bounding box center [1289, 451] width 238 height 34
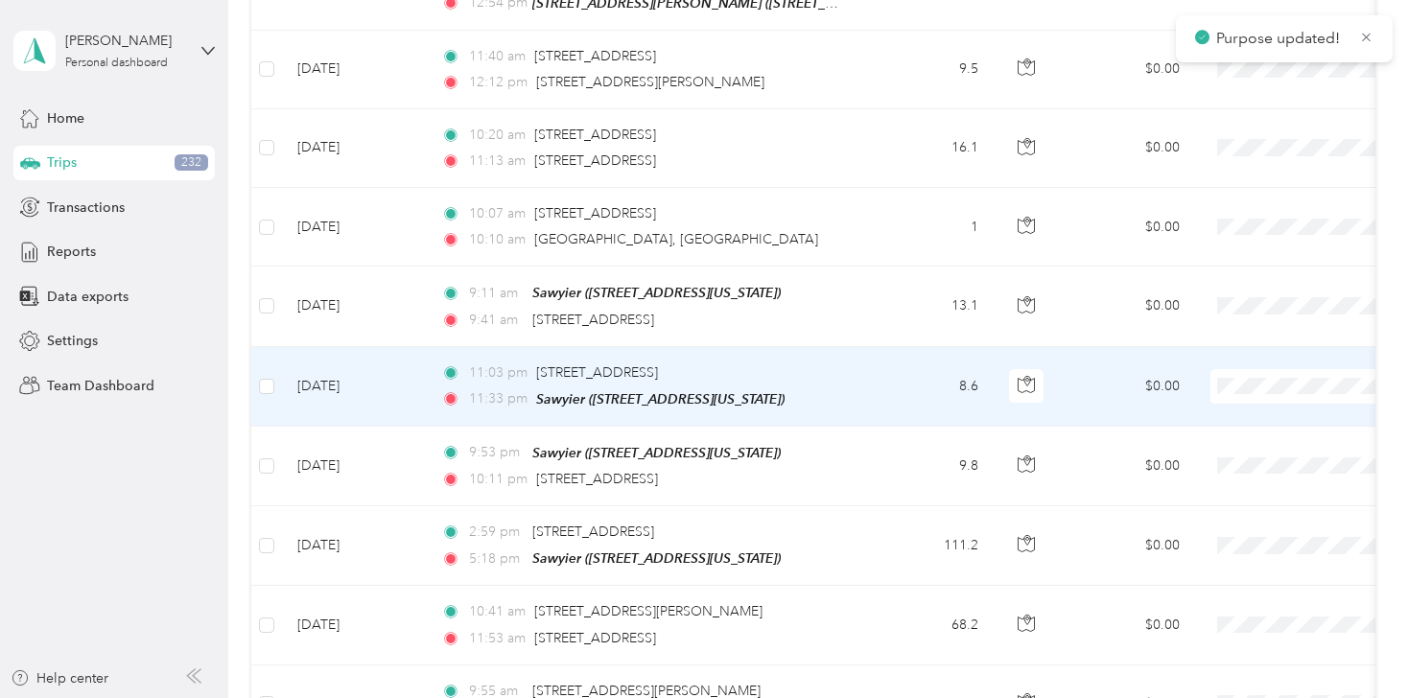
click at [1249, 369] on span at bounding box center [1330, 386] width 238 height 35
click at [1241, 373] on span "Personal" at bounding box center [1306, 372] width 177 height 20
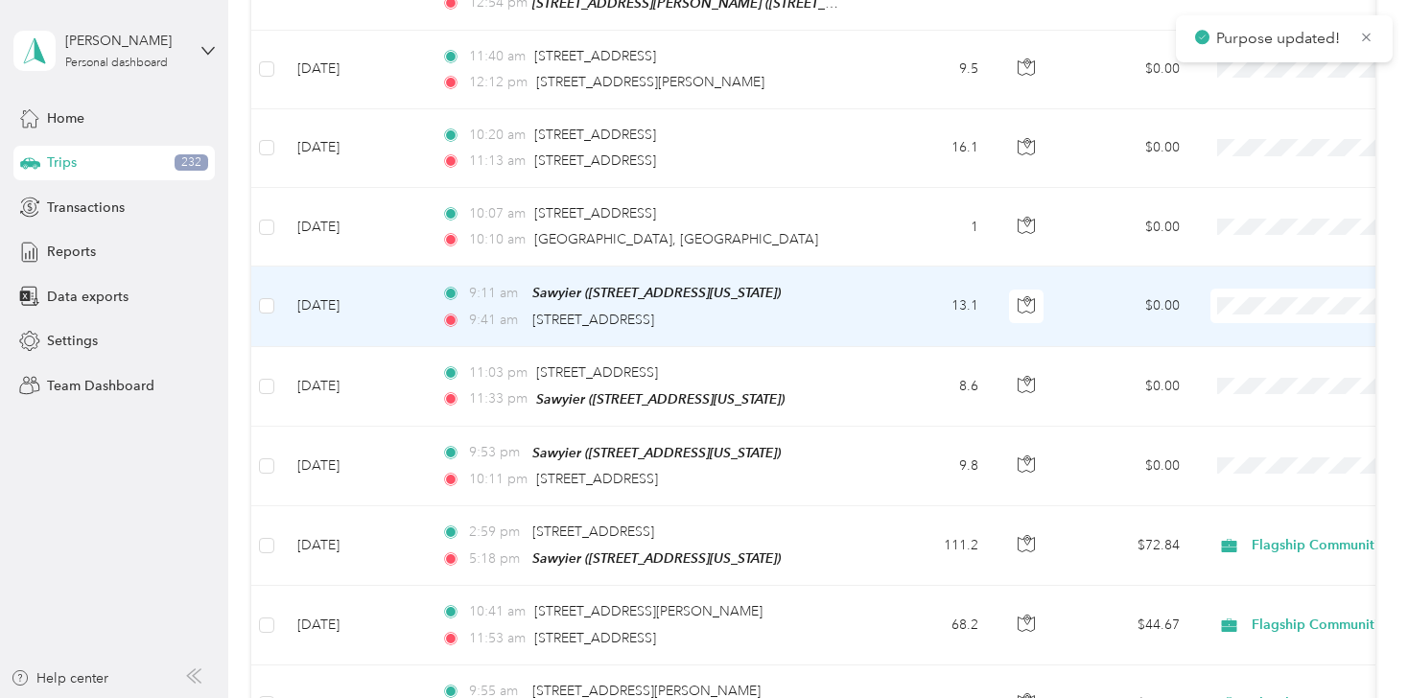
click at [1243, 295] on span "Personal" at bounding box center [1306, 287] width 177 height 20
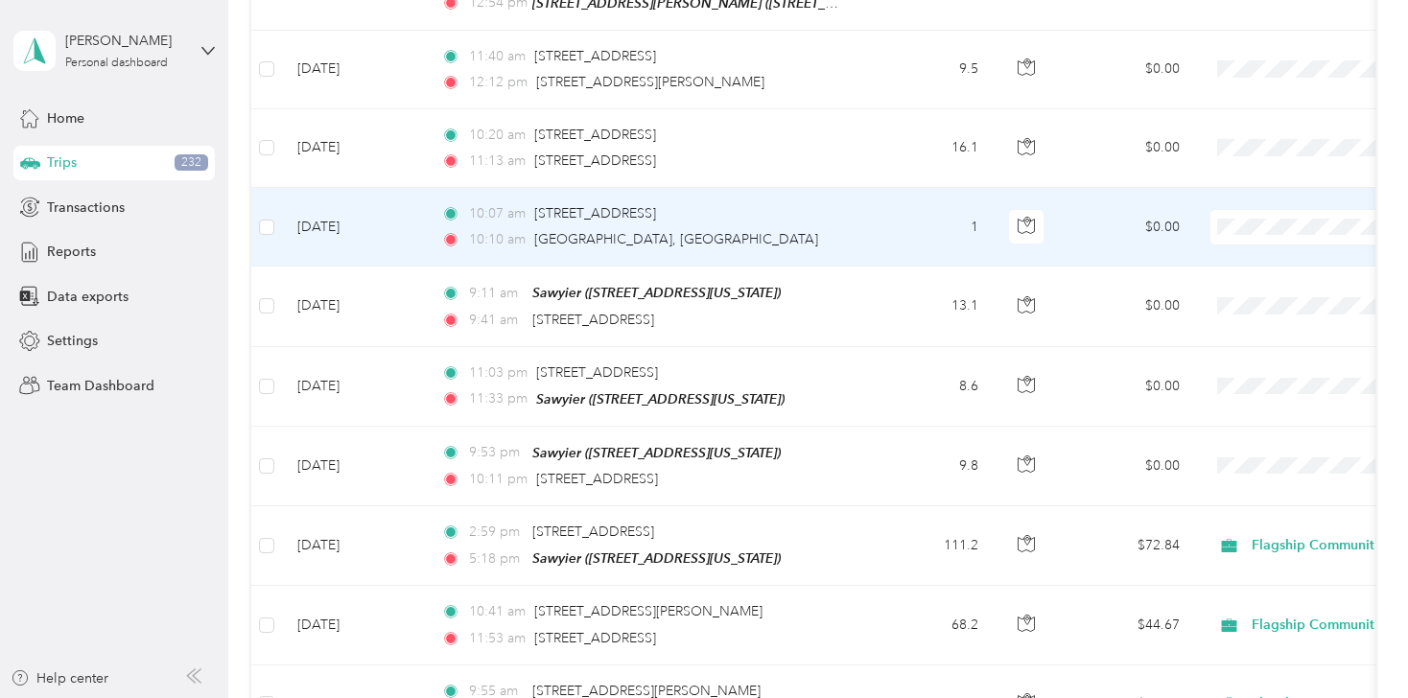
click at [1236, 222] on li "Personal" at bounding box center [1289, 219] width 238 height 34
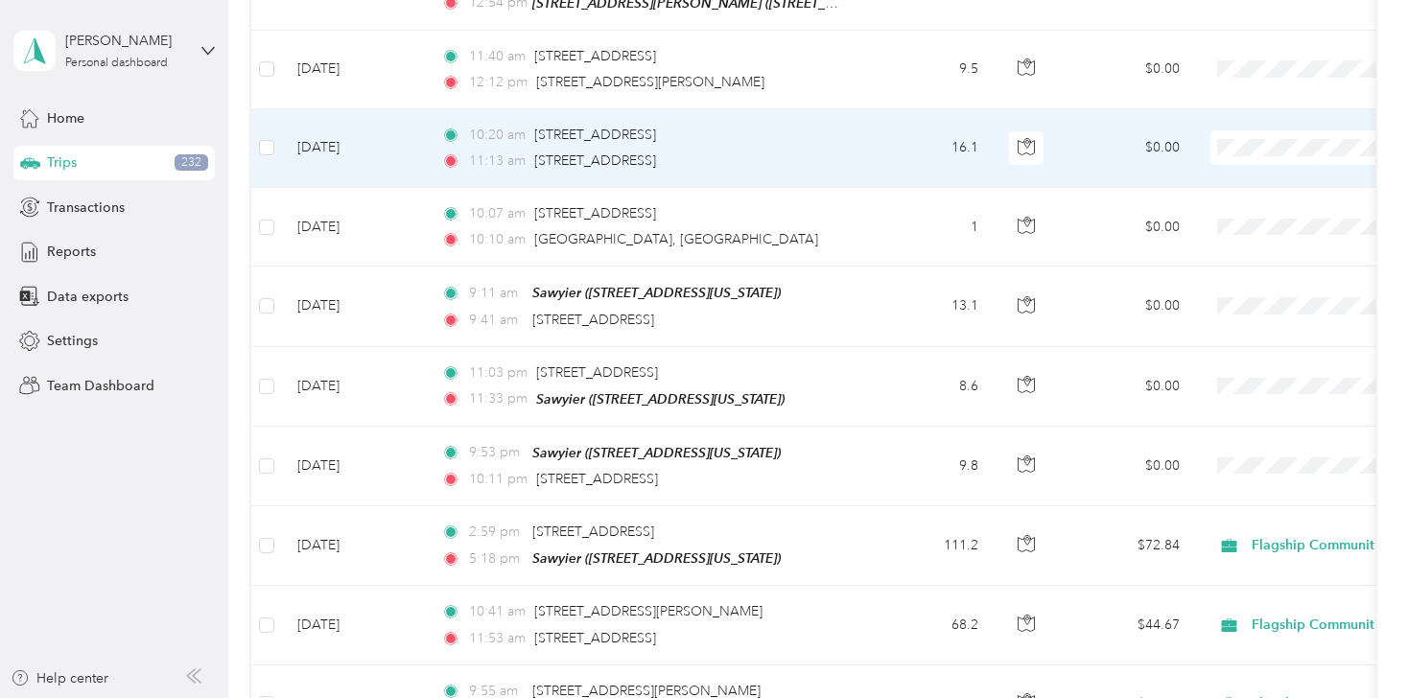
click at [1257, 109] on li "Flagship Communities" at bounding box center [1289, 106] width 238 height 34
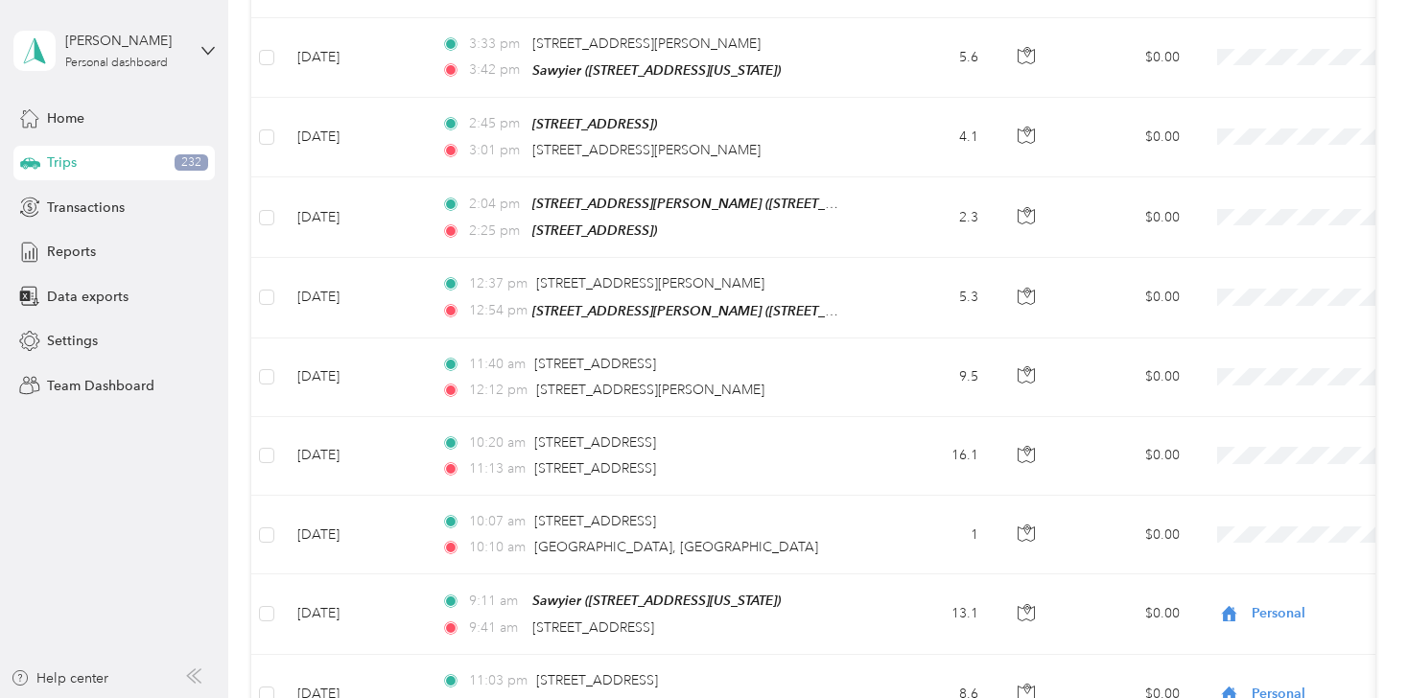
scroll to position [8052, 0]
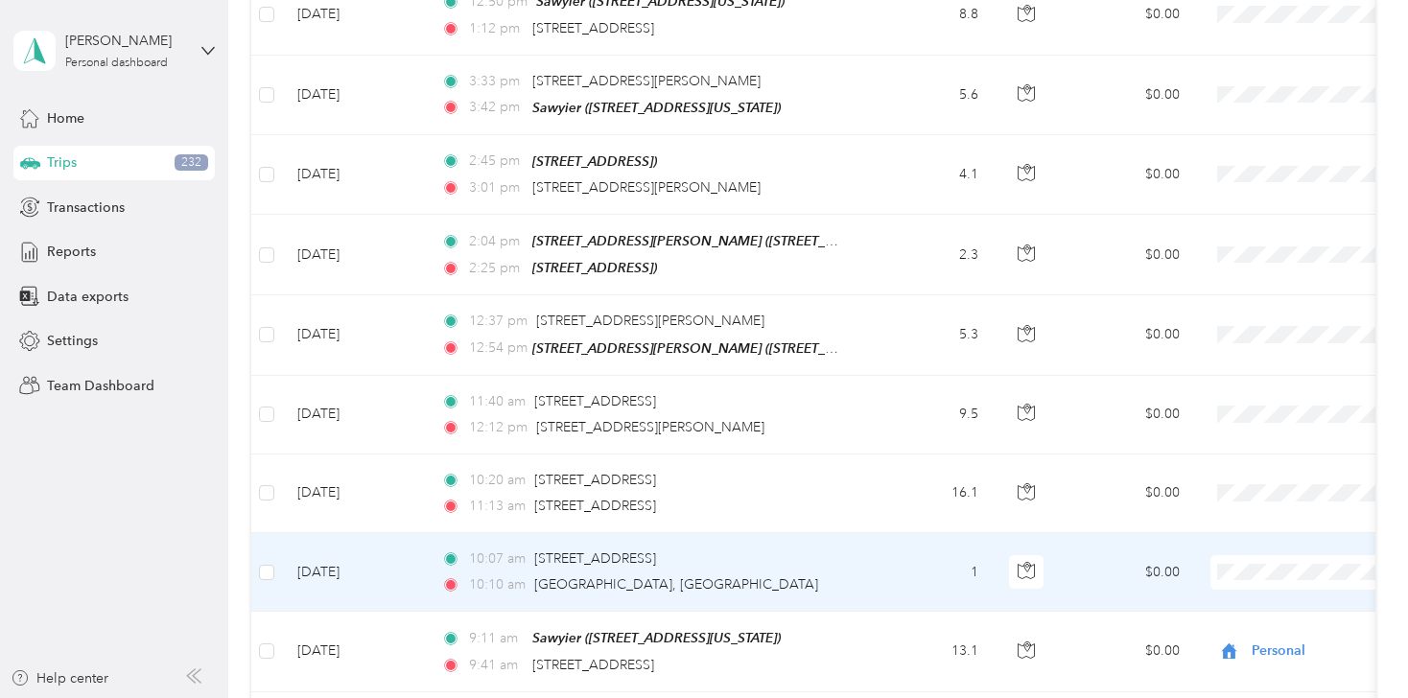
click at [1248, 569] on li "Personal" at bounding box center [1289, 565] width 238 height 34
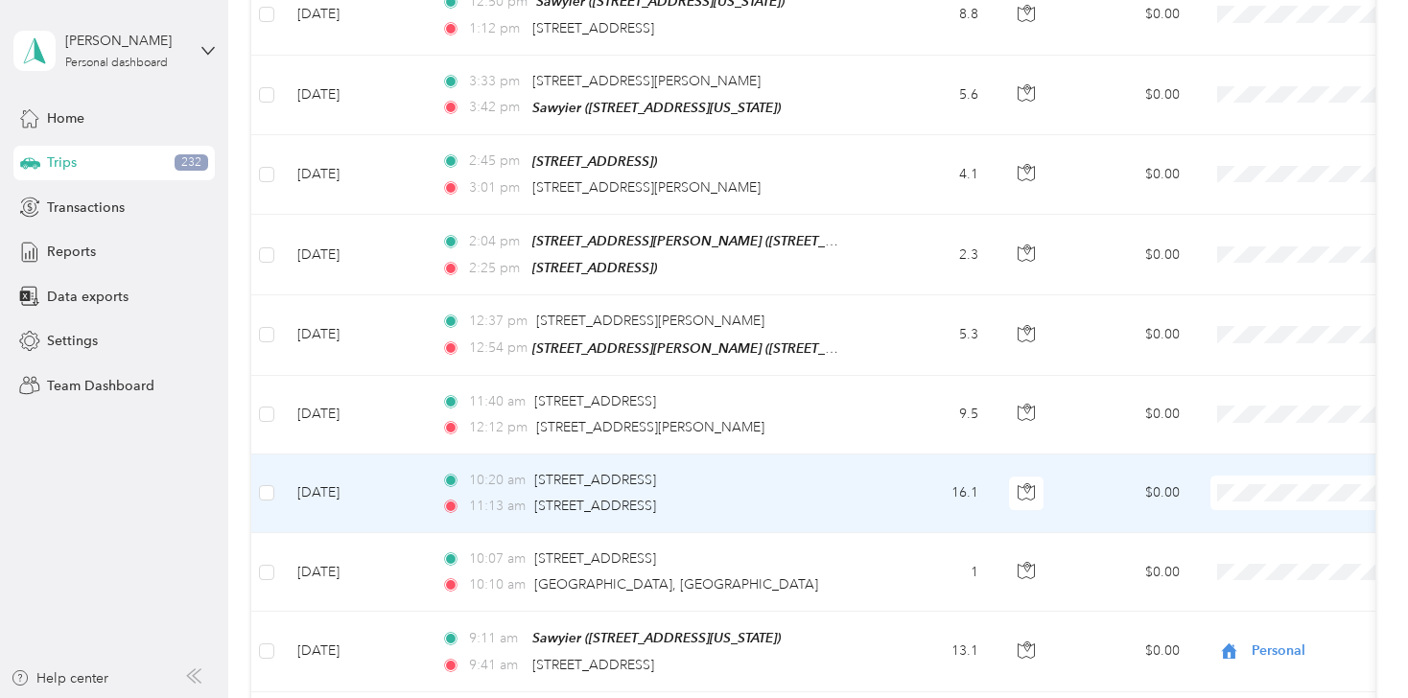
click at [1247, 449] on span "Flagship Communities" at bounding box center [1306, 451] width 177 height 20
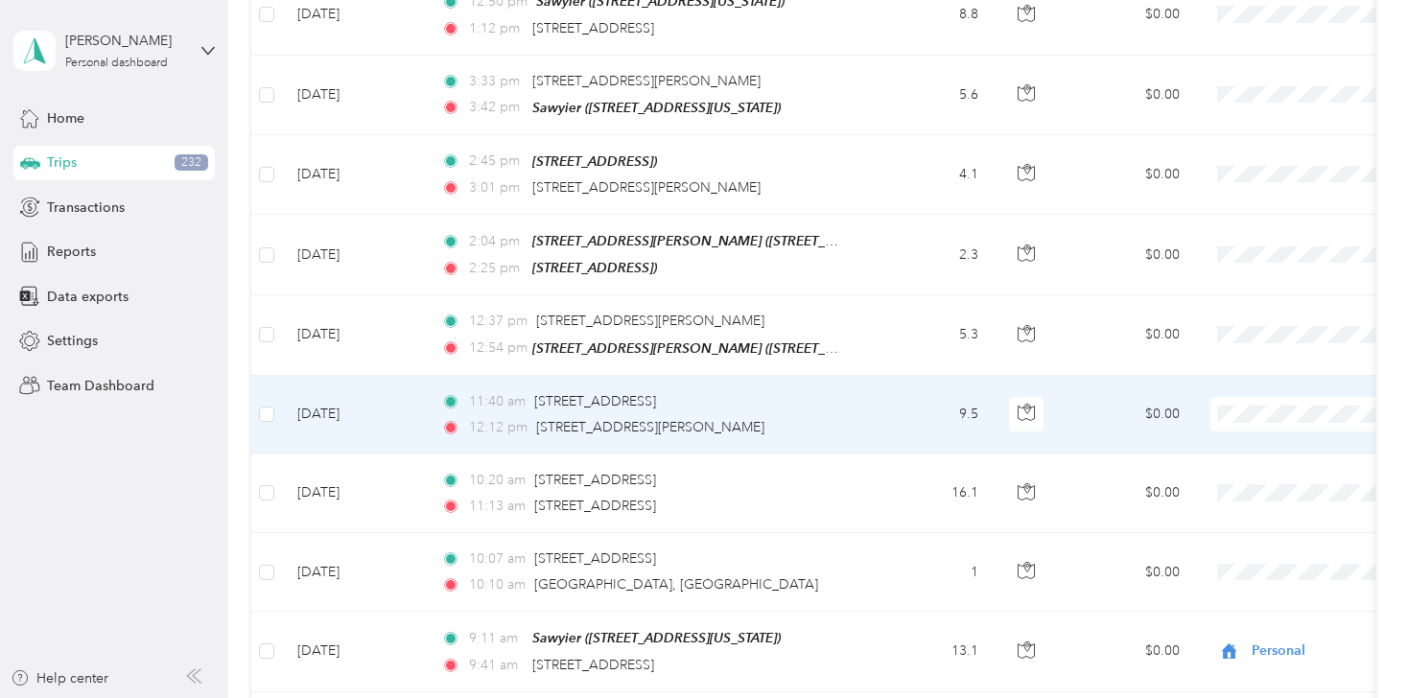
click at [1239, 375] on li "Flagship Communities" at bounding box center [1289, 363] width 238 height 34
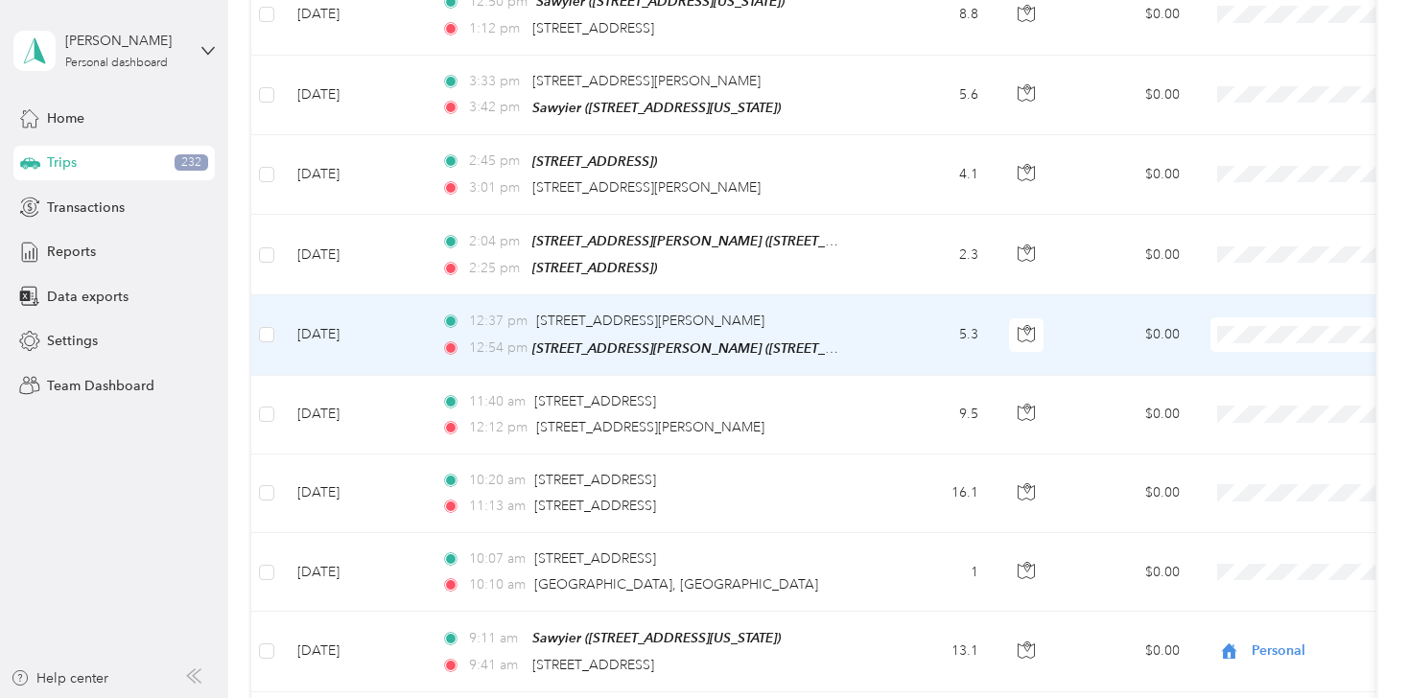
click at [1238, 294] on span "Flagship Communities" at bounding box center [1306, 284] width 177 height 20
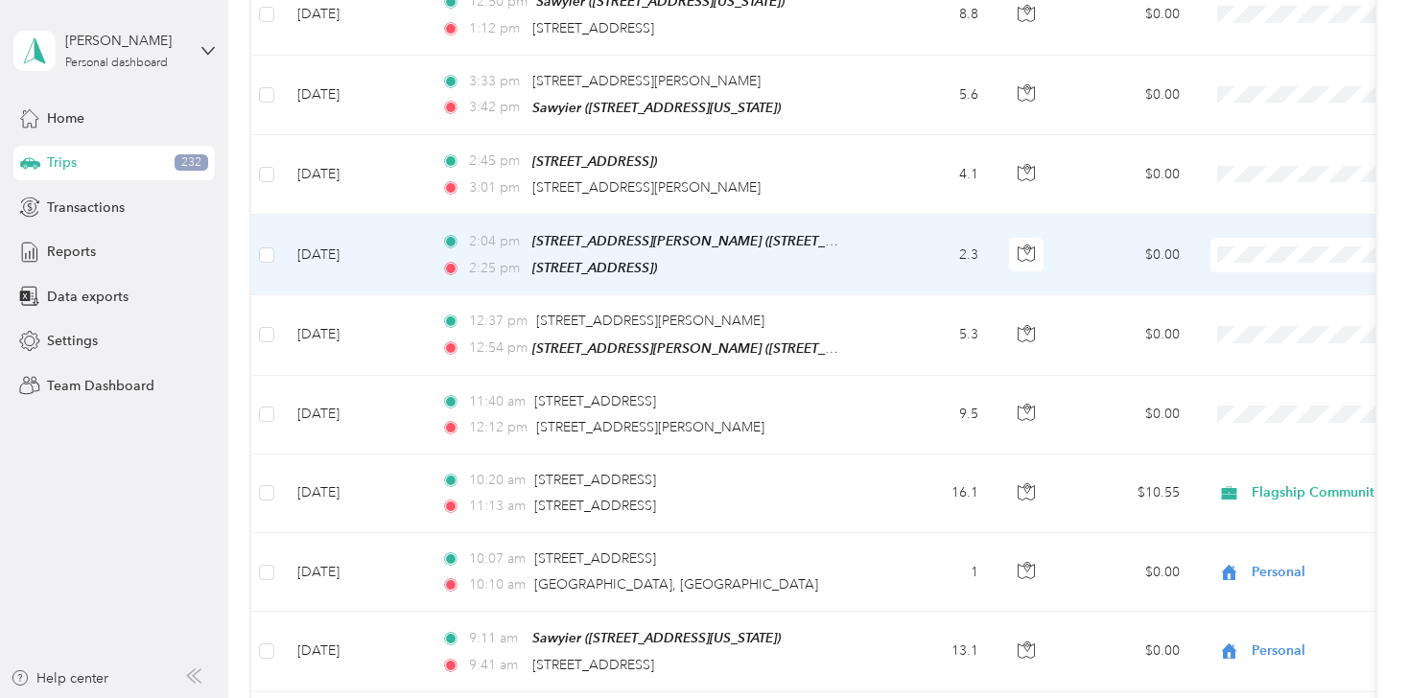
click at [1240, 252] on li "Personal" at bounding box center [1289, 250] width 238 height 34
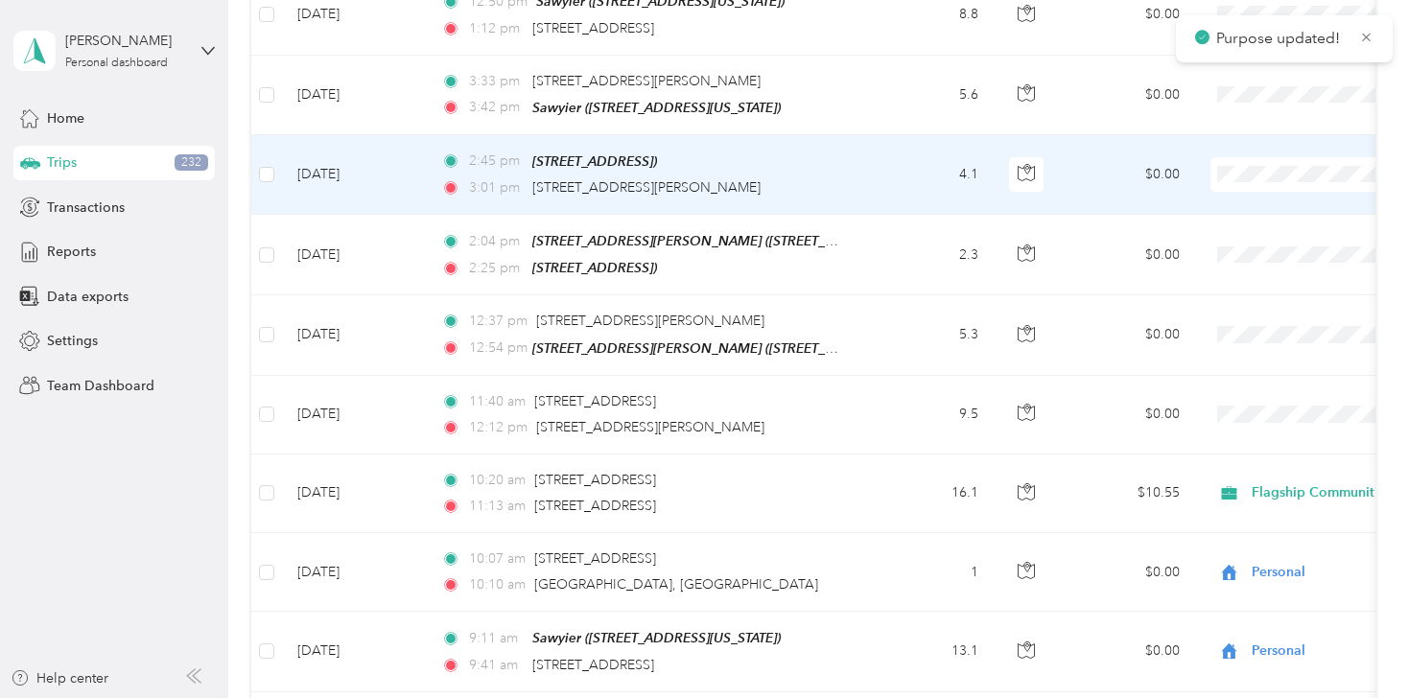
click at [1243, 171] on span "Personal" at bounding box center [1306, 161] width 177 height 20
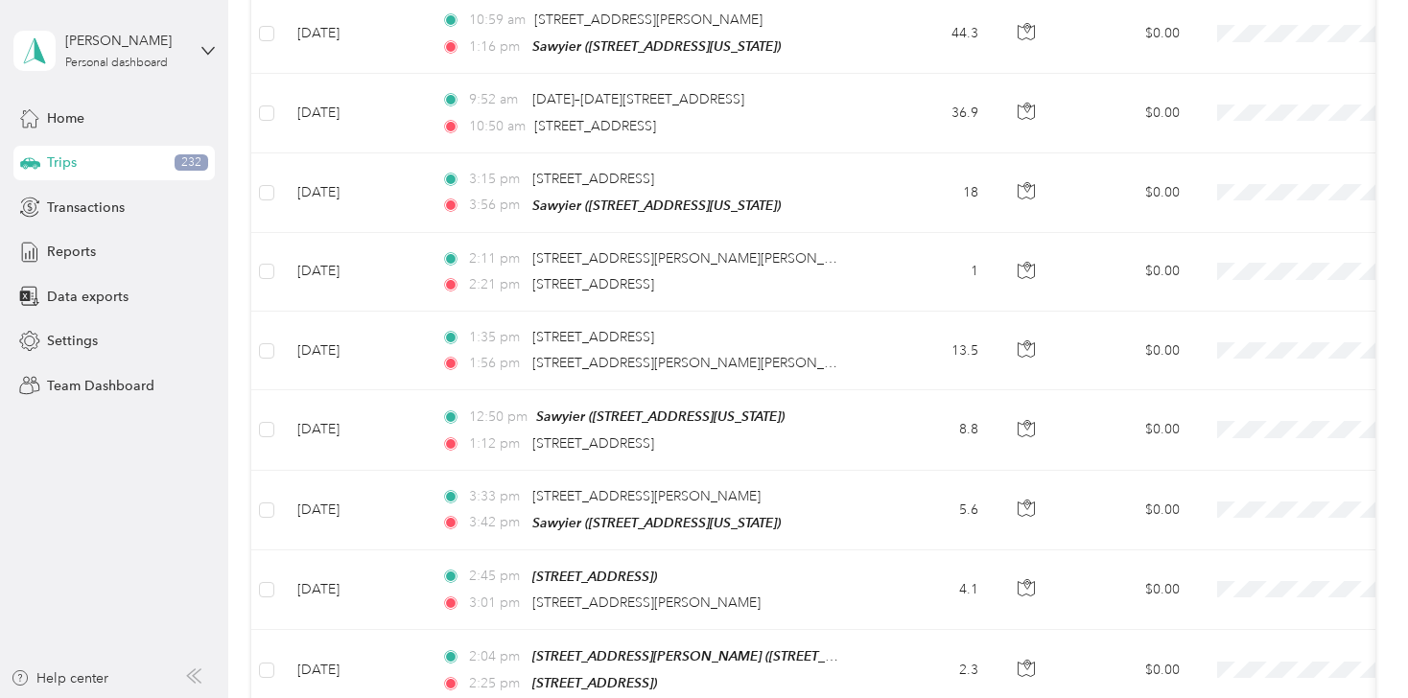
scroll to position [7553, 0]
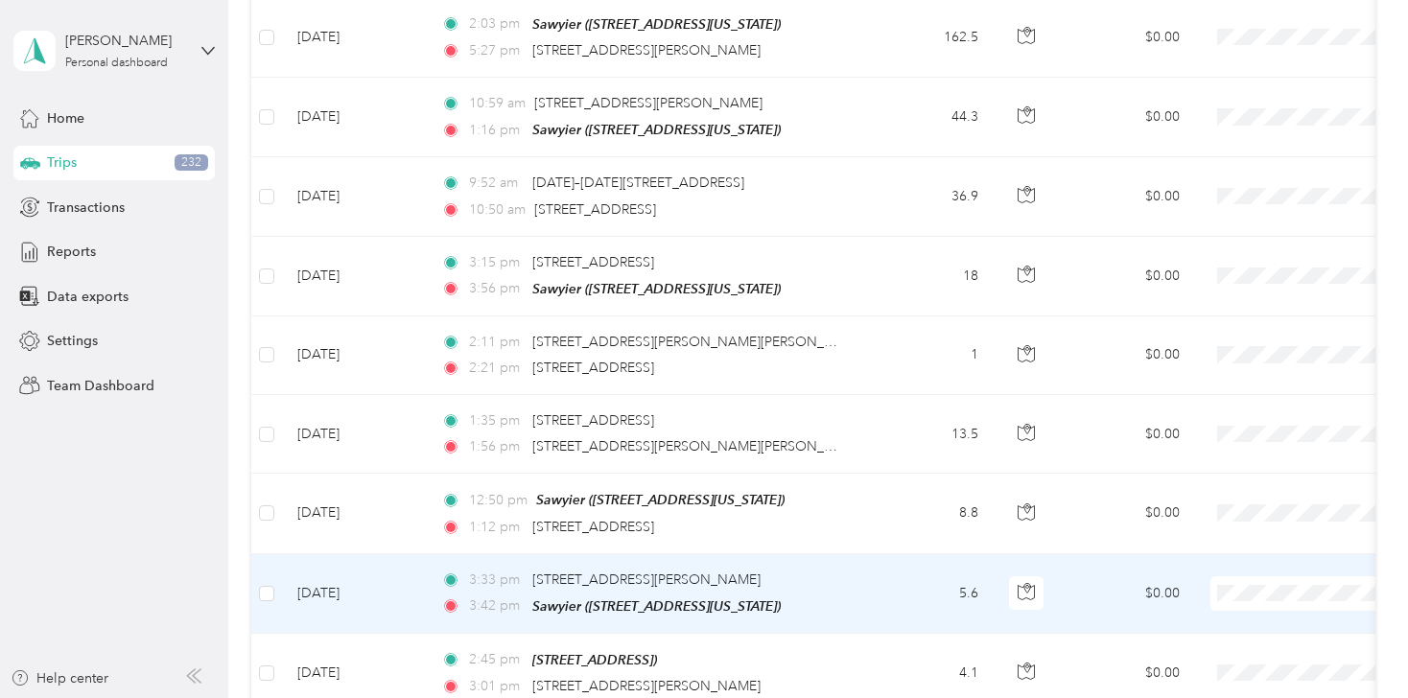
click at [1229, 594] on li "Personal" at bounding box center [1289, 584] width 238 height 34
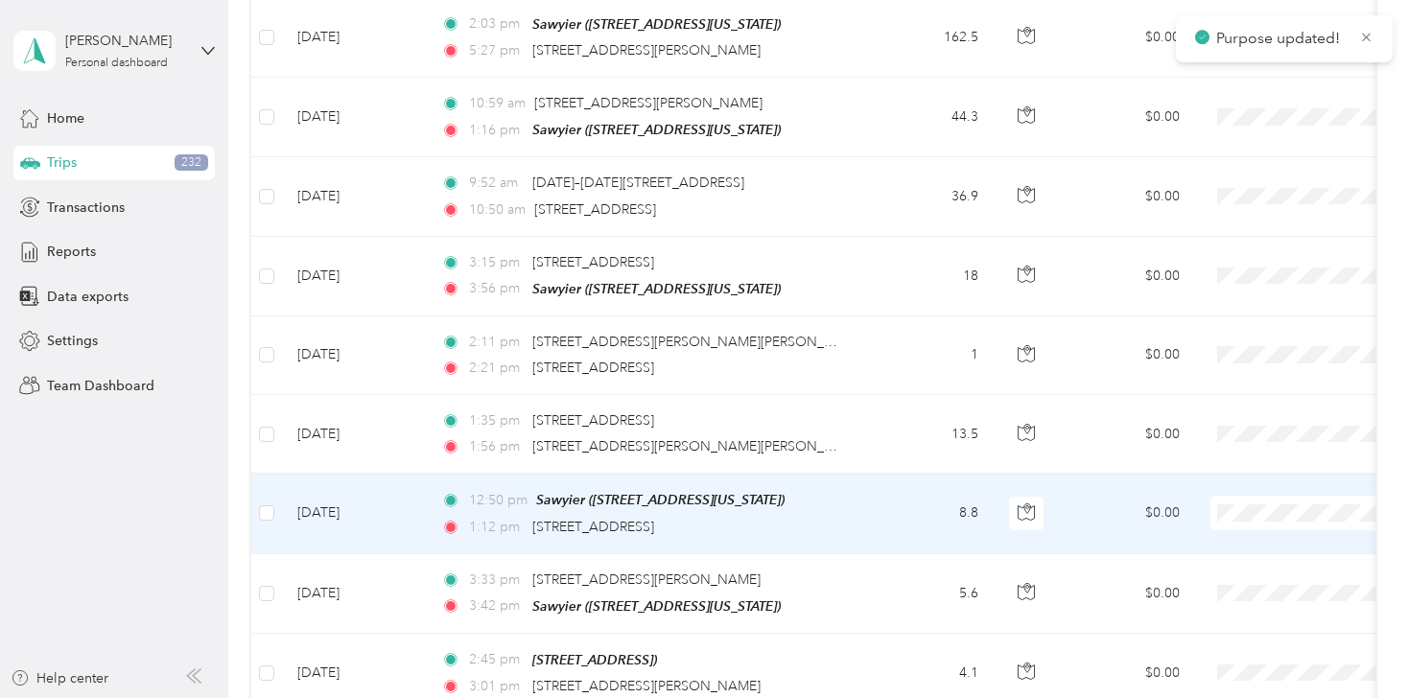
click at [1243, 512] on span "Personal" at bounding box center [1306, 513] width 177 height 20
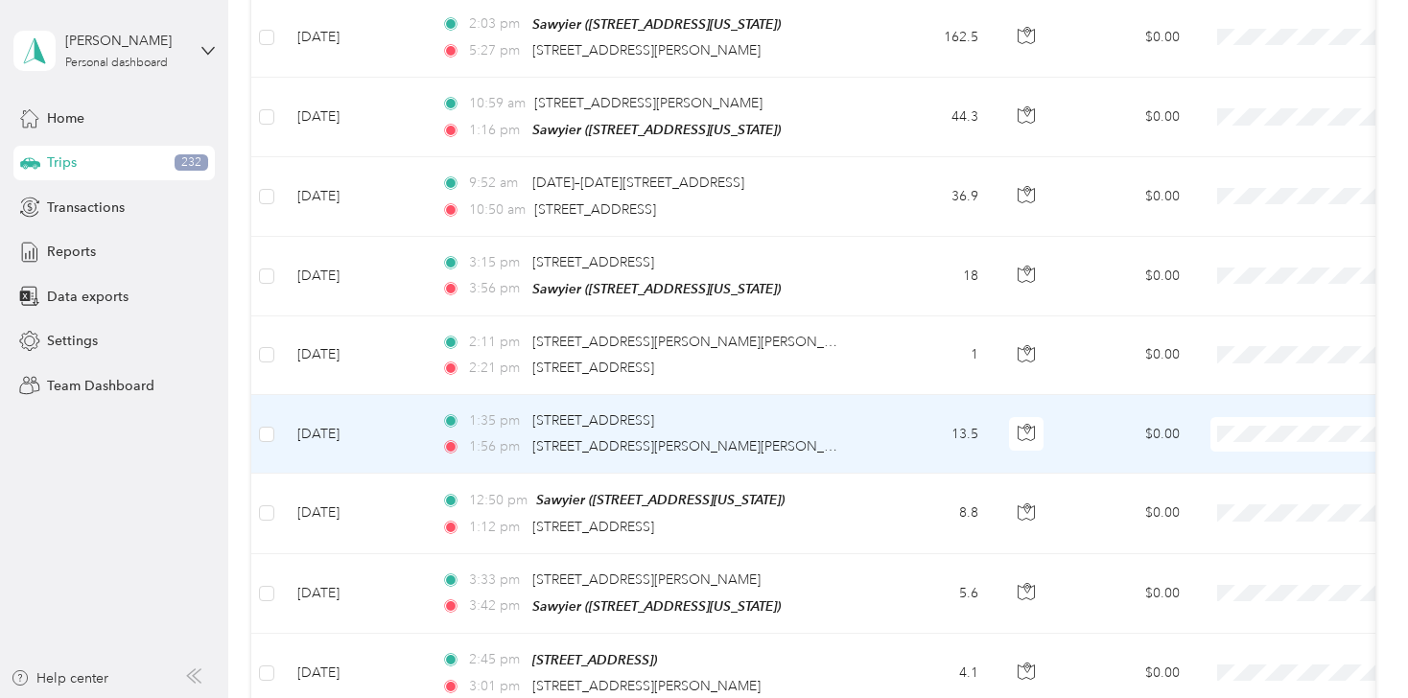
click at [1244, 428] on span "Personal" at bounding box center [1306, 432] width 177 height 20
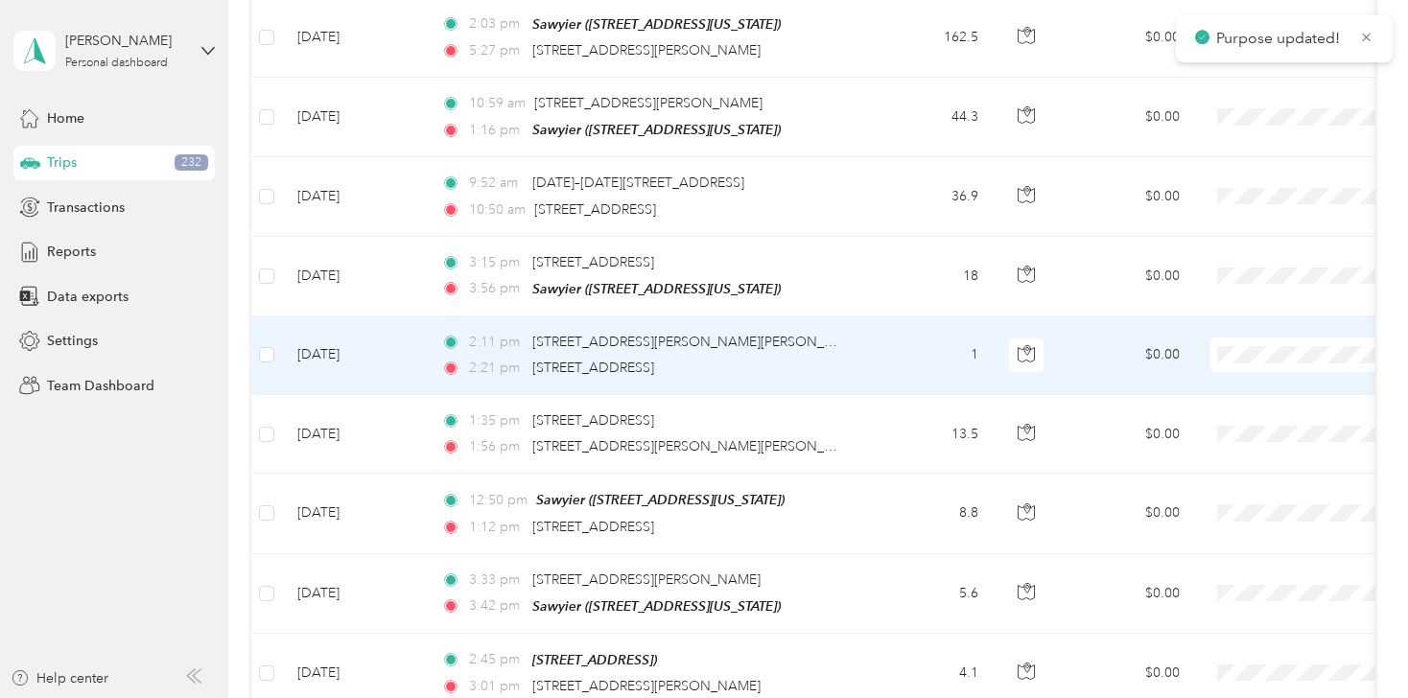
click at [1254, 338] on span at bounding box center [1330, 355] width 238 height 35
click at [1233, 356] on li "Personal" at bounding box center [1289, 354] width 238 height 34
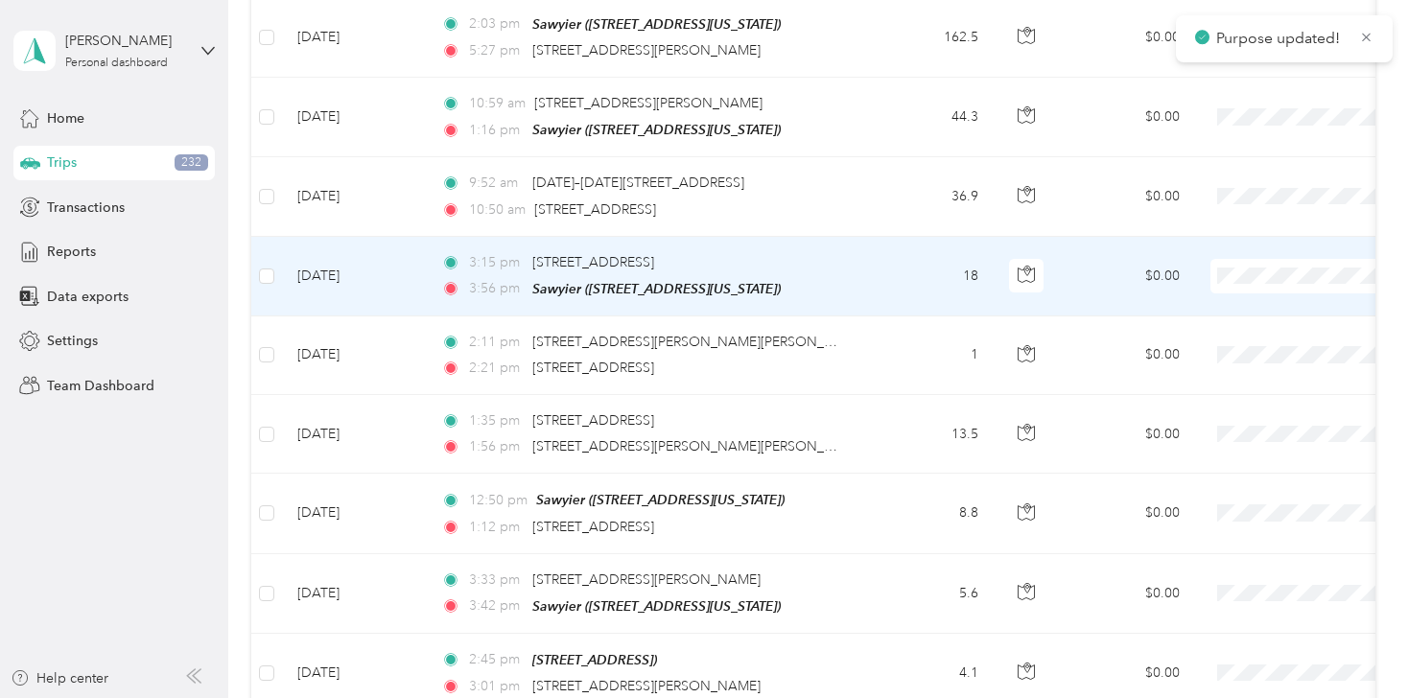
click at [1239, 259] on span at bounding box center [1330, 276] width 238 height 35
click at [1225, 279] on li "Personal" at bounding box center [1289, 277] width 238 height 34
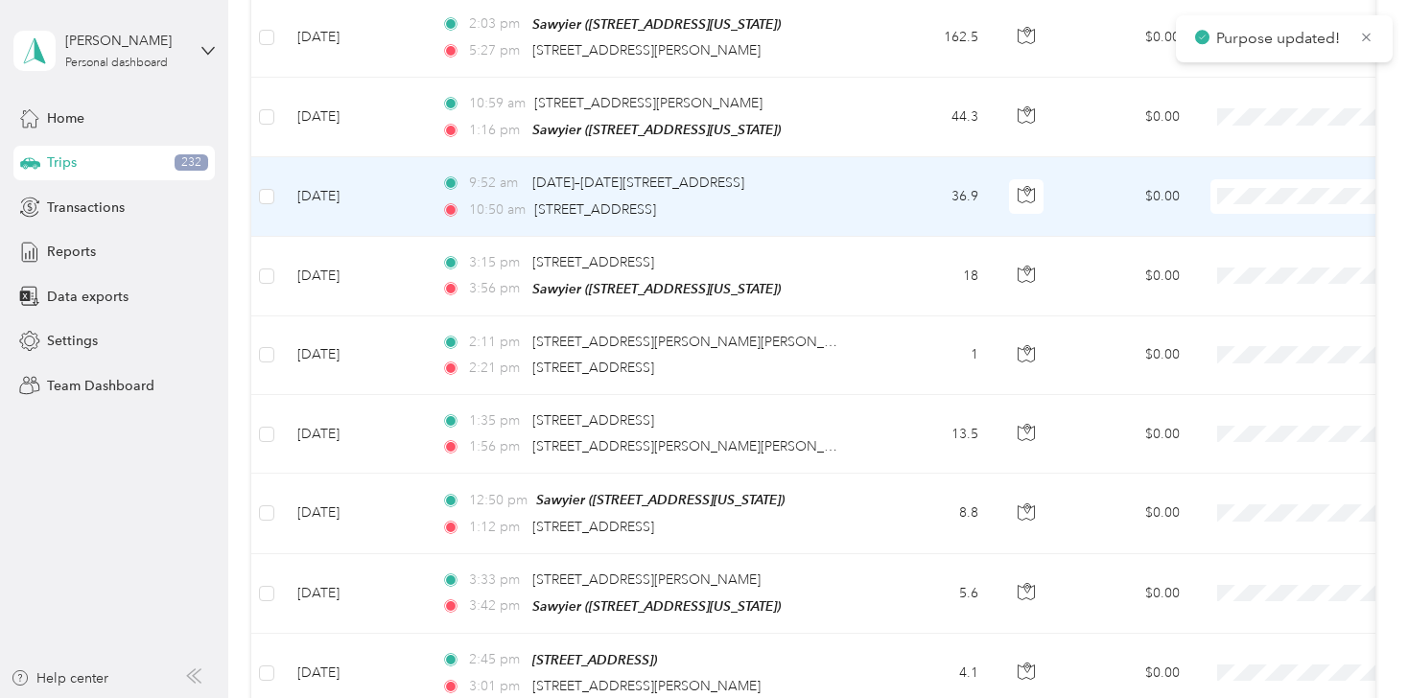
click at [1236, 179] on span at bounding box center [1330, 196] width 238 height 35
click at [1233, 155] on span "Flagship Communities" at bounding box center [1306, 164] width 177 height 20
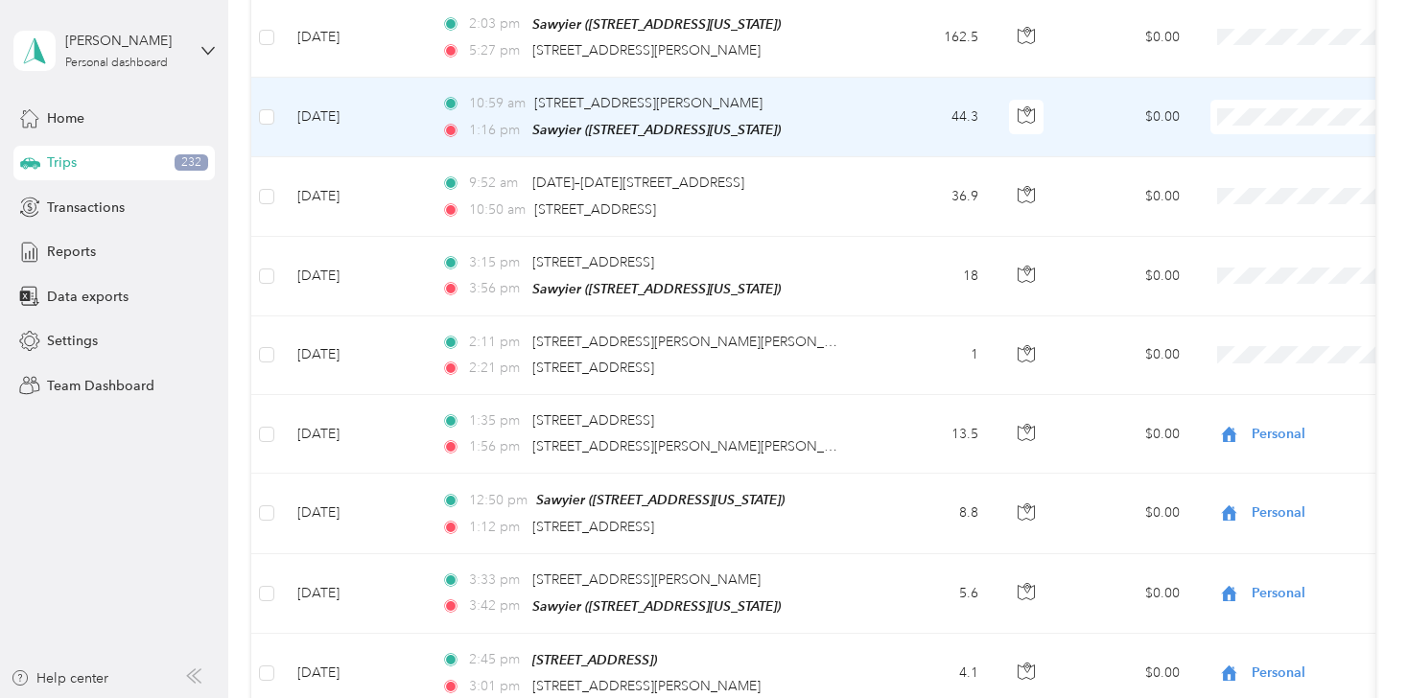
click at [1232, 83] on span "Flagship Communities" at bounding box center [1306, 78] width 177 height 20
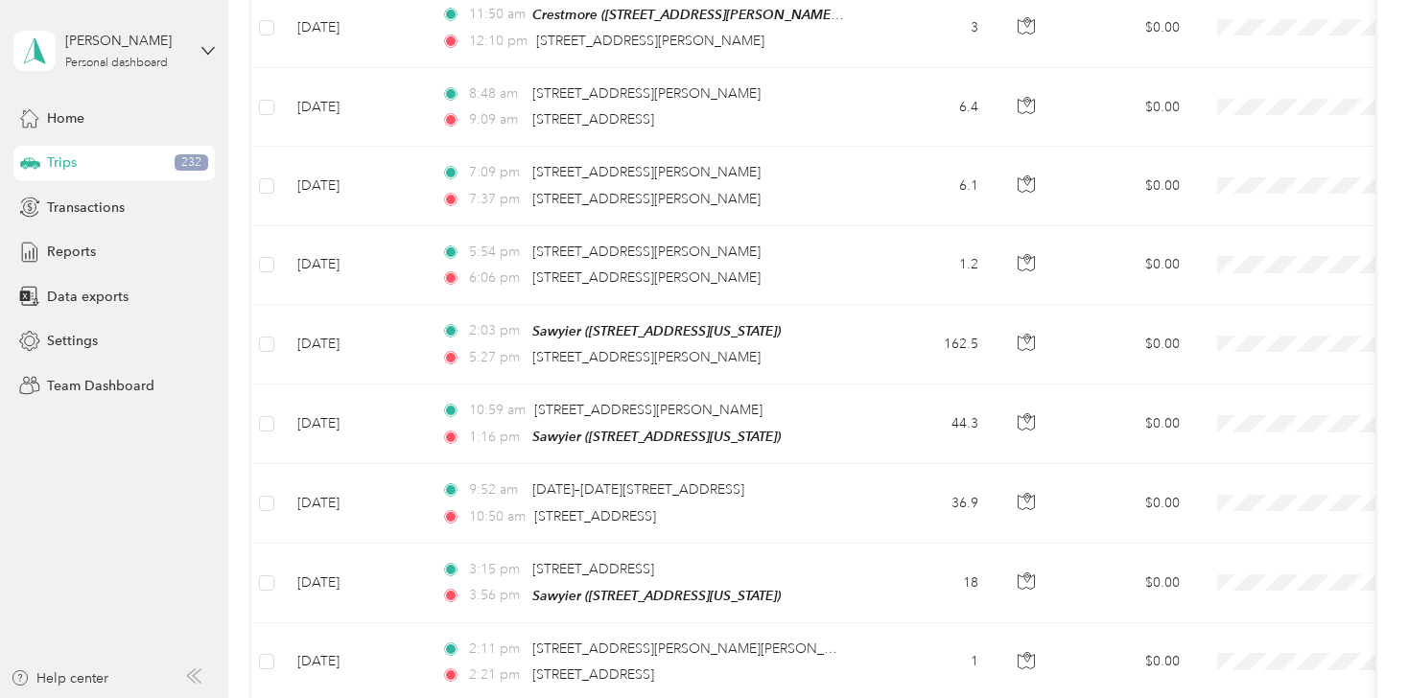
scroll to position [7208, 0]
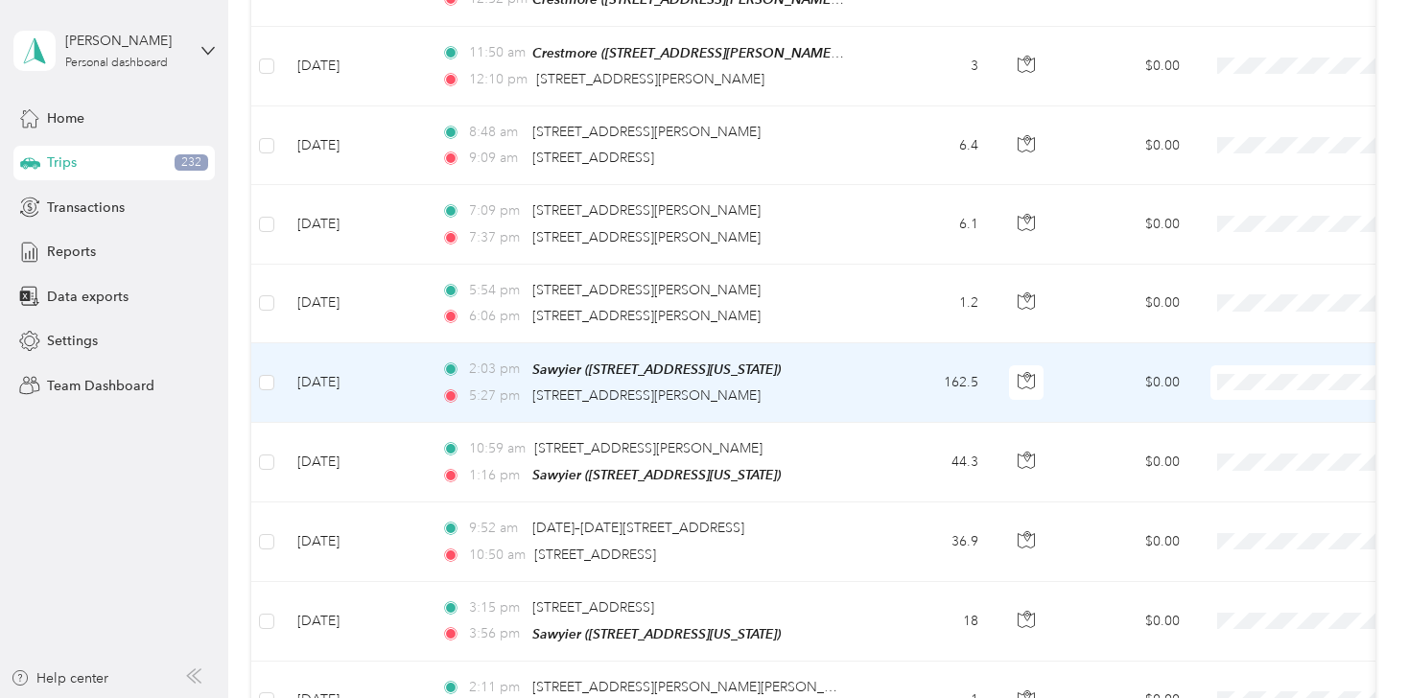
click at [1243, 350] on span "Flagship Communities" at bounding box center [1306, 343] width 177 height 20
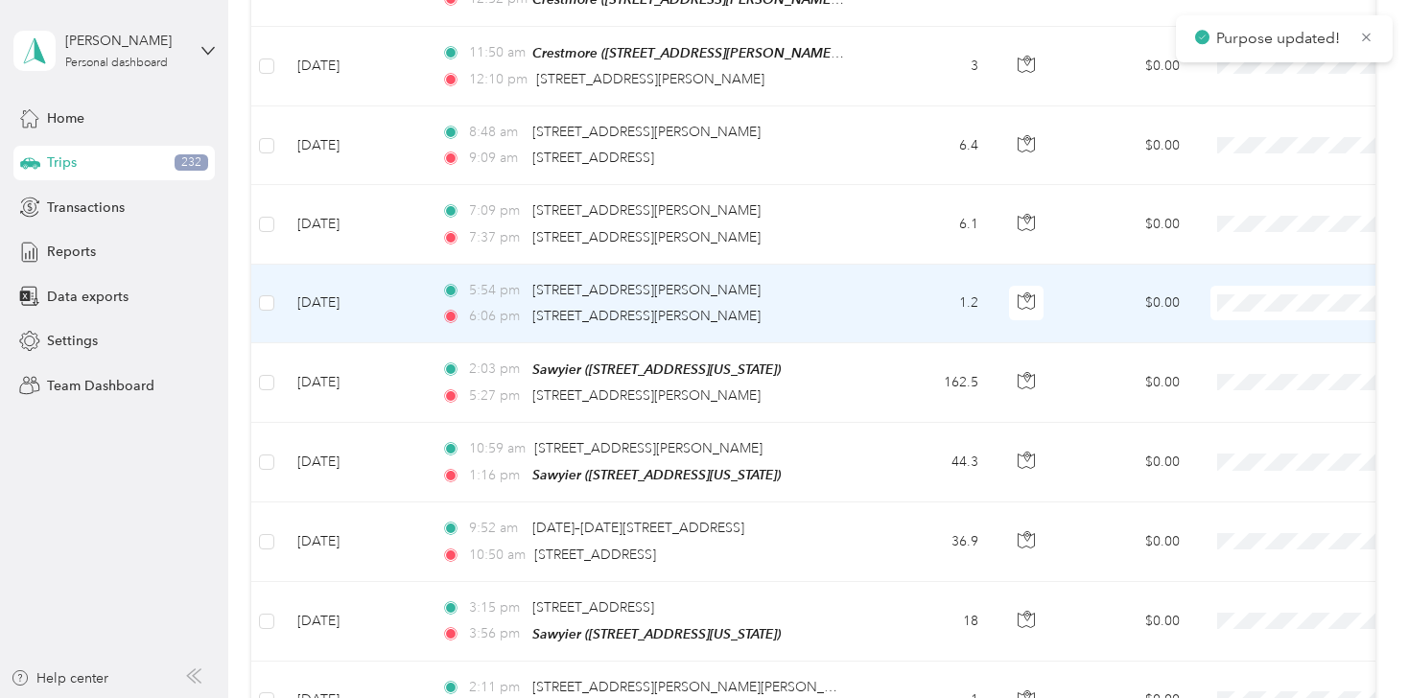
click at [1251, 271] on span "Flagship Communities" at bounding box center [1306, 267] width 177 height 20
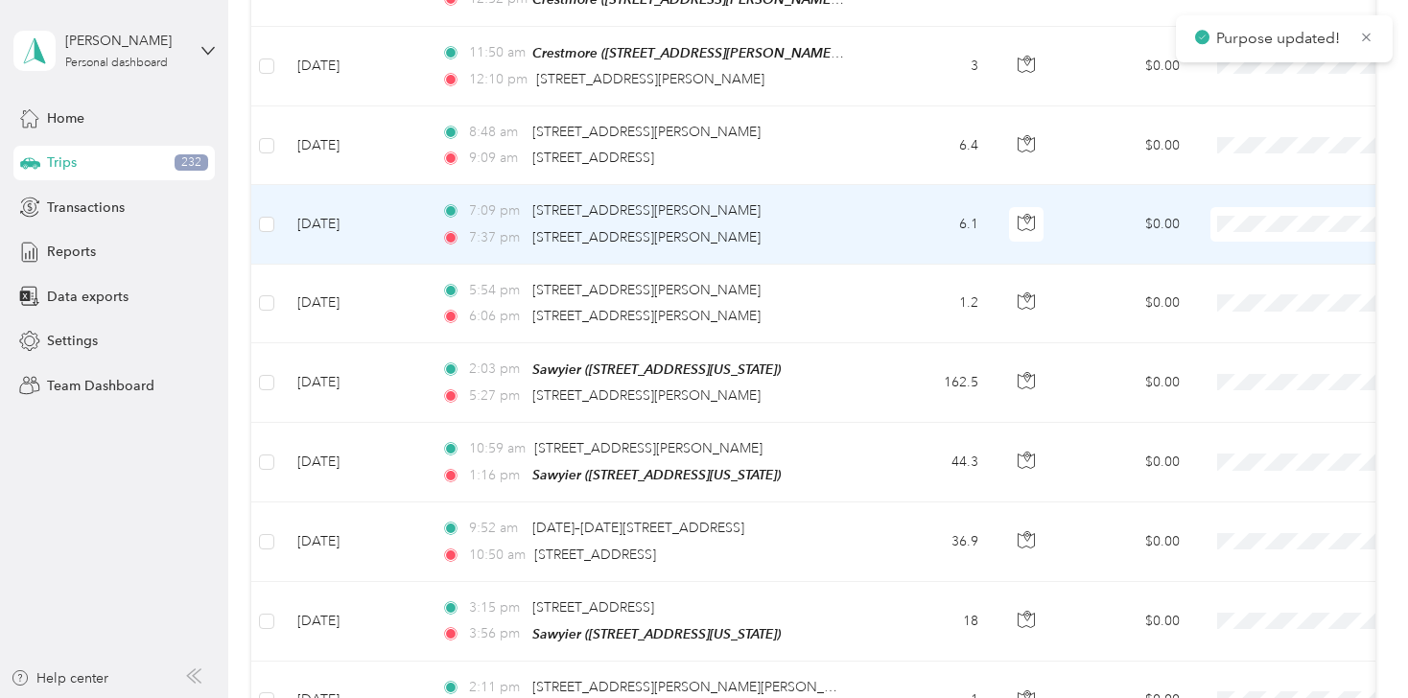
click at [1247, 200] on li "Flagship Communities" at bounding box center [1289, 191] width 238 height 34
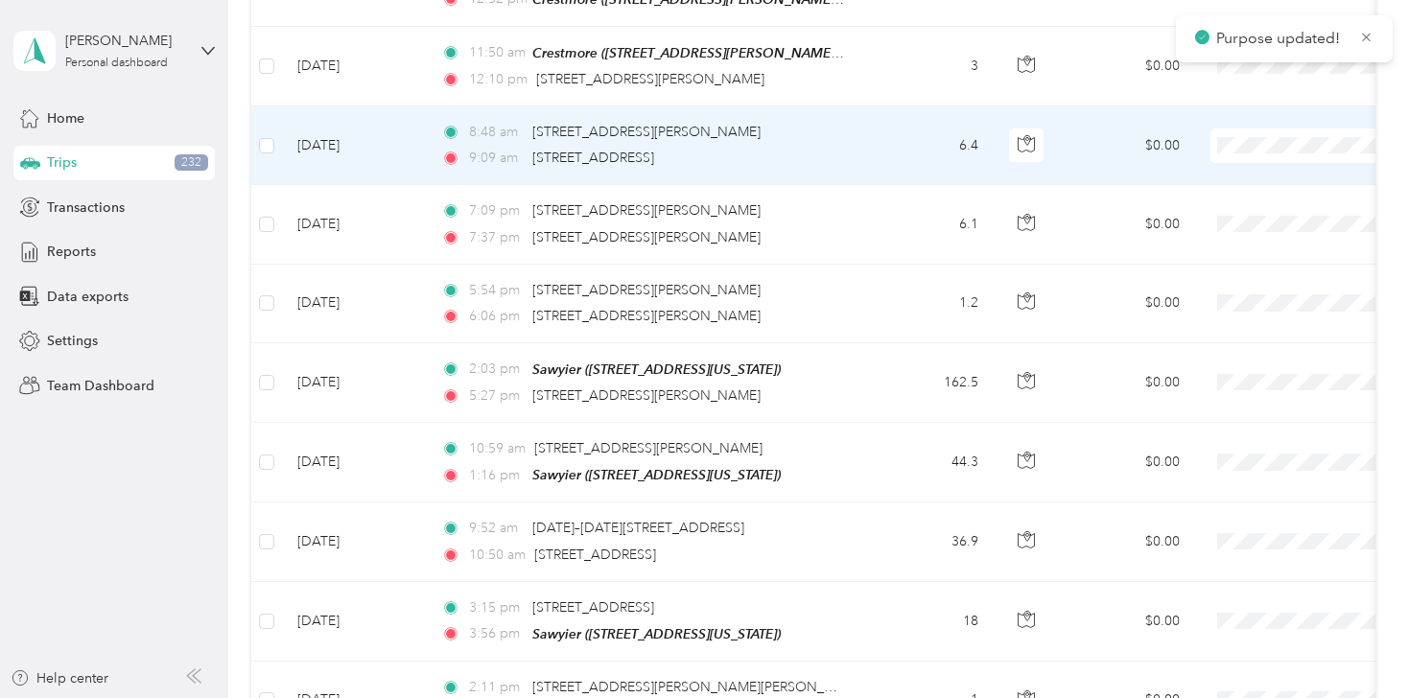
click at [1243, 129] on span at bounding box center [1330, 146] width 238 height 35
click at [1237, 114] on span "Flagship Communities" at bounding box center [1306, 109] width 177 height 20
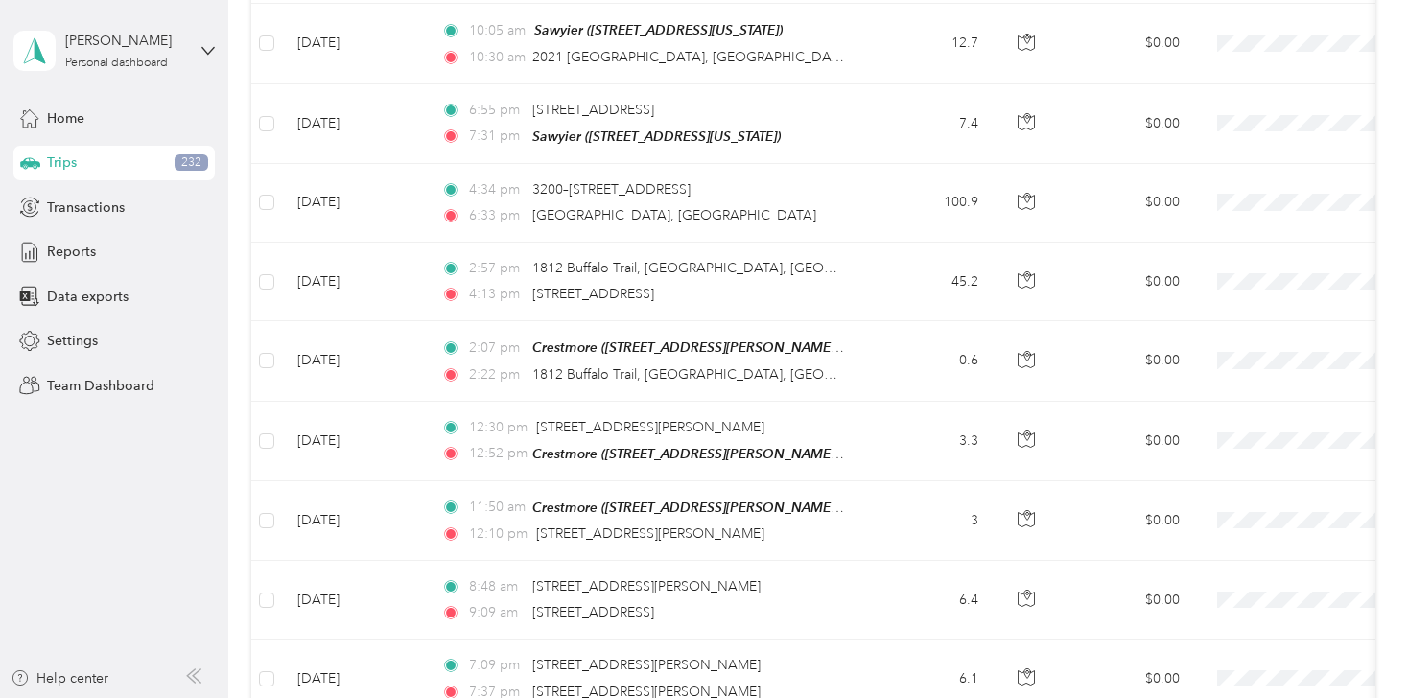
scroll to position [6747, 0]
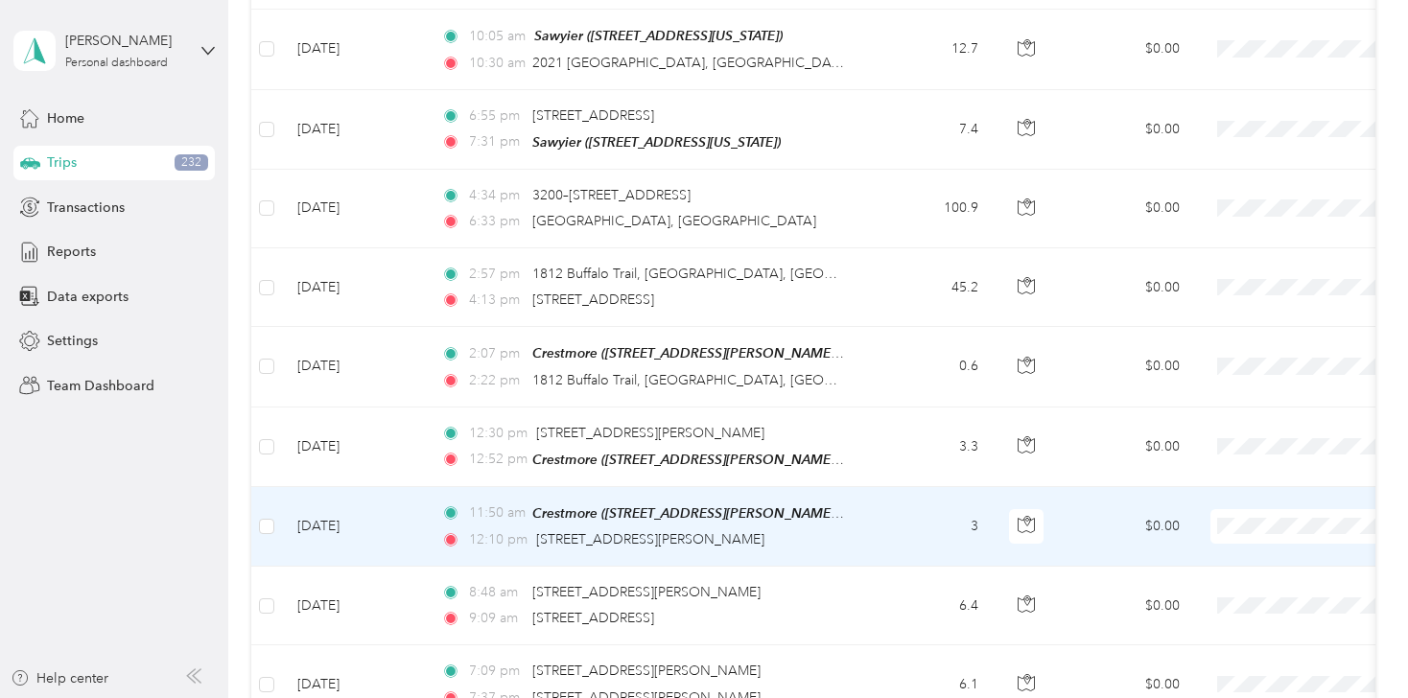
click at [1240, 504] on ol "Flagship Communities Personal" at bounding box center [1289, 506] width 238 height 67
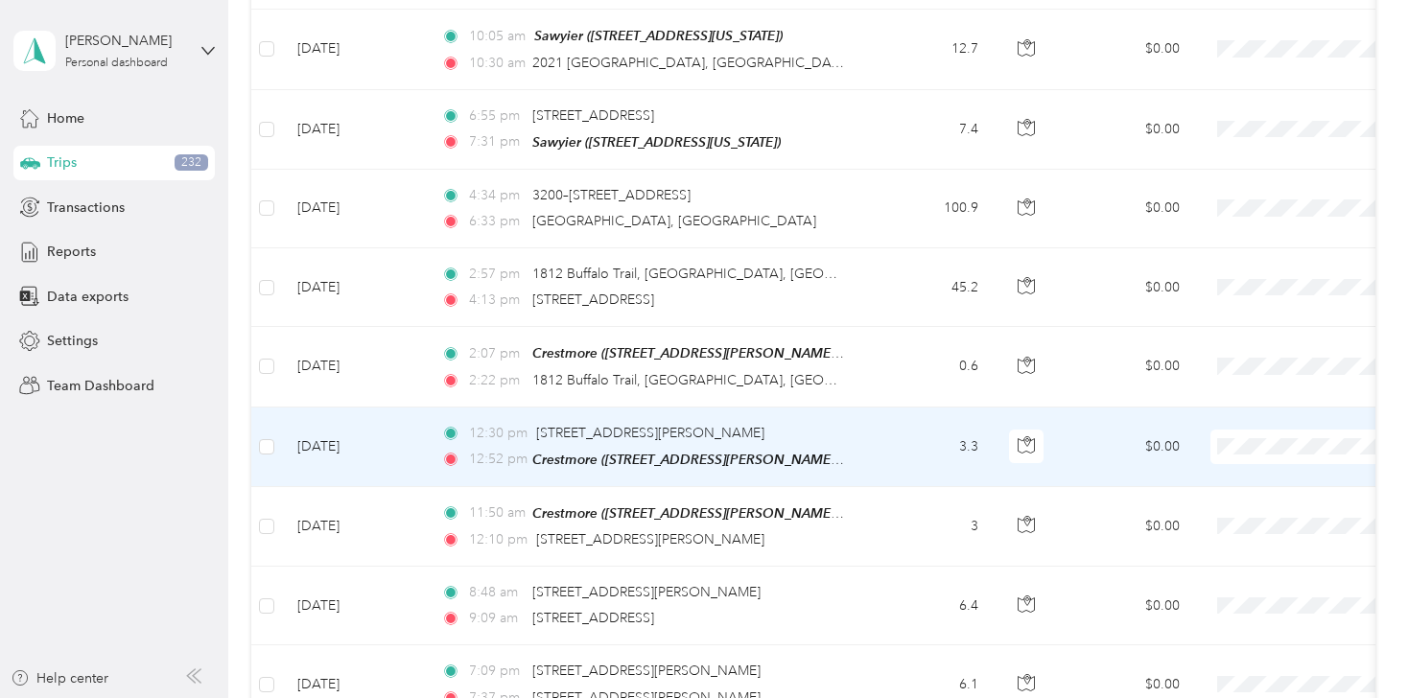
click at [1246, 418] on span "Flagship Communities" at bounding box center [1306, 412] width 177 height 20
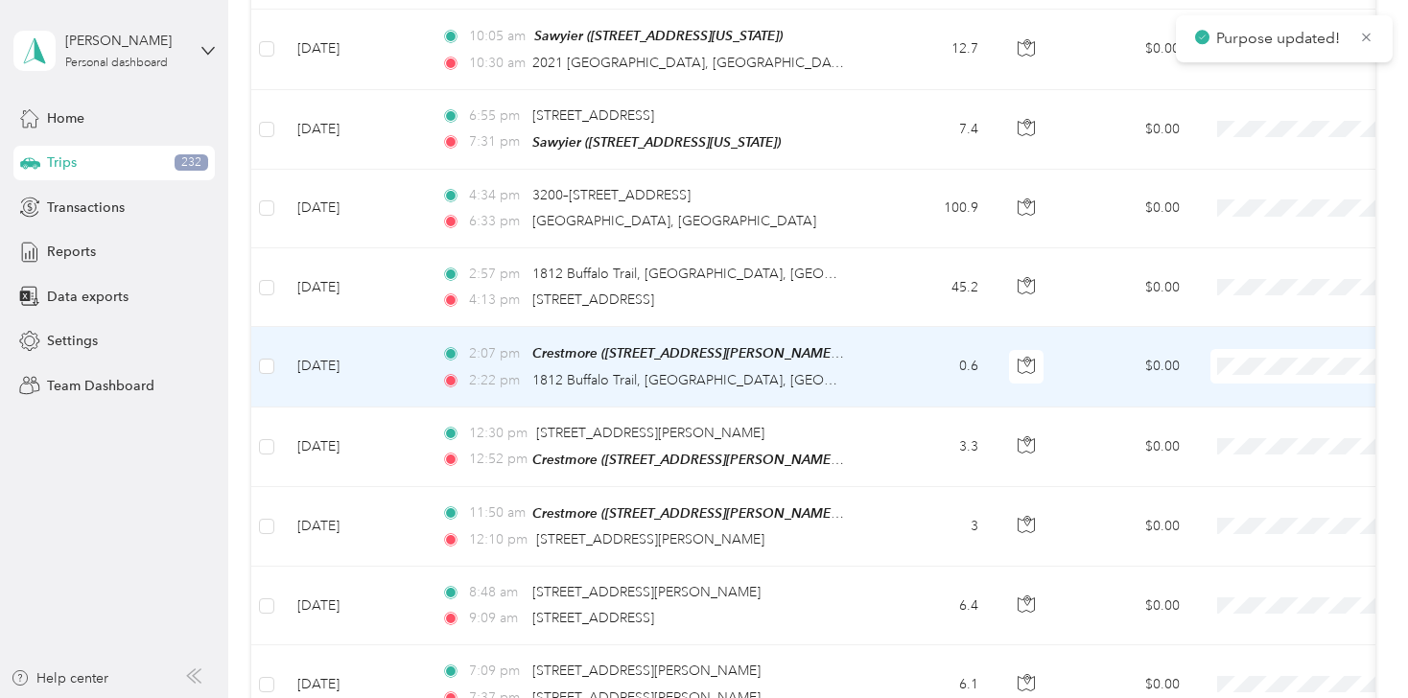
click at [1244, 340] on span "Flagship Communities" at bounding box center [1306, 334] width 177 height 20
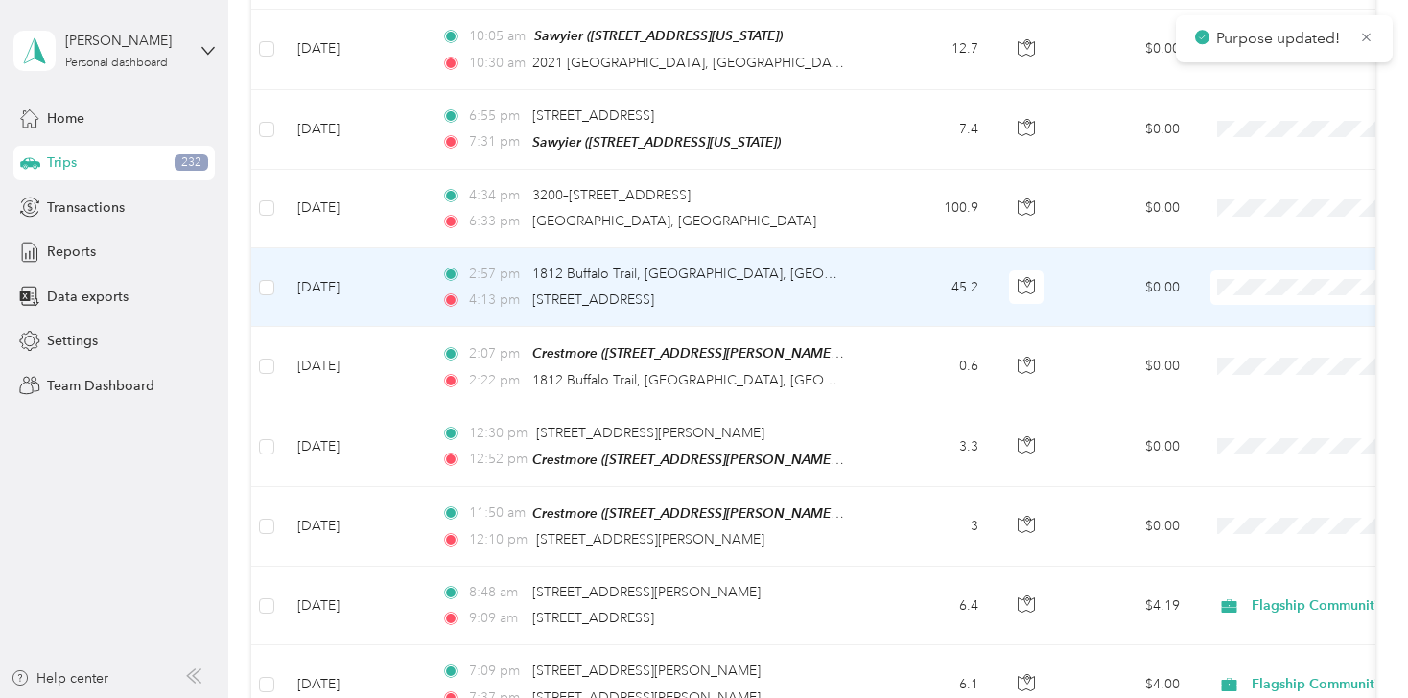
click at [1255, 260] on span "Flagship Communities" at bounding box center [1306, 251] width 177 height 20
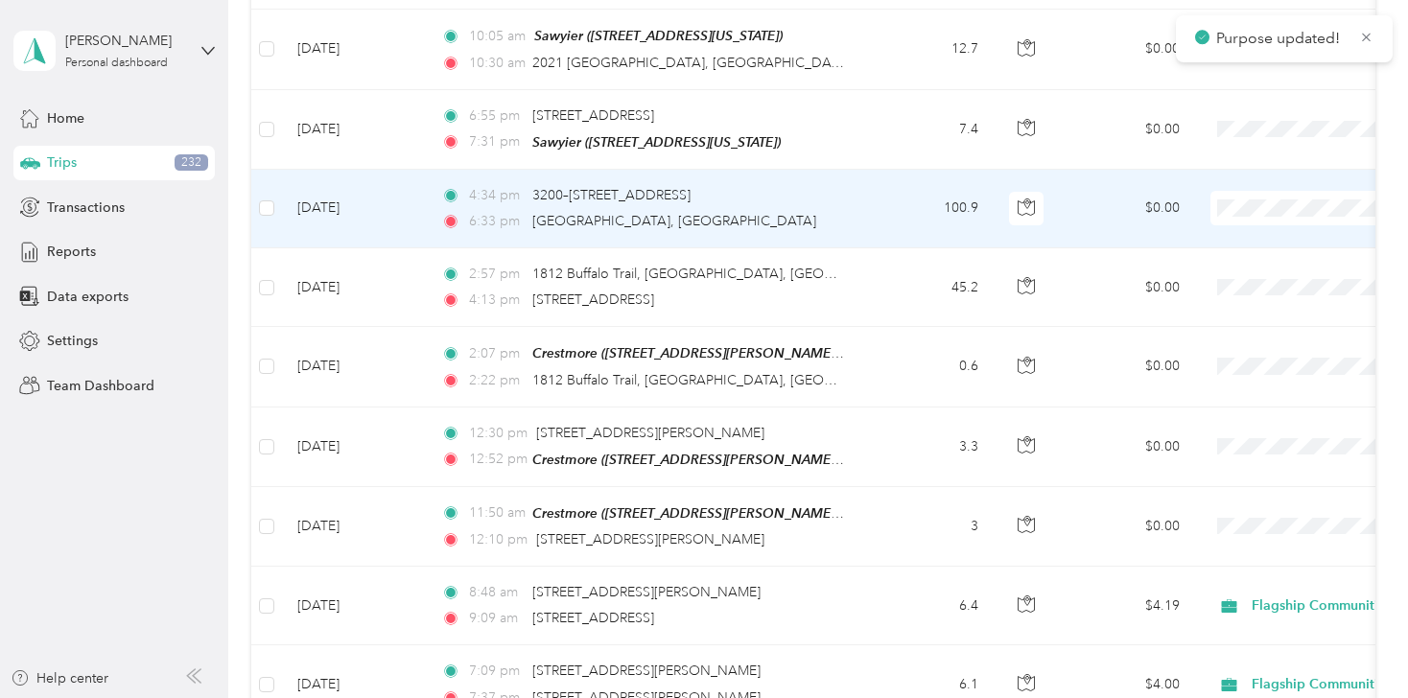
click at [1248, 185] on li "Flagship Communities" at bounding box center [1289, 177] width 238 height 34
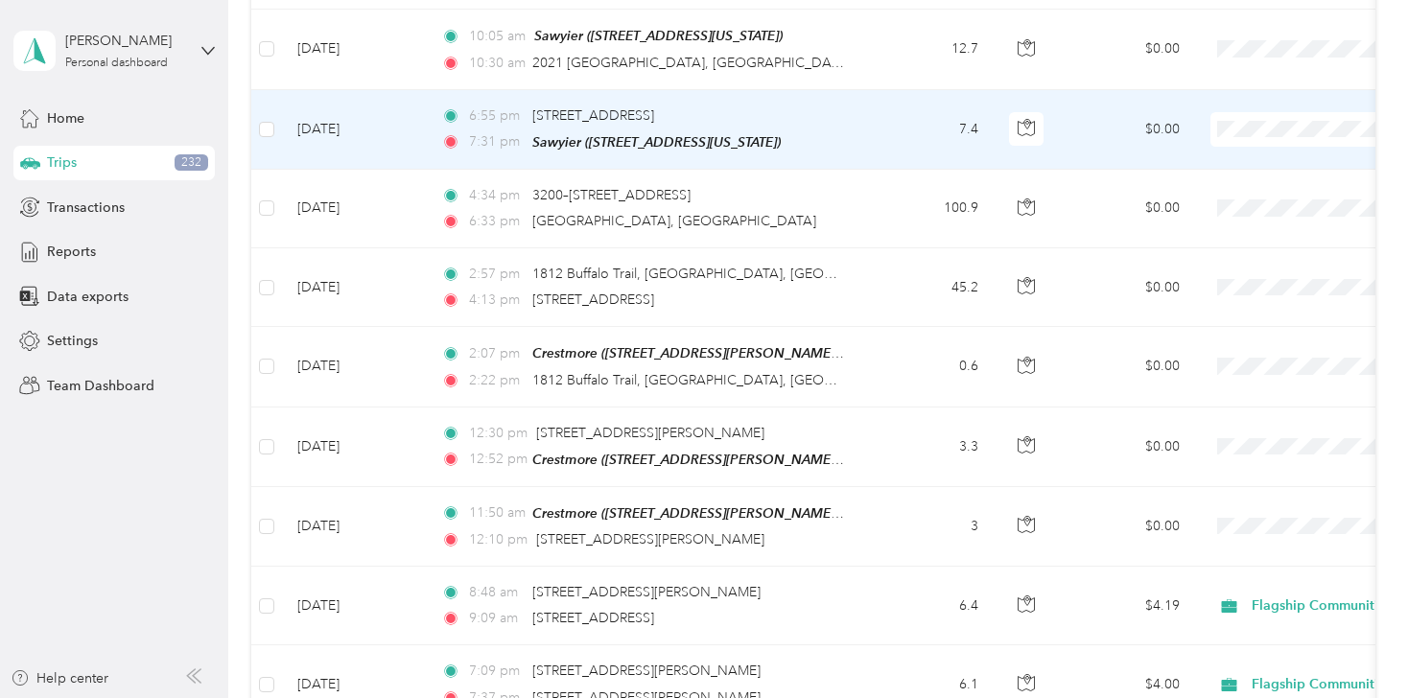
click at [1252, 133] on span "Personal" at bounding box center [1306, 134] width 177 height 20
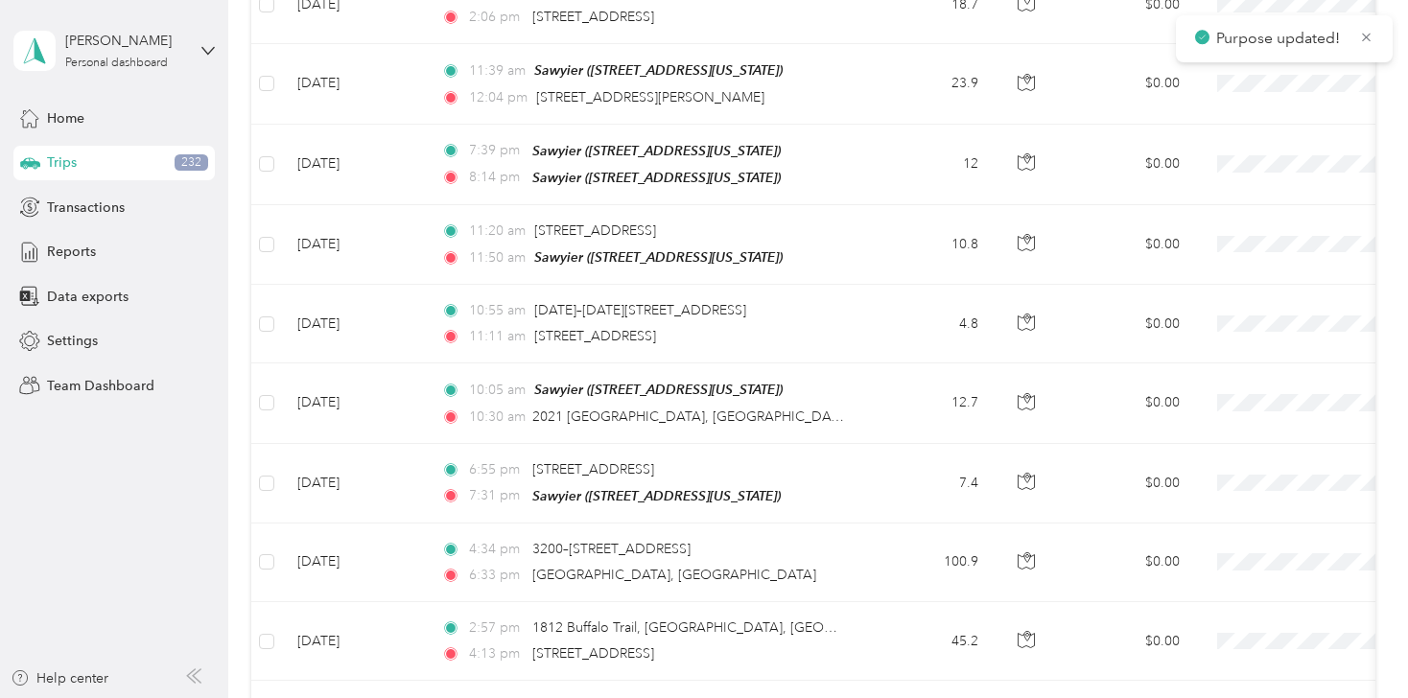
scroll to position [6363, 0]
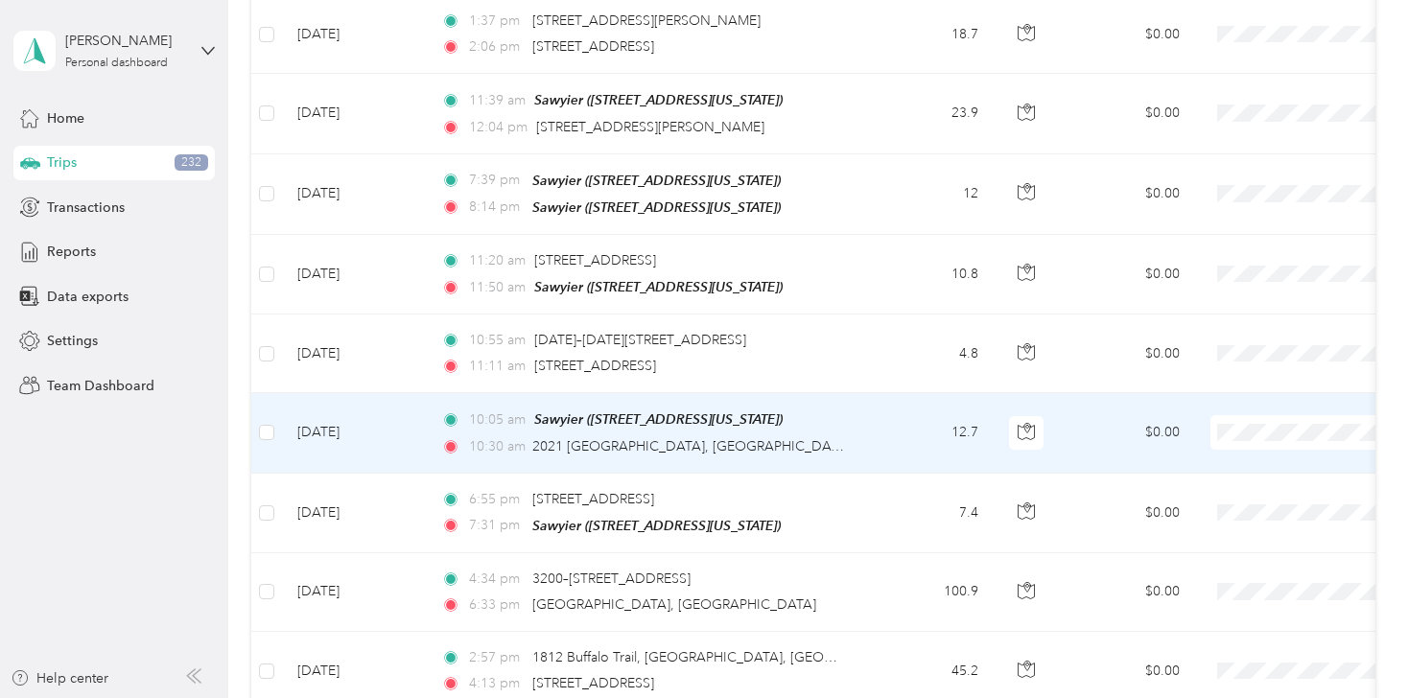
click at [1248, 444] on li "Personal" at bounding box center [1289, 442] width 238 height 34
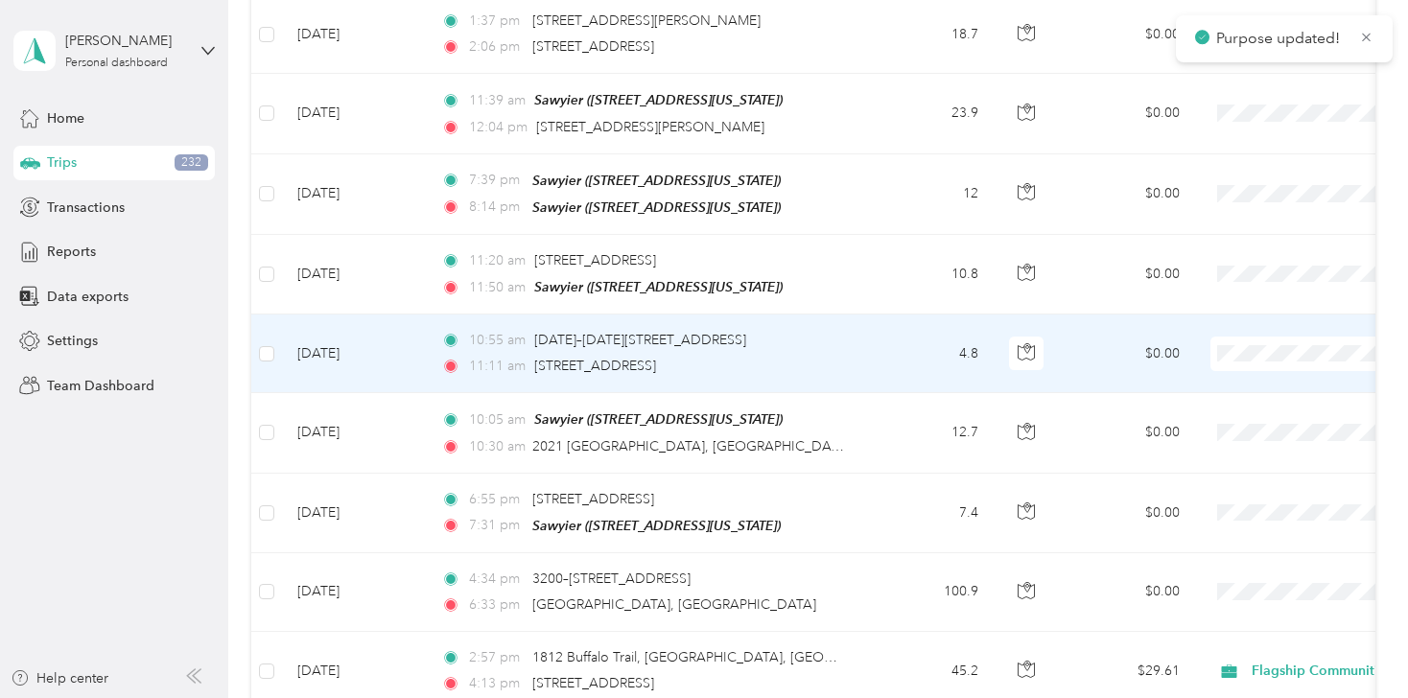
click at [1254, 364] on li "Personal" at bounding box center [1289, 362] width 238 height 34
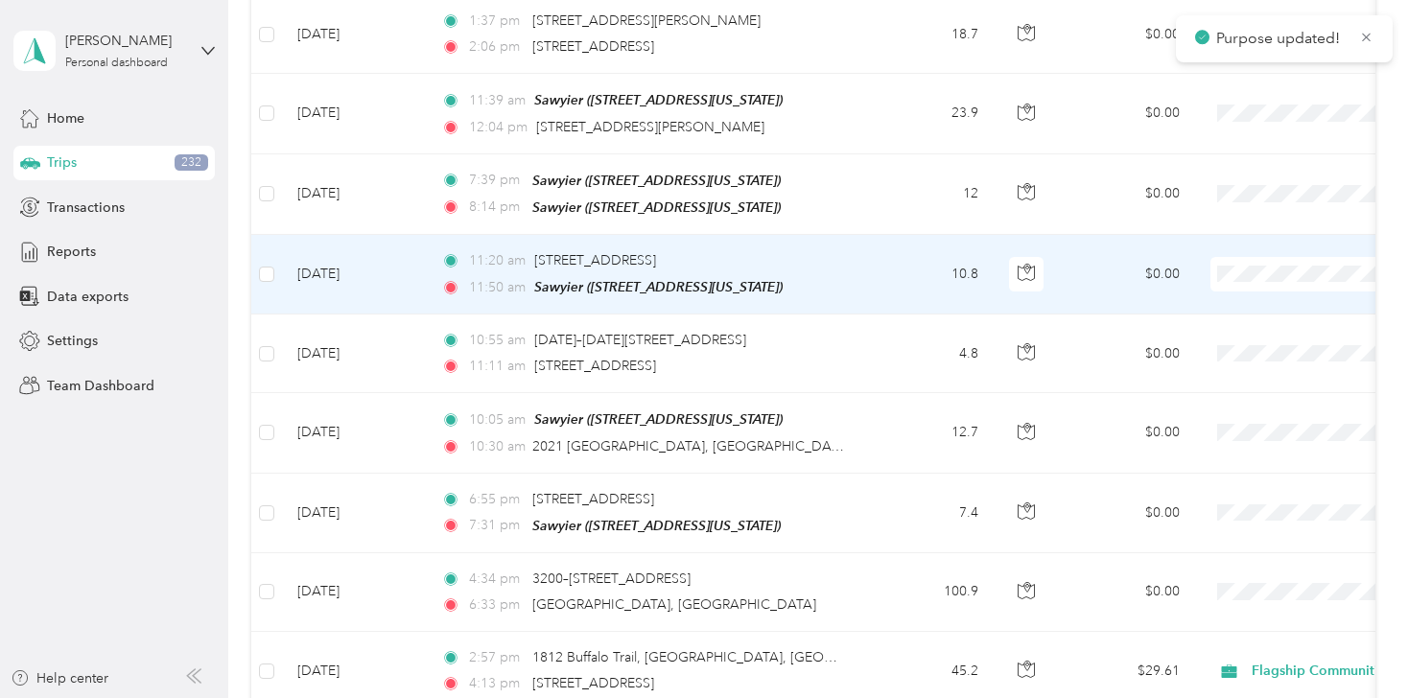
click at [1244, 283] on span "Personal" at bounding box center [1306, 284] width 177 height 20
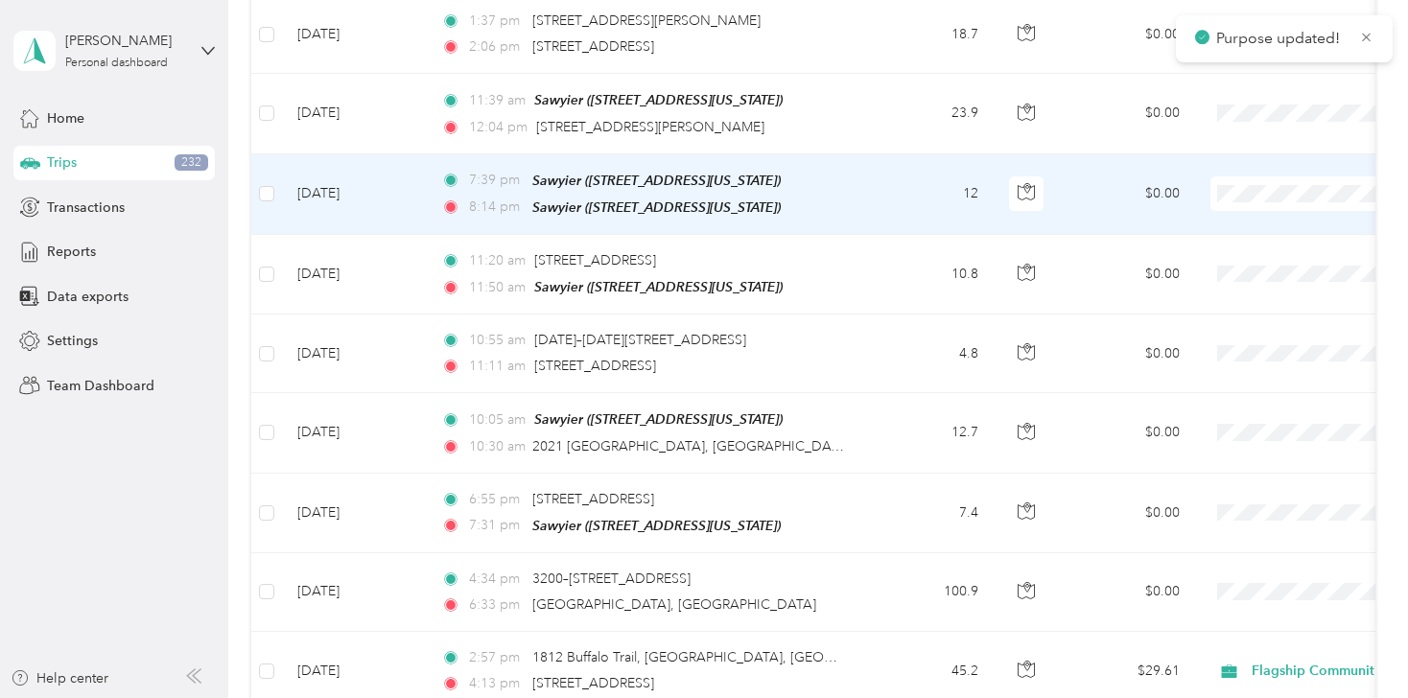
click at [1242, 204] on span "Personal" at bounding box center [1306, 207] width 177 height 20
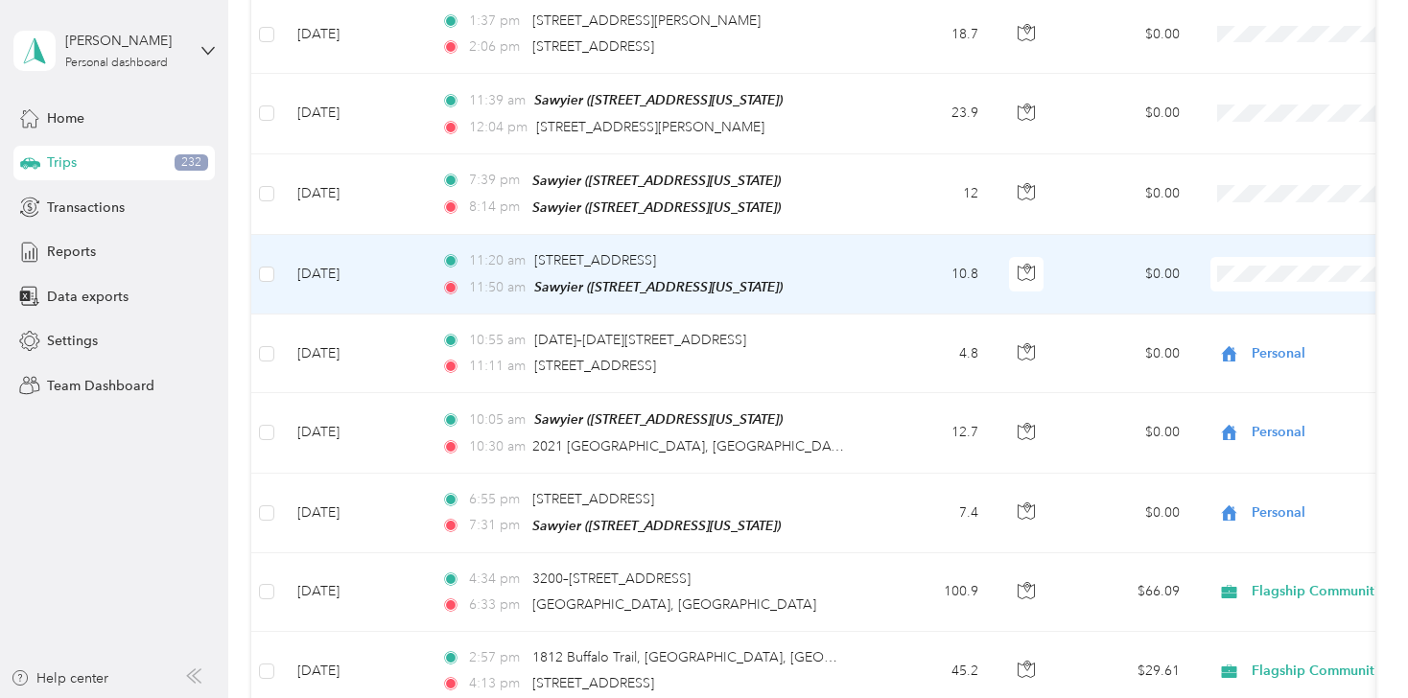
click at [1246, 280] on span "Personal" at bounding box center [1306, 285] width 177 height 20
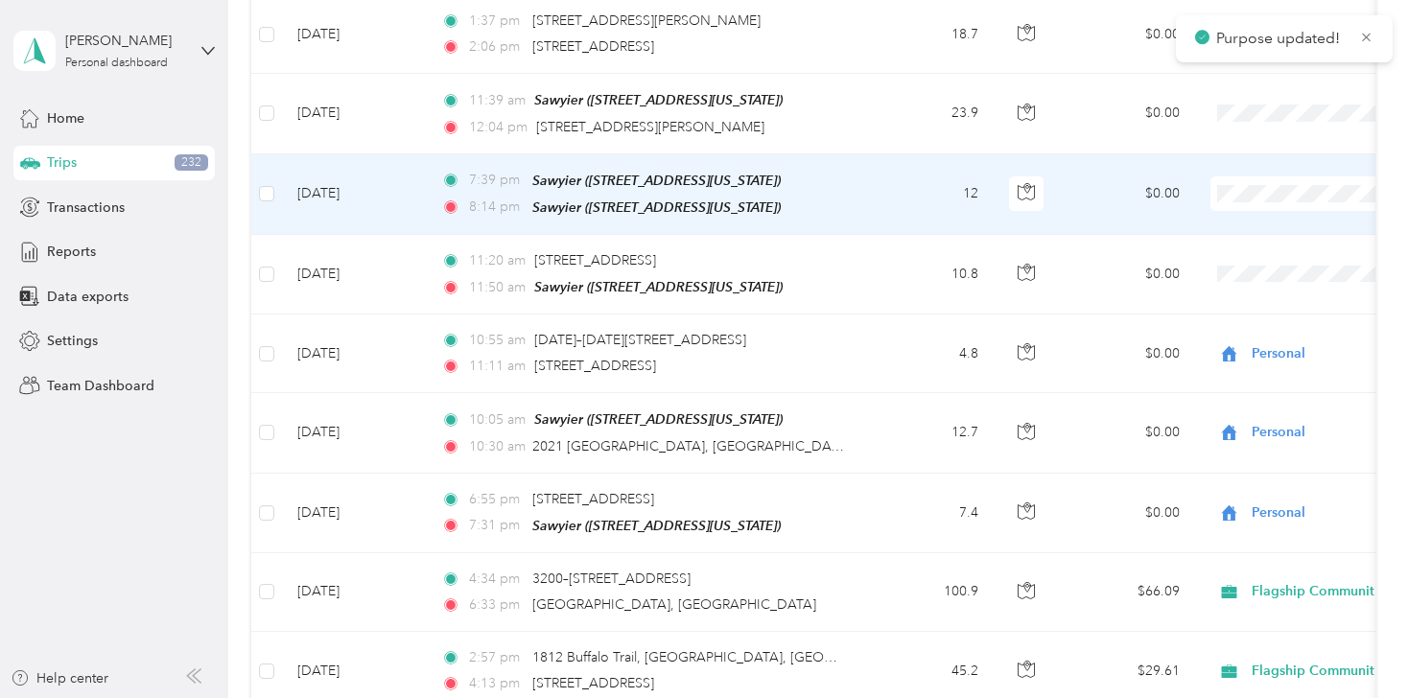
click at [1255, 205] on span "Personal" at bounding box center [1306, 198] width 177 height 20
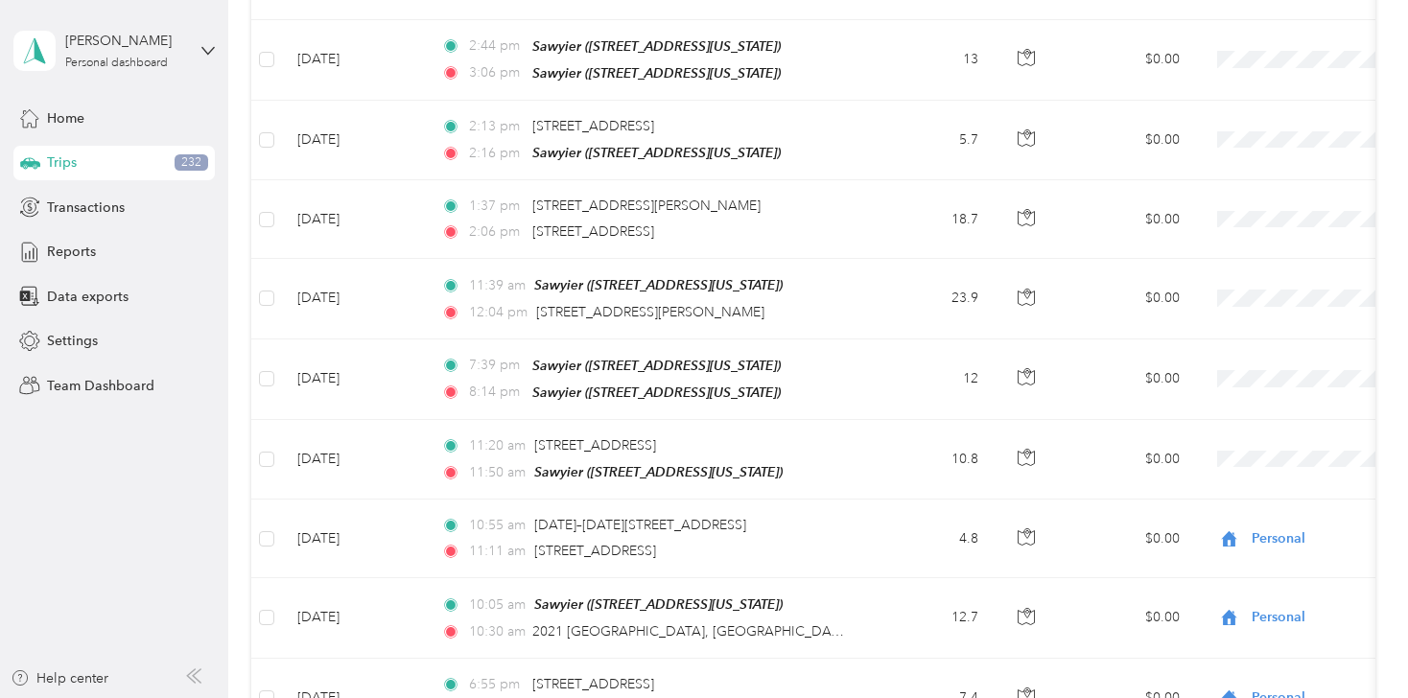
scroll to position [6133, 0]
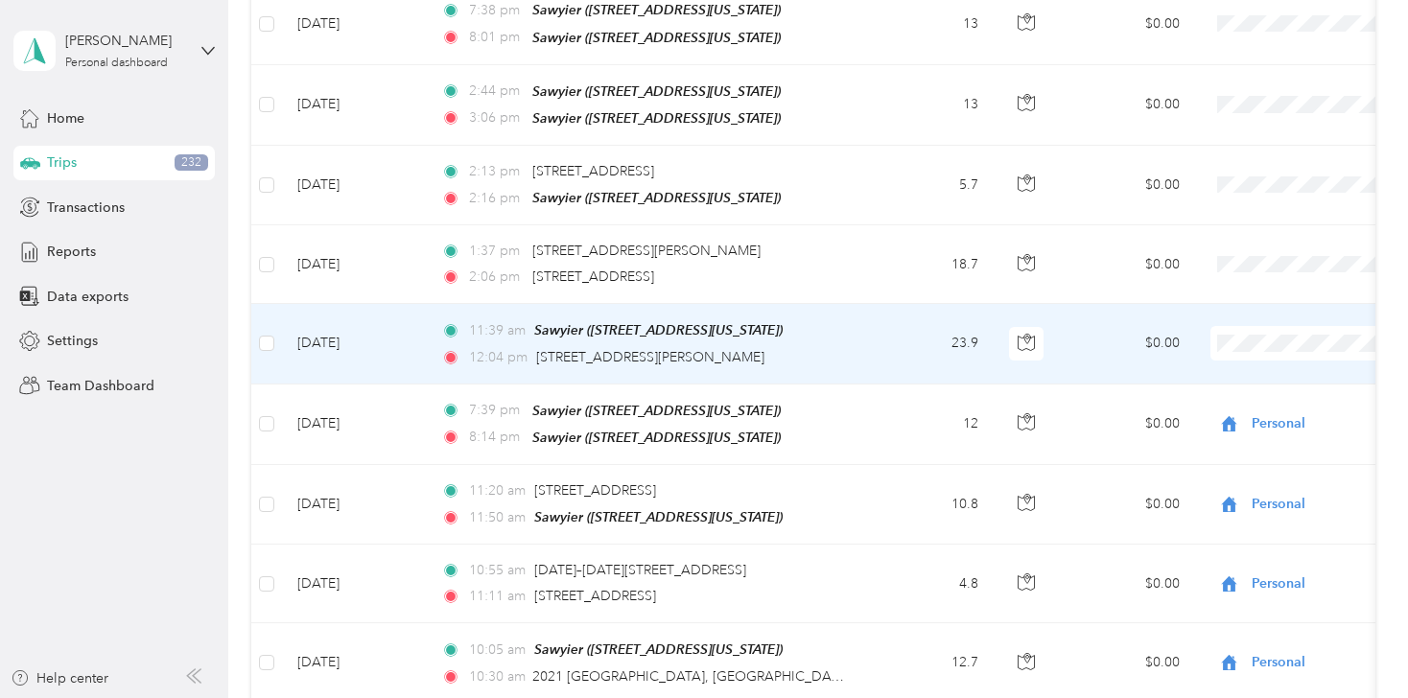
click at [1246, 356] on span "Personal" at bounding box center [1306, 357] width 177 height 20
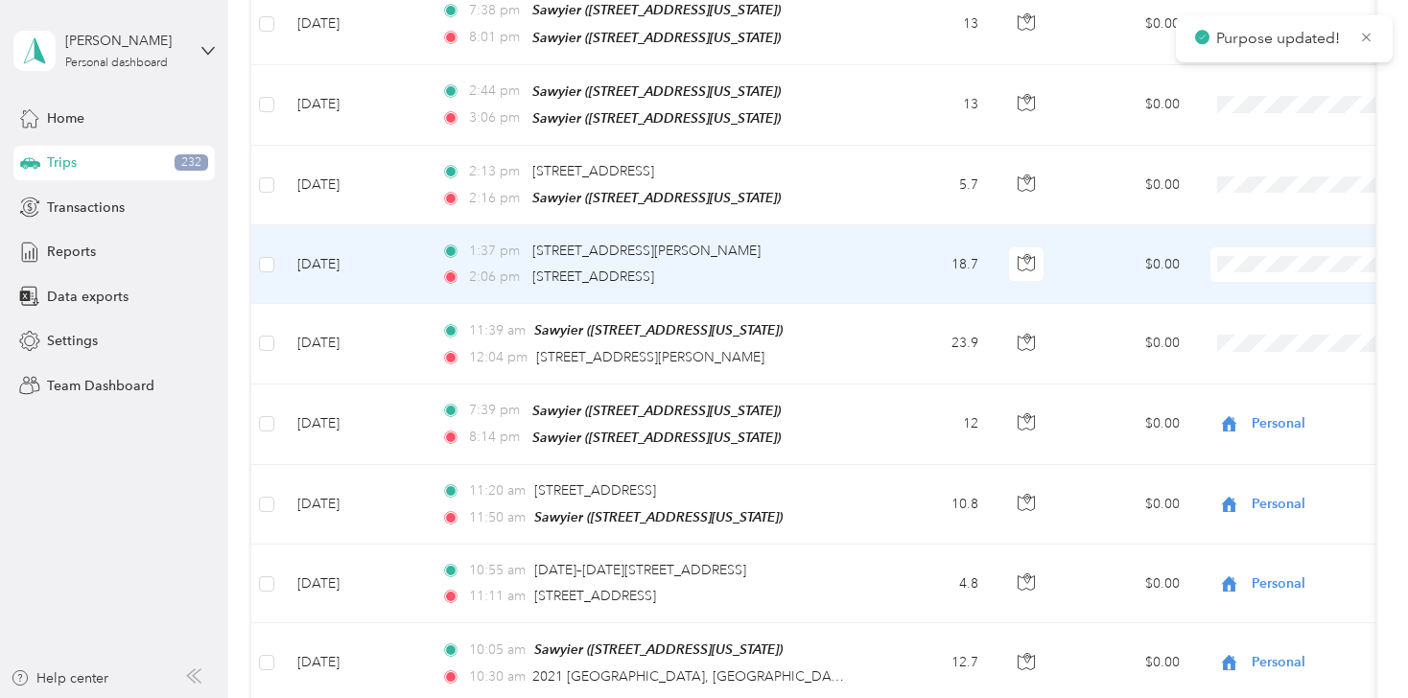
click at [1244, 285] on li "Personal" at bounding box center [1289, 270] width 238 height 34
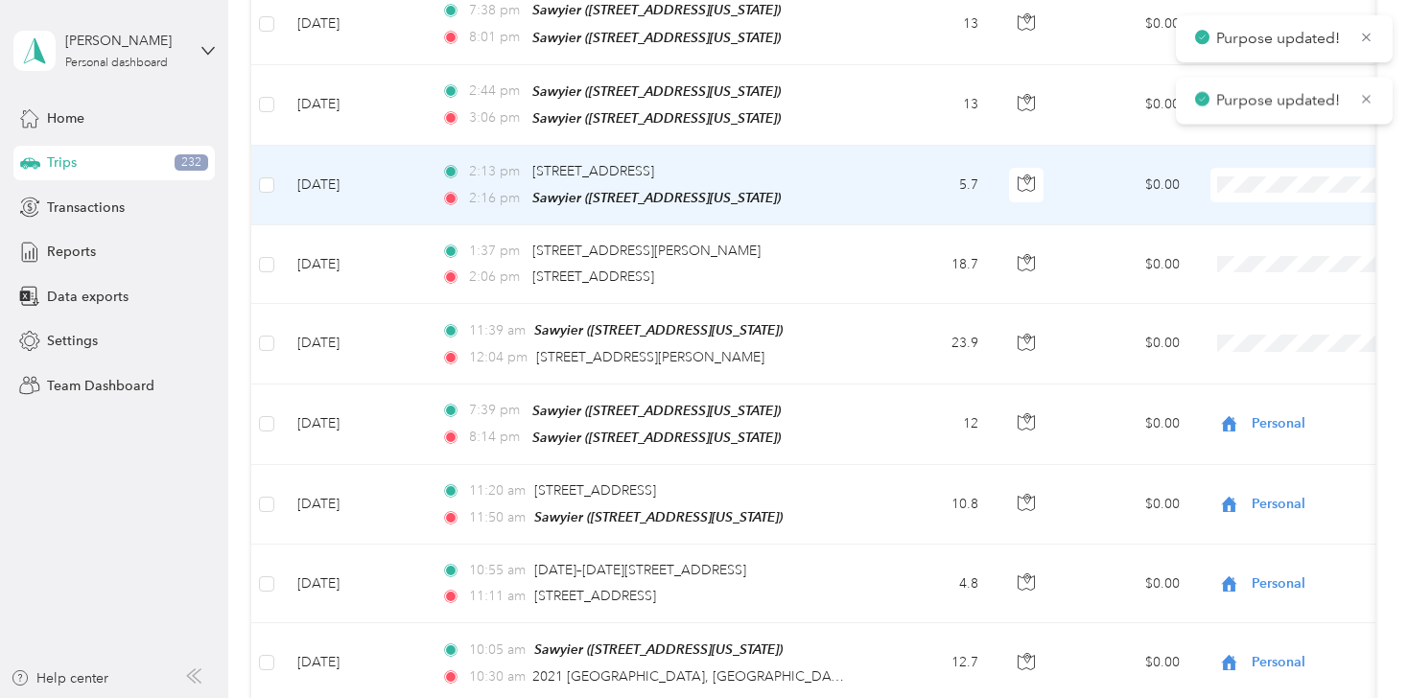
click at [1254, 168] on span at bounding box center [1330, 185] width 238 height 35
click at [1244, 195] on span "Personal" at bounding box center [1306, 200] width 177 height 20
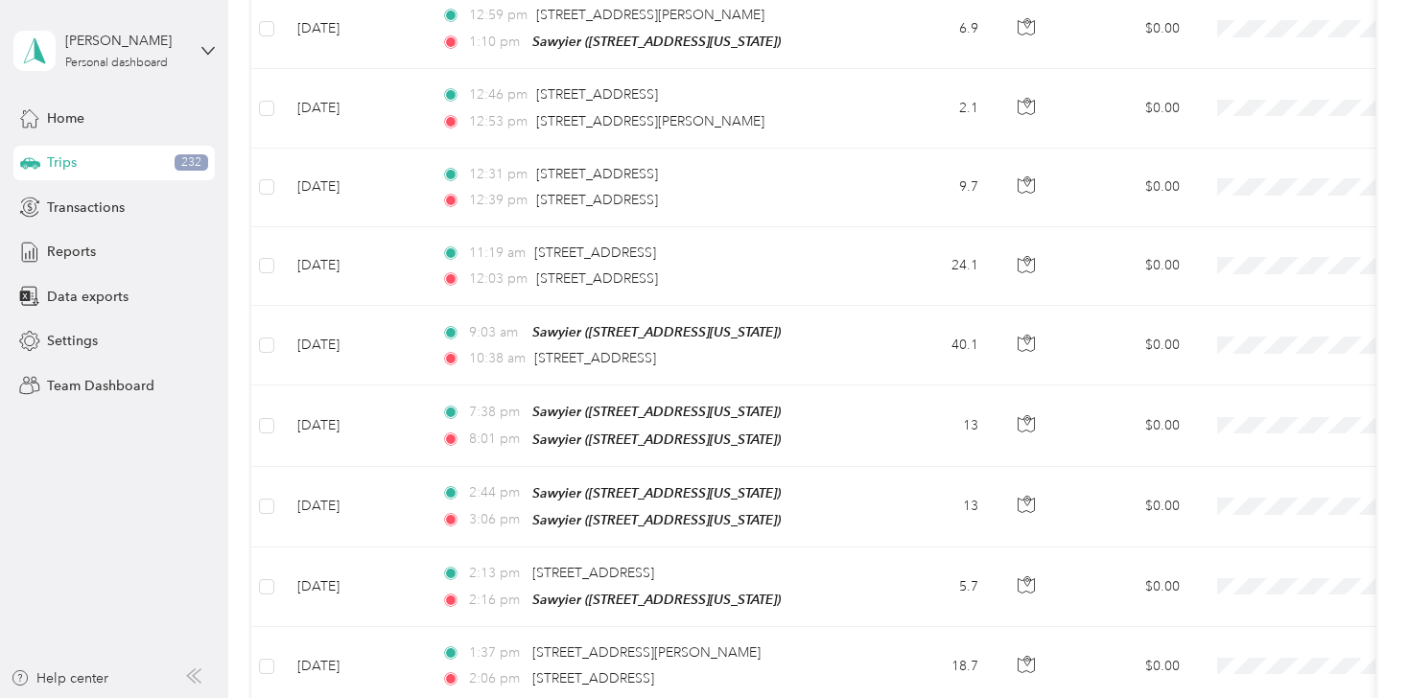
scroll to position [5673, 0]
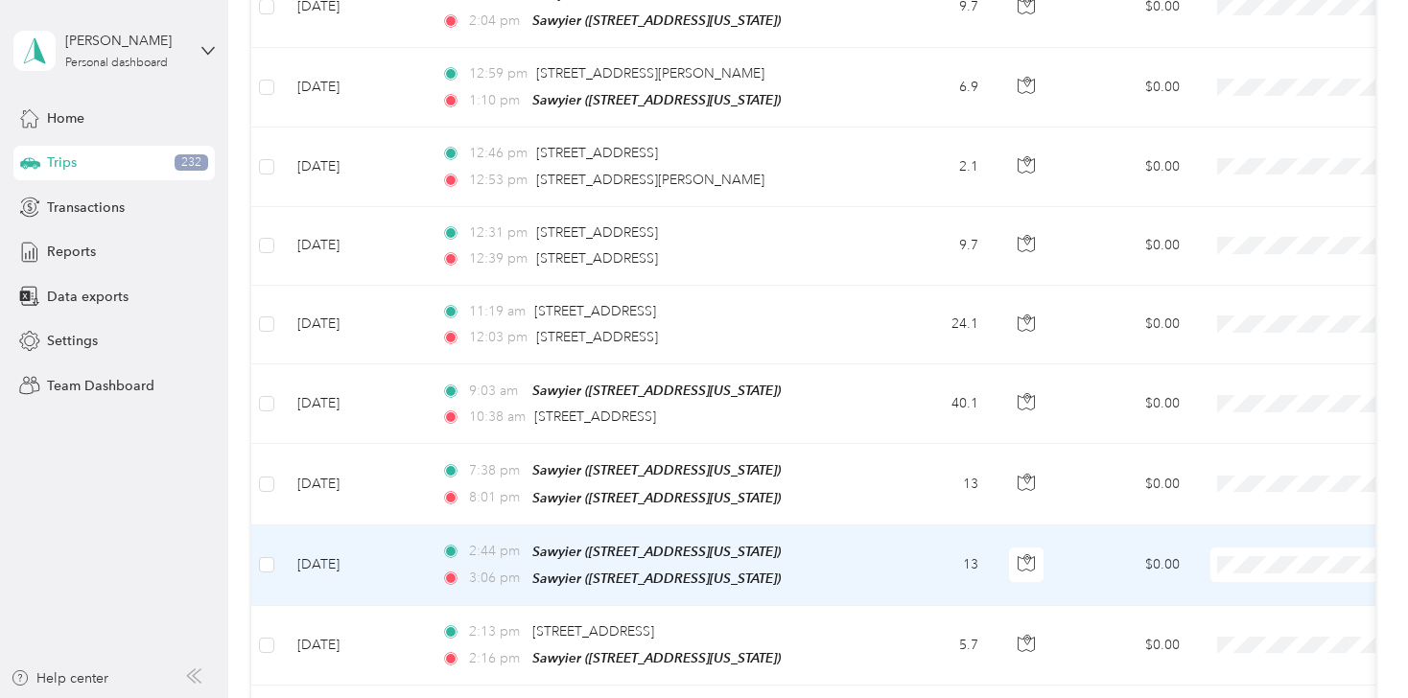
click at [1236, 582] on span "Personal" at bounding box center [1306, 580] width 177 height 20
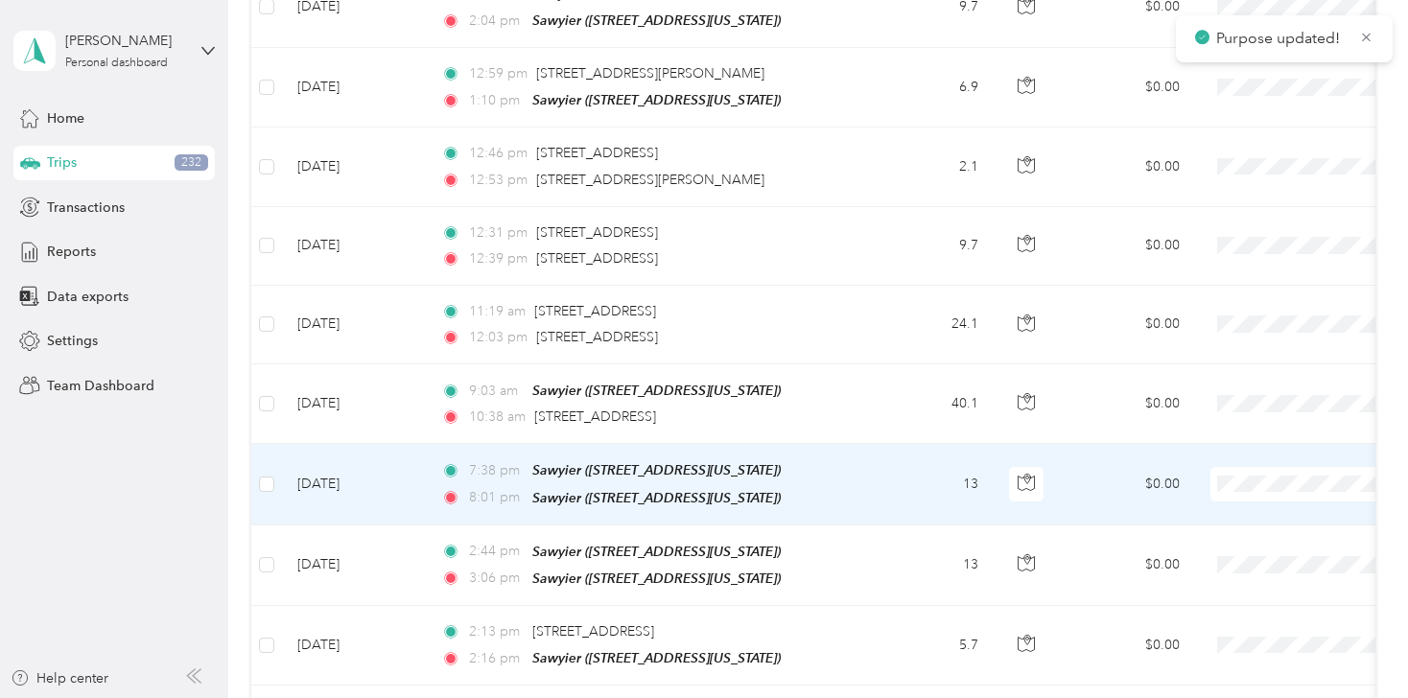
click at [1246, 498] on span "Personal" at bounding box center [1306, 501] width 177 height 20
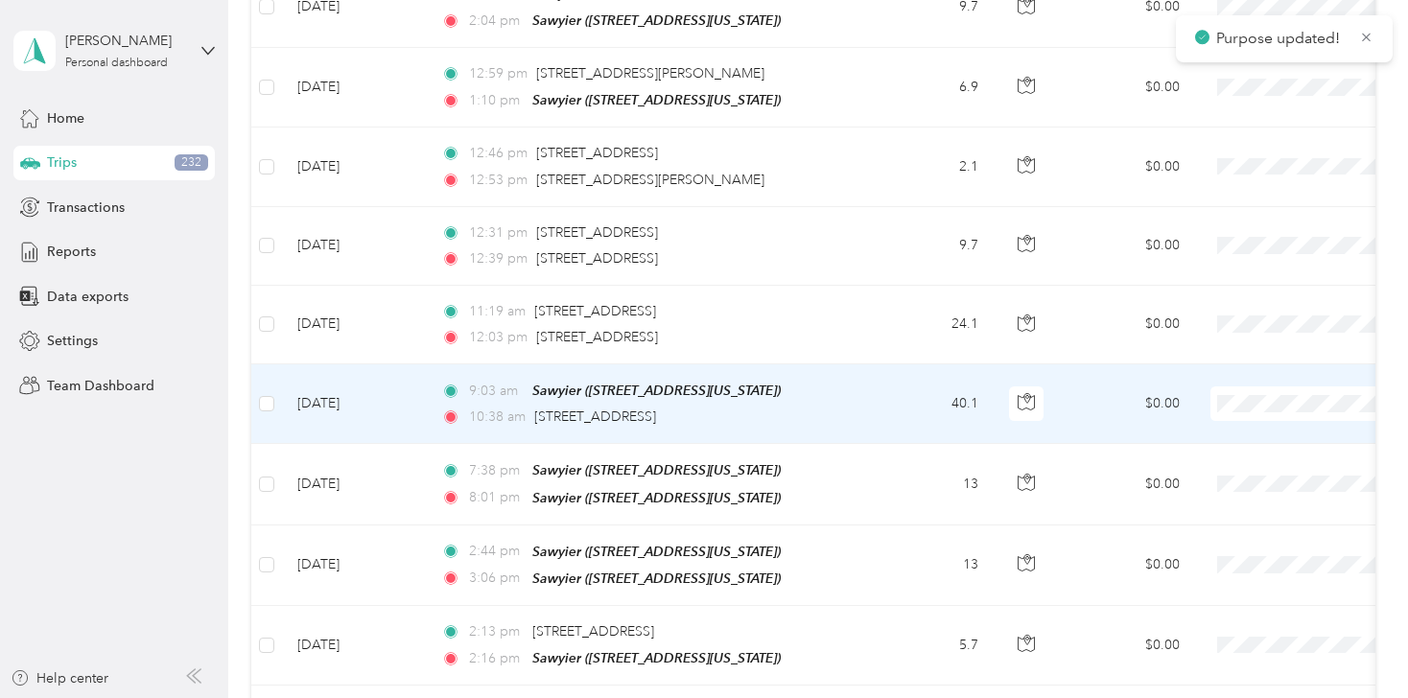
click at [1255, 396] on li "Flagship Communities" at bounding box center [1289, 390] width 238 height 34
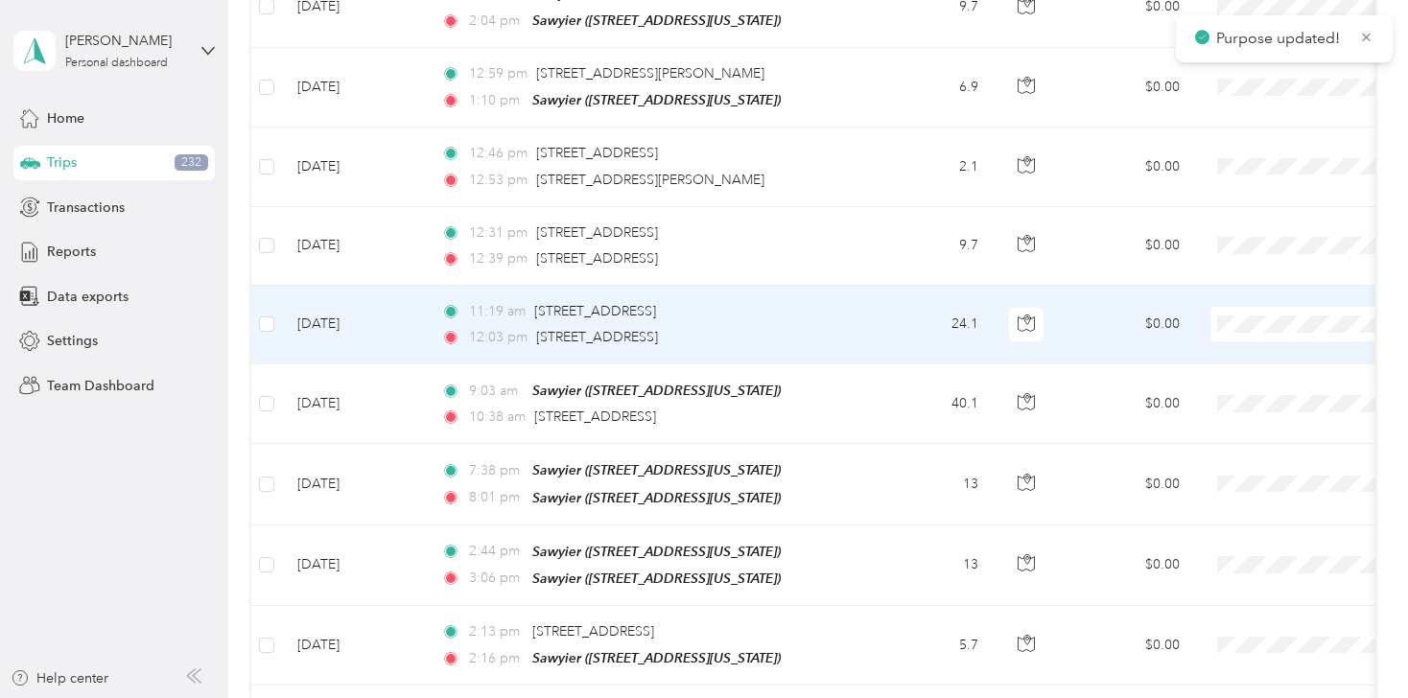
click at [1248, 310] on span "Flagship Communities" at bounding box center [1306, 311] width 177 height 20
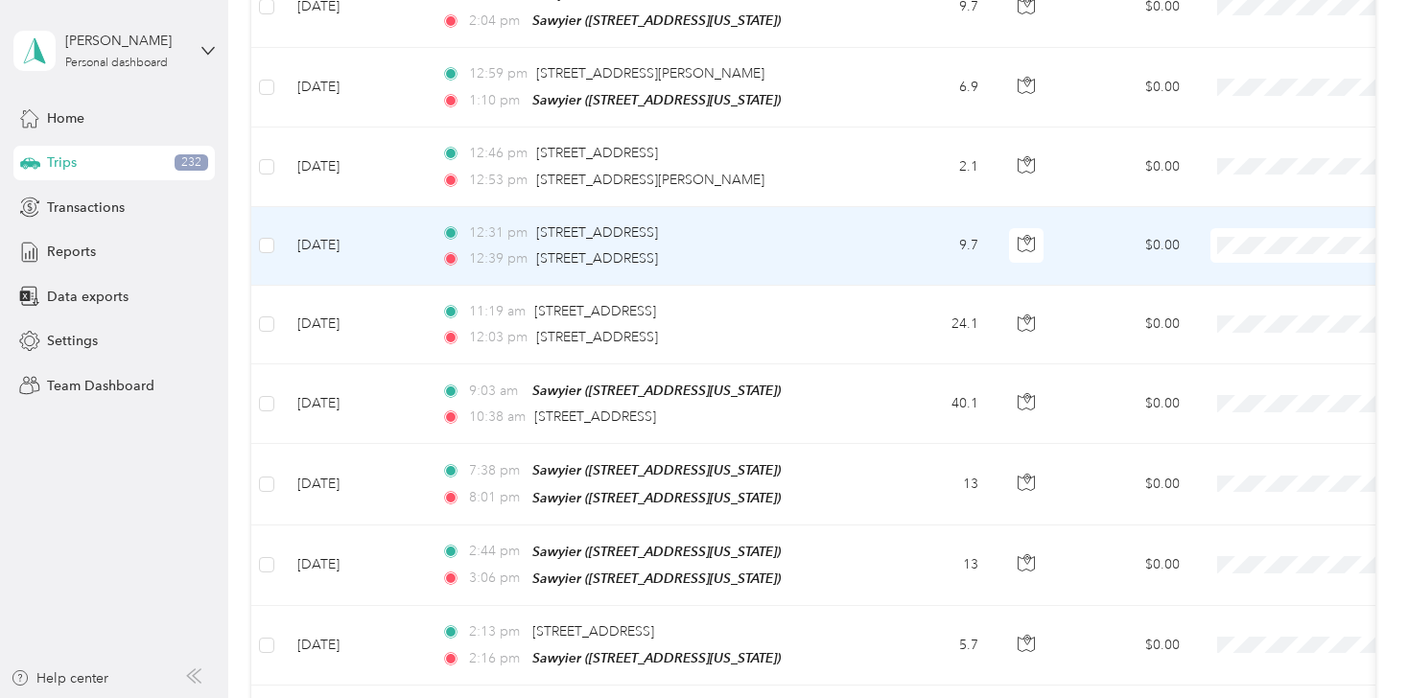
click at [1255, 228] on span at bounding box center [1330, 245] width 238 height 35
click at [1251, 227] on span "Flagship Communities" at bounding box center [1306, 234] width 177 height 20
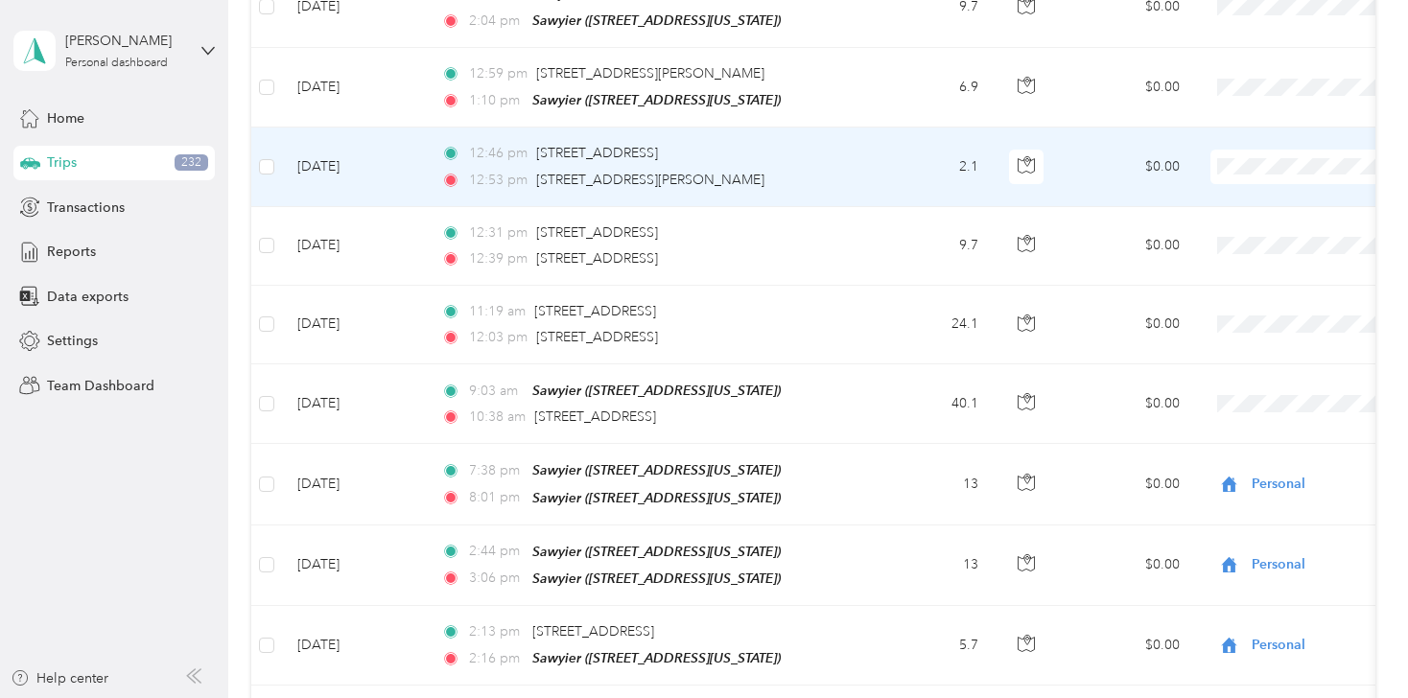
click at [1239, 192] on li "Personal" at bounding box center [1289, 184] width 238 height 34
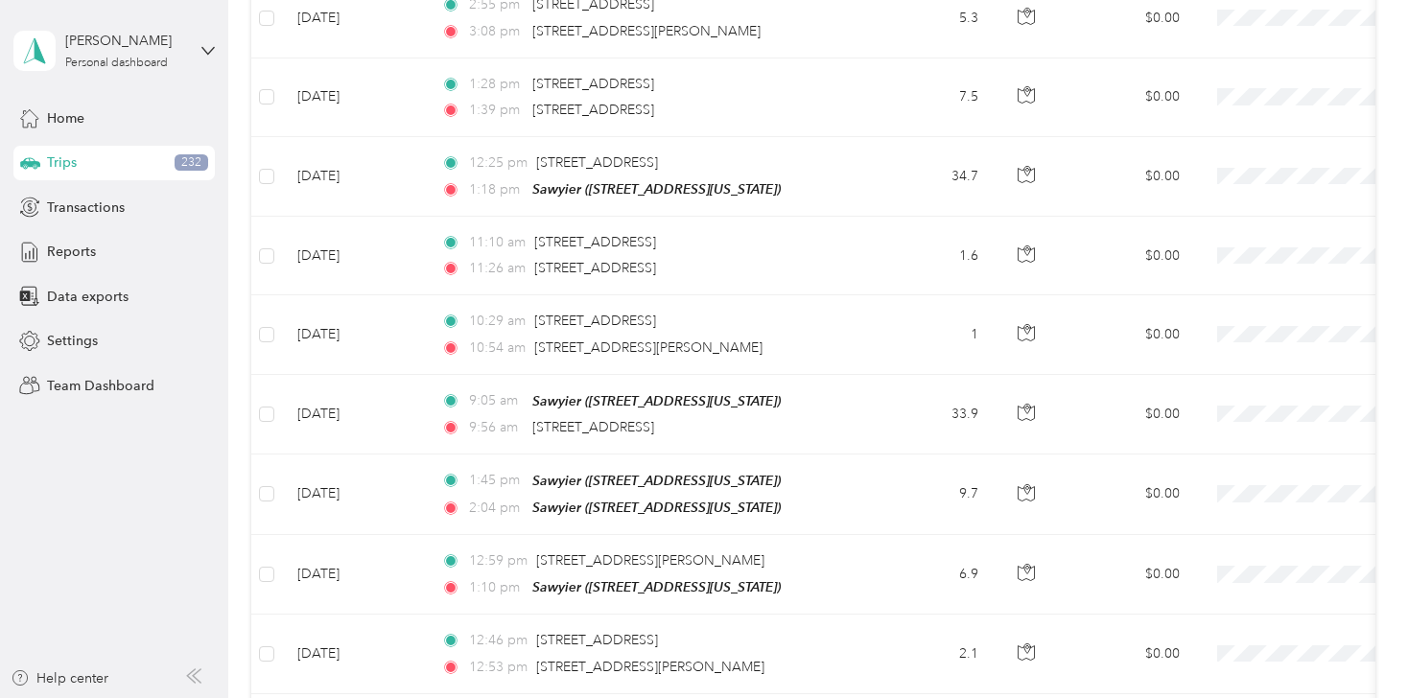
scroll to position [5097, 0]
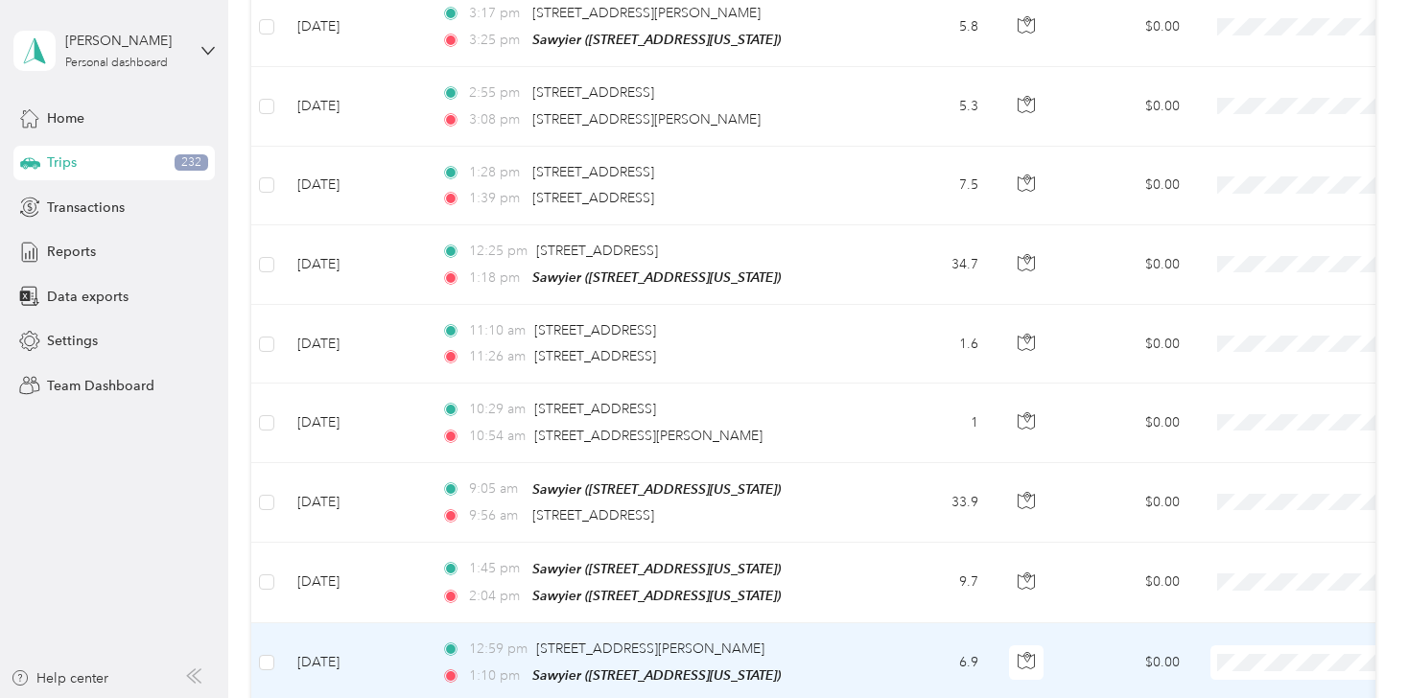
click at [1237, 582] on li "Personal" at bounding box center [1289, 571] width 238 height 34
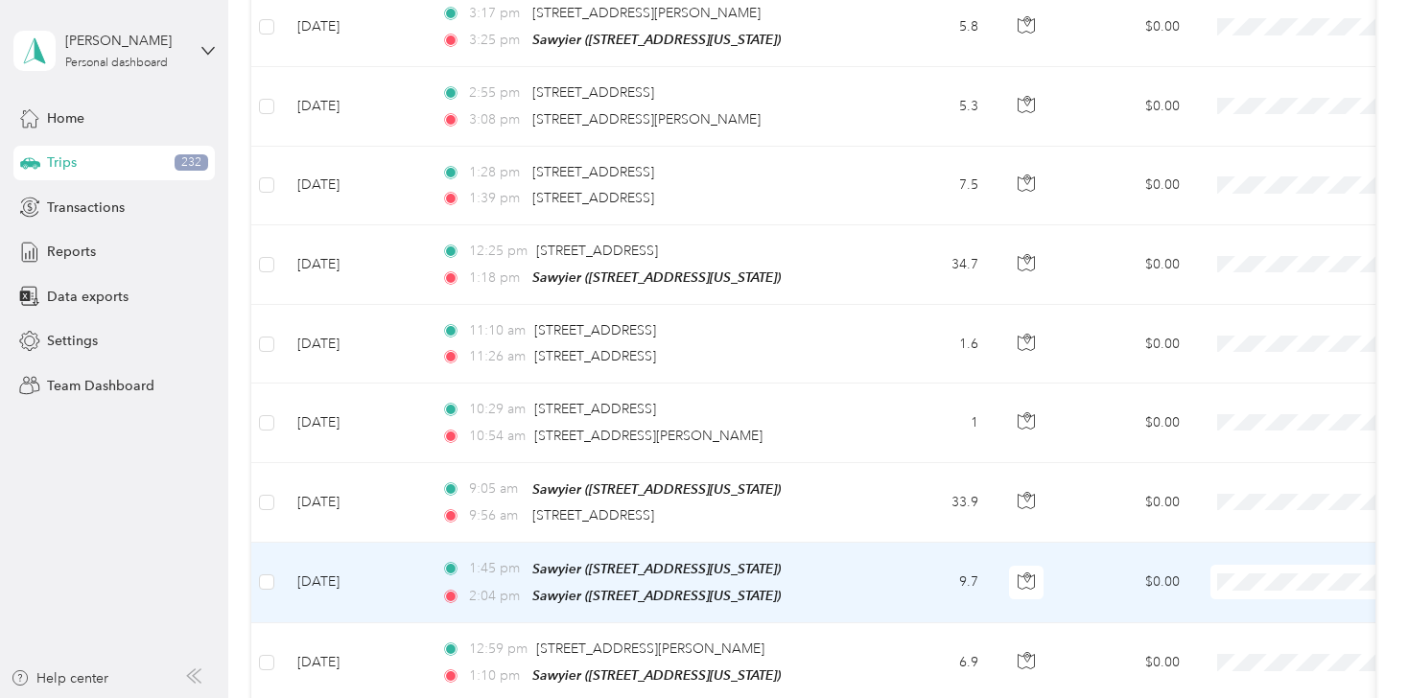
click at [1243, 605] on span "Personal" at bounding box center [1306, 597] width 177 height 20
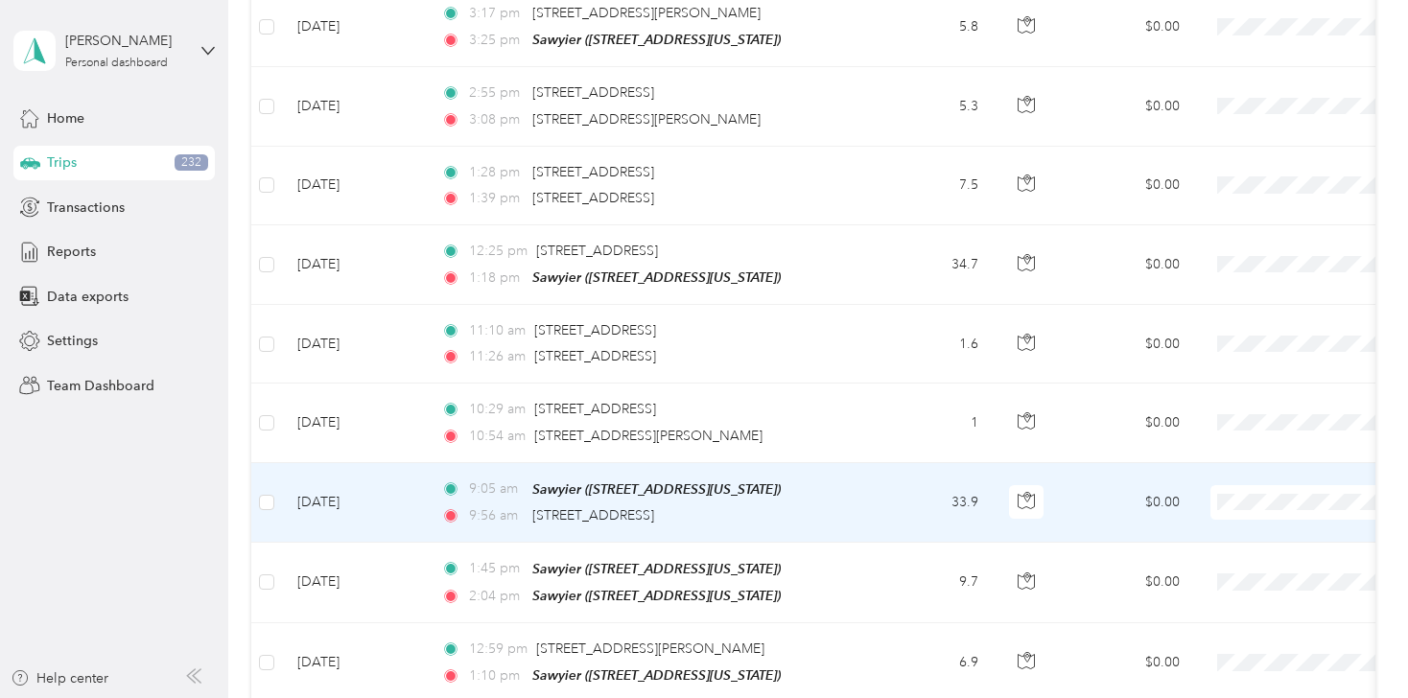
click at [1239, 497] on li "Flagship Communities" at bounding box center [1289, 488] width 238 height 34
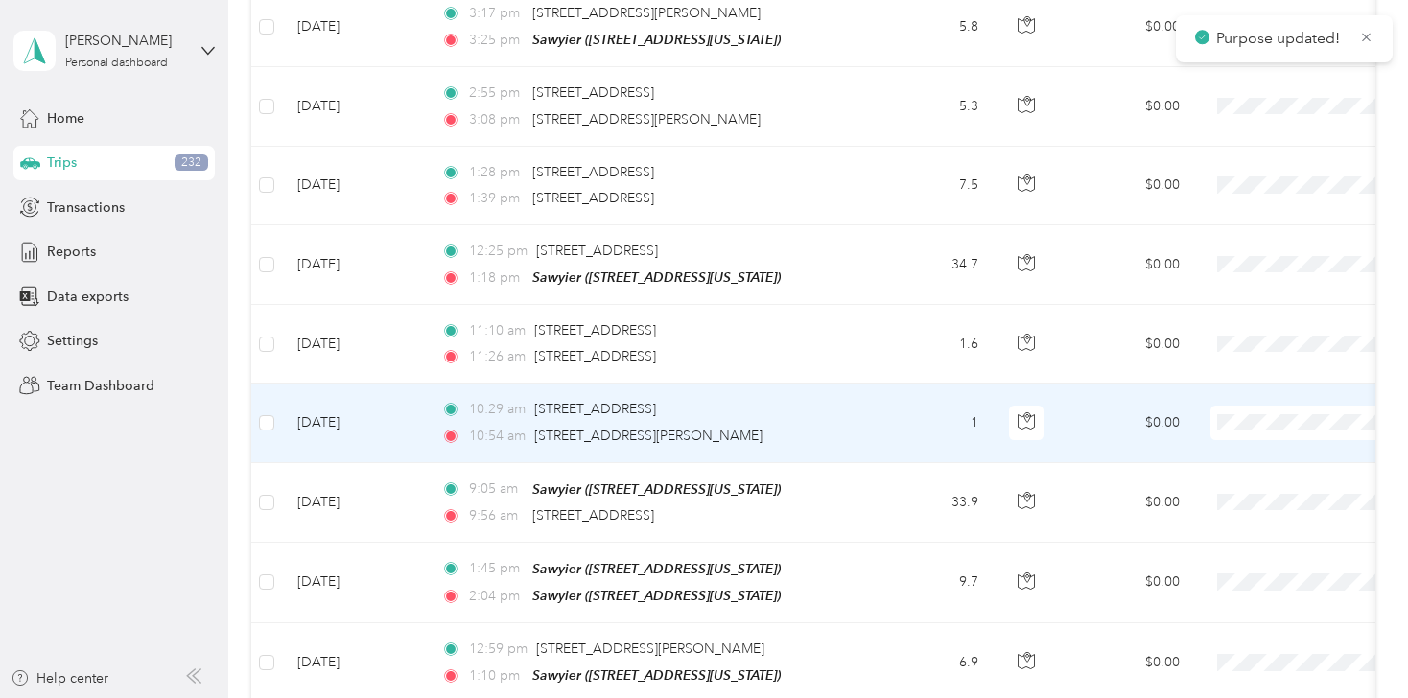
click at [1245, 406] on span at bounding box center [1330, 423] width 238 height 35
click at [1239, 421] on li "Flagship Communities" at bounding box center [1289, 406] width 238 height 34
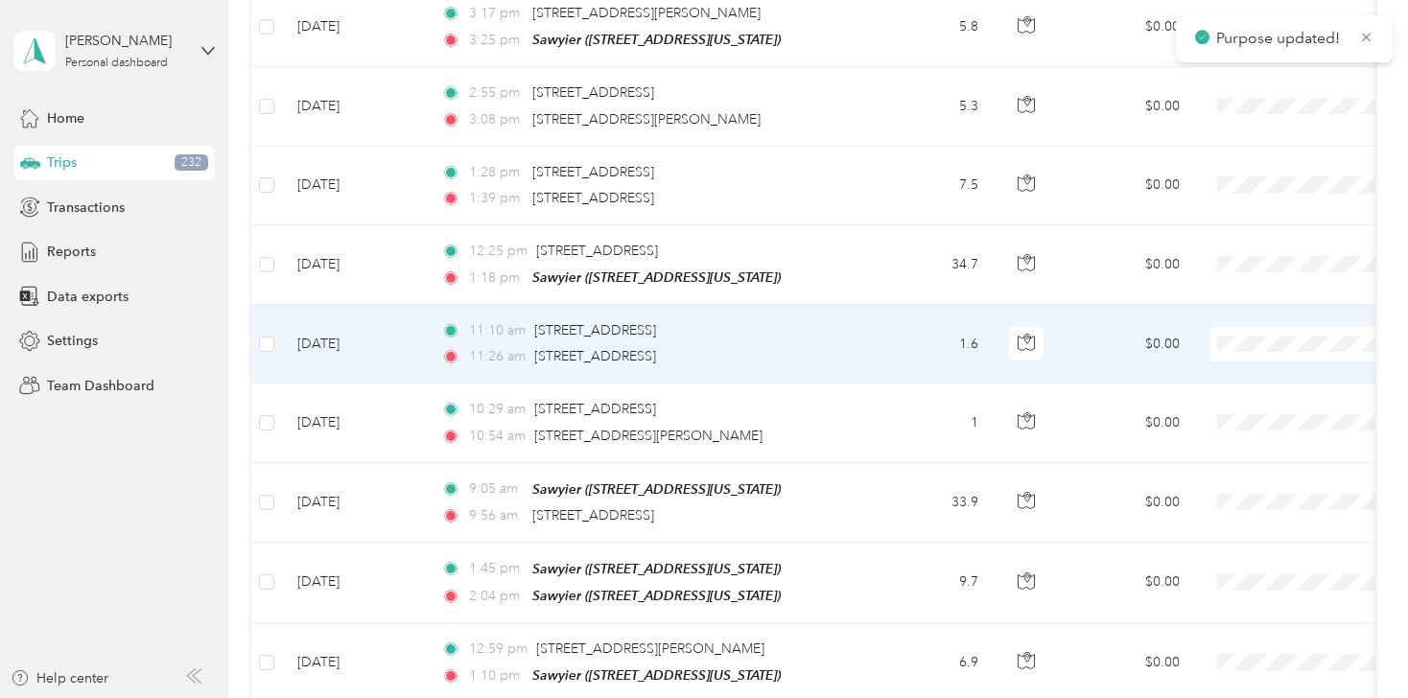
click at [1238, 336] on span "Flagship Communities" at bounding box center [1306, 335] width 177 height 20
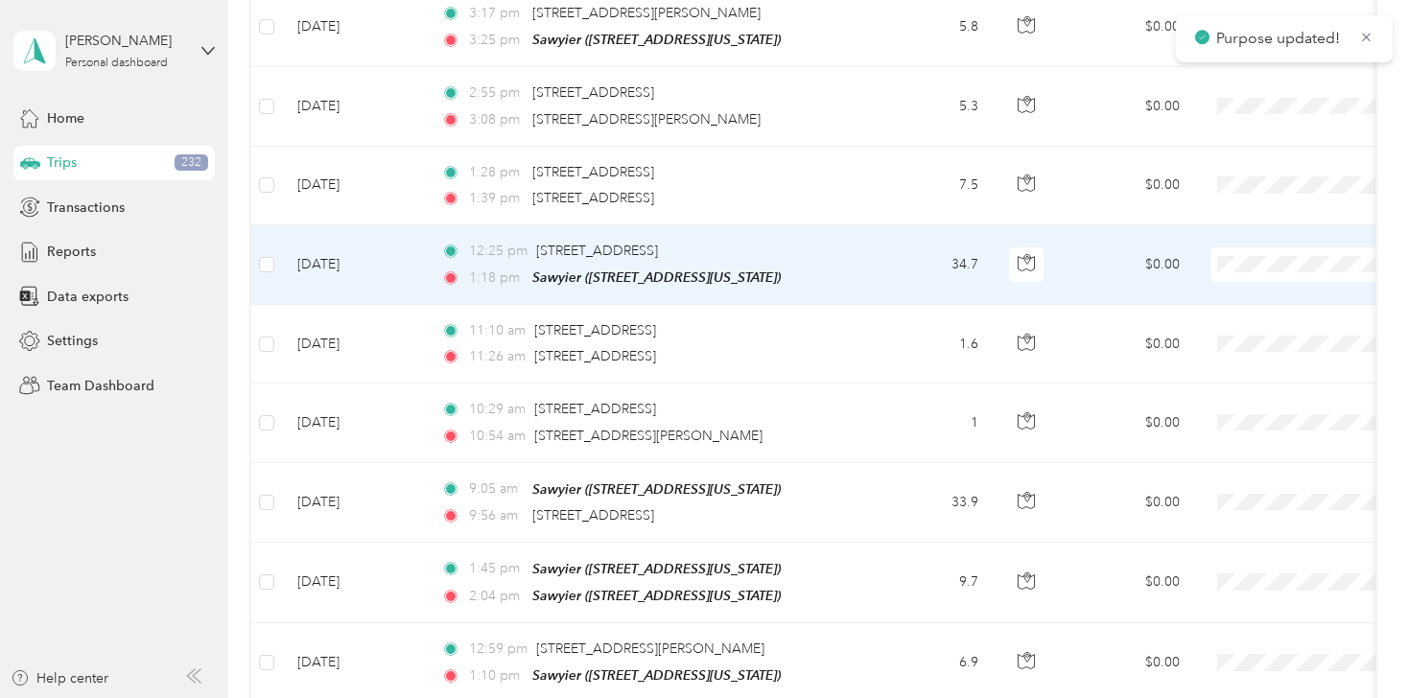
click at [1245, 260] on span "Flagship Communities" at bounding box center [1306, 259] width 177 height 20
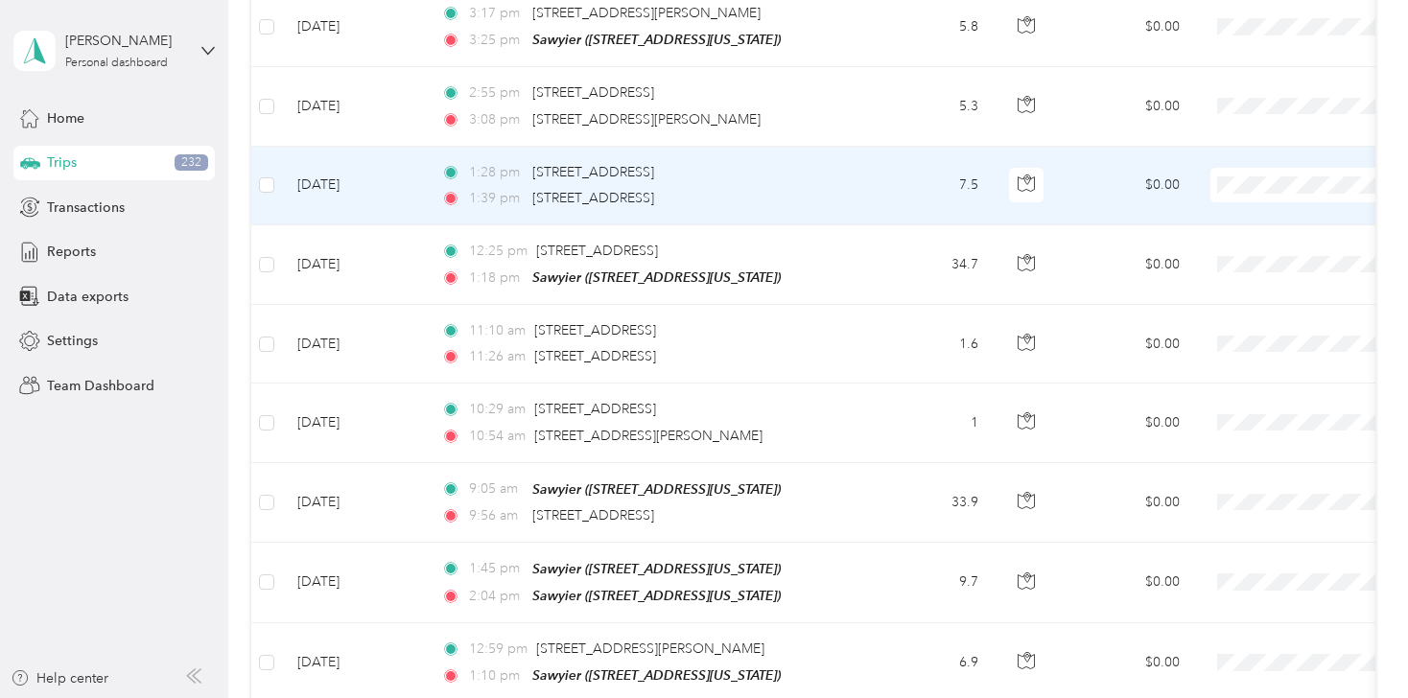
click at [1247, 212] on span "Personal" at bounding box center [1306, 203] width 177 height 20
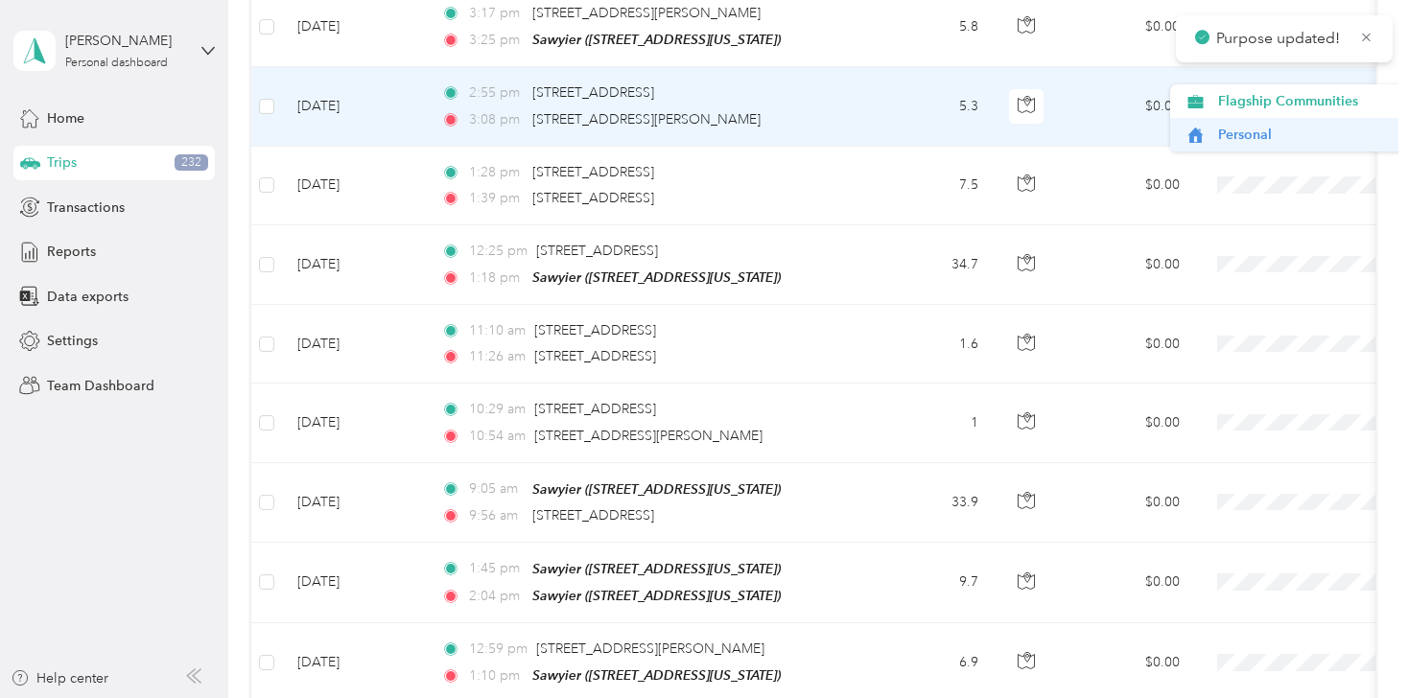
click at [1238, 131] on span "Personal" at bounding box center [1306, 135] width 177 height 20
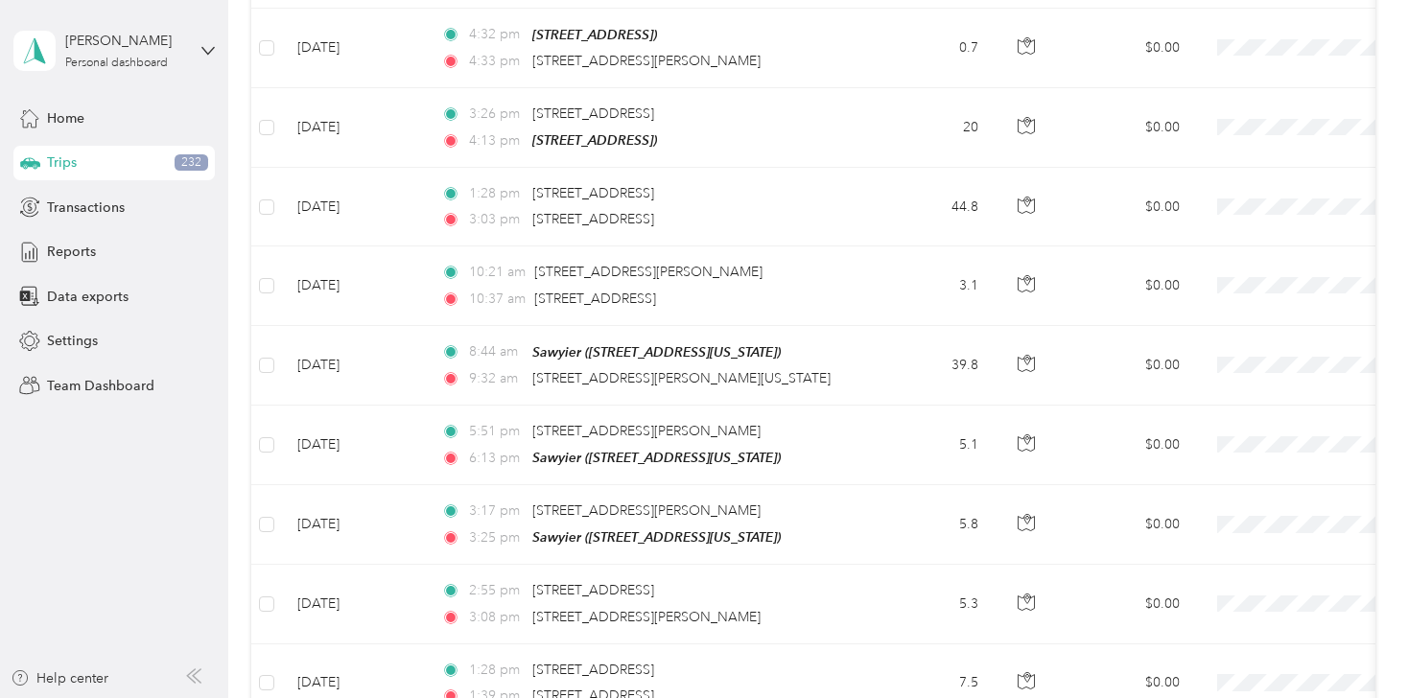
scroll to position [4598, 0]
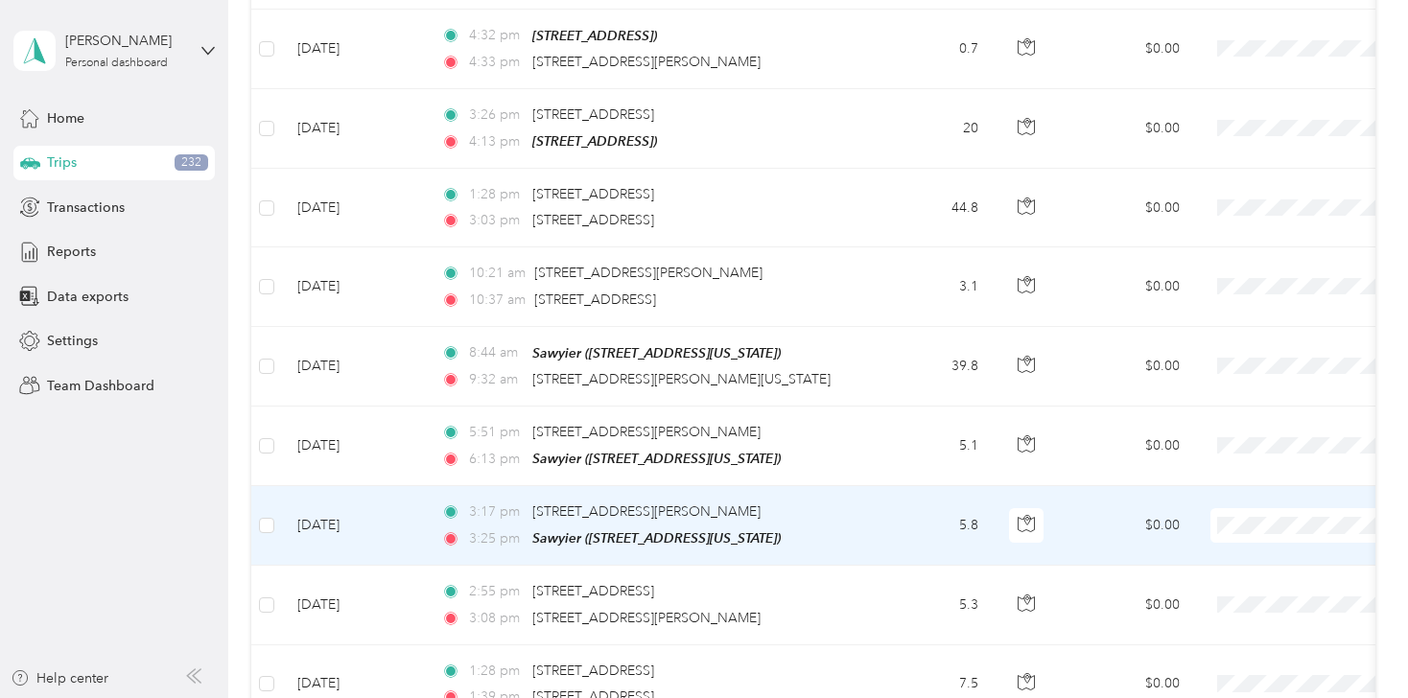
click at [1233, 552] on span "Personal" at bounding box center [1306, 551] width 177 height 20
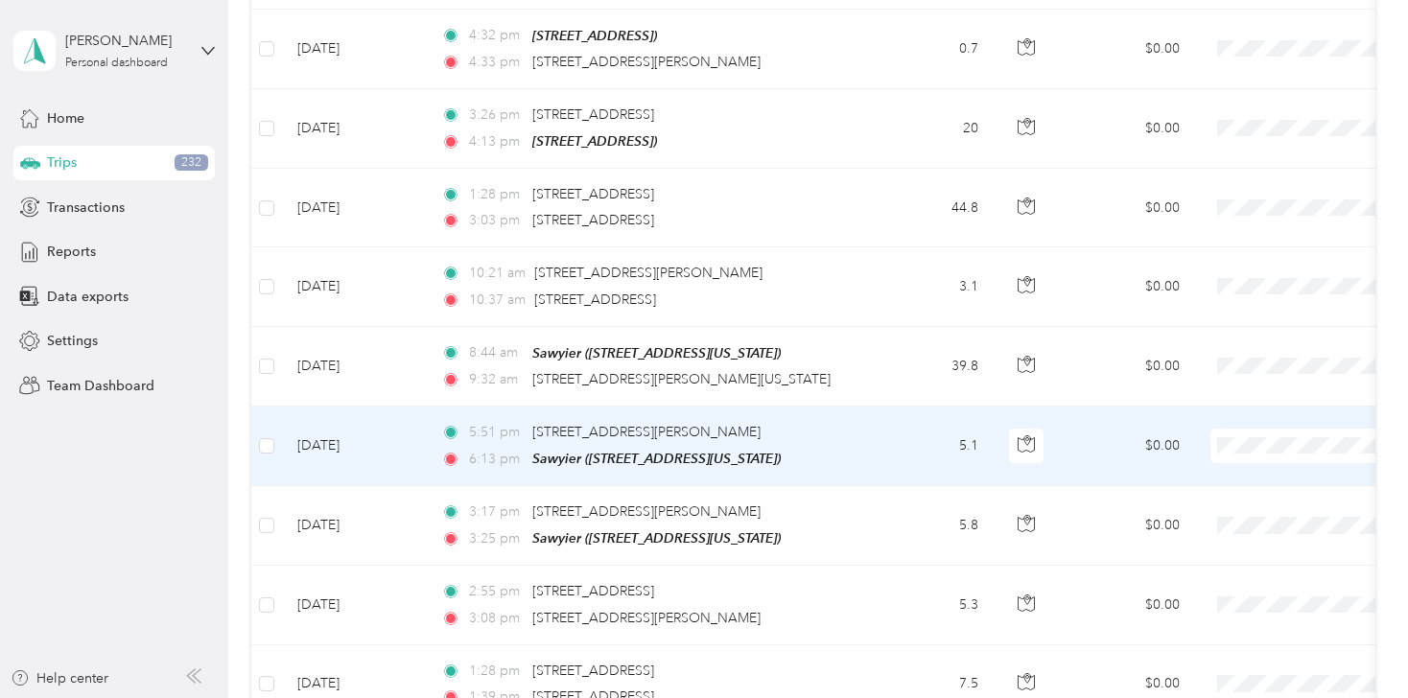
click at [1232, 473] on span "Personal" at bounding box center [1306, 466] width 177 height 20
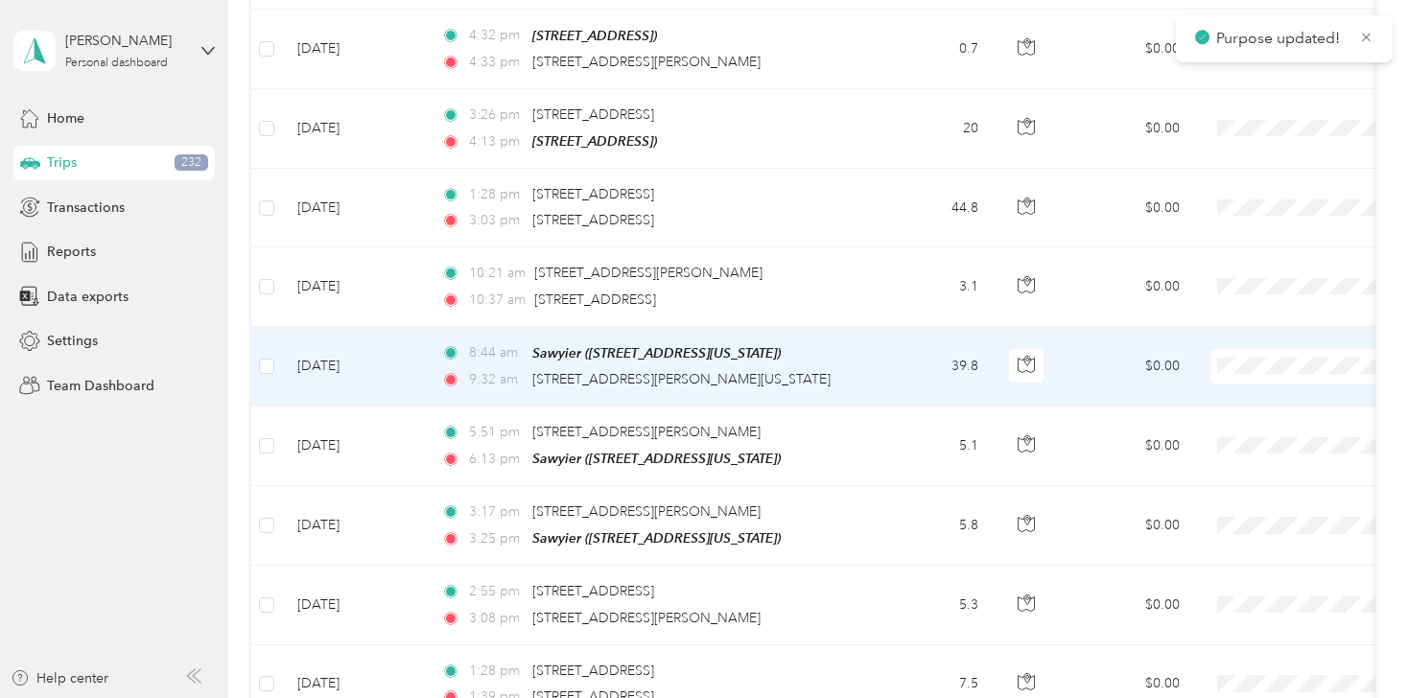
click at [1245, 349] on span at bounding box center [1330, 366] width 238 height 35
click at [1244, 357] on span "Flagship Communities" at bounding box center [1306, 357] width 177 height 20
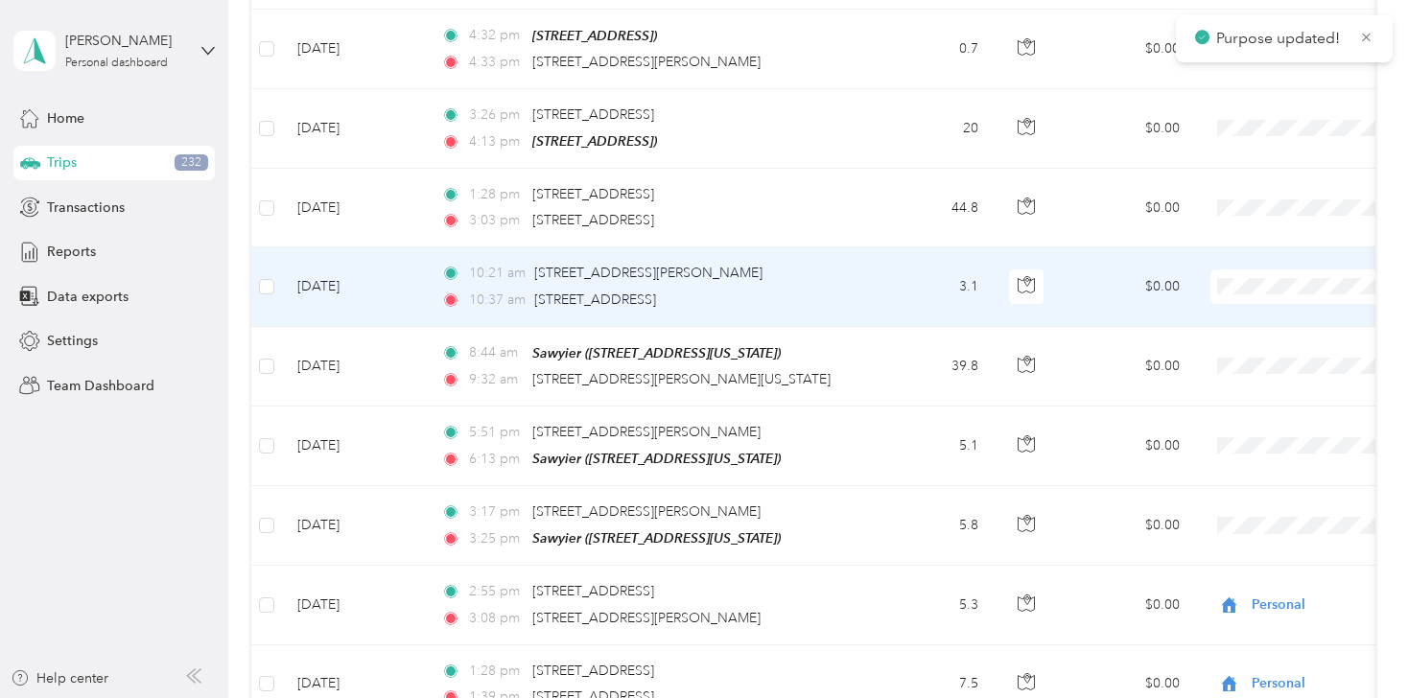
click at [1254, 284] on span "Flagship Communities" at bounding box center [1306, 281] width 177 height 20
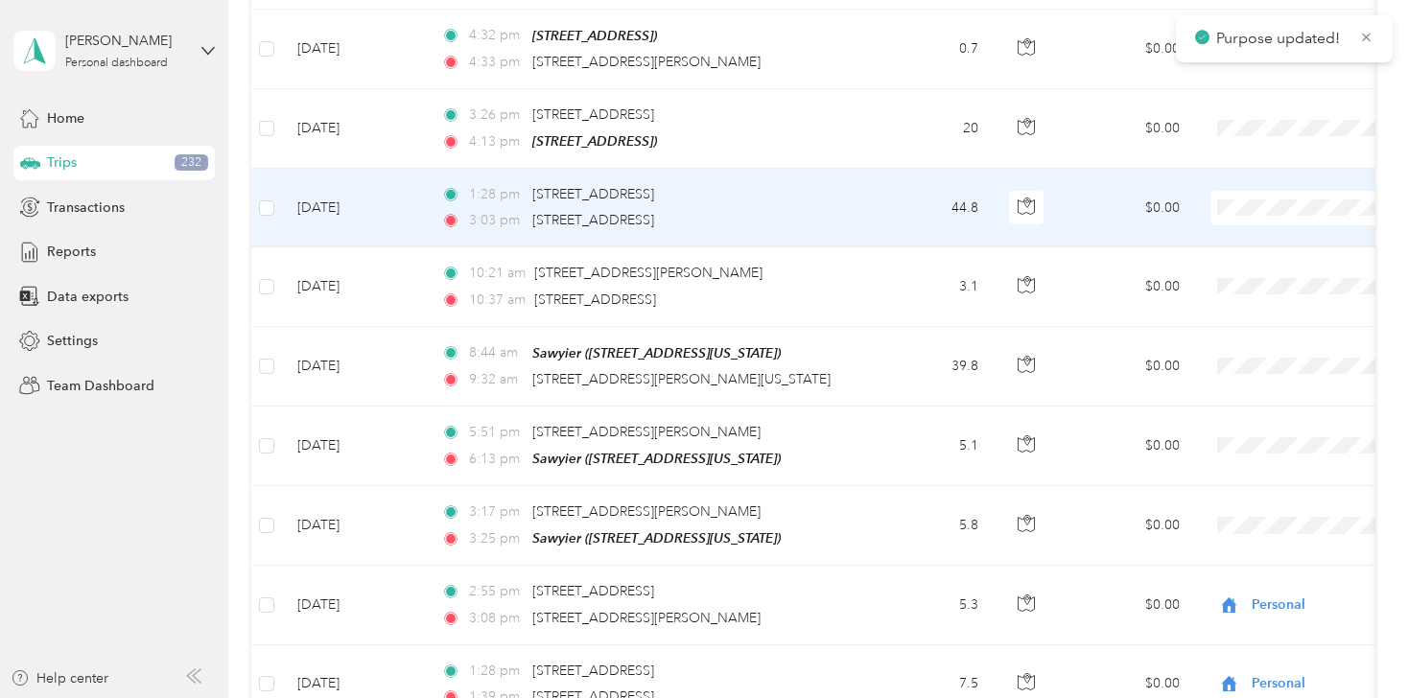
click at [1247, 203] on span "Flagship Communities" at bounding box center [1306, 198] width 177 height 20
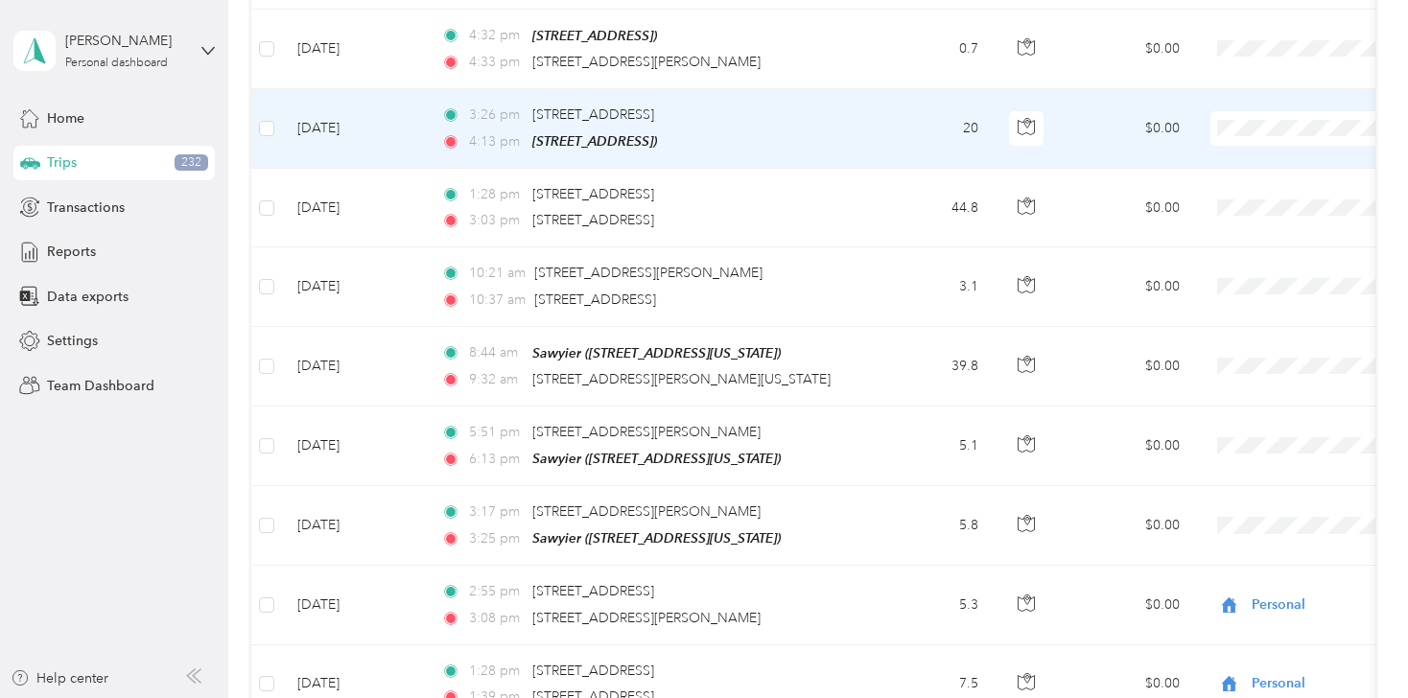
click at [1237, 156] on span "Personal" at bounding box center [1306, 160] width 177 height 20
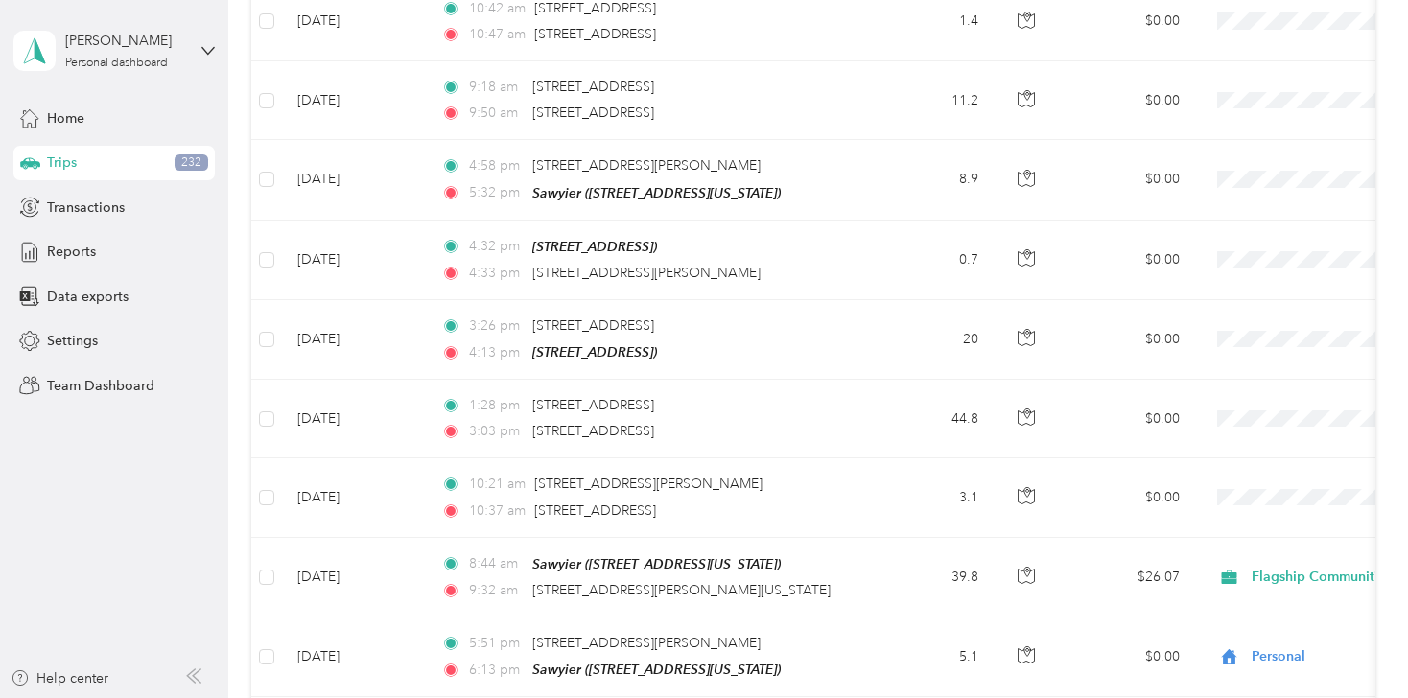
scroll to position [4306, 0]
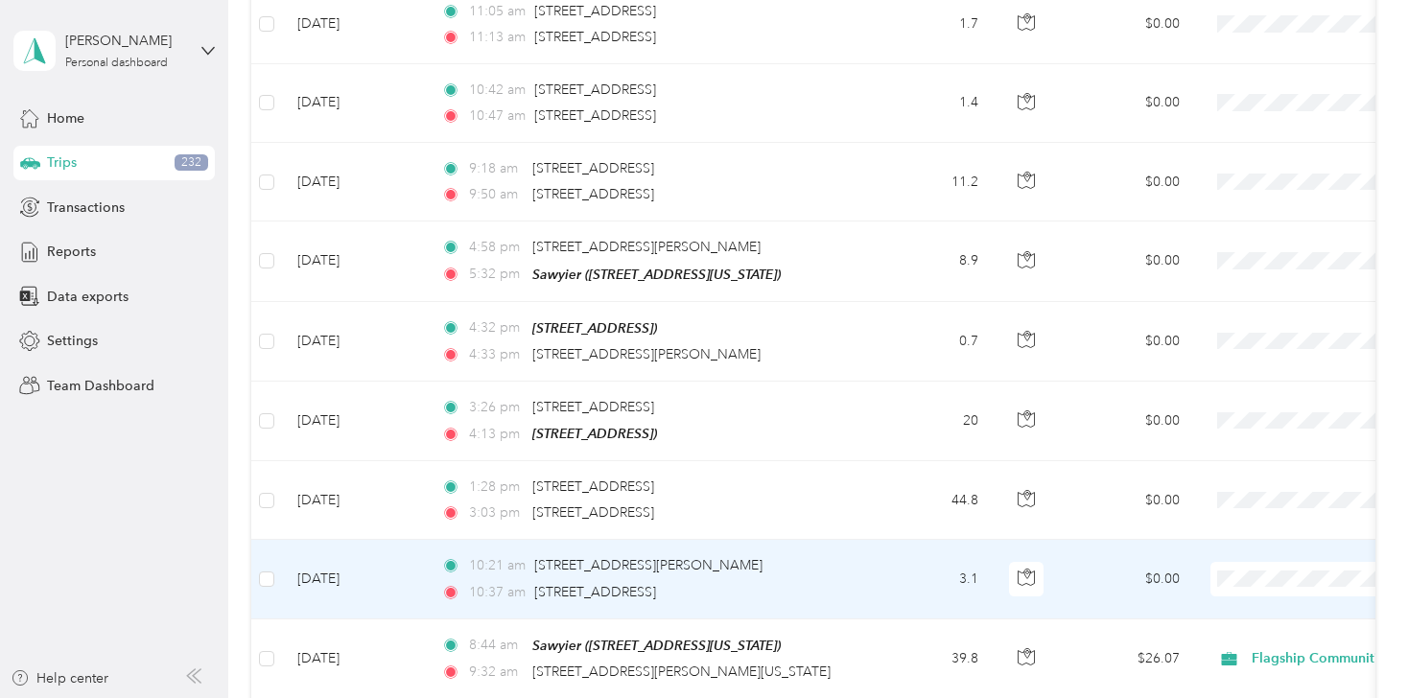
click at [1258, 577] on span "Flagship Communities" at bounding box center [1306, 568] width 177 height 20
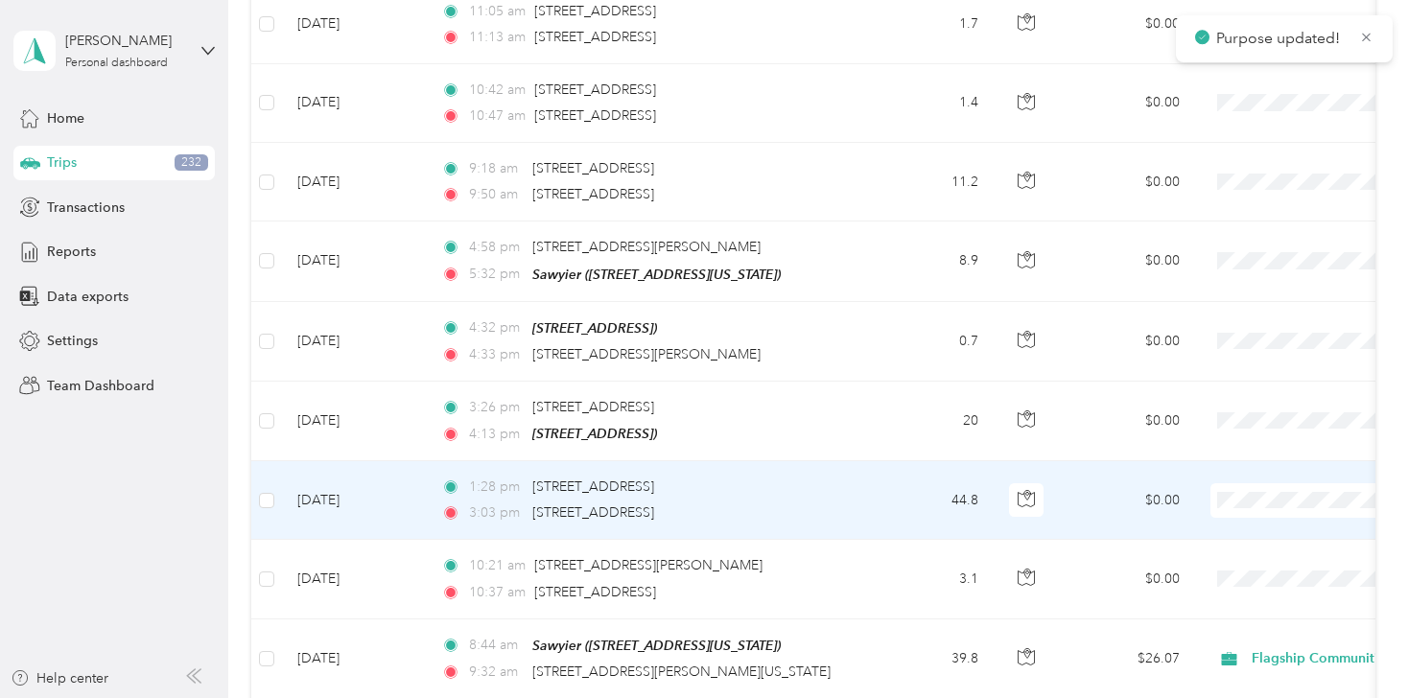
click at [1245, 504] on li "Flagship Communities" at bounding box center [1289, 492] width 238 height 34
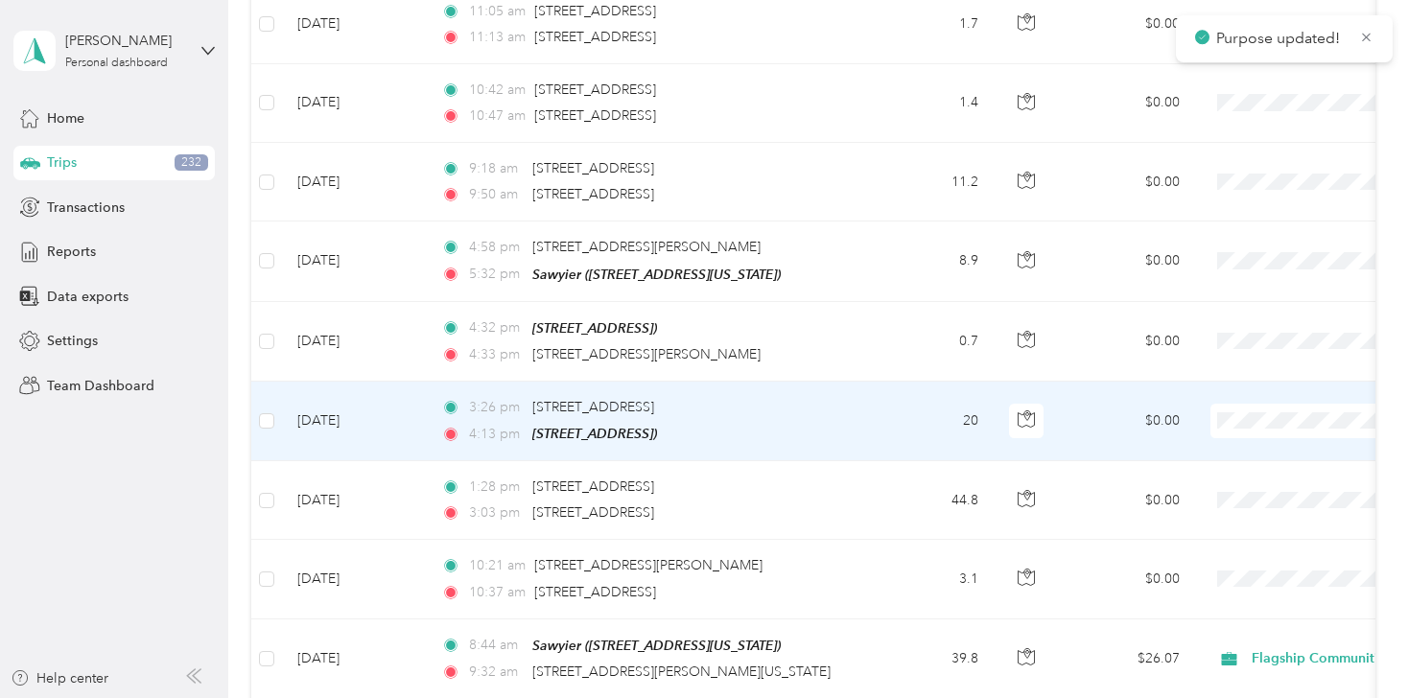
click at [1248, 458] on li "Personal" at bounding box center [1289, 447] width 238 height 34
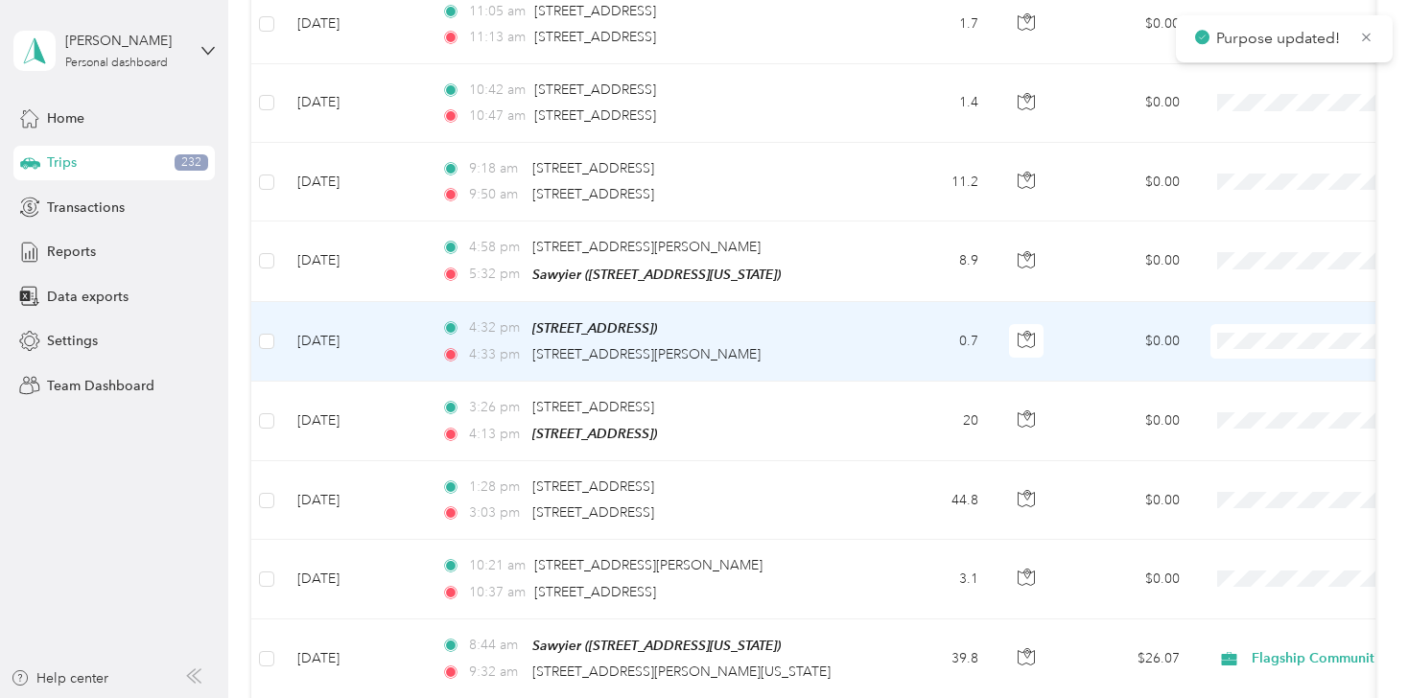
click at [1244, 378] on li "Personal" at bounding box center [1289, 376] width 238 height 34
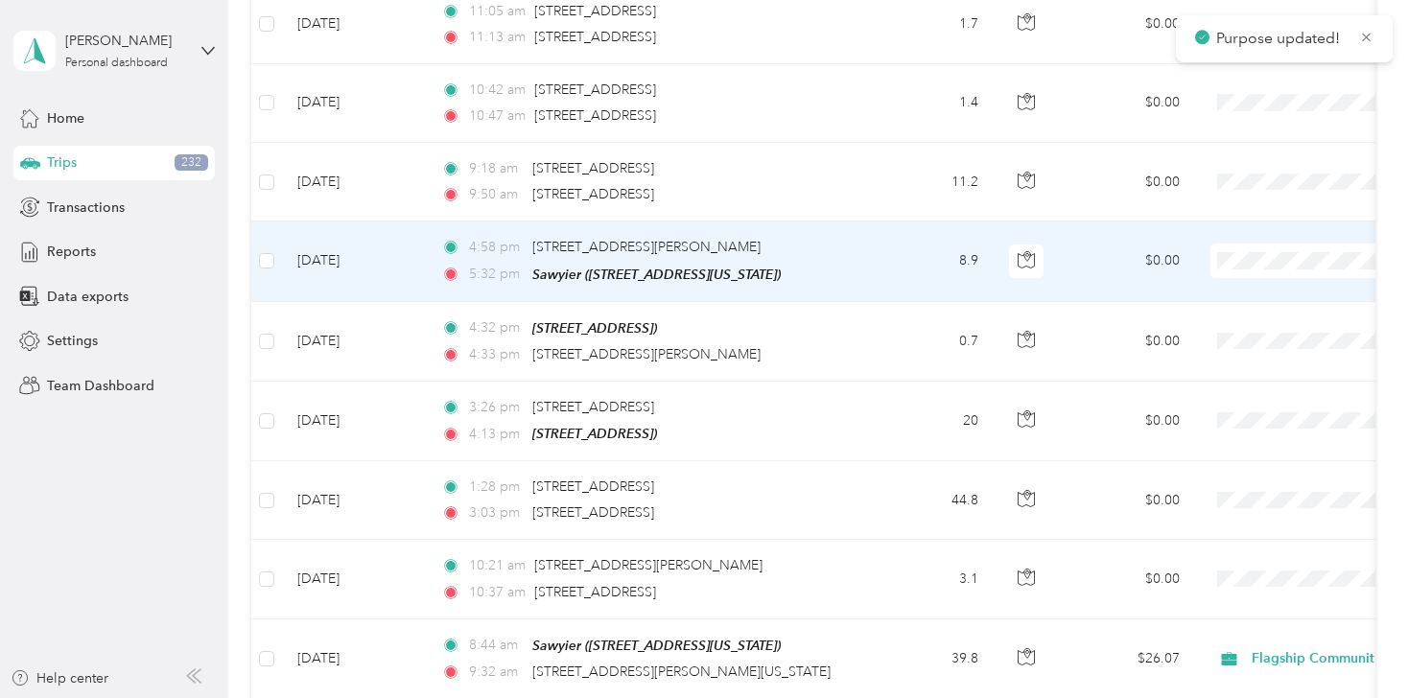
click at [1230, 294] on span "Personal" at bounding box center [1306, 298] width 177 height 20
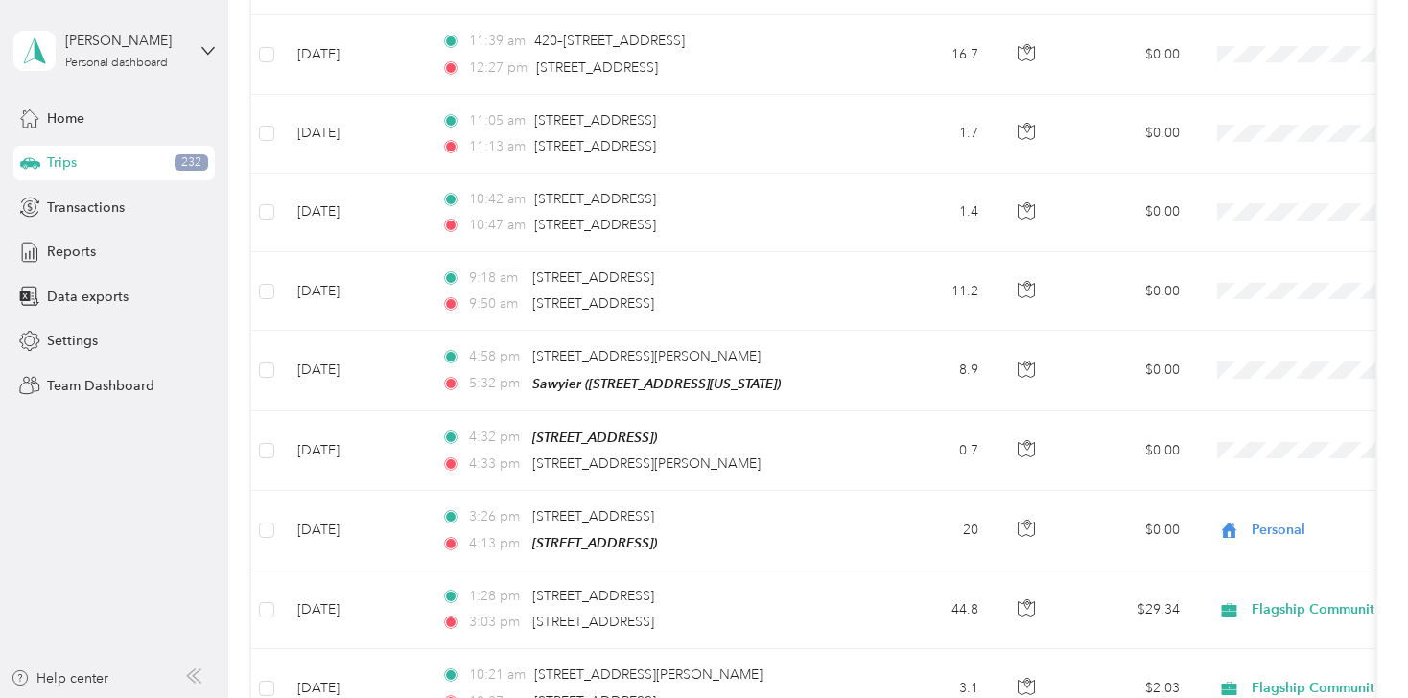
scroll to position [4152, 0]
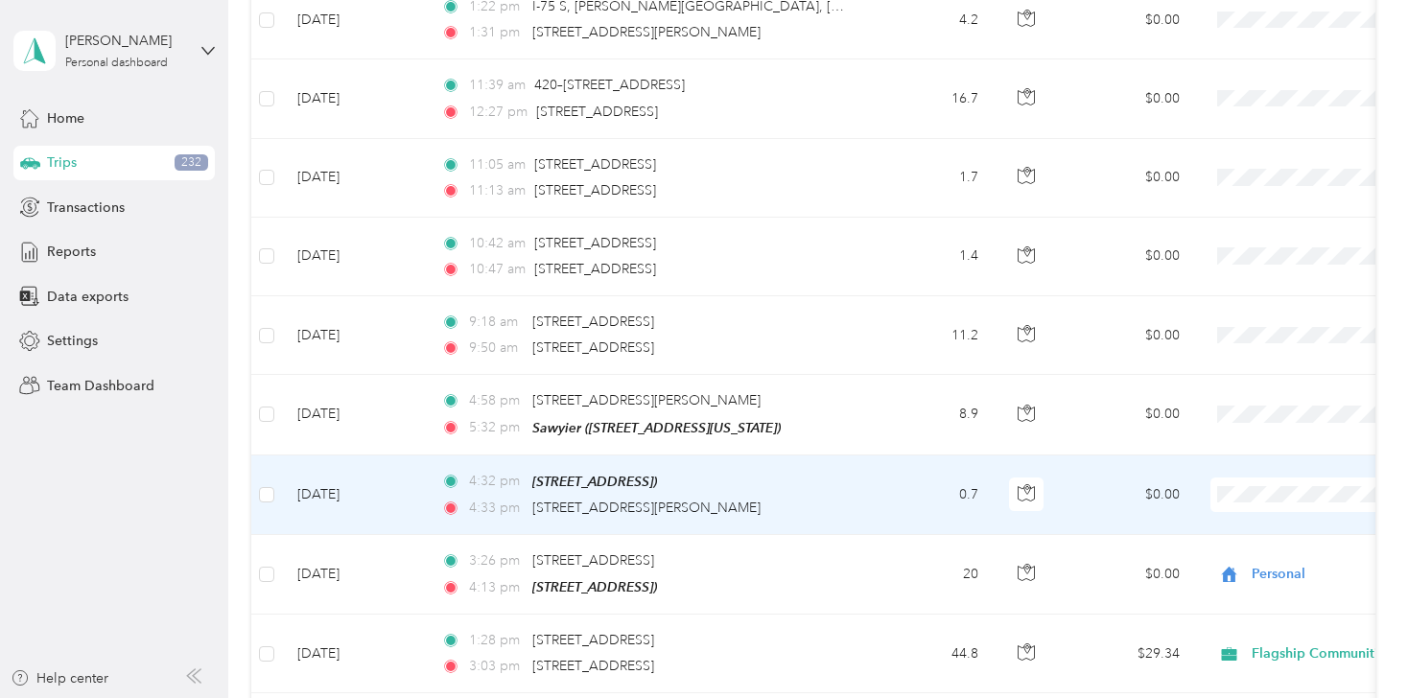
click at [1243, 525] on span "Personal" at bounding box center [1306, 530] width 177 height 20
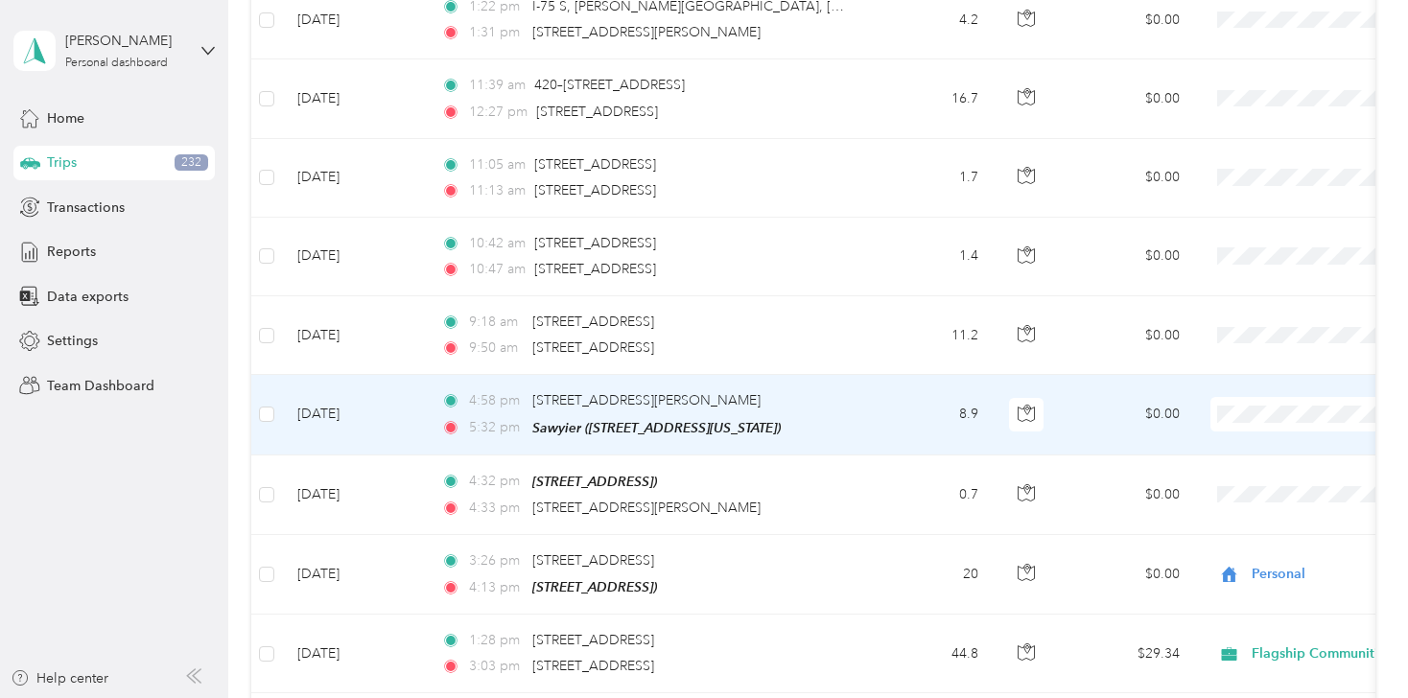
click at [1235, 455] on li "Personal" at bounding box center [1289, 443] width 238 height 34
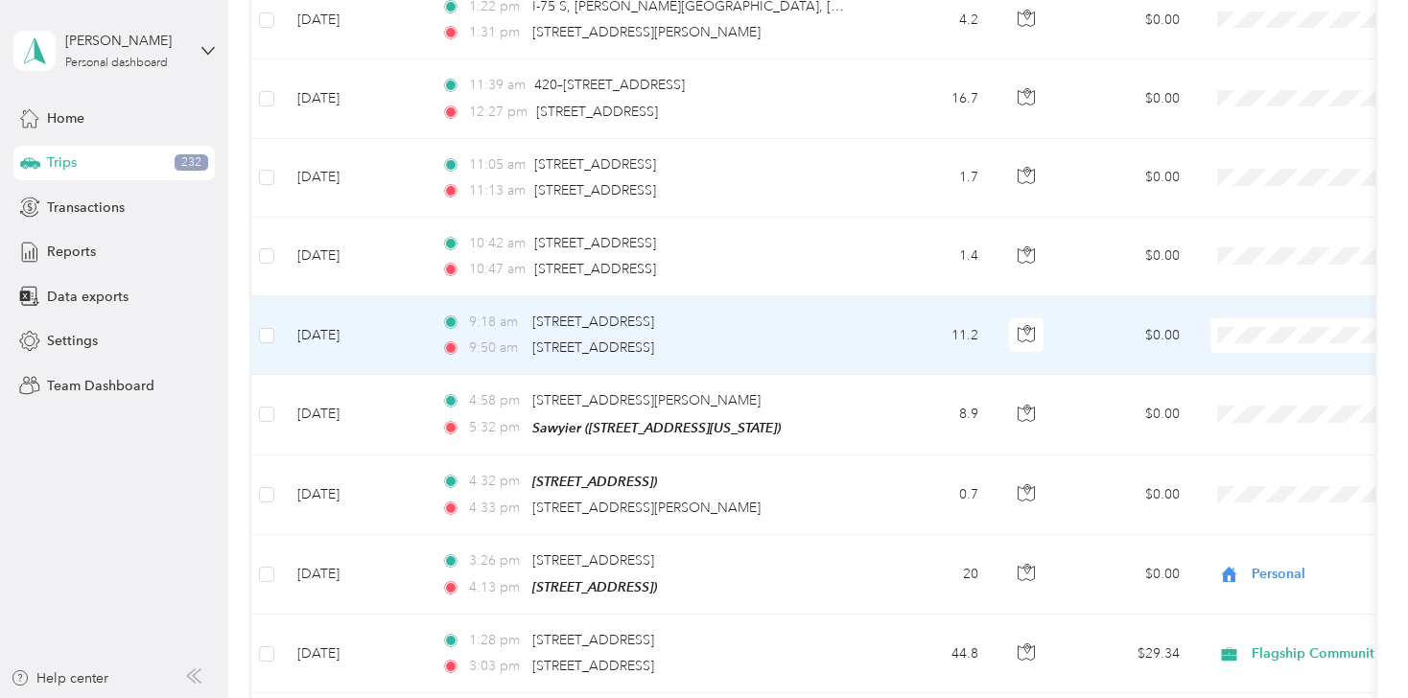
click at [1239, 332] on span "Flagship Communities" at bounding box center [1306, 339] width 177 height 20
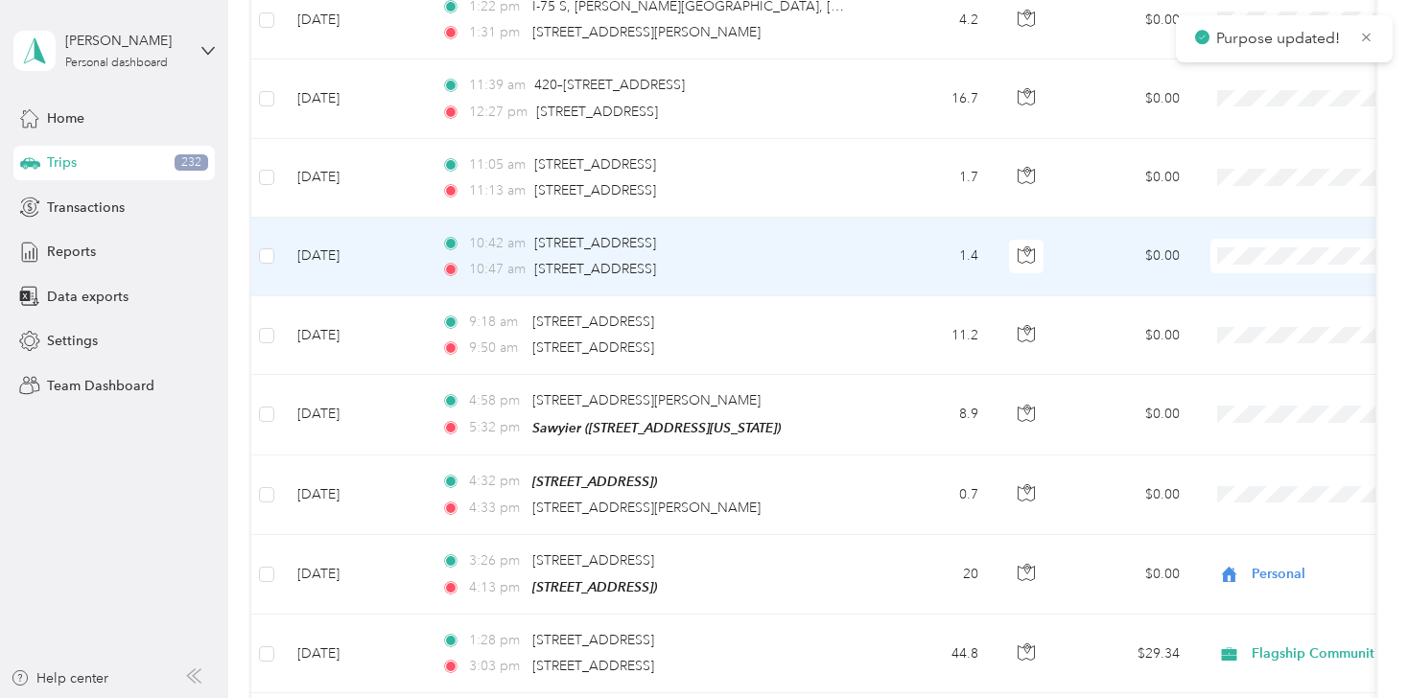
click at [1247, 256] on span "Flagship Communities" at bounding box center [1306, 258] width 177 height 20
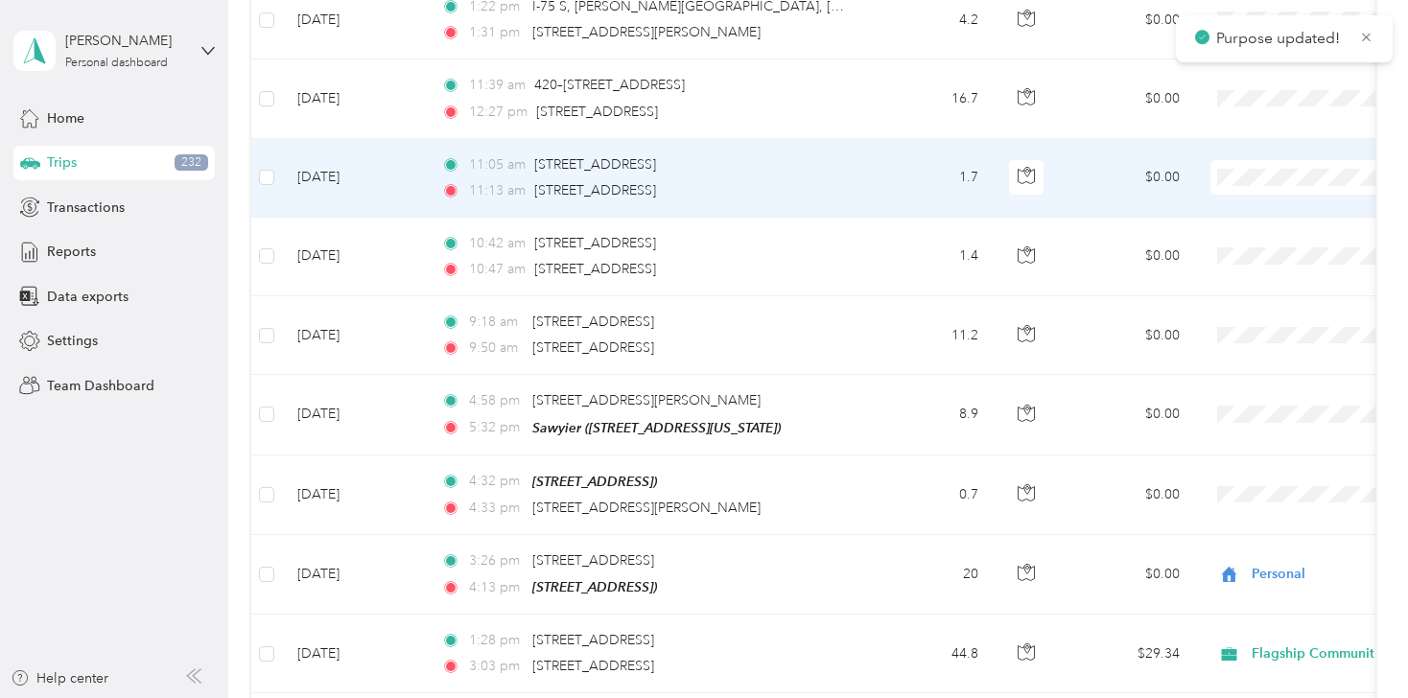
click at [1239, 179] on span "Flagship Communities" at bounding box center [1306, 182] width 177 height 20
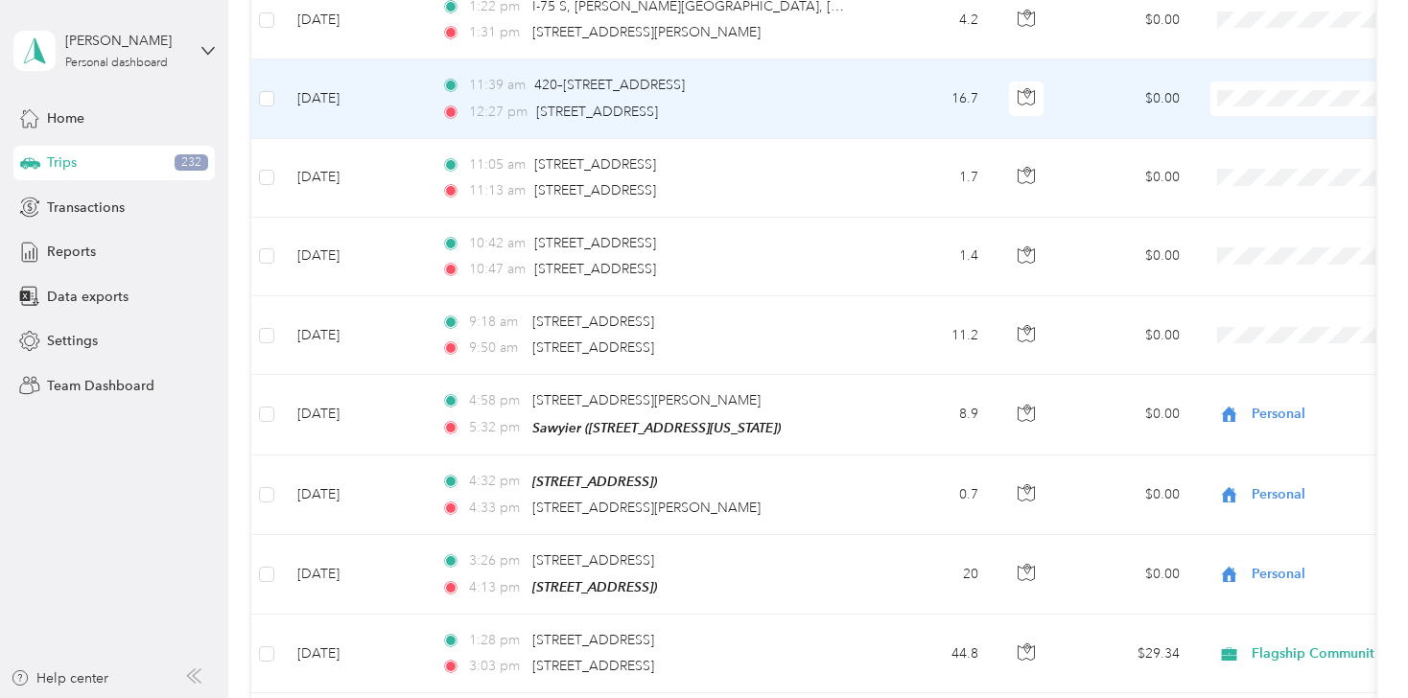
click at [1240, 102] on span "Flagship Communities" at bounding box center [1306, 92] width 177 height 20
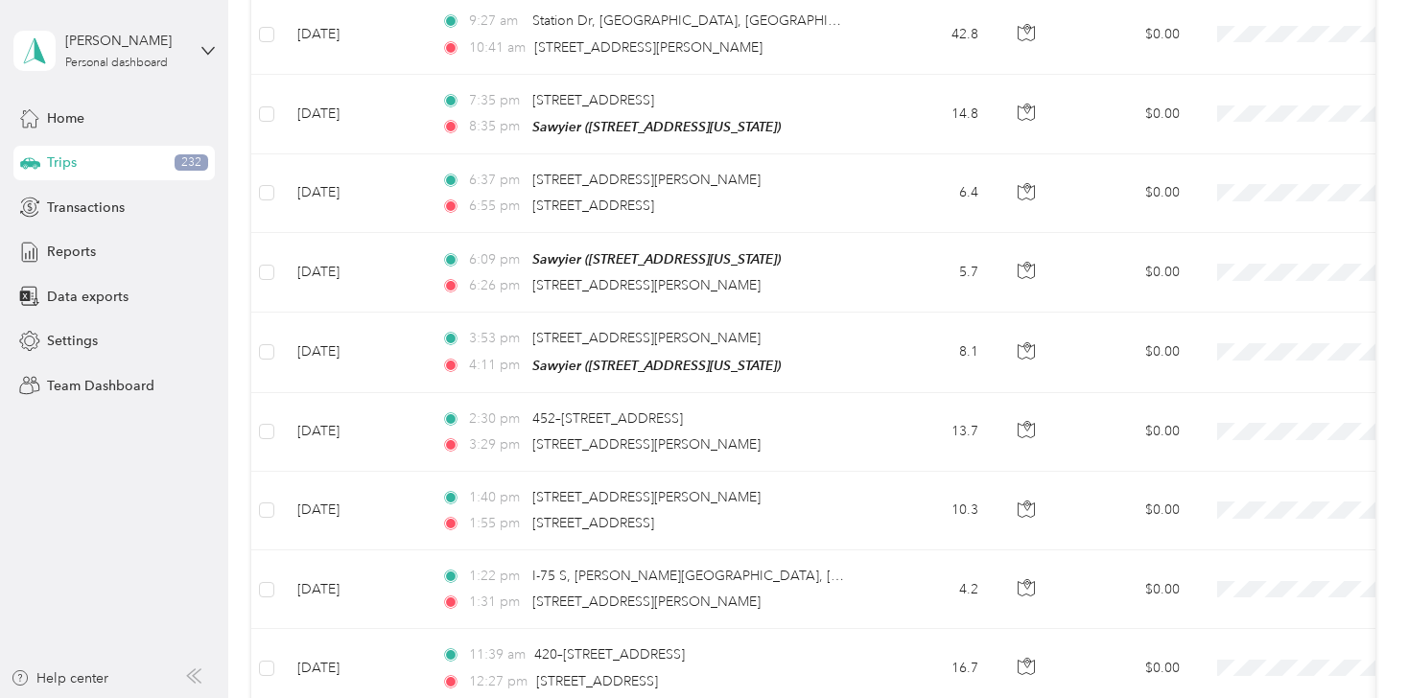
scroll to position [3576, 0]
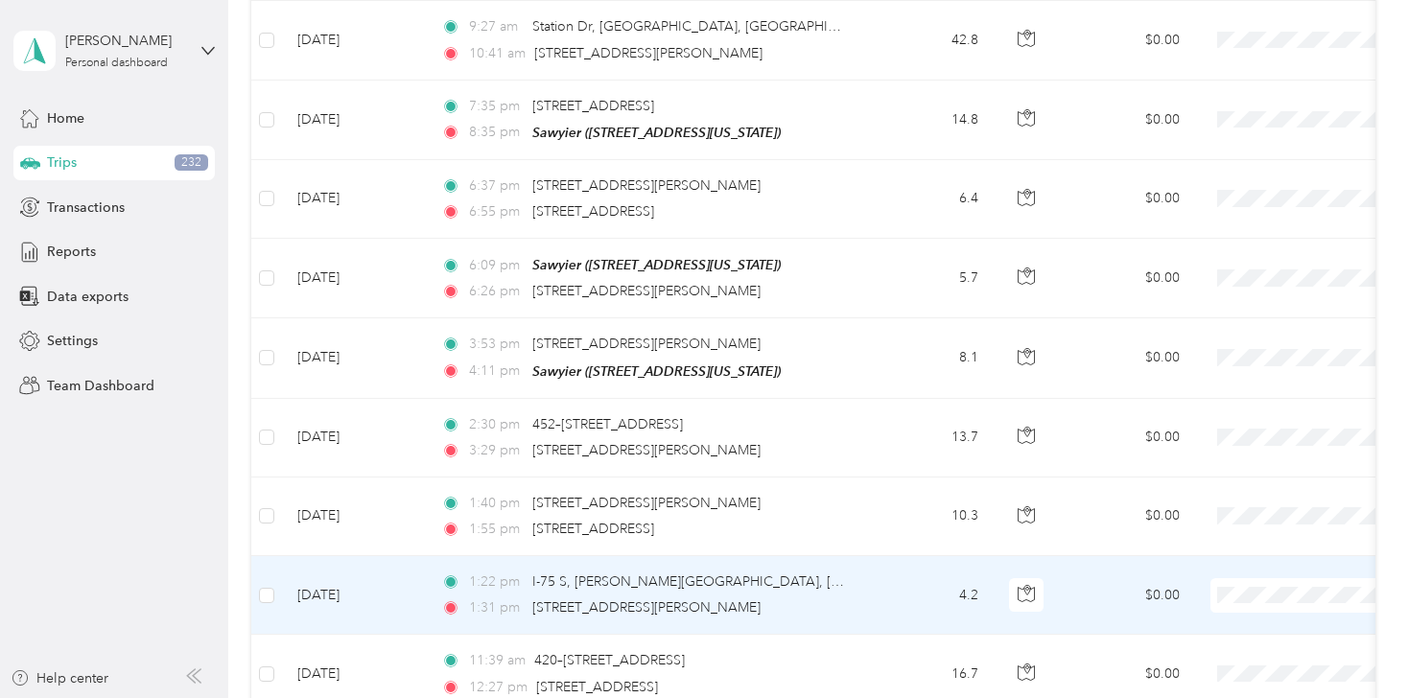
click at [1226, 599] on li "Flagship Communities" at bounding box center [1289, 589] width 238 height 34
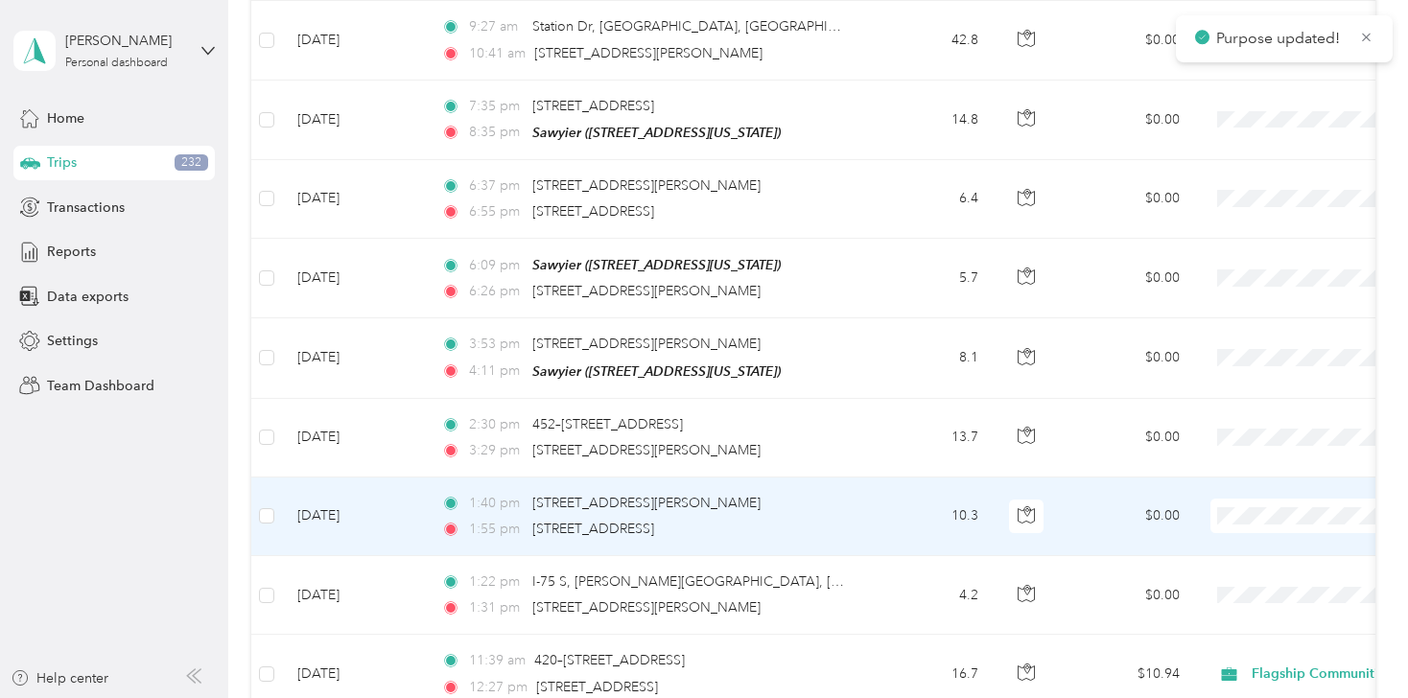
click at [1250, 499] on span at bounding box center [1330, 516] width 238 height 35
click at [1247, 513] on span "Flagship Communities" at bounding box center [1306, 511] width 177 height 20
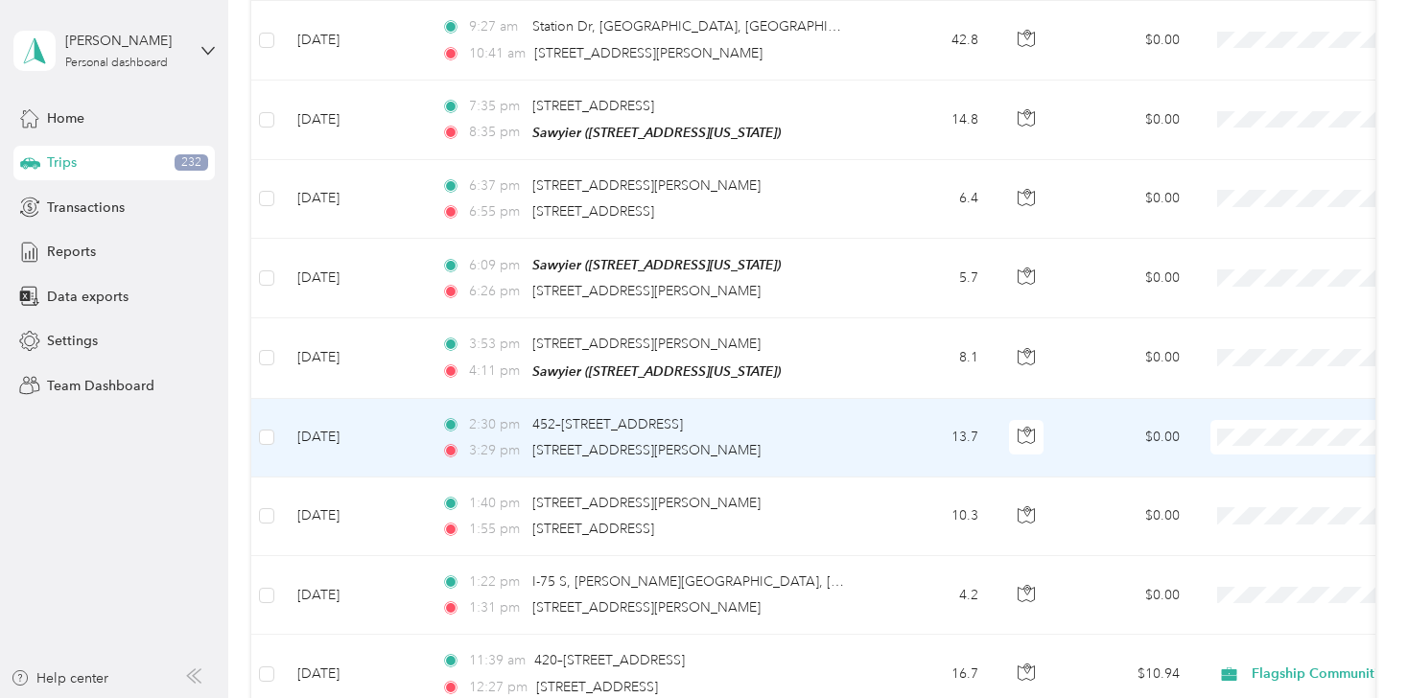
click at [1236, 472] on span "Personal" at bounding box center [1306, 475] width 177 height 20
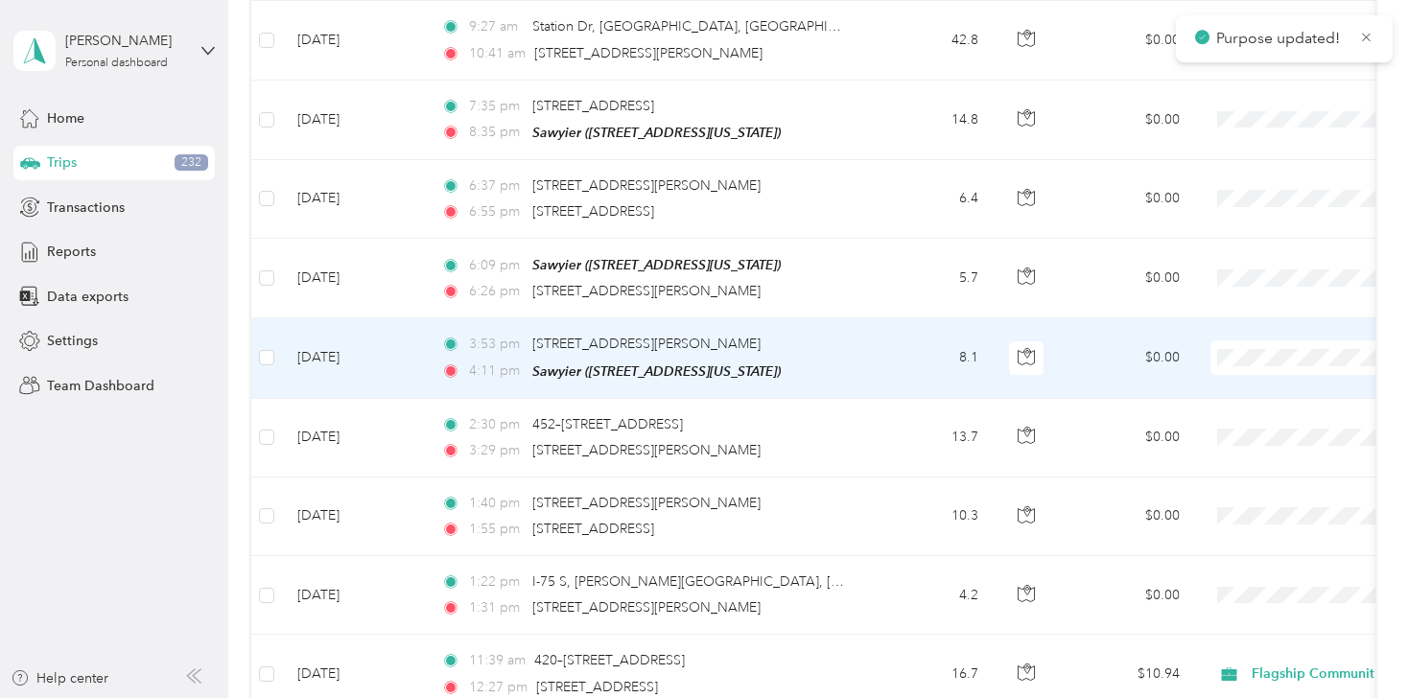
click at [1239, 391] on span "Personal" at bounding box center [1306, 390] width 177 height 20
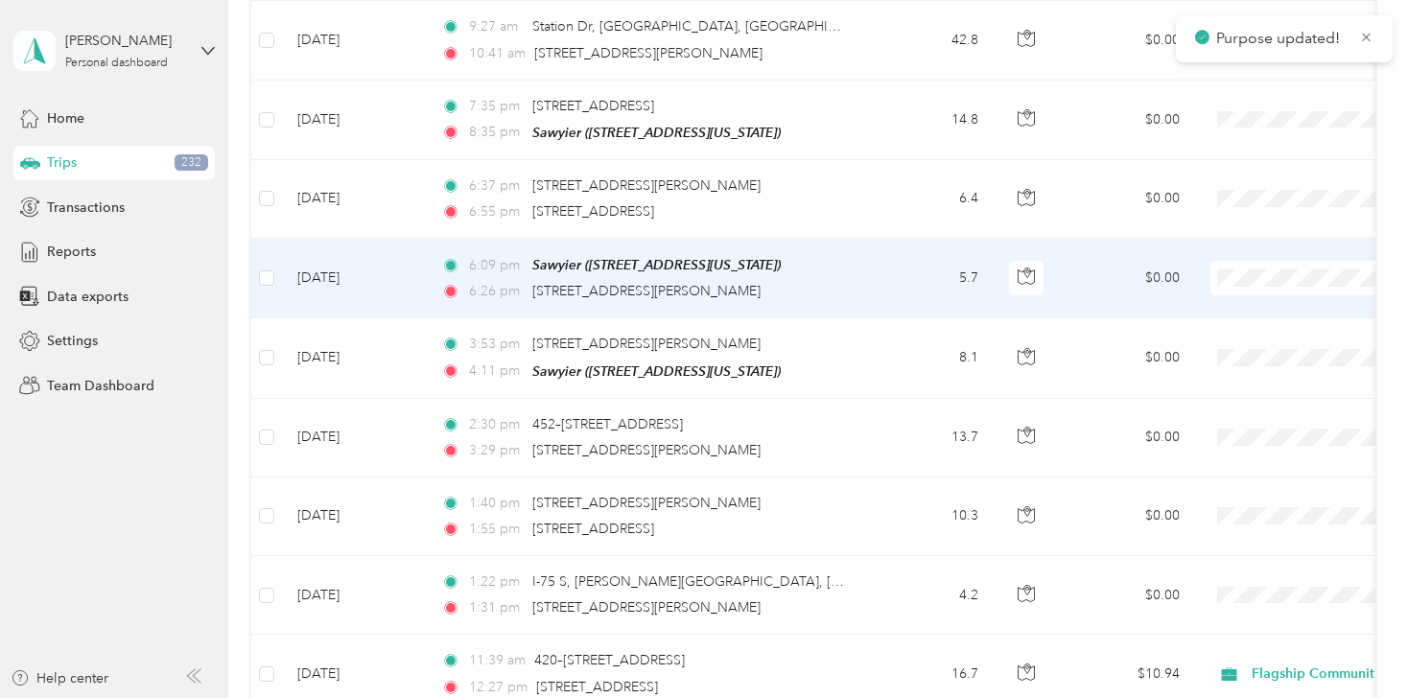
click at [1247, 261] on span at bounding box center [1330, 278] width 238 height 35
click at [1237, 314] on span "Personal" at bounding box center [1306, 308] width 177 height 20
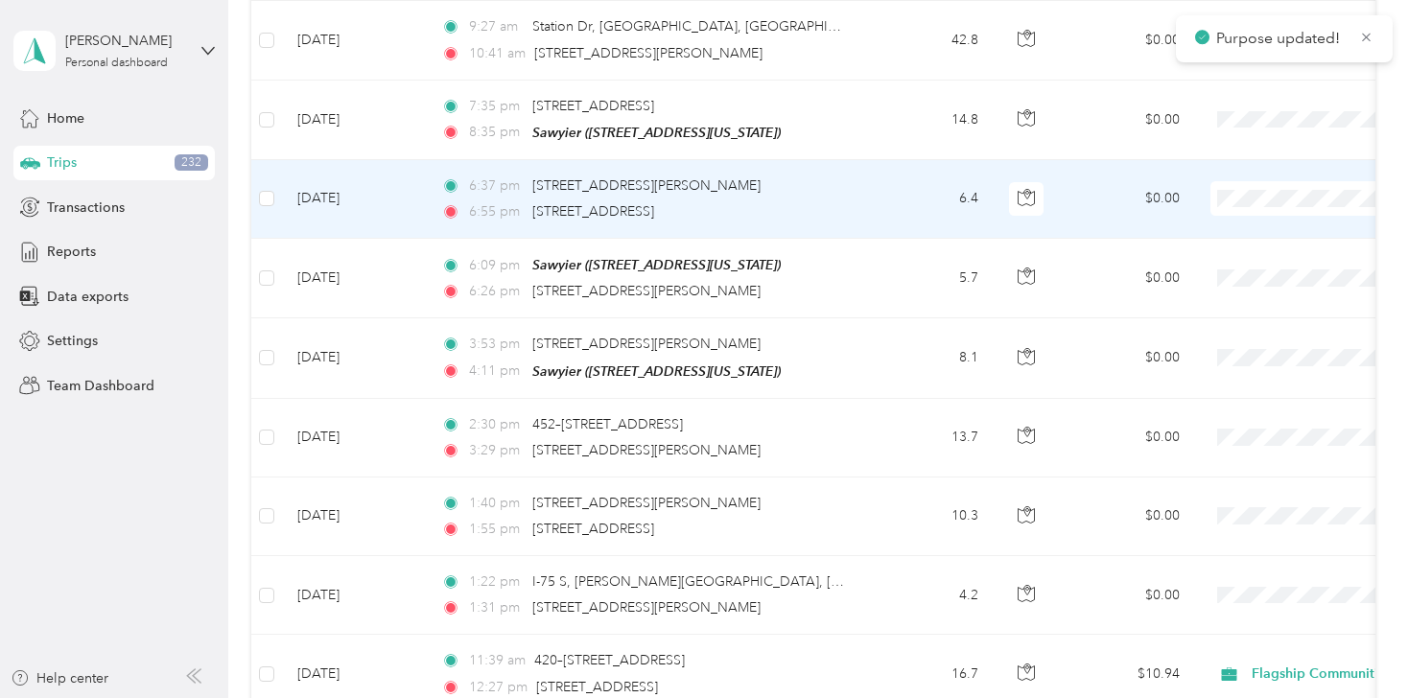
click at [1234, 238] on span "Personal" at bounding box center [1306, 231] width 177 height 20
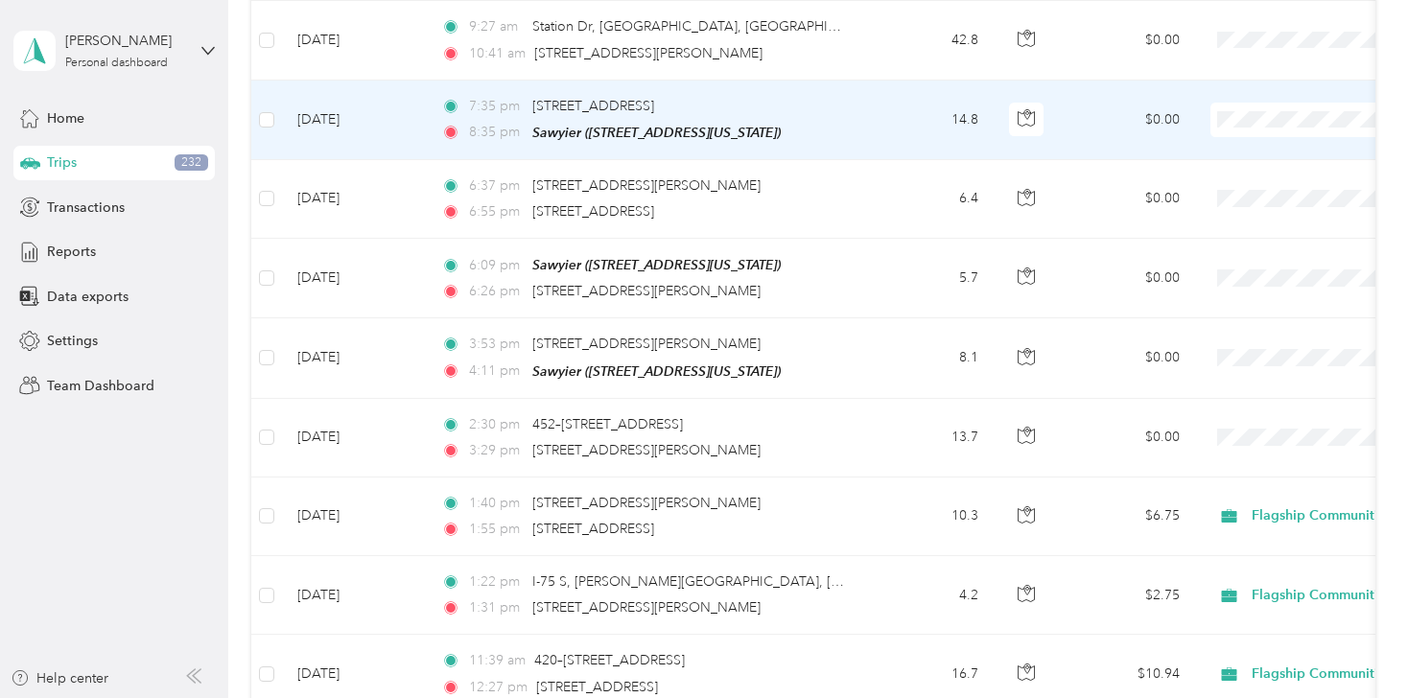
click at [1232, 161] on li "Personal" at bounding box center [1289, 152] width 238 height 34
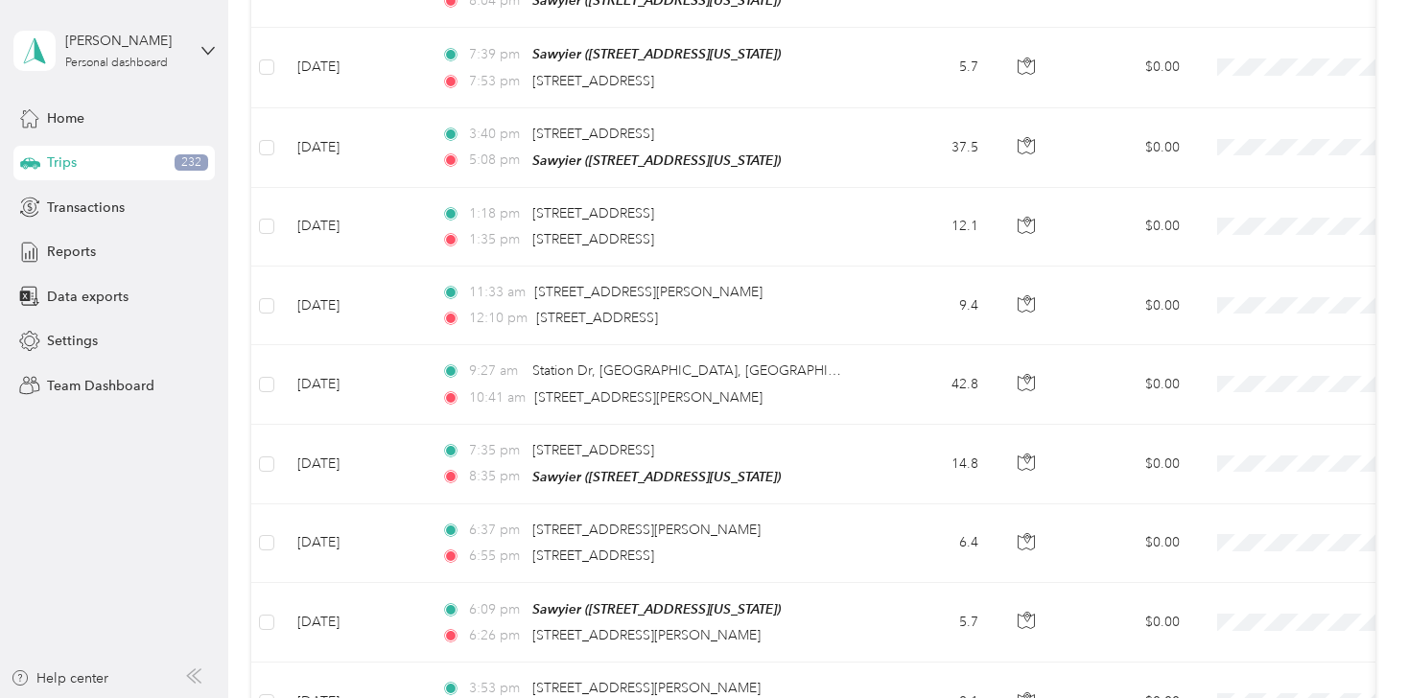
scroll to position [3193, 0]
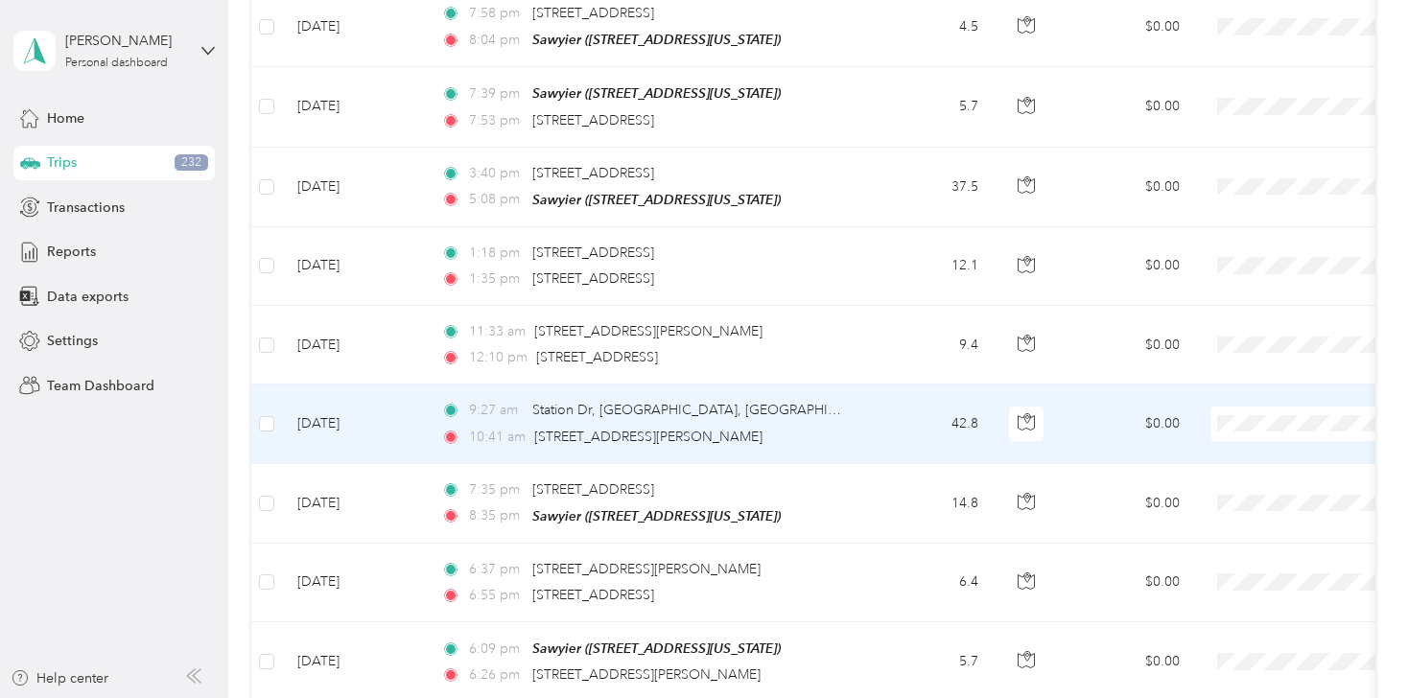
click at [1231, 436] on li "Flagship Communities" at bounding box center [1289, 422] width 238 height 34
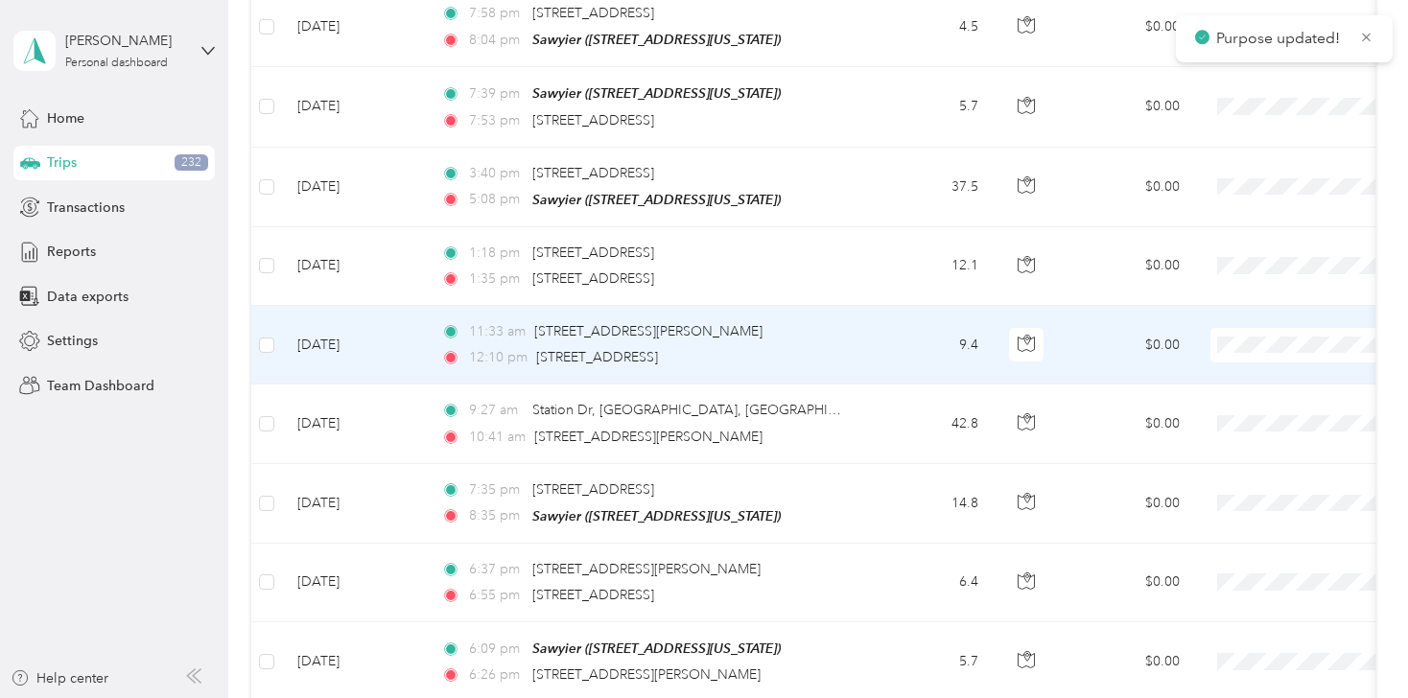
click at [1243, 351] on span "Flagship Communities" at bounding box center [1306, 352] width 177 height 20
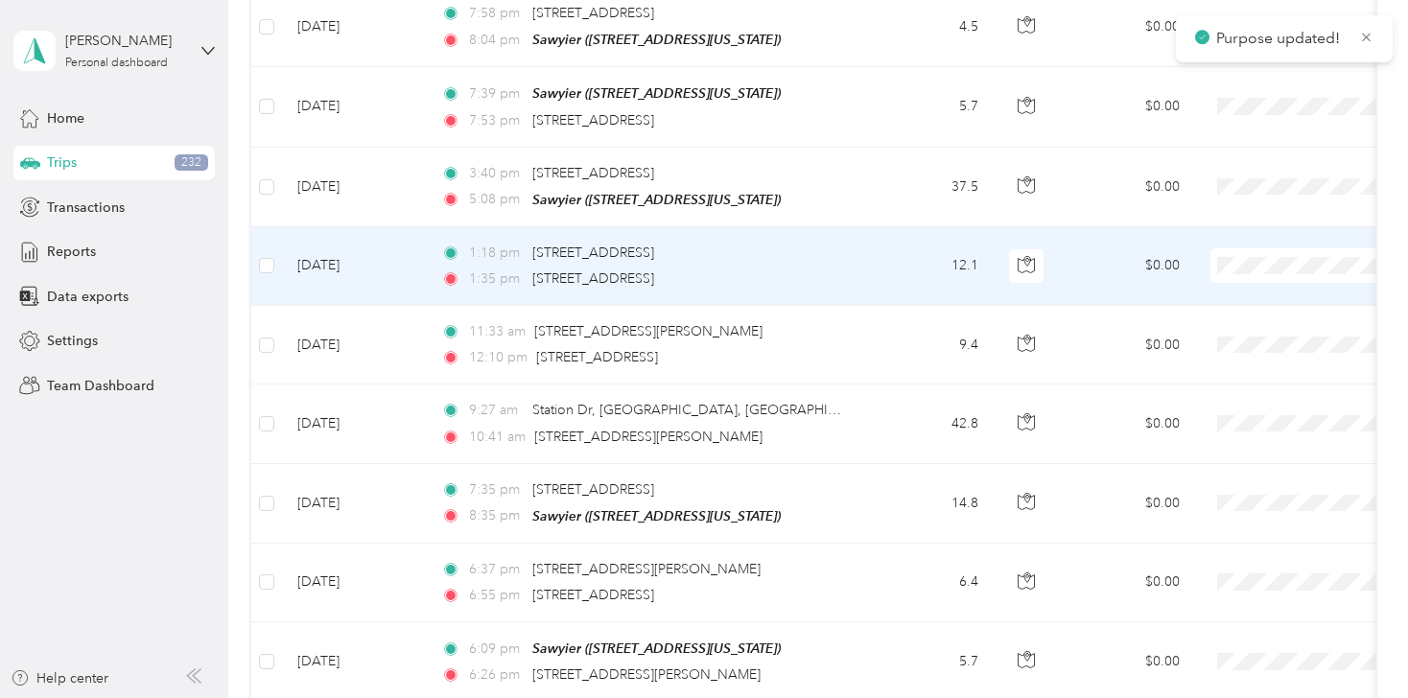
click at [1260, 270] on span "Flagship Communities" at bounding box center [1306, 271] width 177 height 20
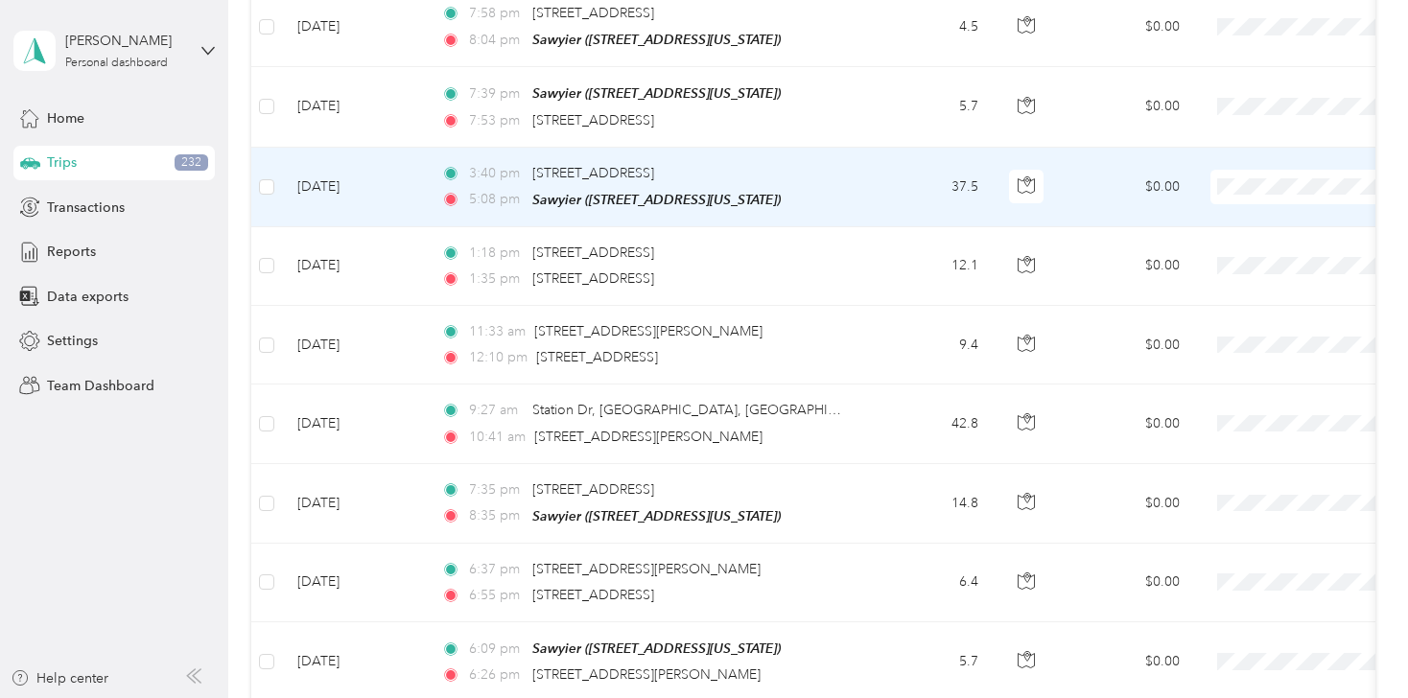
click at [1251, 197] on li "Flagship Communities" at bounding box center [1289, 196] width 238 height 34
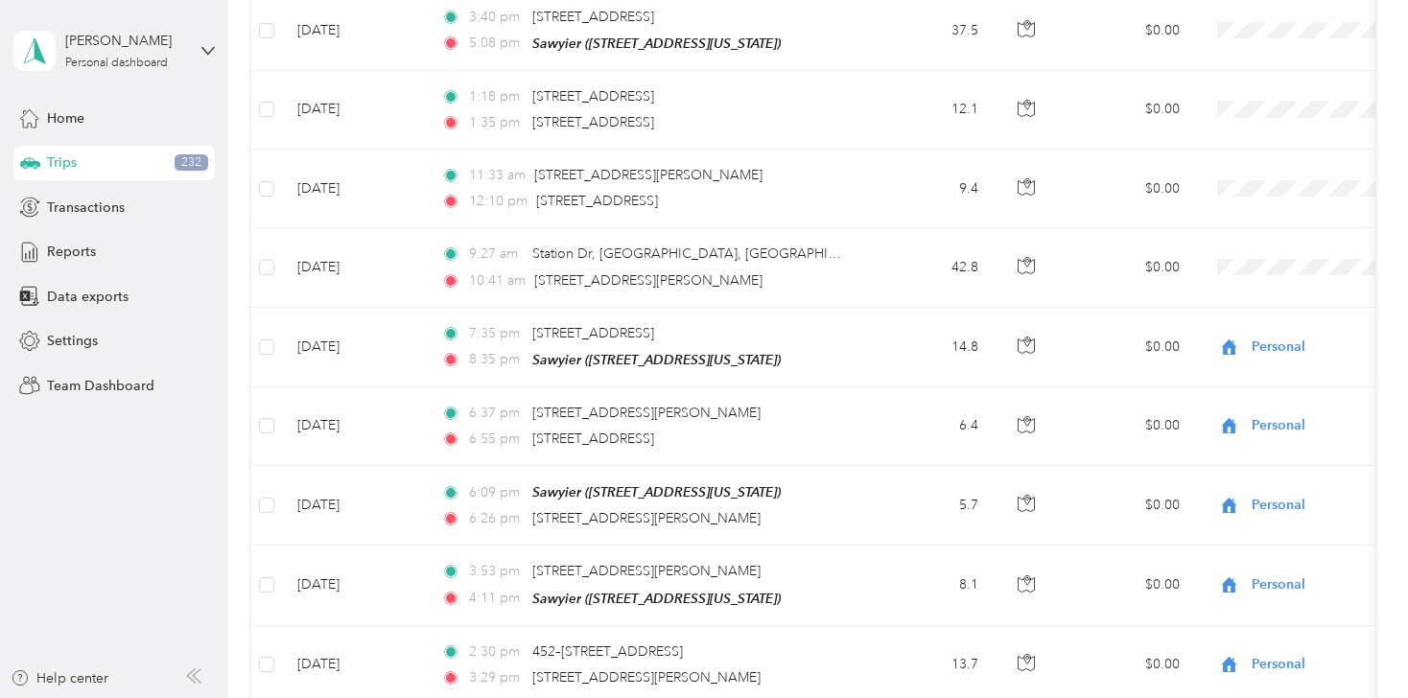
scroll to position [3121, 0]
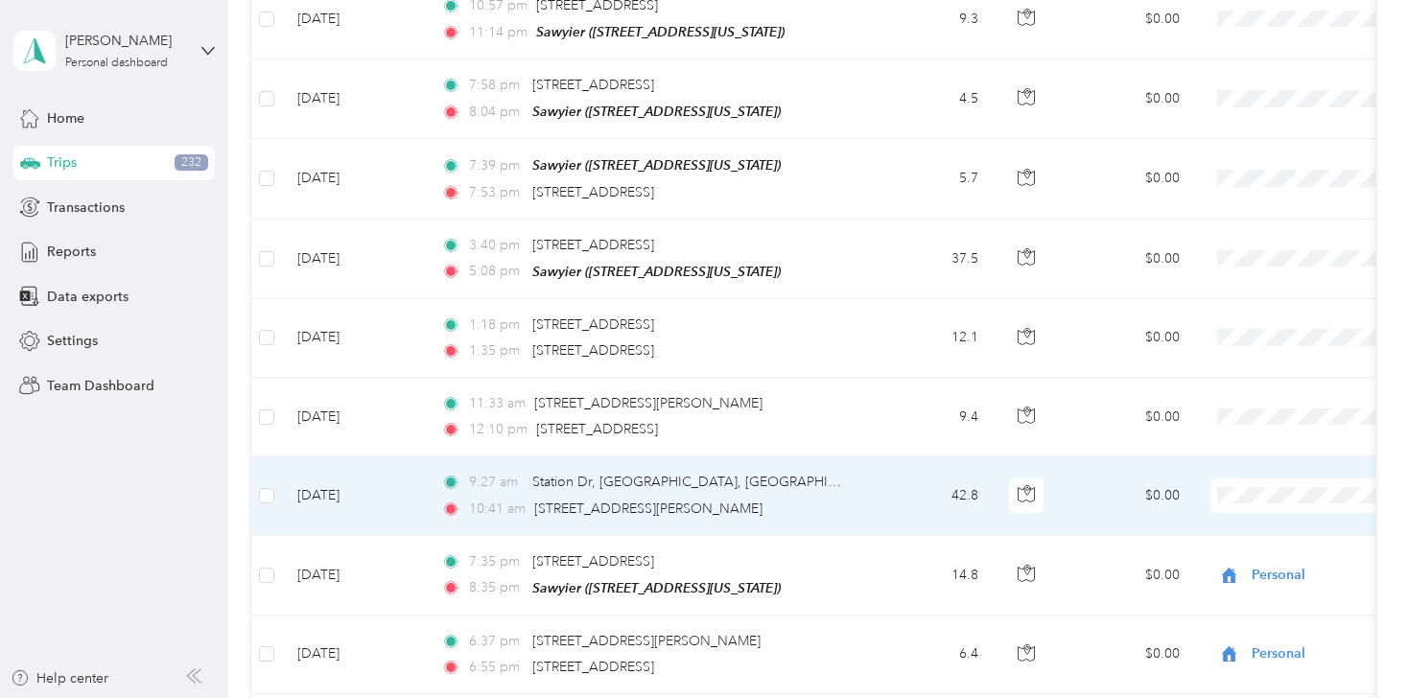
click at [1254, 504] on li "Flagship Communities" at bounding box center [1289, 503] width 238 height 34
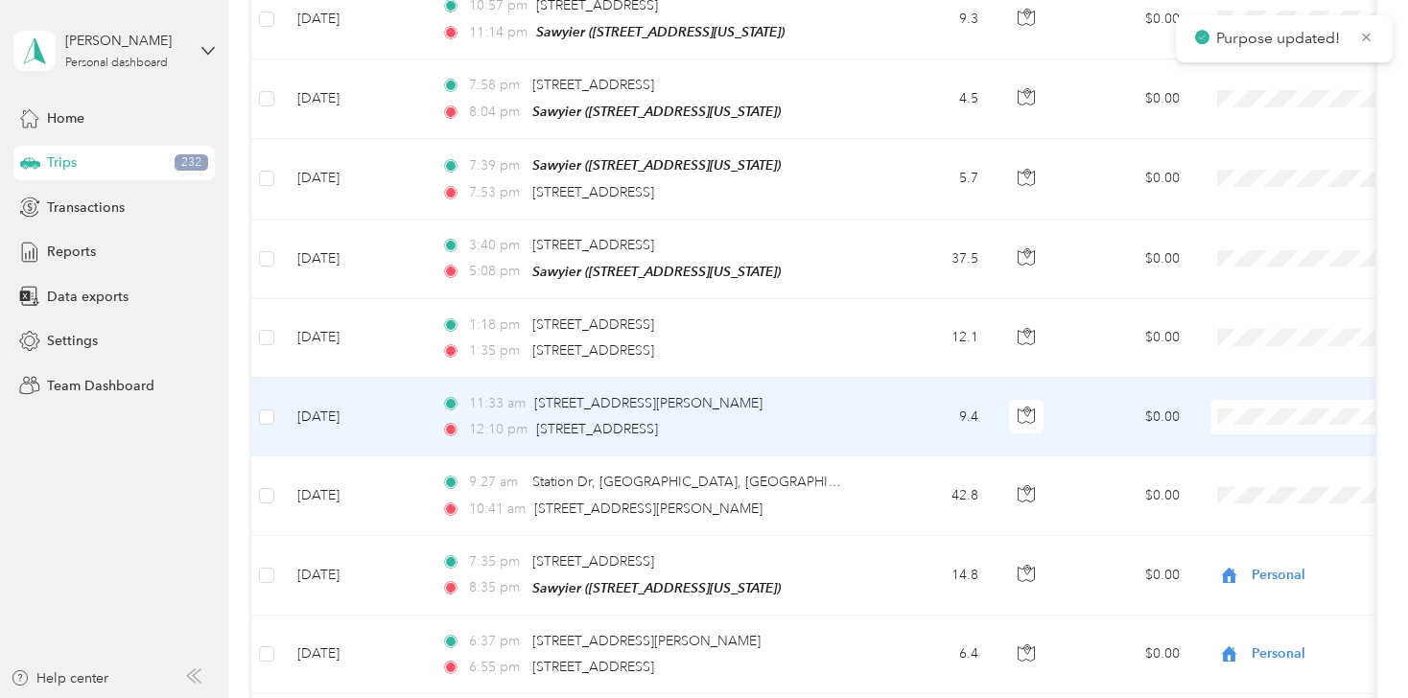
click at [1259, 422] on span "Flagship Communities" at bounding box center [1306, 424] width 177 height 20
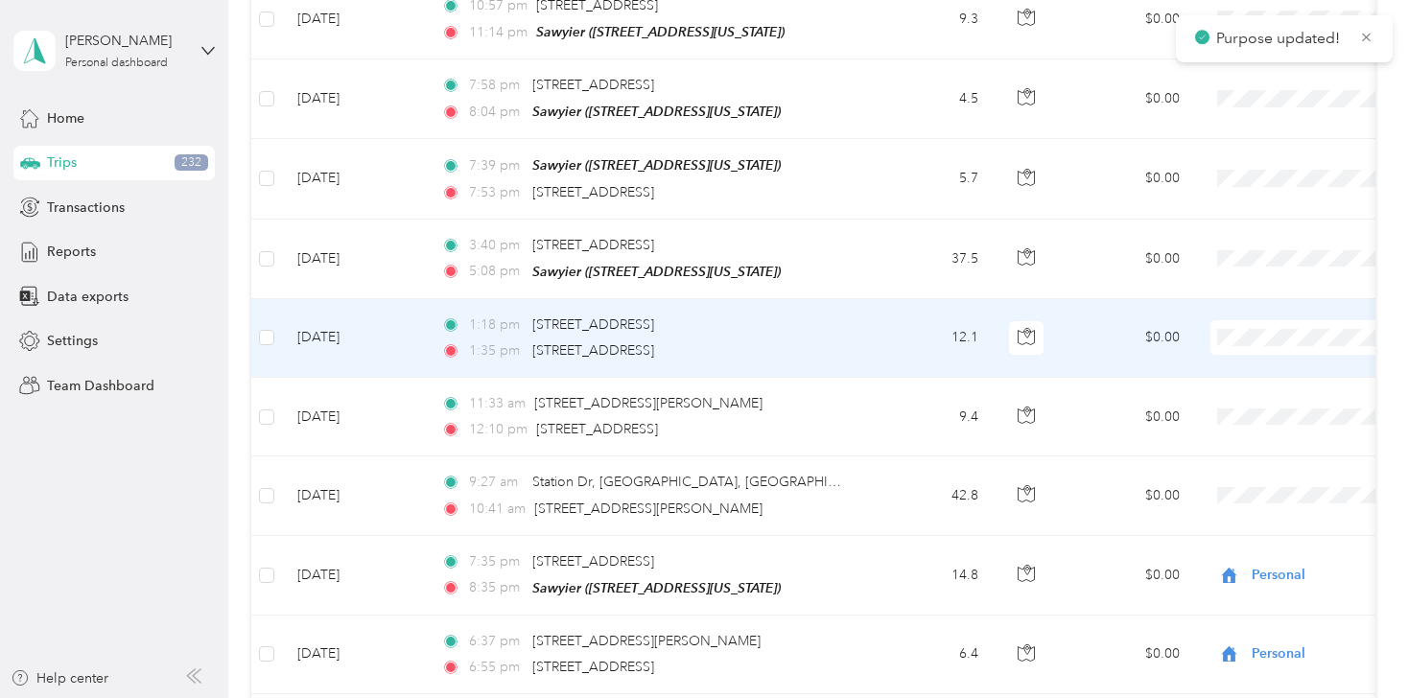
click at [1252, 347] on li "Flagship Communities" at bounding box center [1289, 339] width 238 height 34
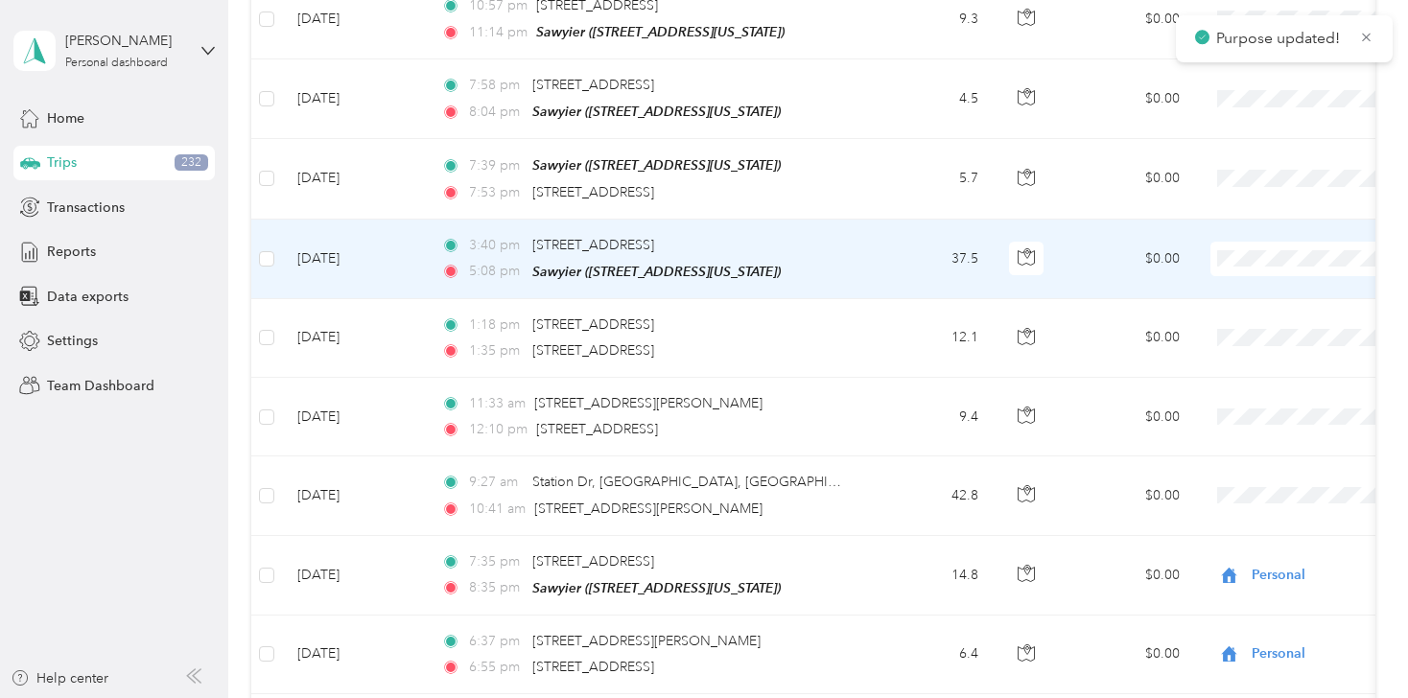
click at [1247, 268] on li "Flagship Communities" at bounding box center [1289, 262] width 238 height 34
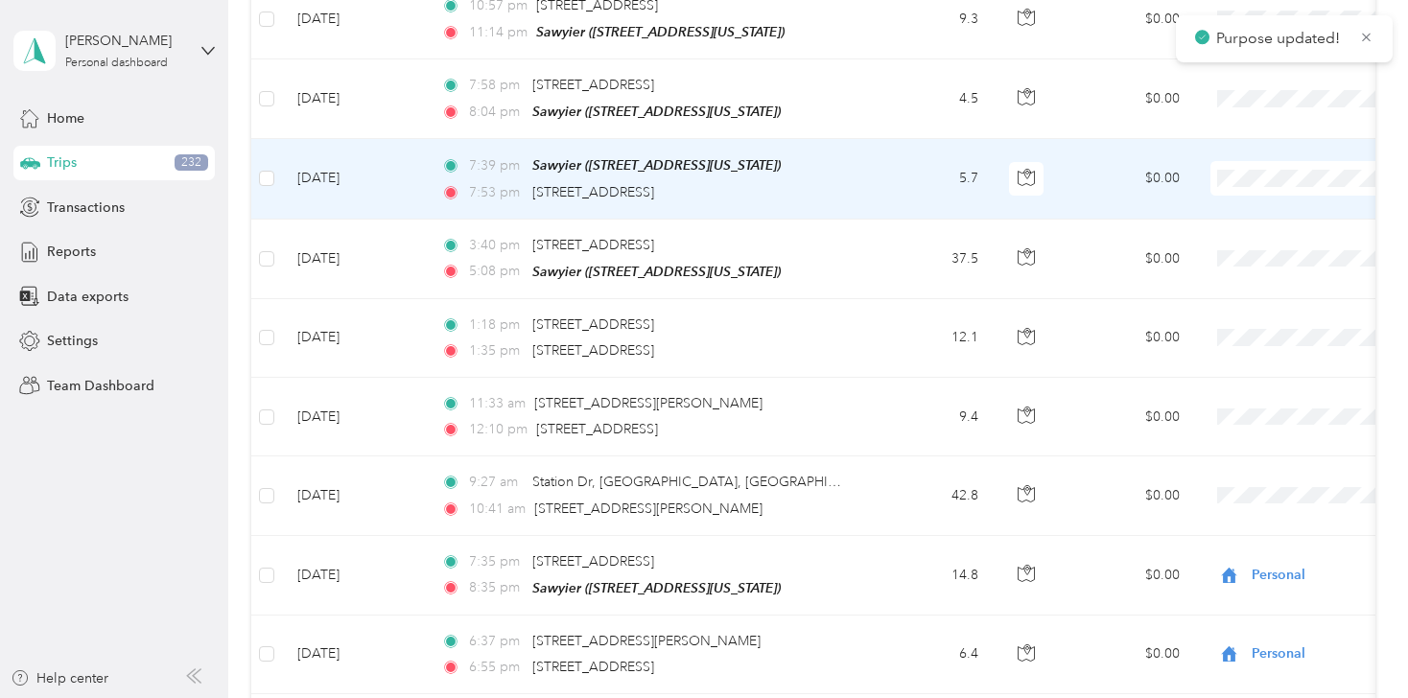
click at [1250, 214] on span "Personal" at bounding box center [1306, 211] width 177 height 20
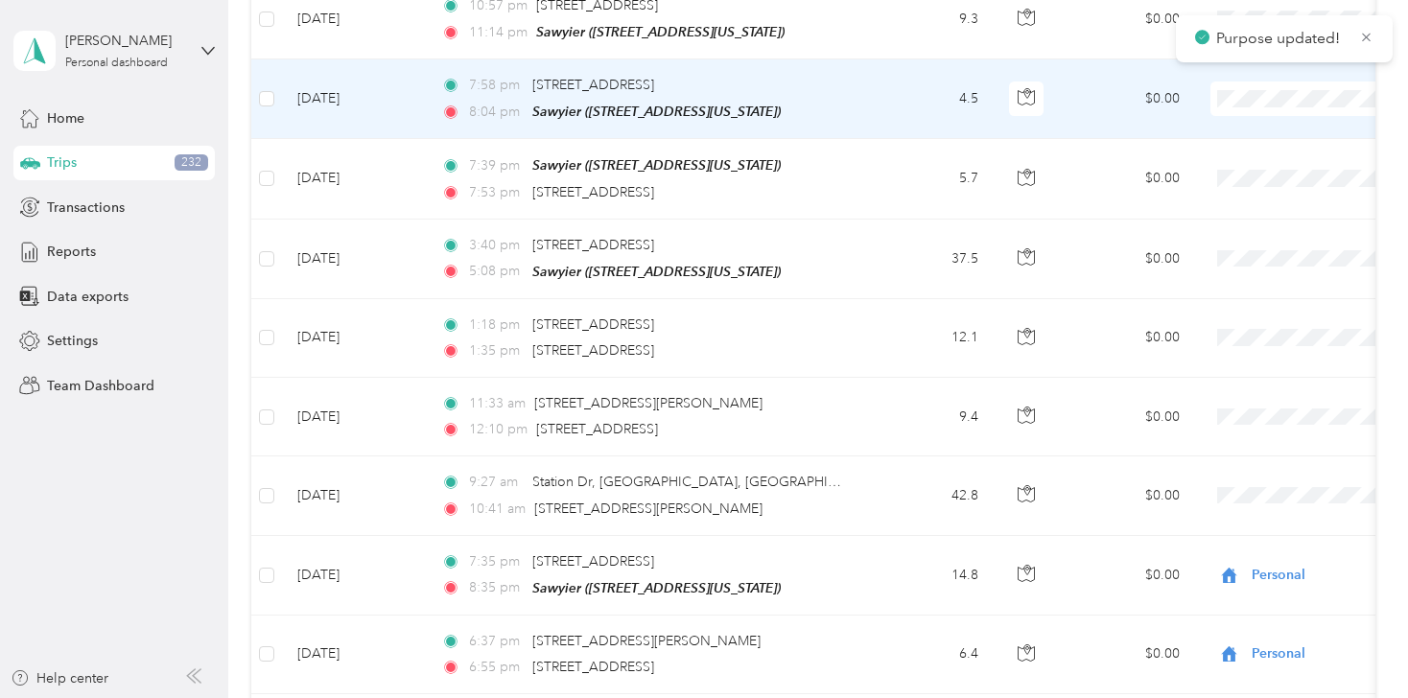
click at [1249, 83] on span at bounding box center [1330, 99] width 238 height 35
click at [1247, 85] on span at bounding box center [1330, 99] width 238 height 35
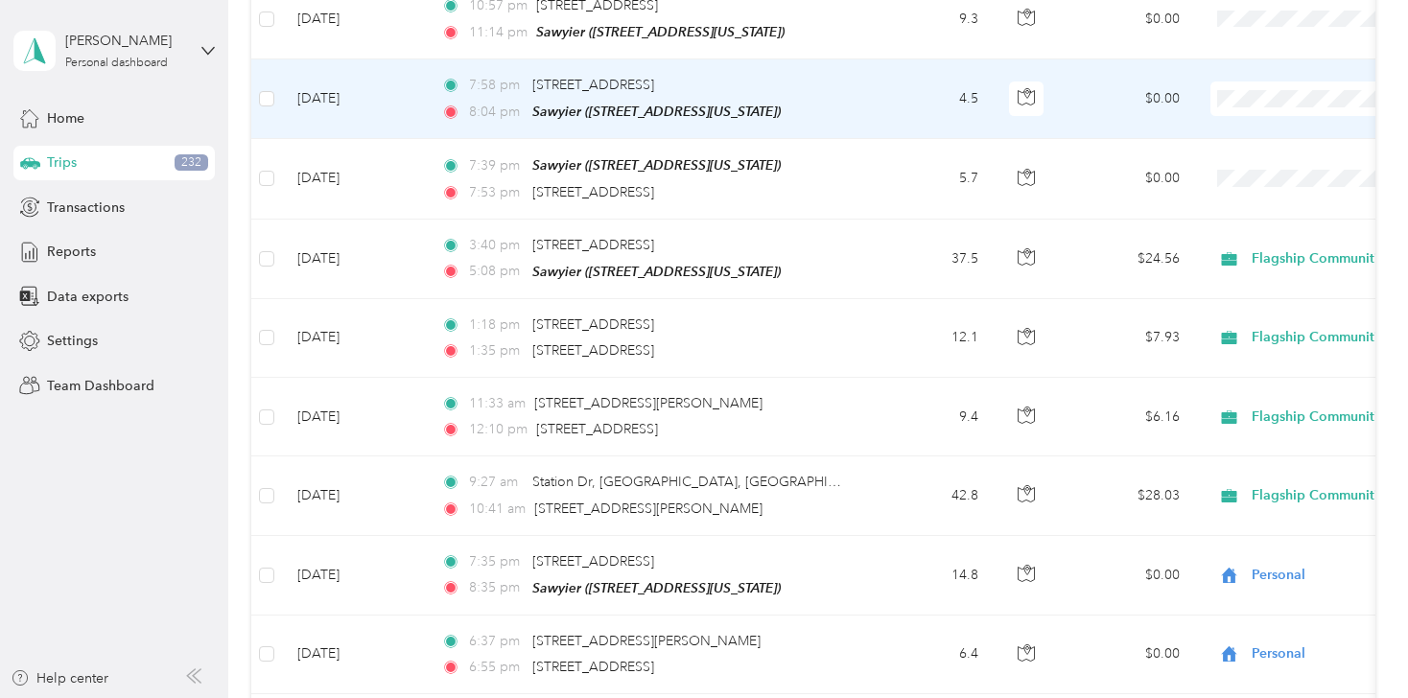
click at [1236, 139] on span "Personal" at bounding box center [1306, 141] width 177 height 20
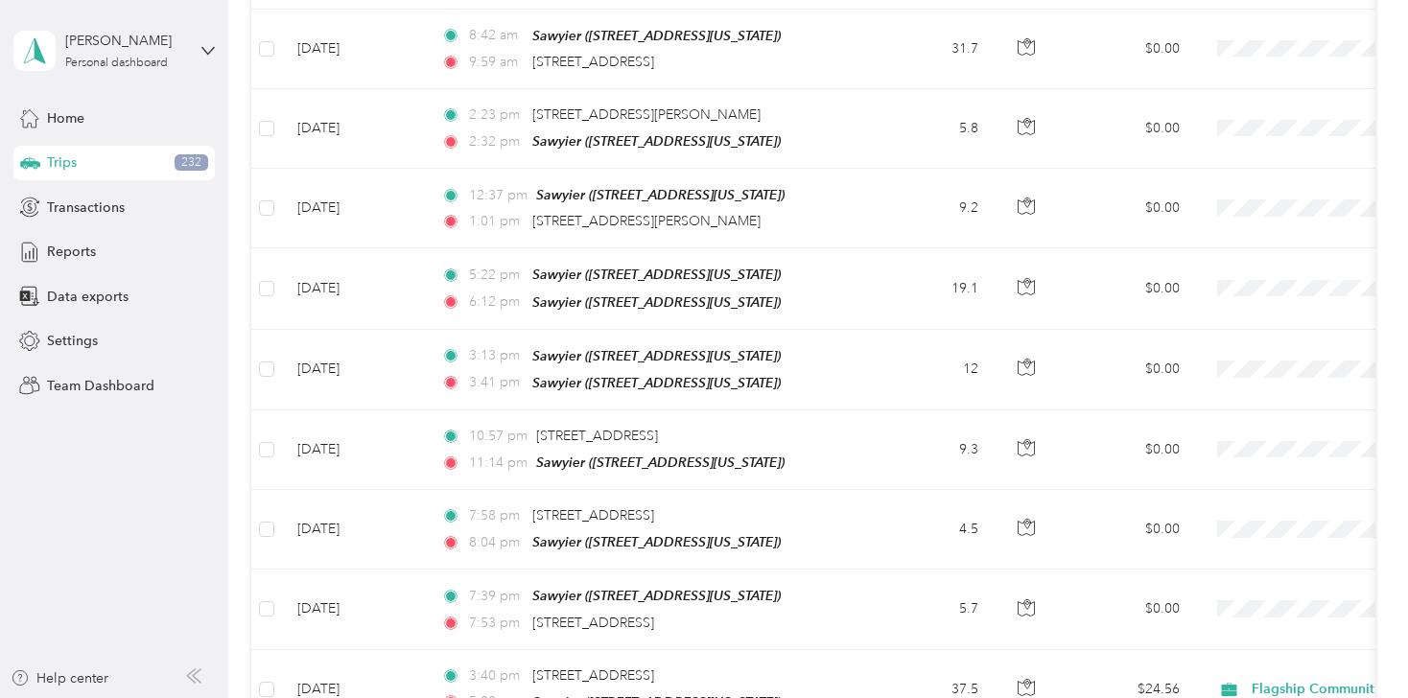
scroll to position [2660, 0]
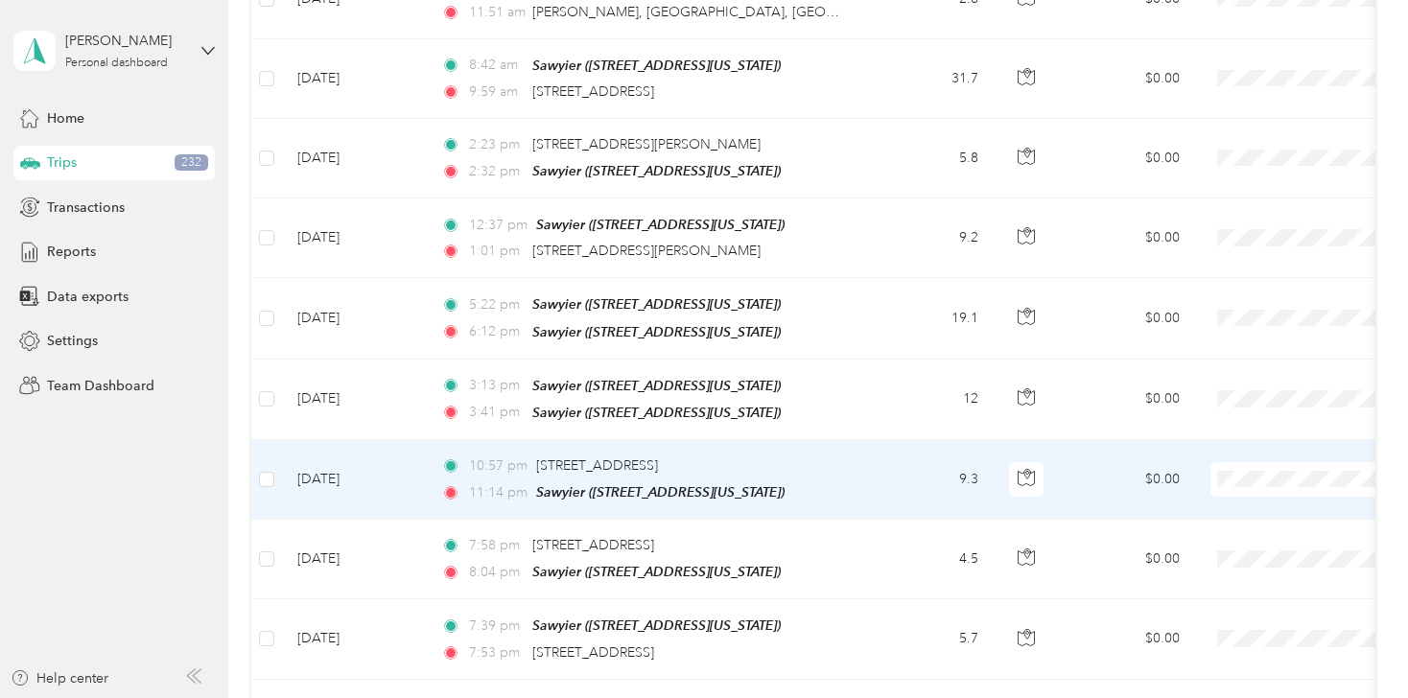
click at [1268, 465] on span at bounding box center [1330, 479] width 238 height 35
click at [1232, 522] on span "Personal" at bounding box center [1306, 523] width 177 height 20
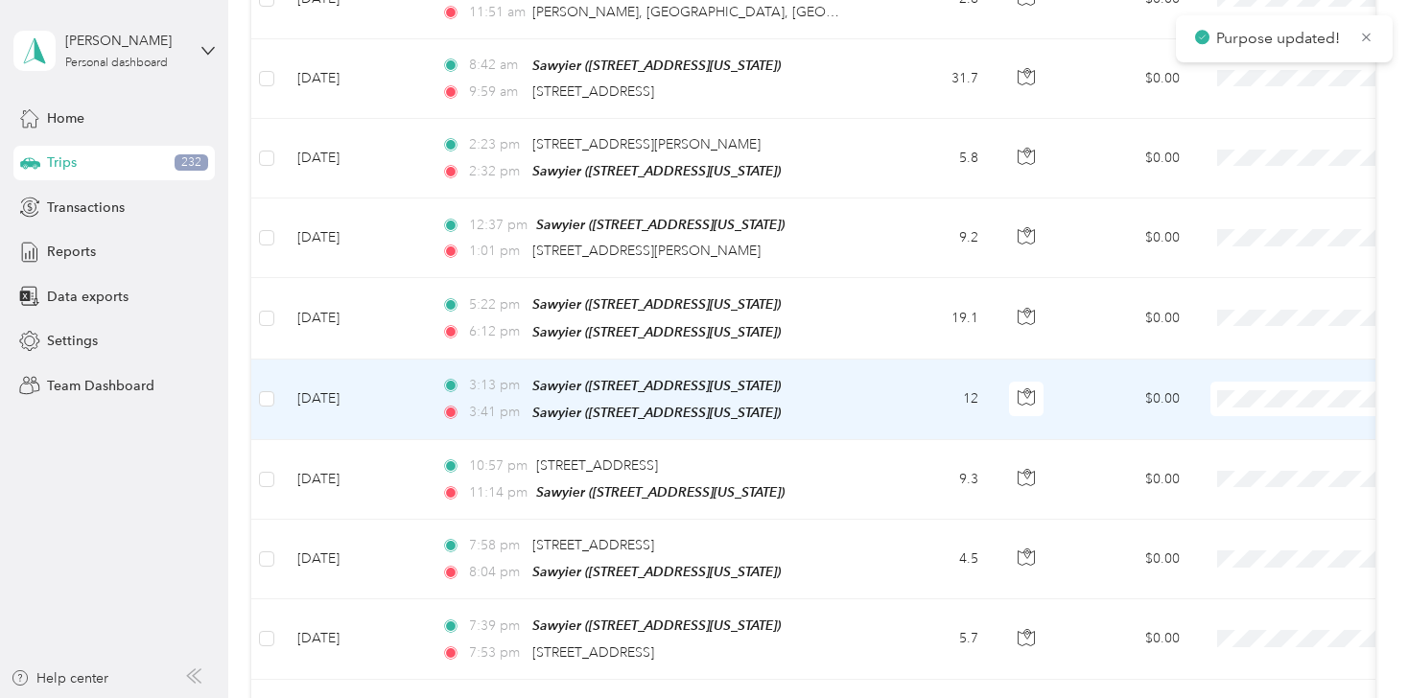
click at [1232, 444] on span "Personal" at bounding box center [1306, 446] width 177 height 20
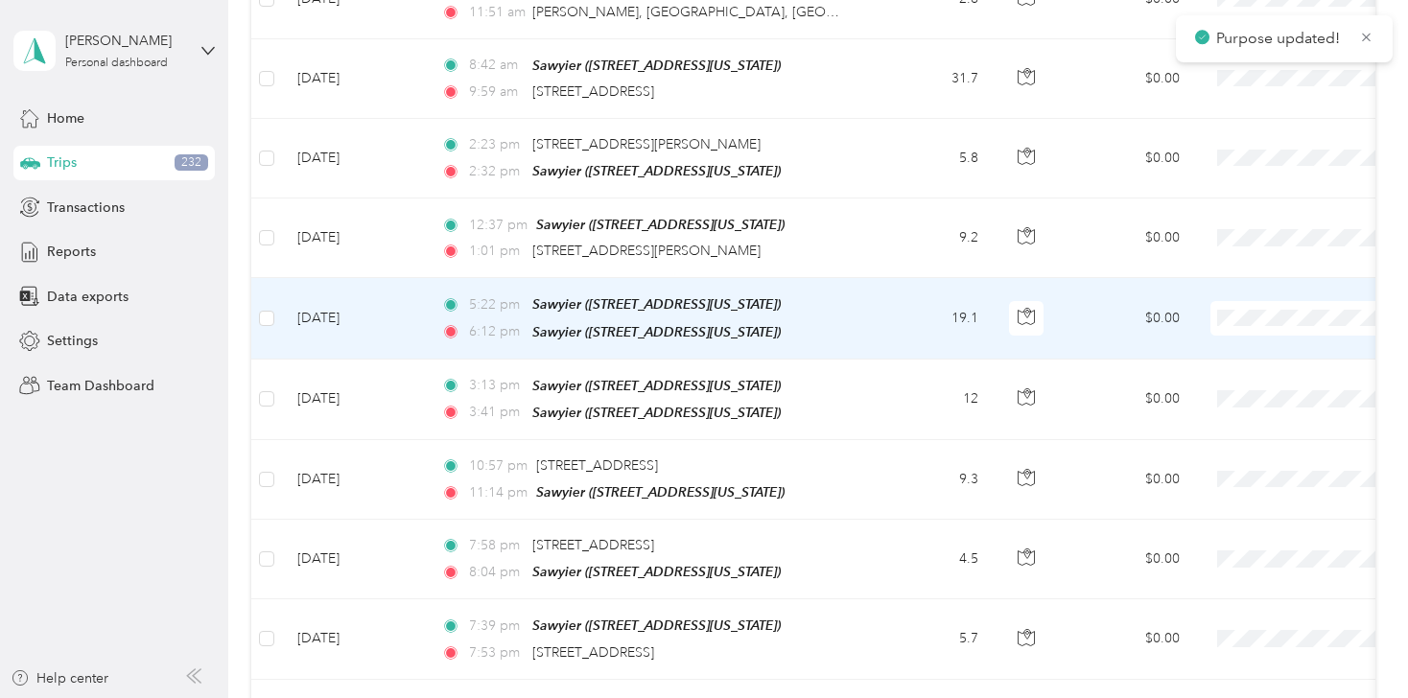
click at [1234, 366] on span "Personal" at bounding box center [1306, 361] width 177 height 20
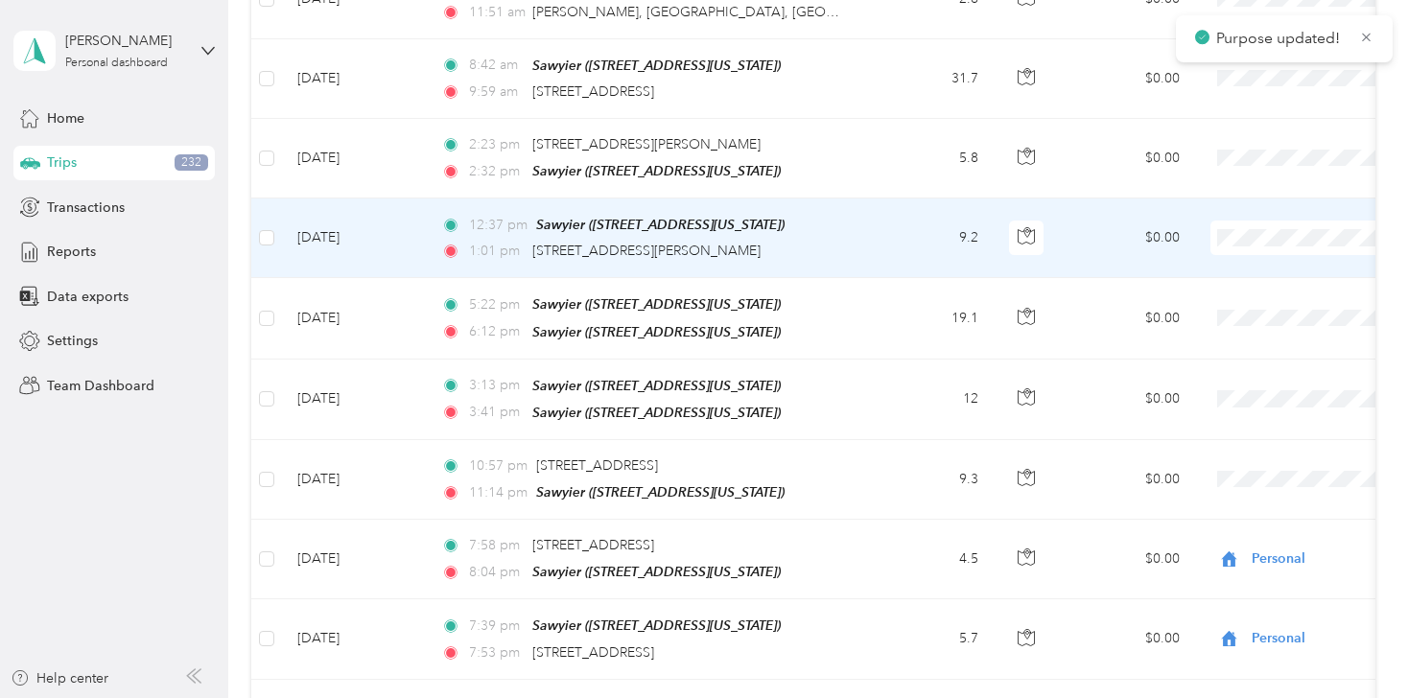
click at [1241, 287] on span "Personal" at bounding box center [1306, 289] width 177 height 20
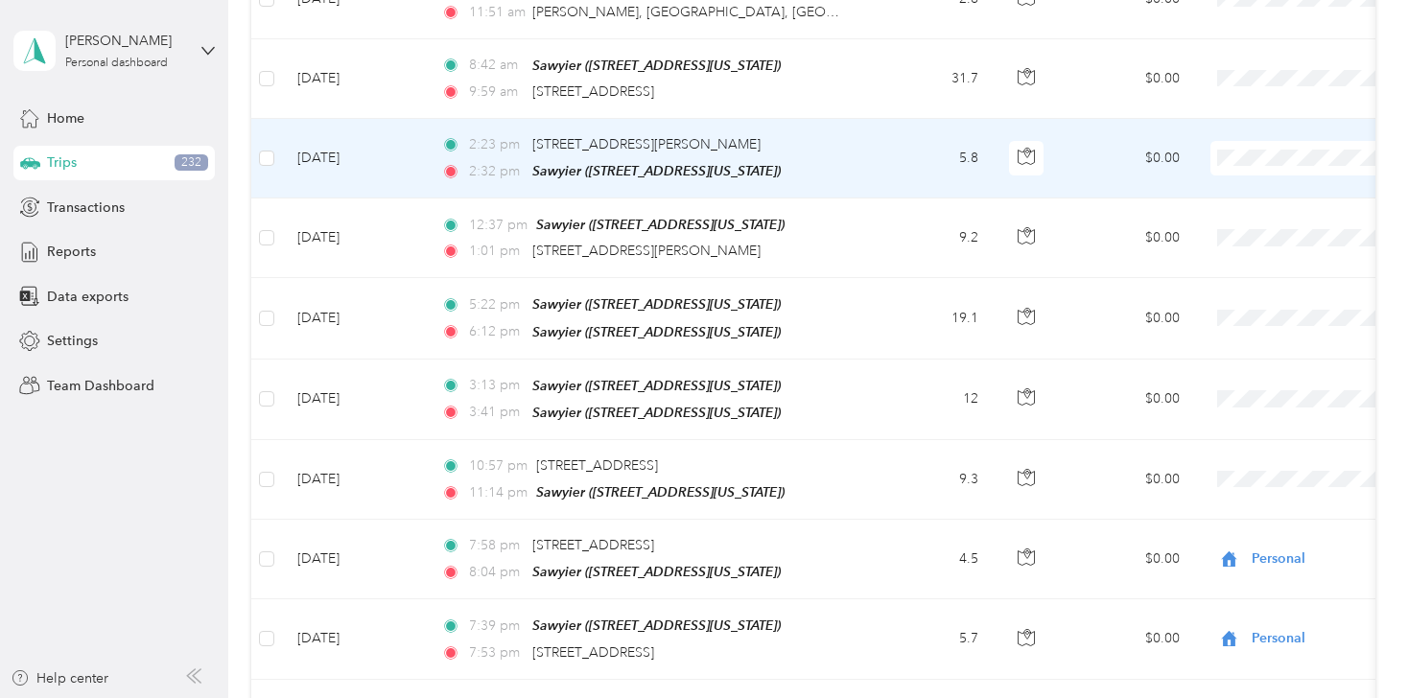
click at [1229, 210] on span "Personal" at bounding box center [1306, 209] width 177 height 20
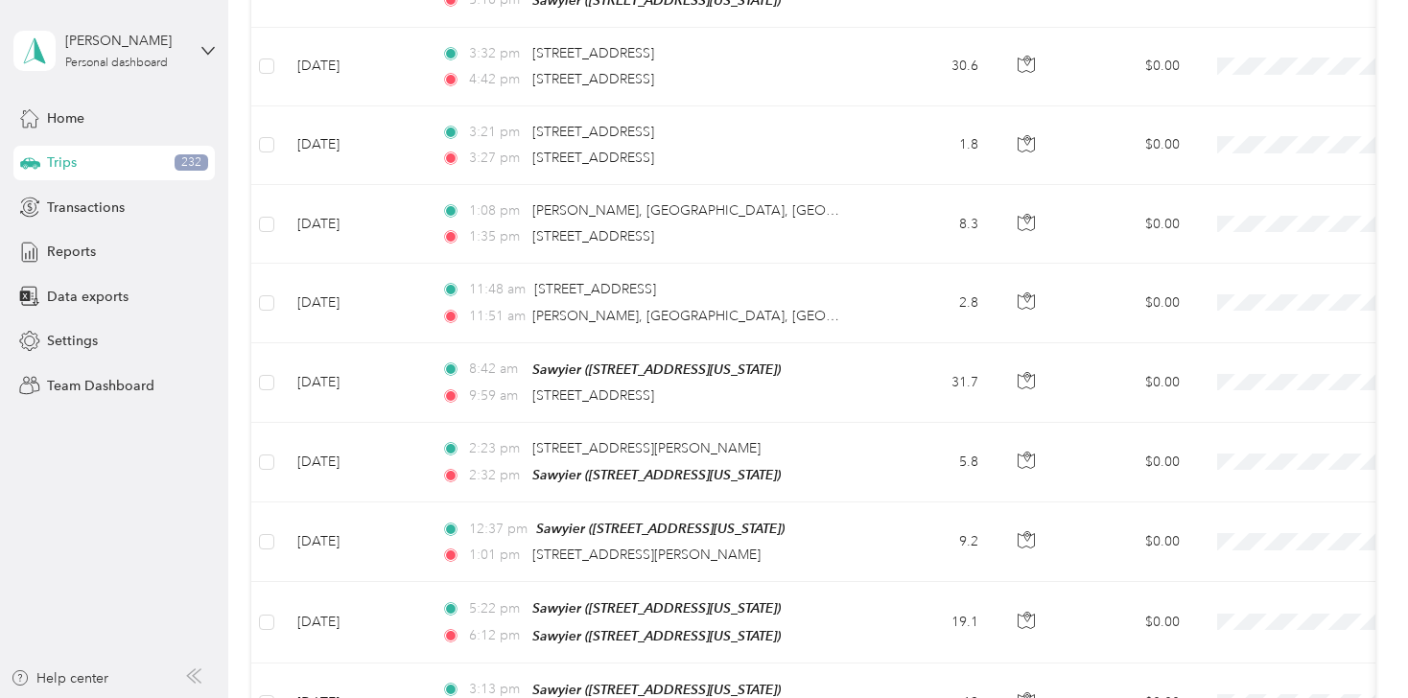
scroll to position [2353, 0]
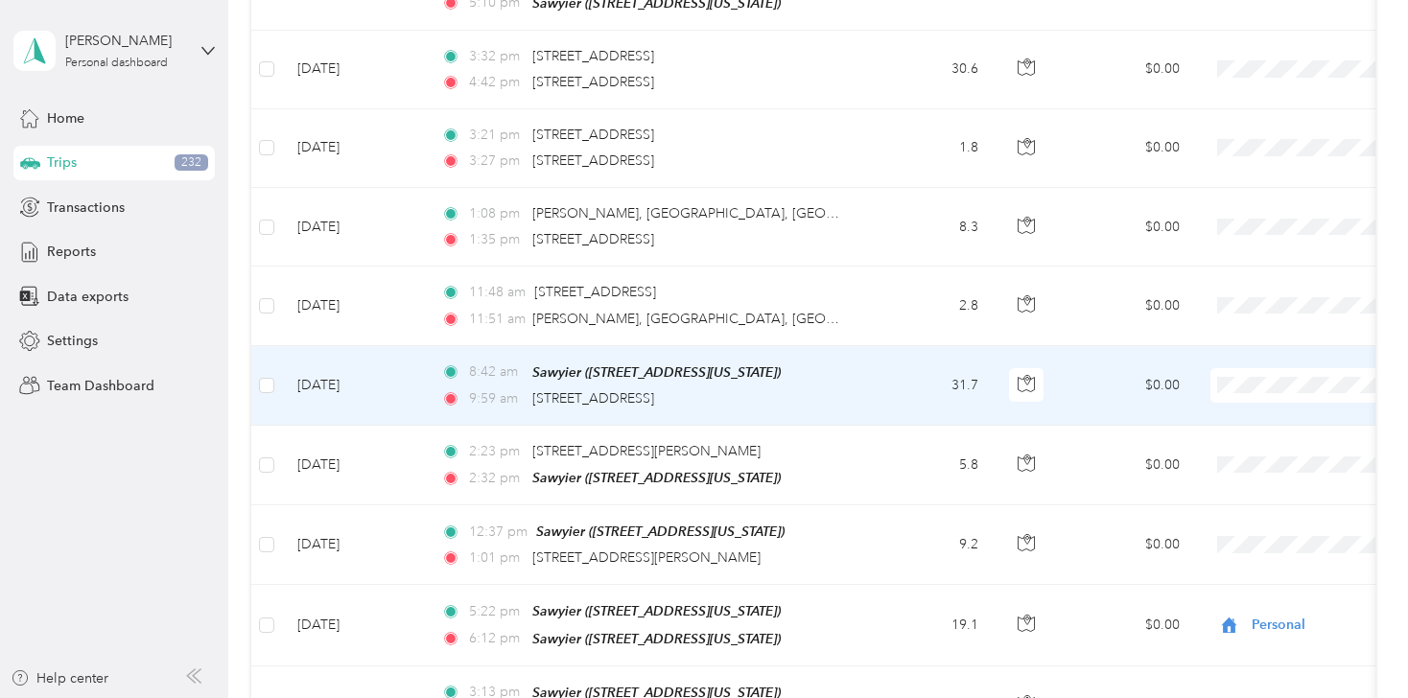
click at [1243, 397] on span "Flagship Communities" at bounding box center [1306, 403] width 177 height 20
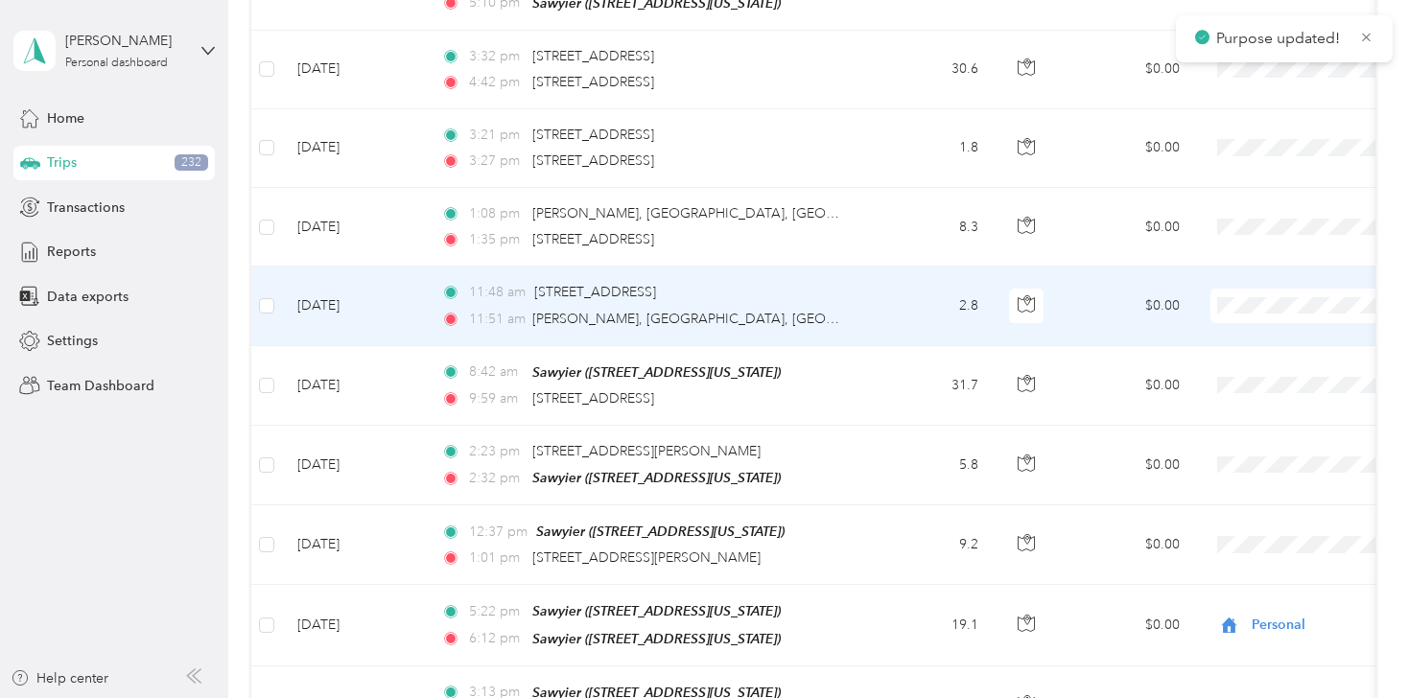
click at [1236, 332] on li "Flagship Communities" at bounding box center [1289, 320] width 238 height 34
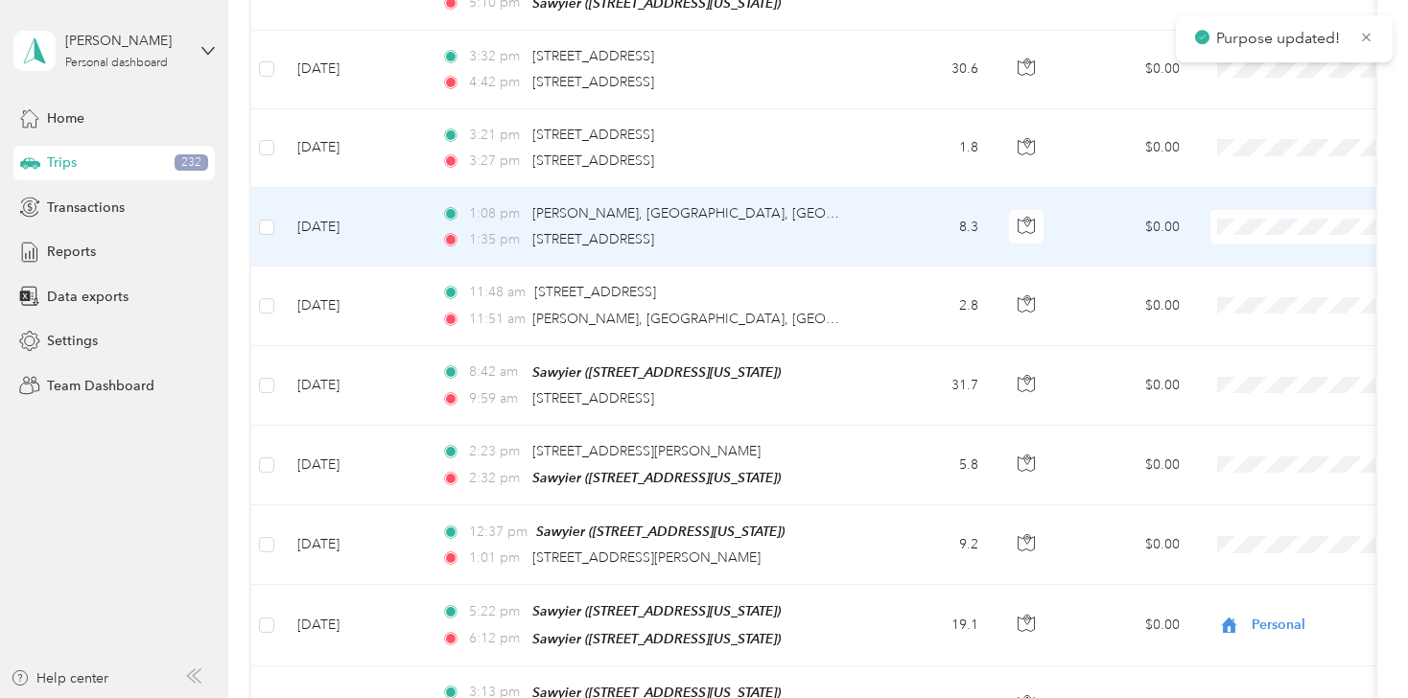
click at [1240, 247] on span "Flagship Communities" at bounding box center [1306, 246] width 177 height 20
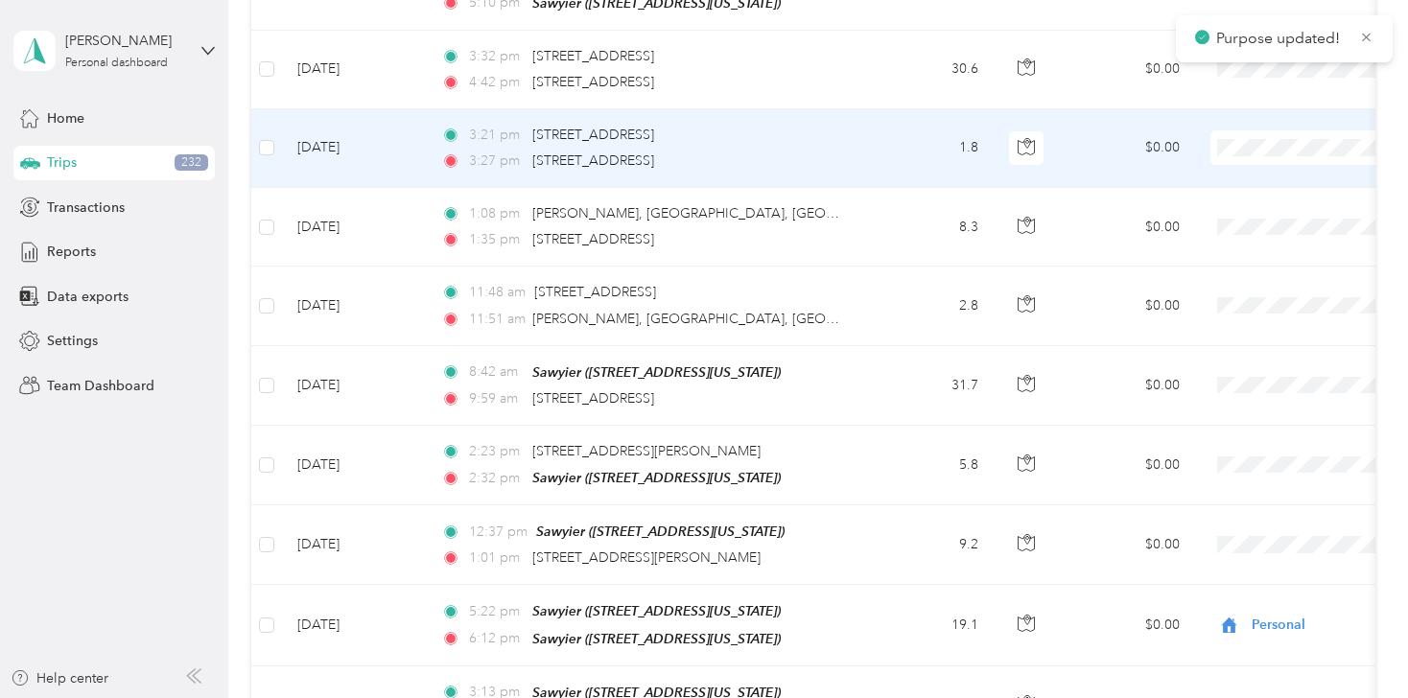
click at [1228, 169] on li "Flagship Communities" at bounding box center [1289, 161] width 238 height 34
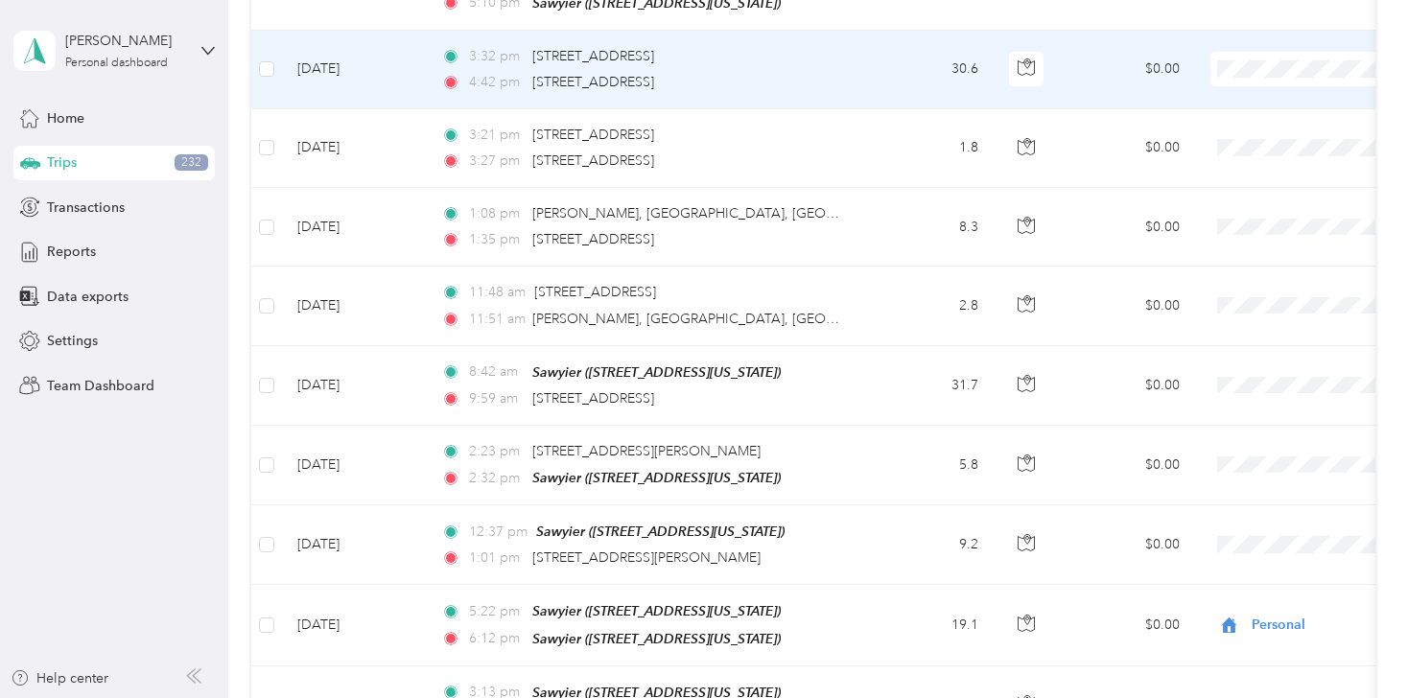
click at [1247, 83] on span "Flagship Communities" at bounding box center [1306, 80] width 177 height 20
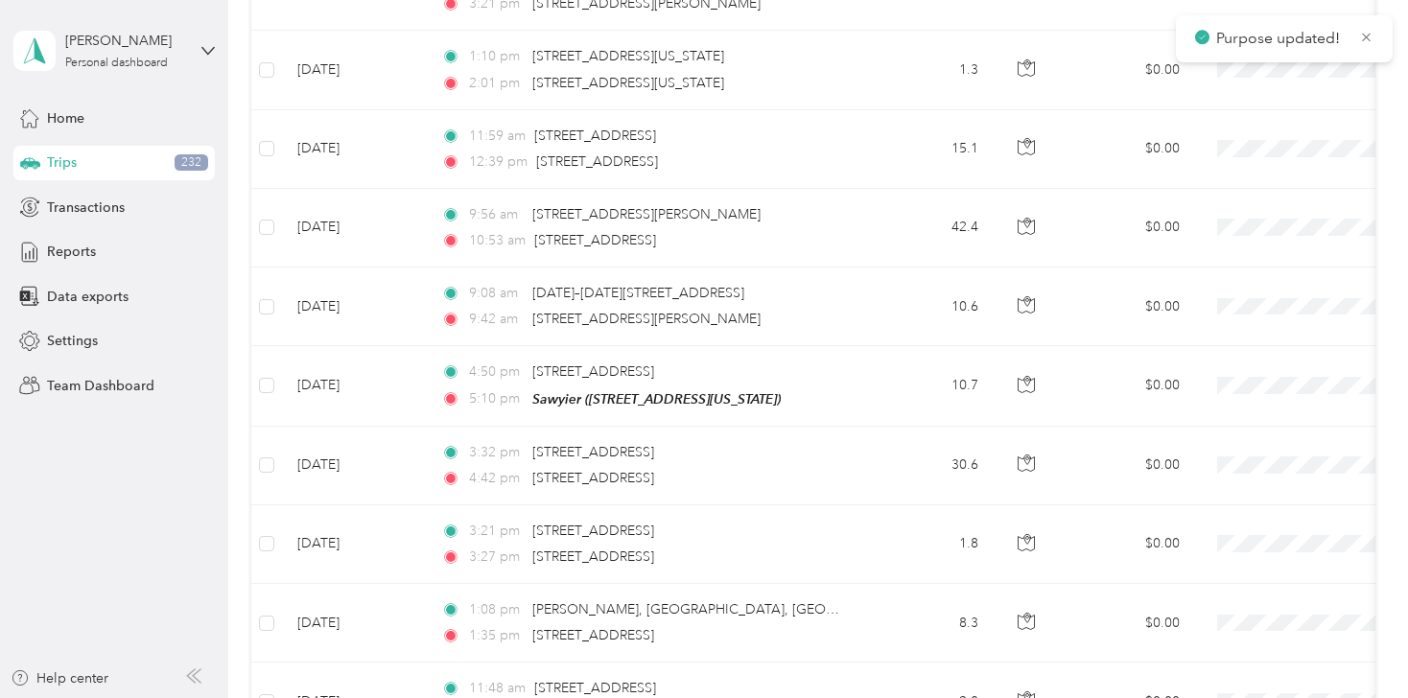
scroll to position [1931, 0]
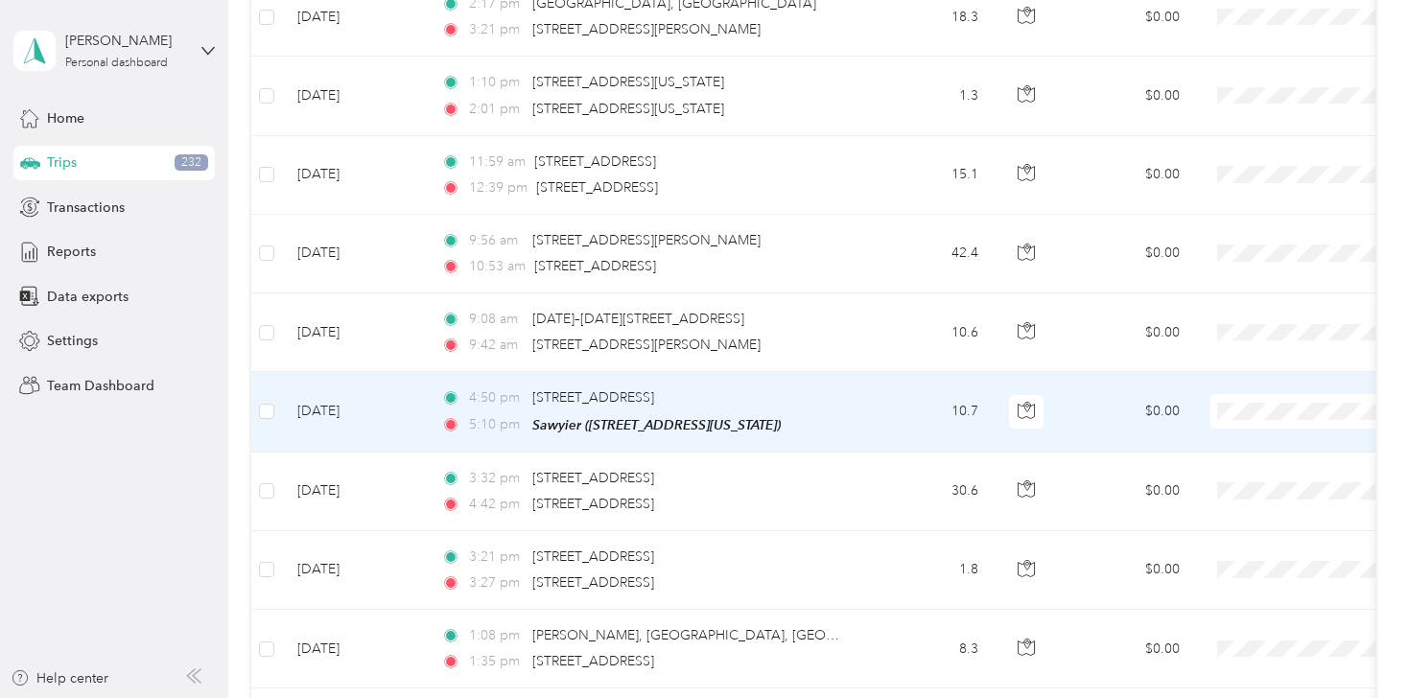
click at [1228, 467] on li "Personal" at bounding box center [1289, 456] width 238 height 34
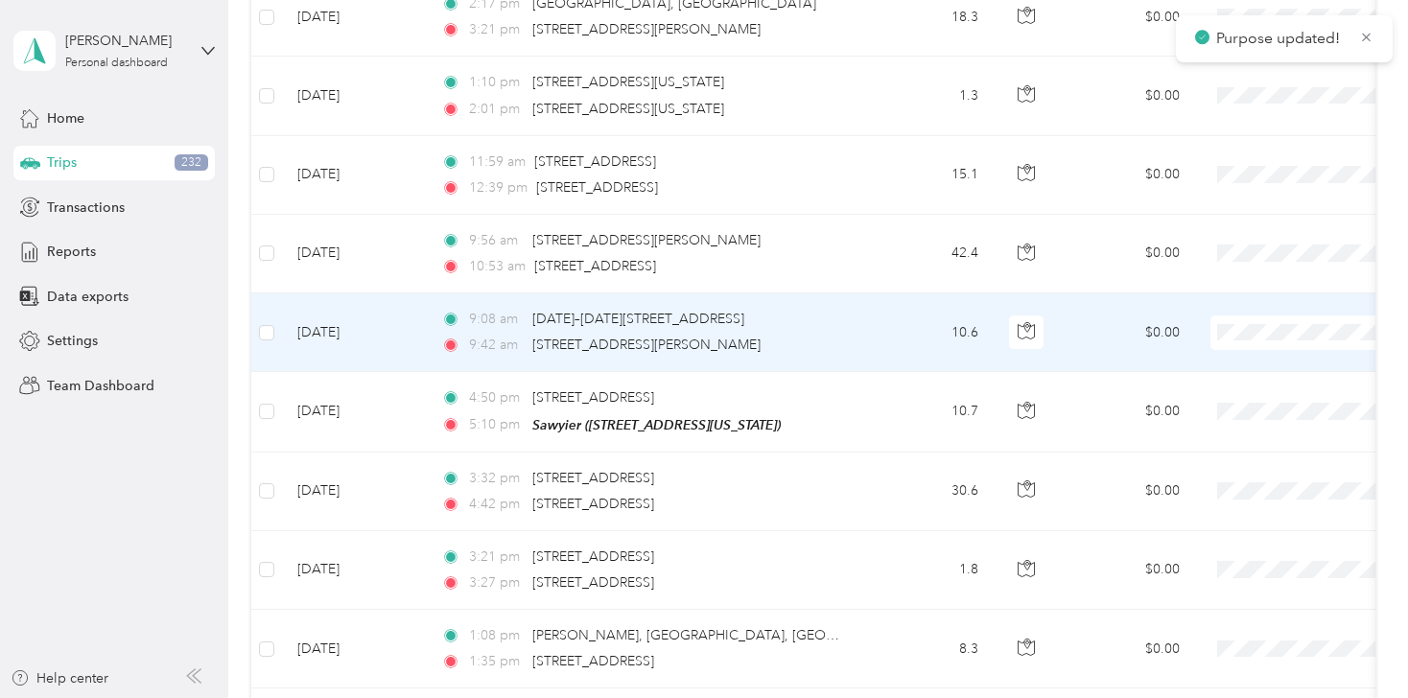
click at [1232, 390] on li "Personal" at bounding box center [1289, 383] width 238 height 34
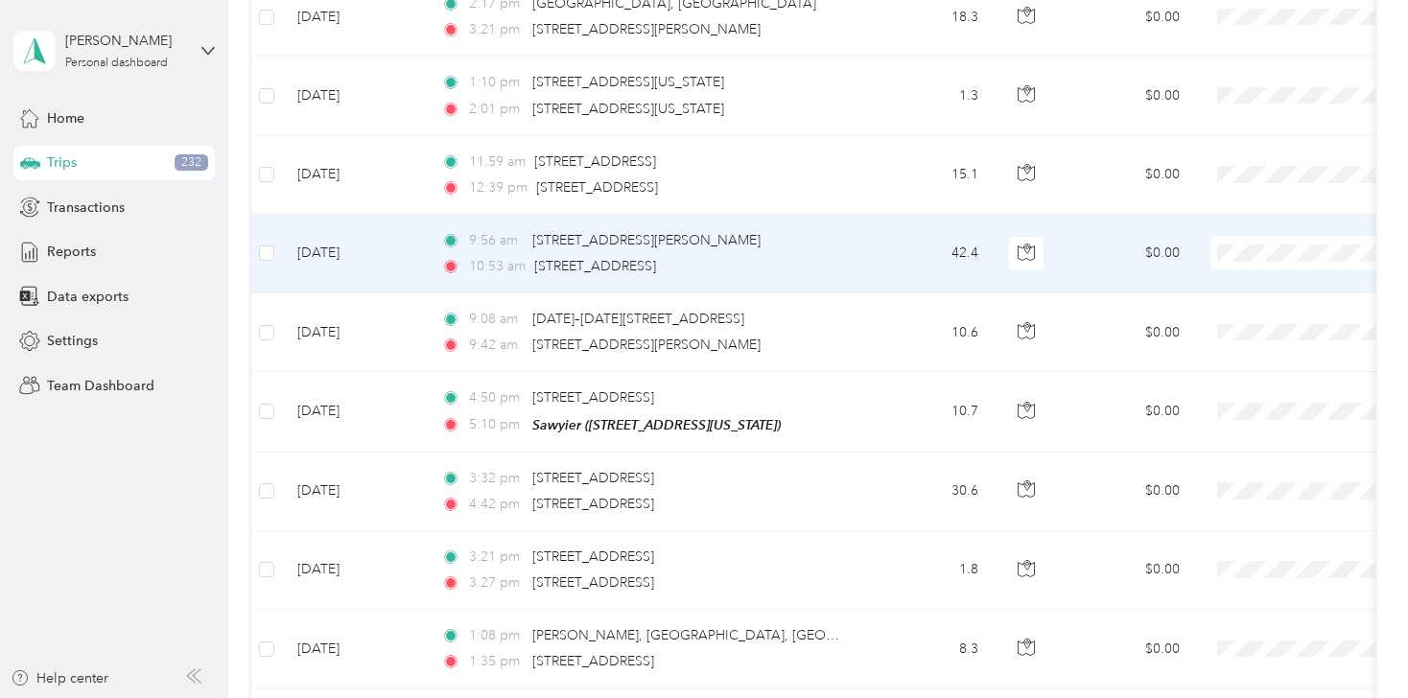
click at [1245, 279] on li "Flagship Communities" at bounding box center [1289, 265] width 238 height 34
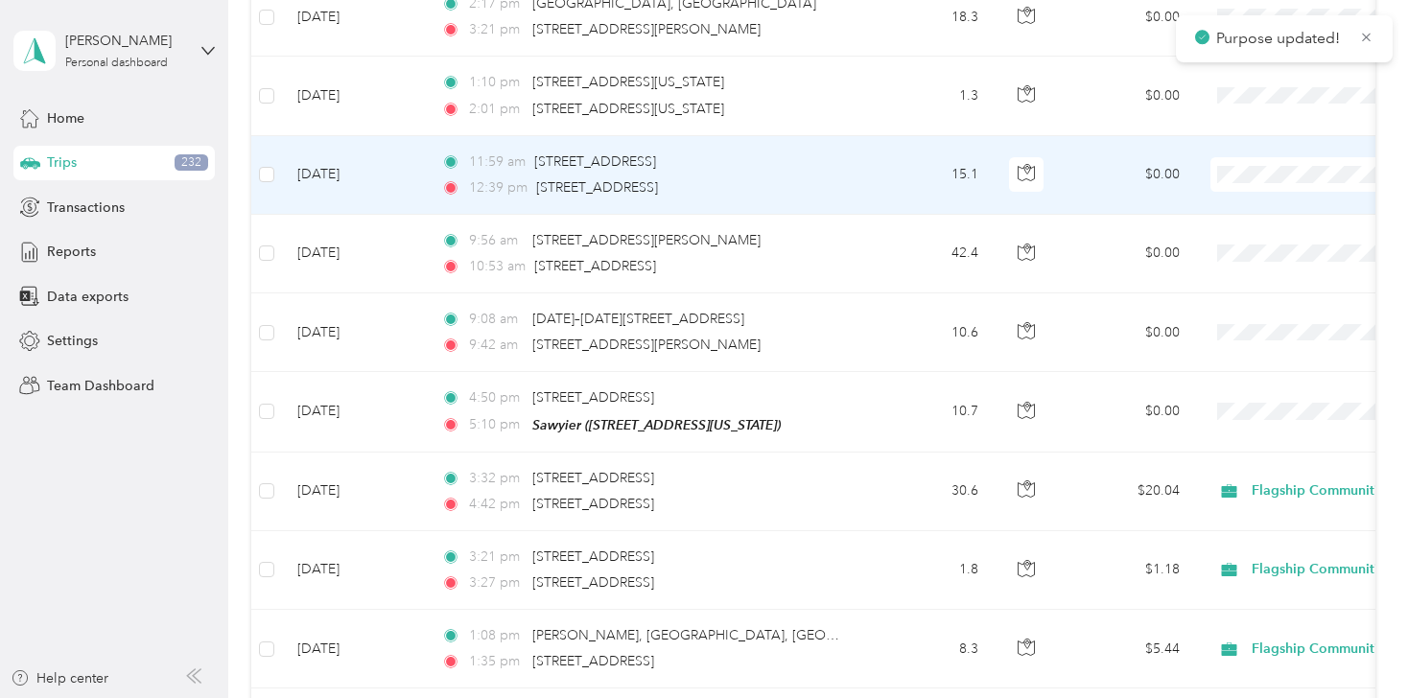
click at [1239, 195] on span "Flagship Communities" at bounding box center [1306, 198] width 177 height 20
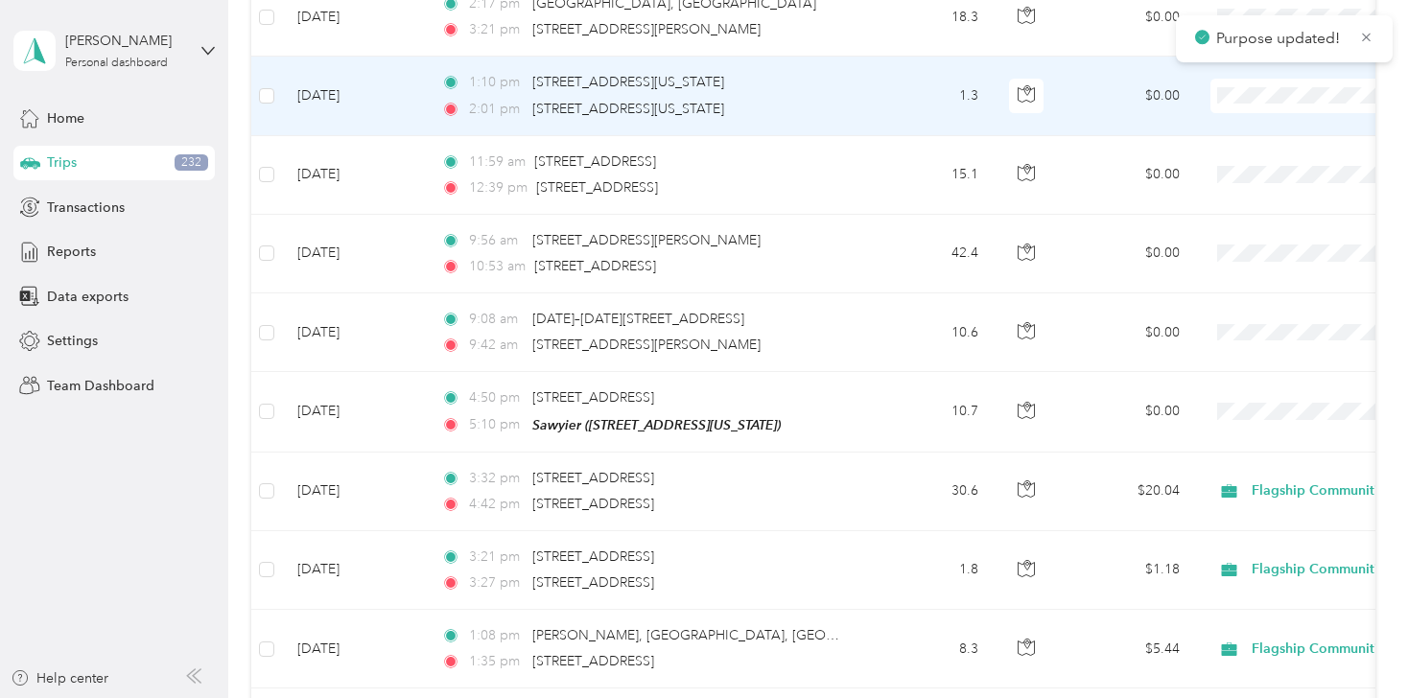
click at [1240, 115] on span "Flagship Communities" at bounding box center [1306, 118] width 177 height 20
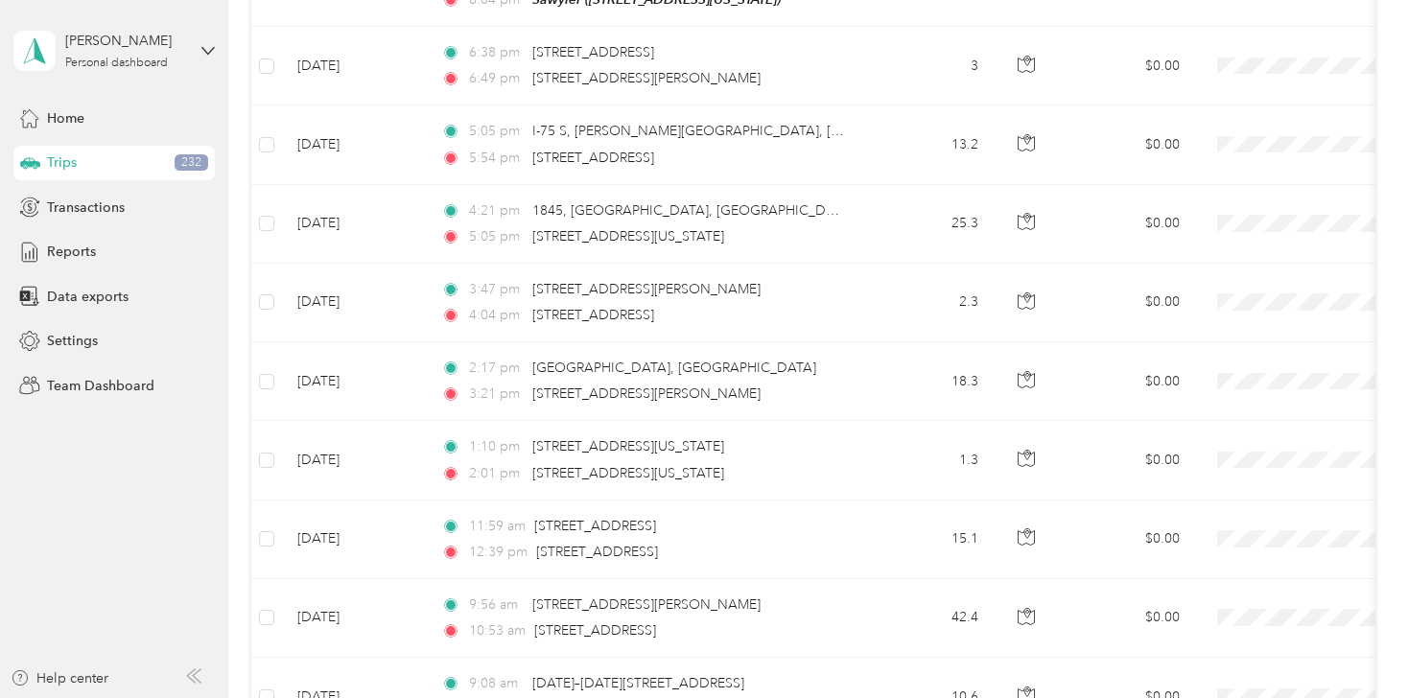
scroll to position [1547, 0]
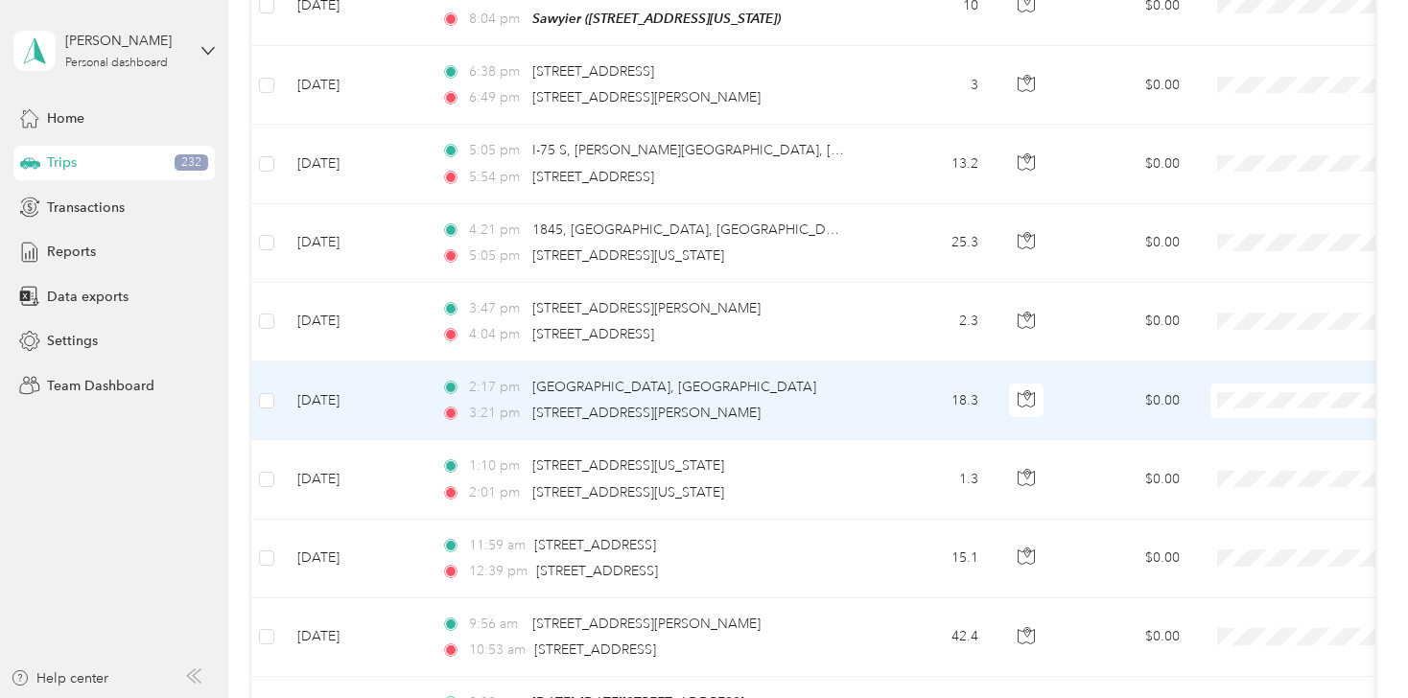
click at [1234, 417] on span "Flagship Communities" at bounding box center [1306, 414] width 177 height 20
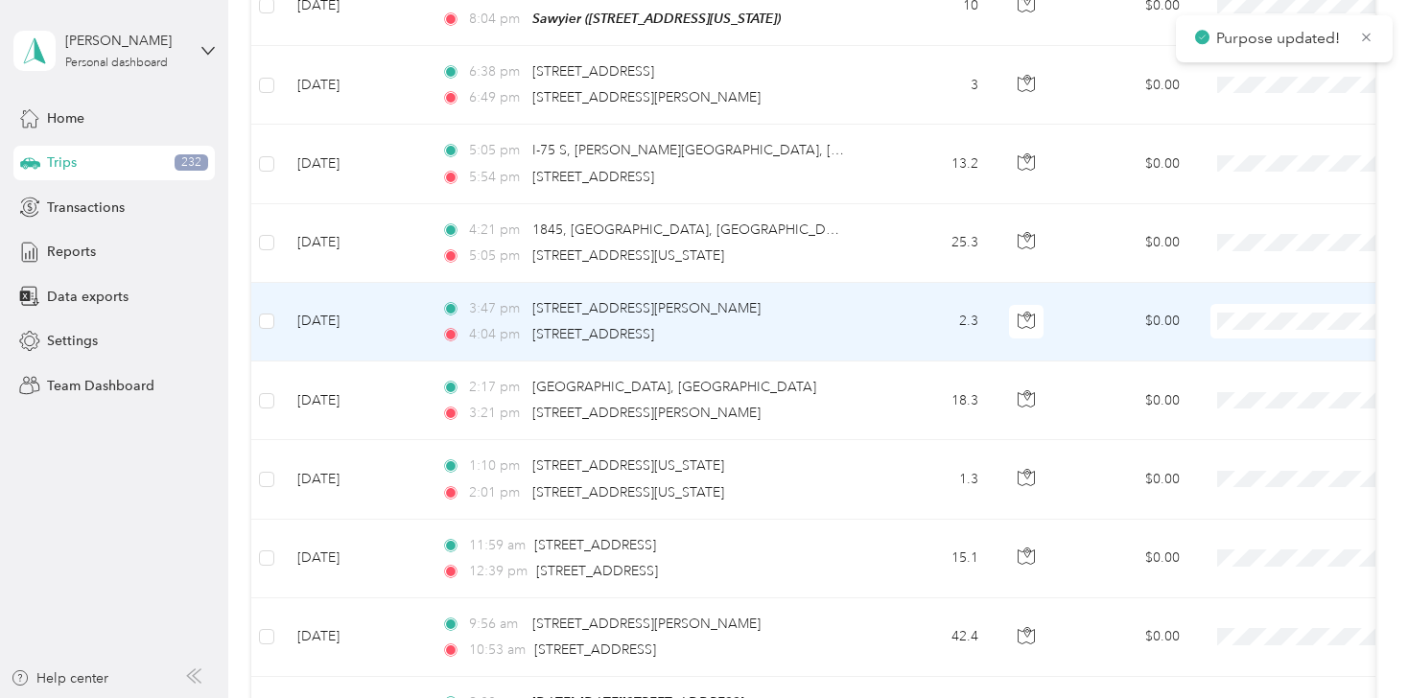
click at [1241, 349] on li "Flagship Communities" at bounding box center [1289, 344] width 238 height 34
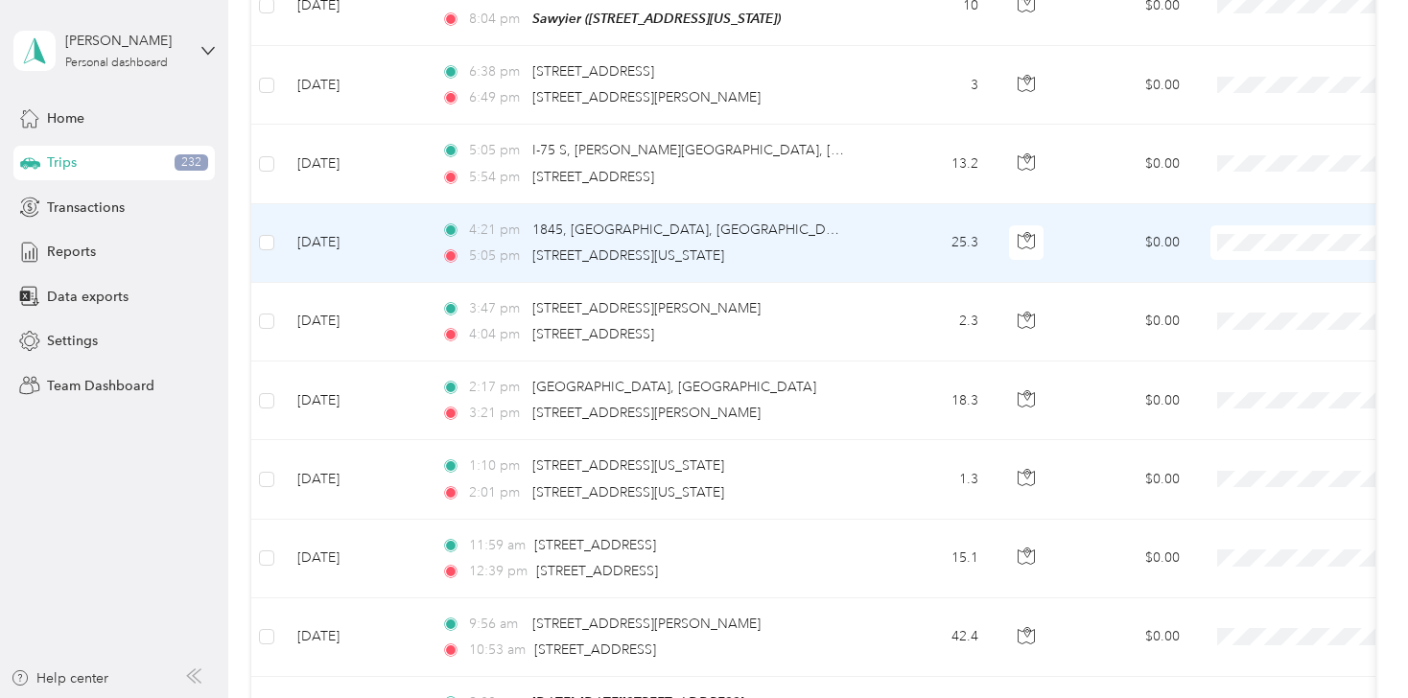
click at [1239, 264] on span "Flagship Communities" at bounding box center [1306, 261] width 177 height 20
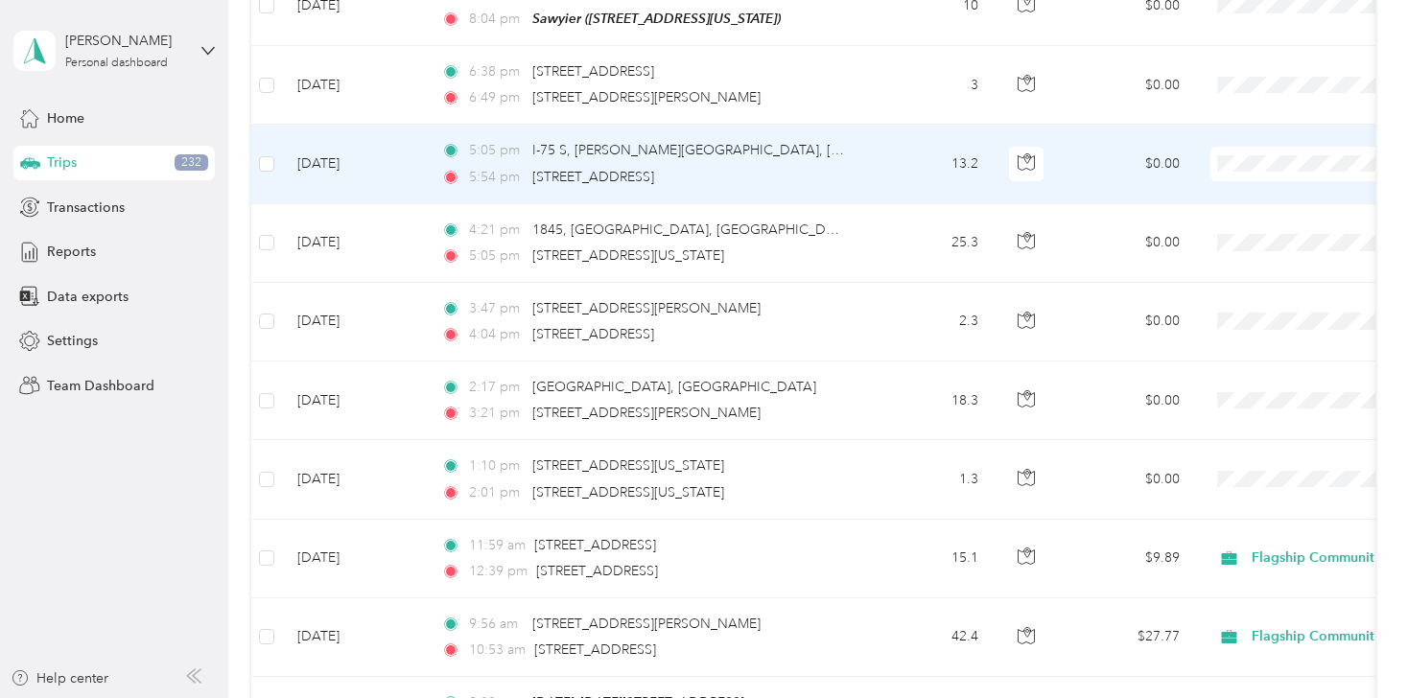
click at [1238, 184] on span "Flagship Communities" at bounding box center [1306, 187] width 177 height 20
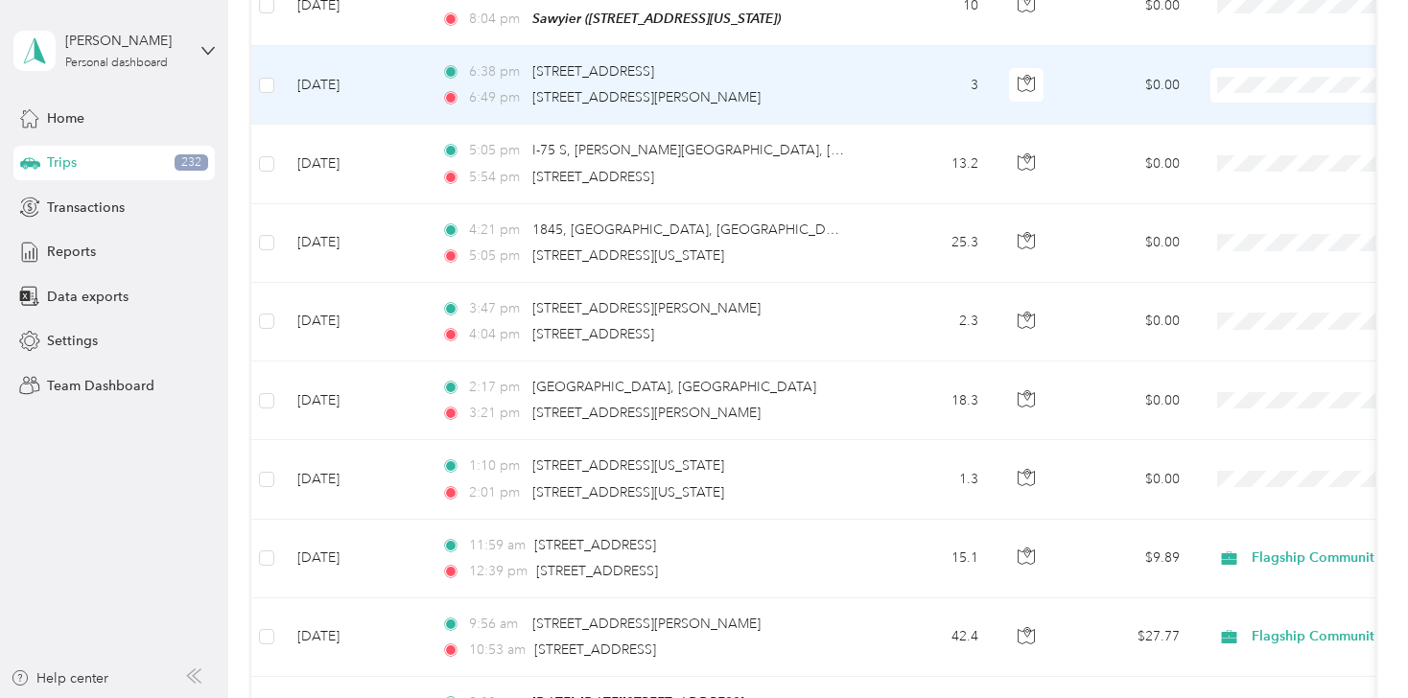
click at [1242, 141] on span "Personal" at bounding box center [1306, 141] width 177 height 20
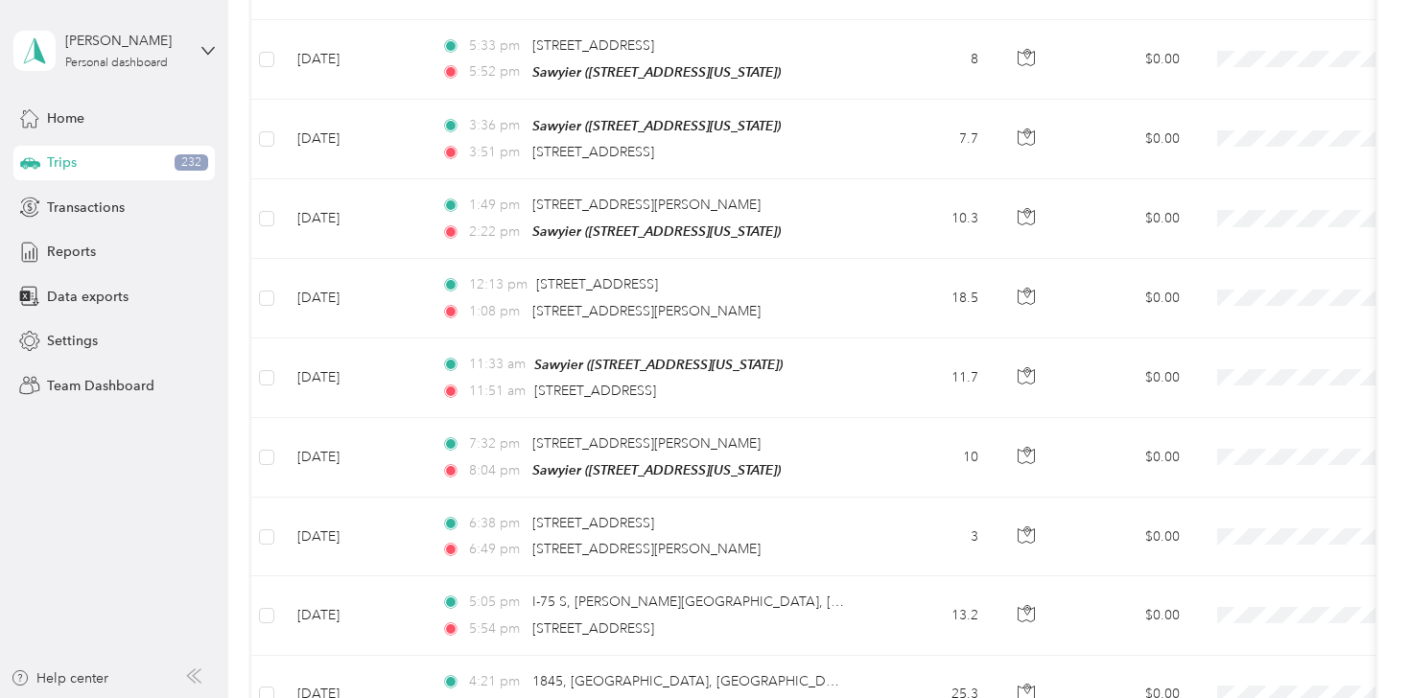
scroll to position [1087, 0]
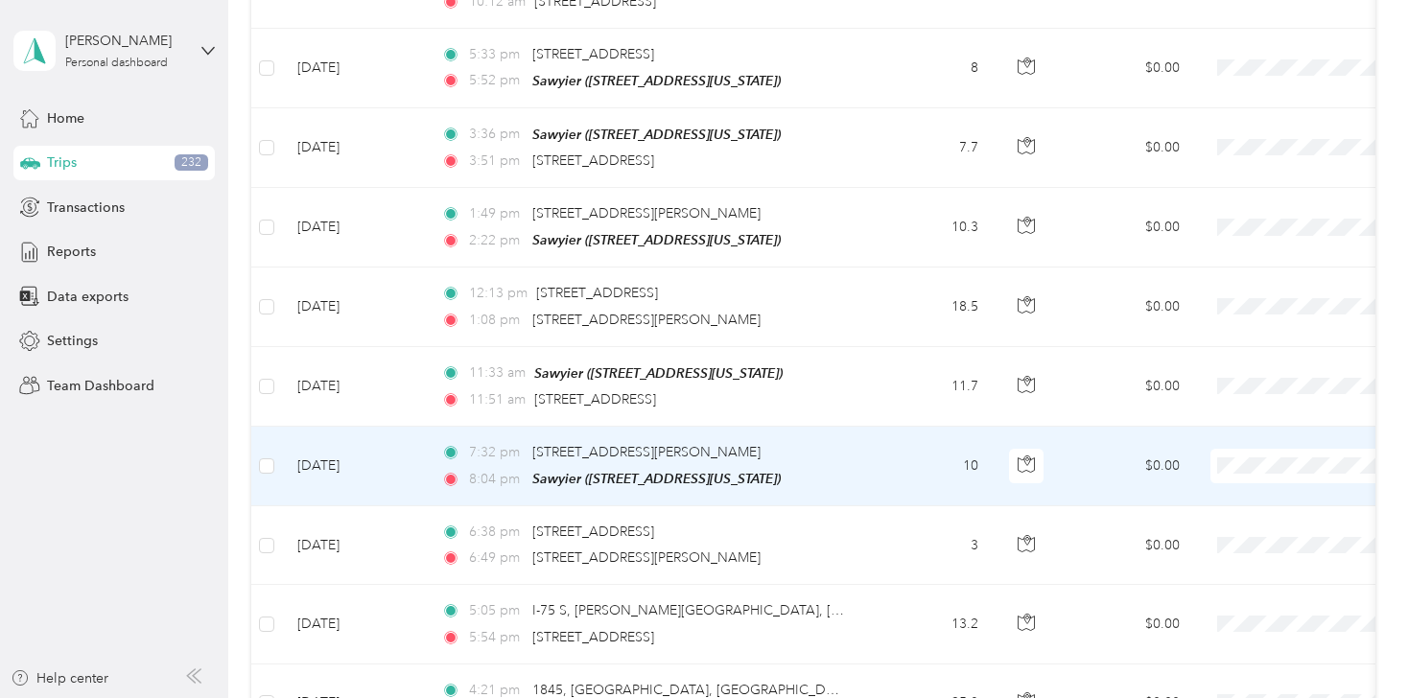
click at [1248, 526] on li "Personal" at bounding box center [1289, 520] width 238 height 34
click at [1232, 523] on span "Personal" at bounding box center [1306, 522] width 177 height 20
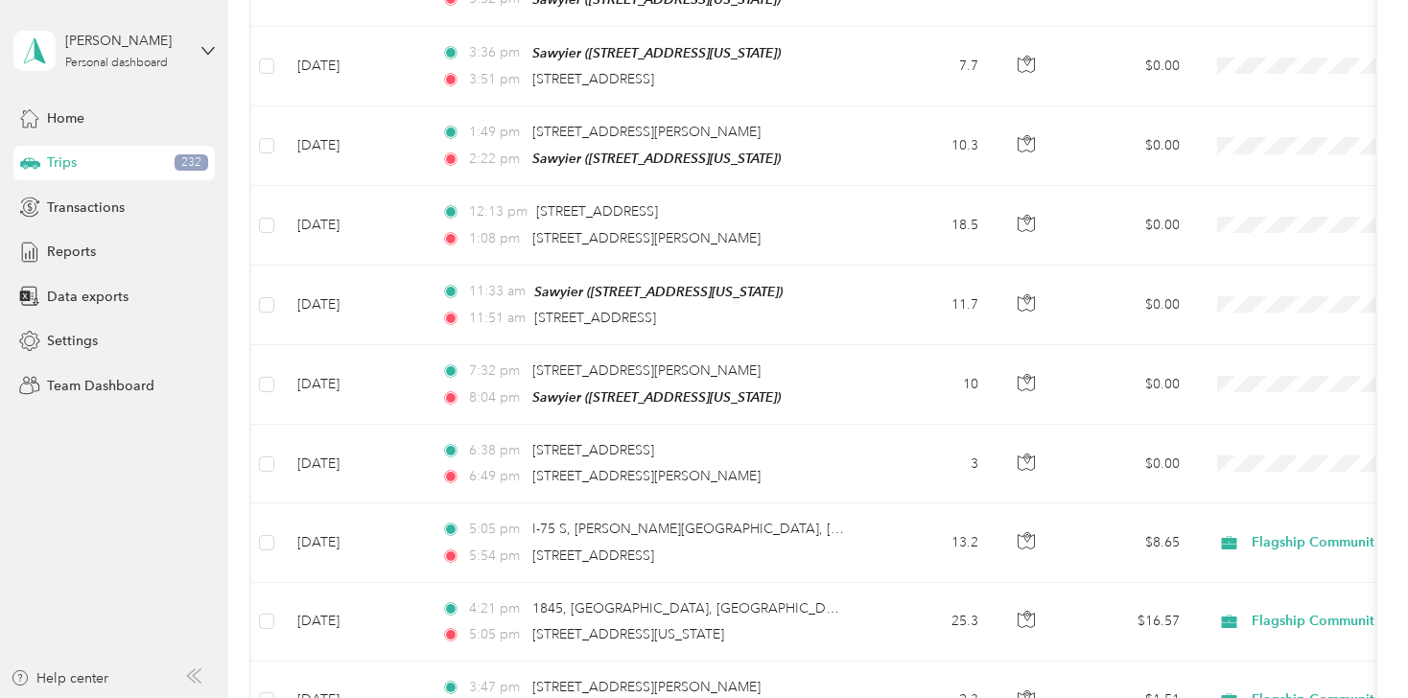
scroll to position [1197, 0]
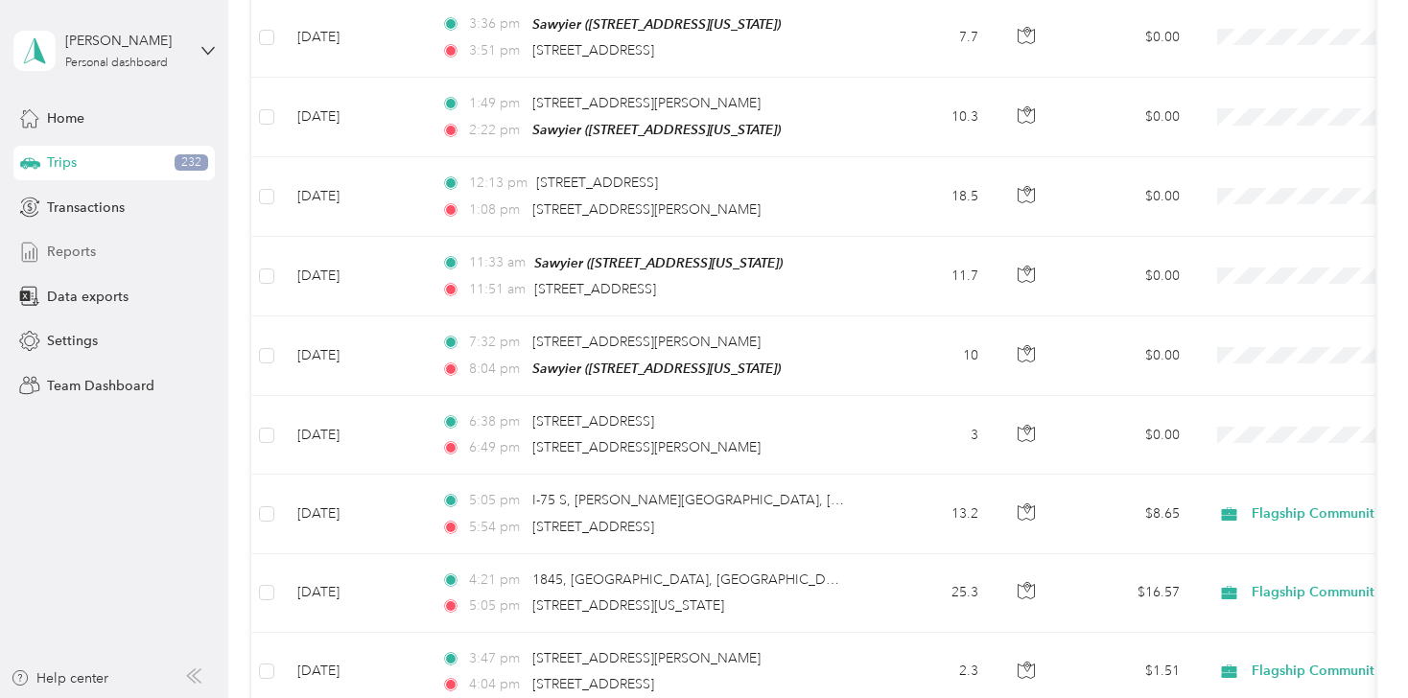
click at [84, 247] on span "Reports" at bounding box center [71, 252] width 49 height 20
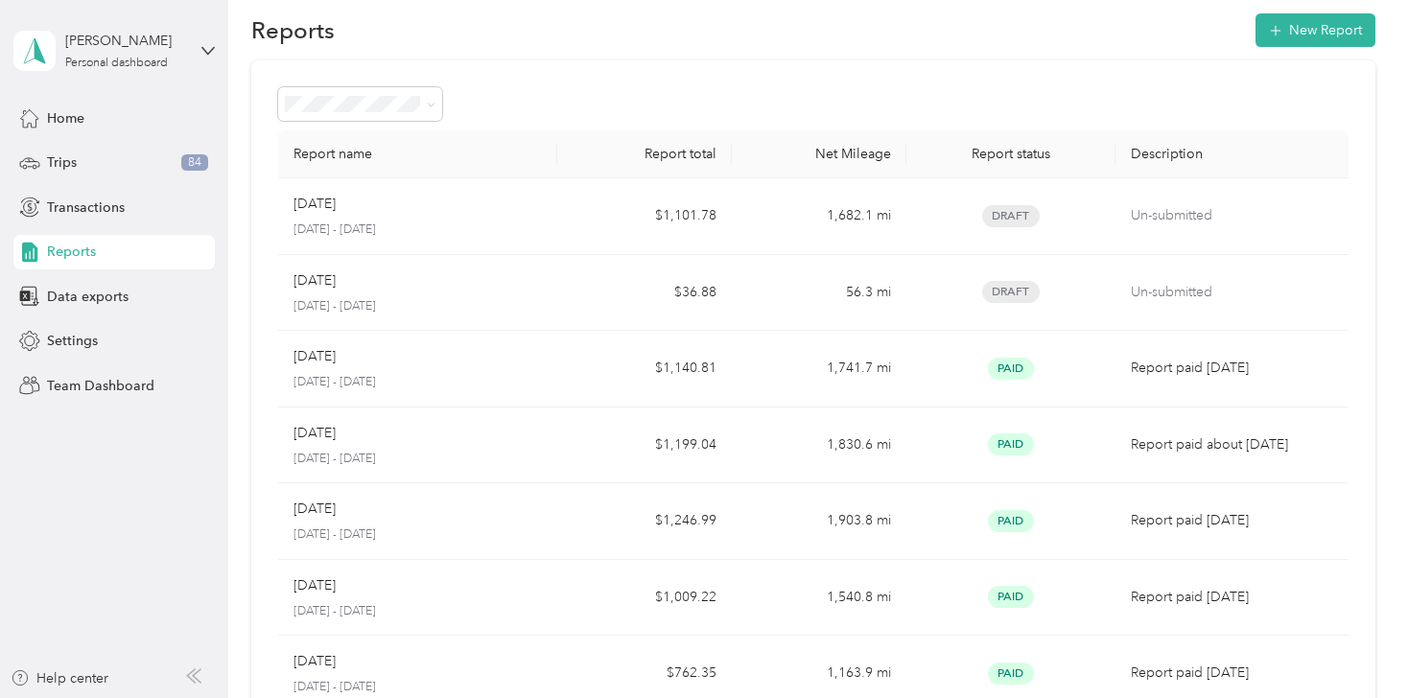
scroll to position [20, 0]
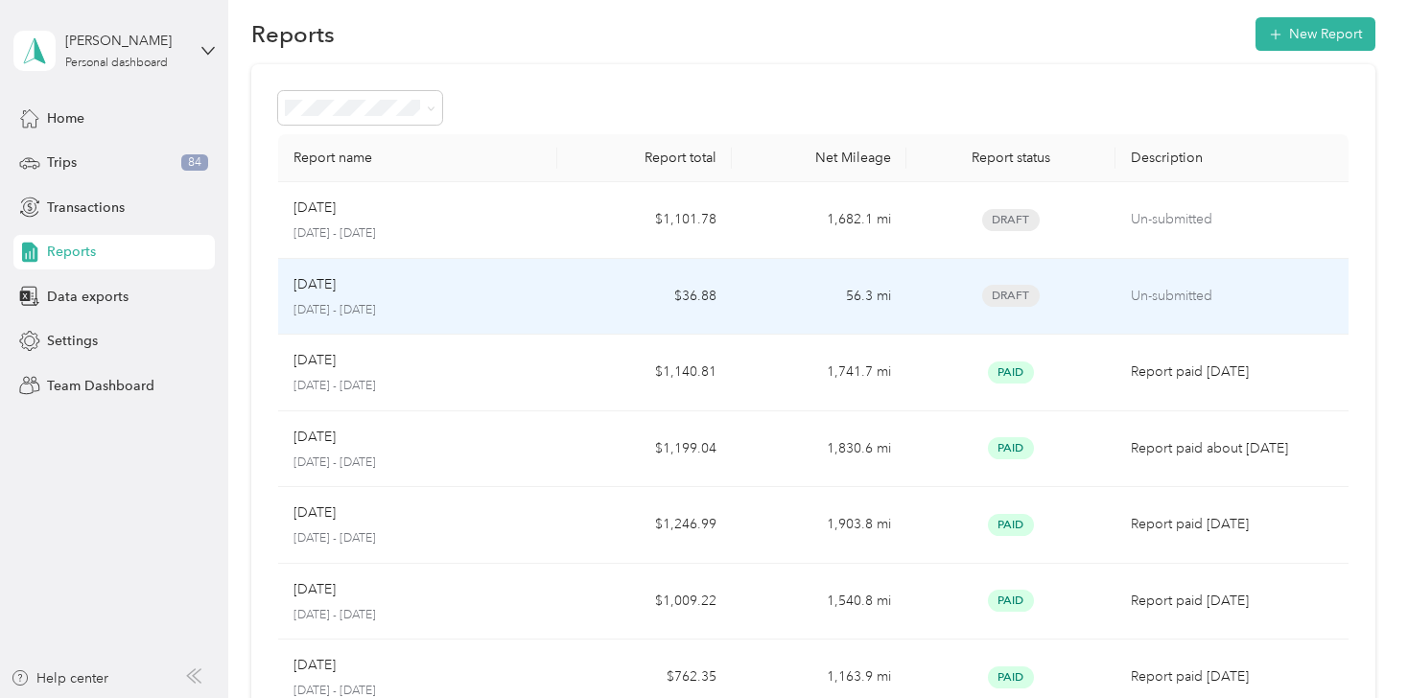
click at [538, 283] on div "[DATE]" at bounding box center [418, 284] width 248 height 21
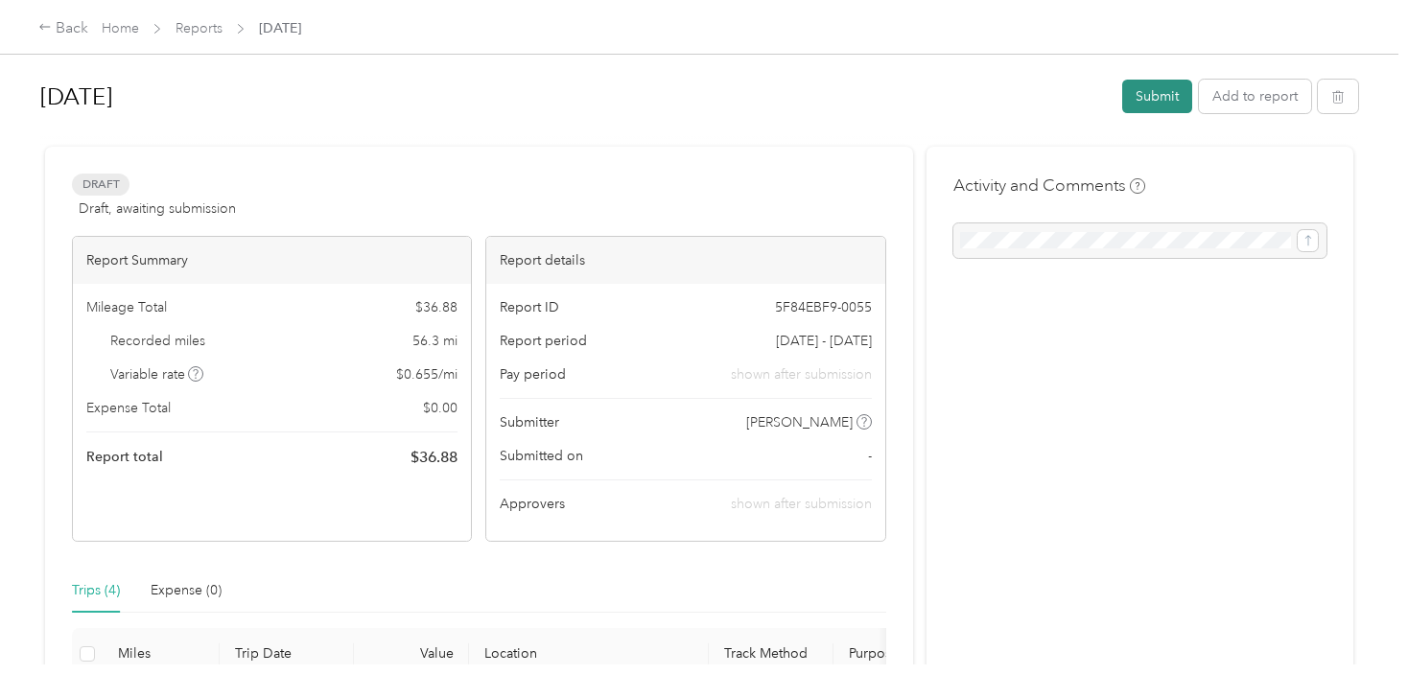
click at [1141, 87] on button "Submit" at bounding box center [1157, 97] width 70 height 34
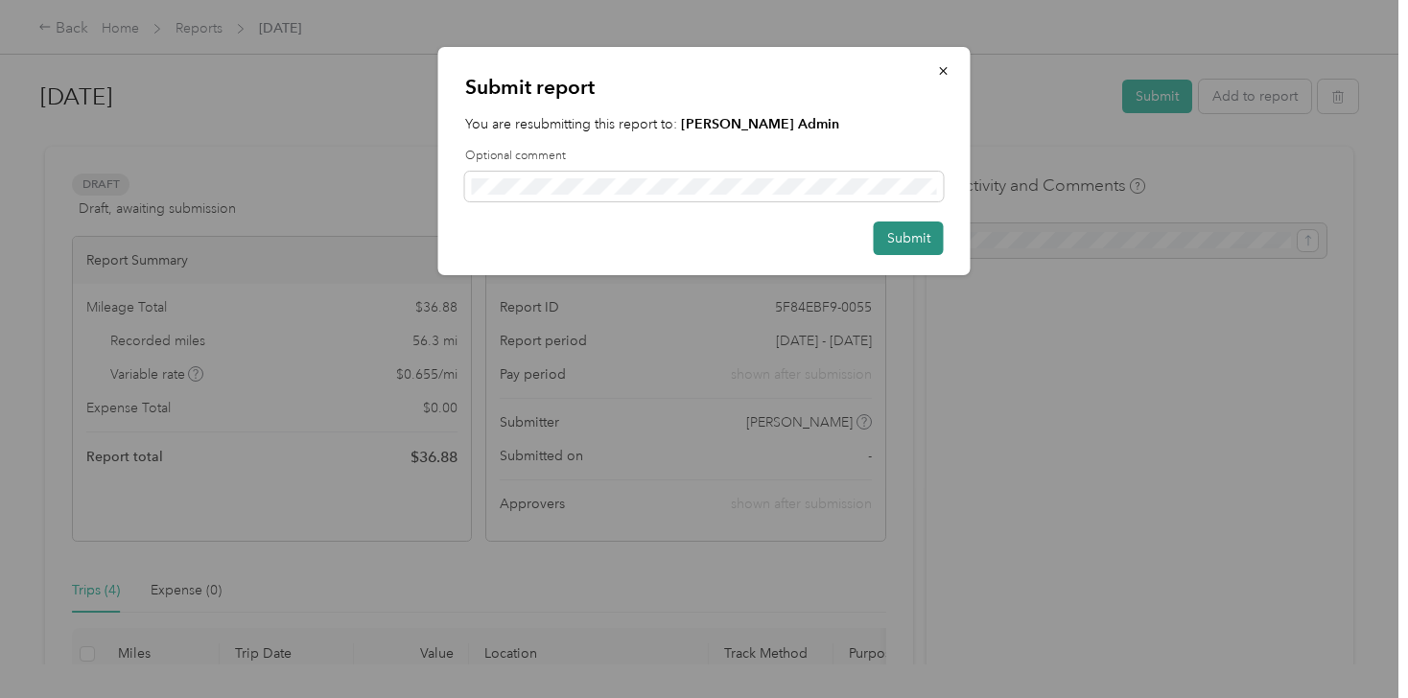
click at [902, 234] on button "Submit" at bounding box center [909, 239] width 70 height 34
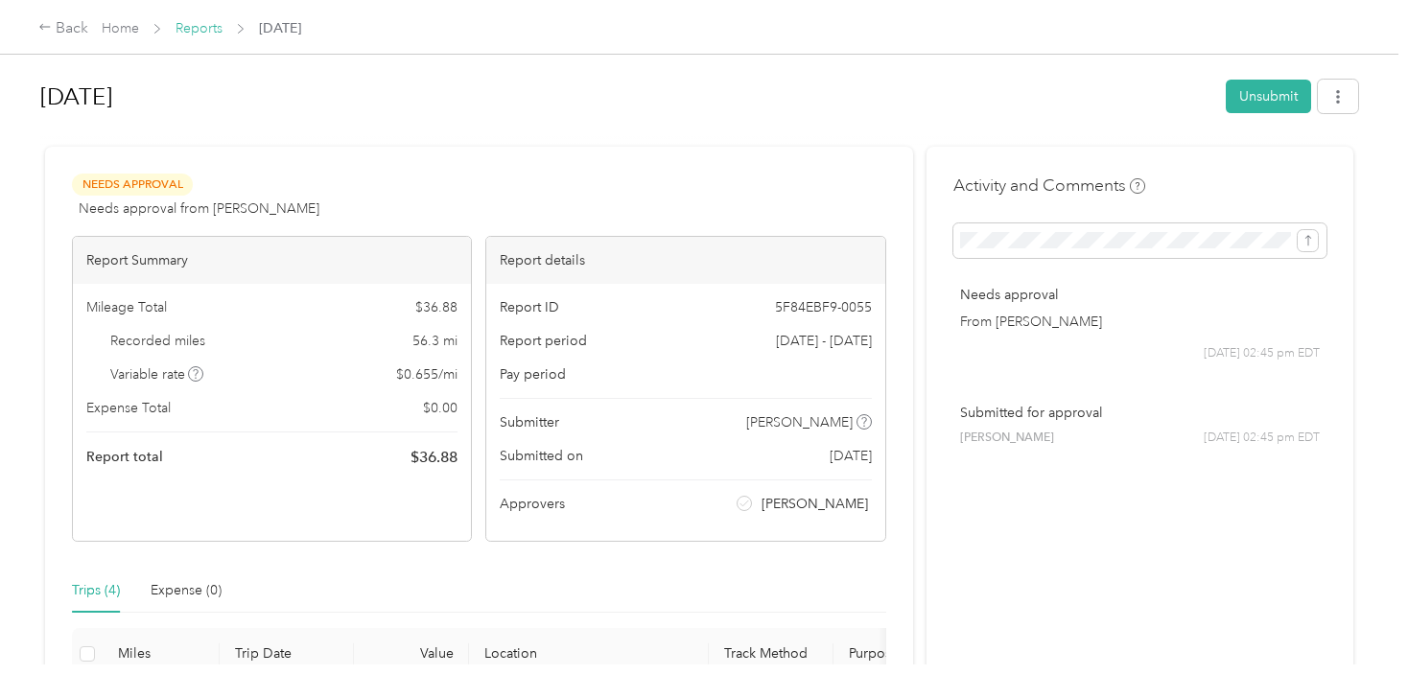
click at [192, 30] on link "Reports" at bounding box center [199, 28] width 47 height 16
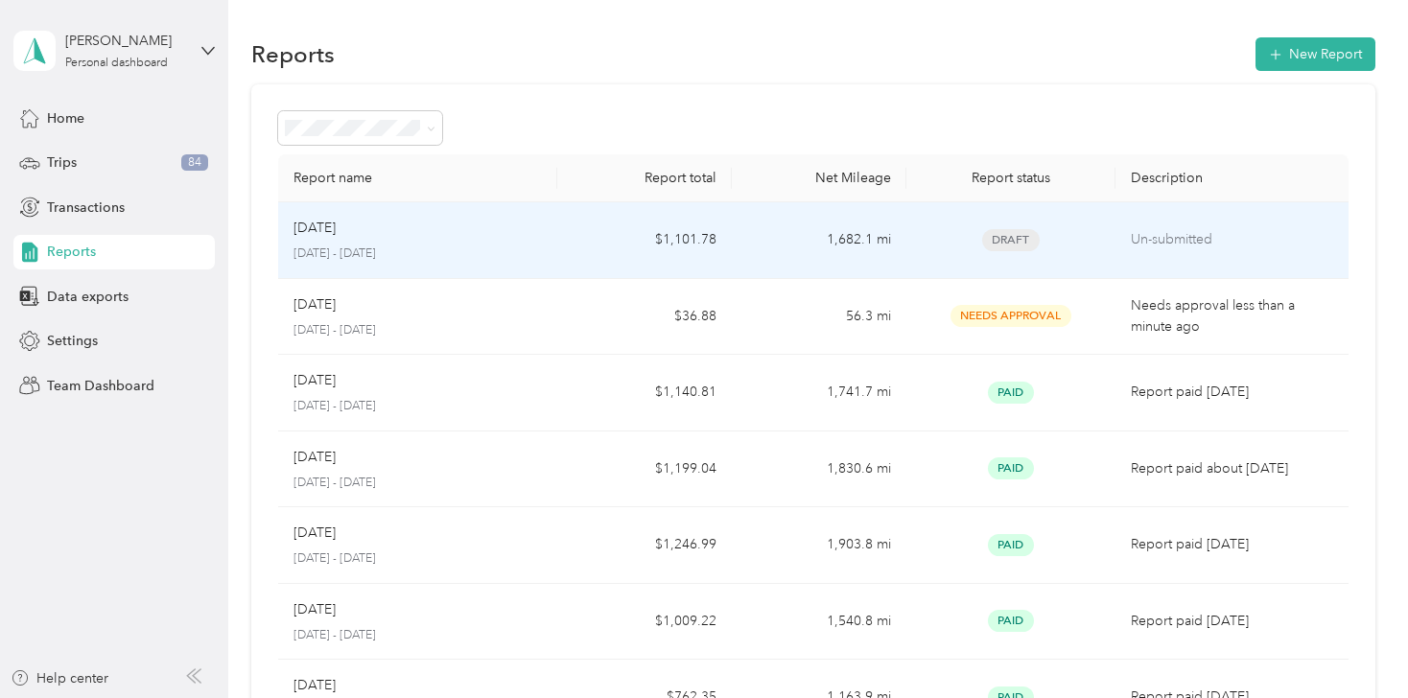
click at [1003, 237] on span "Draft" at bounding box center [1011, 240] width 58 height 22
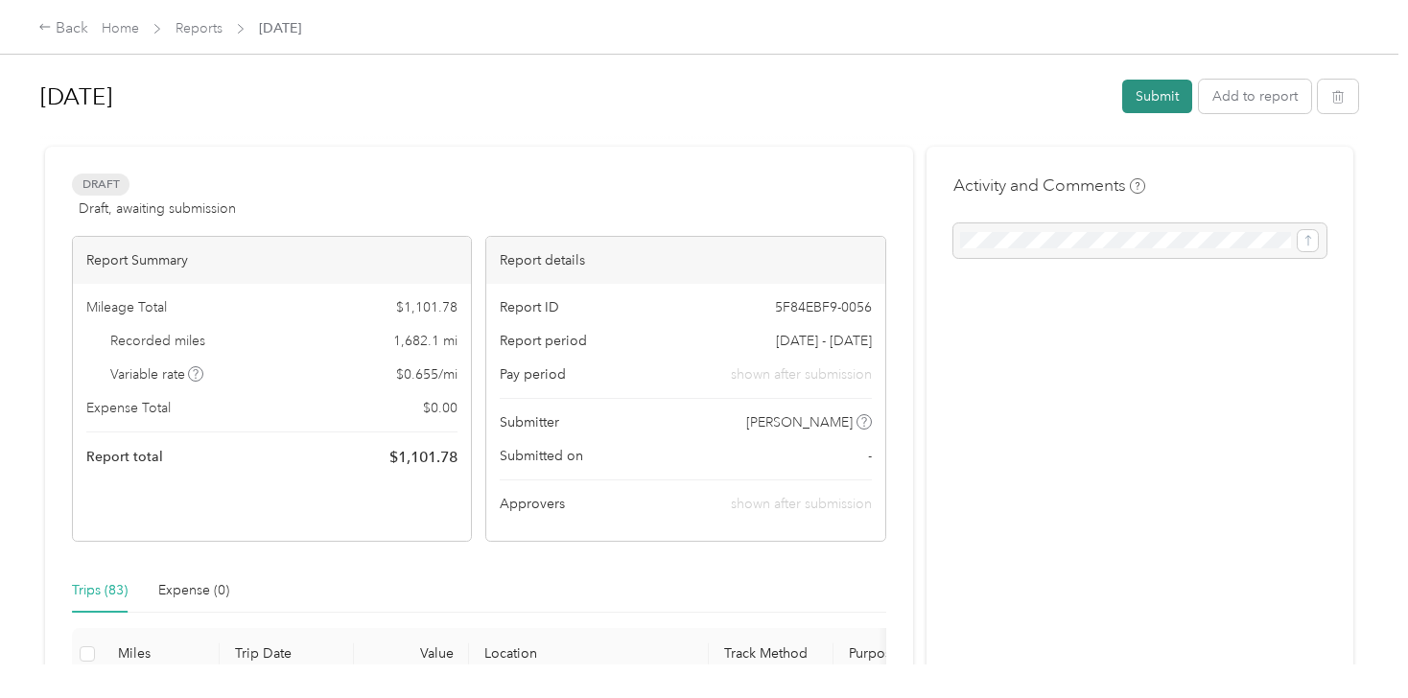
click at [1160, 91] on button "Submit" at bounding box center [1157, 97] width 70 height 34
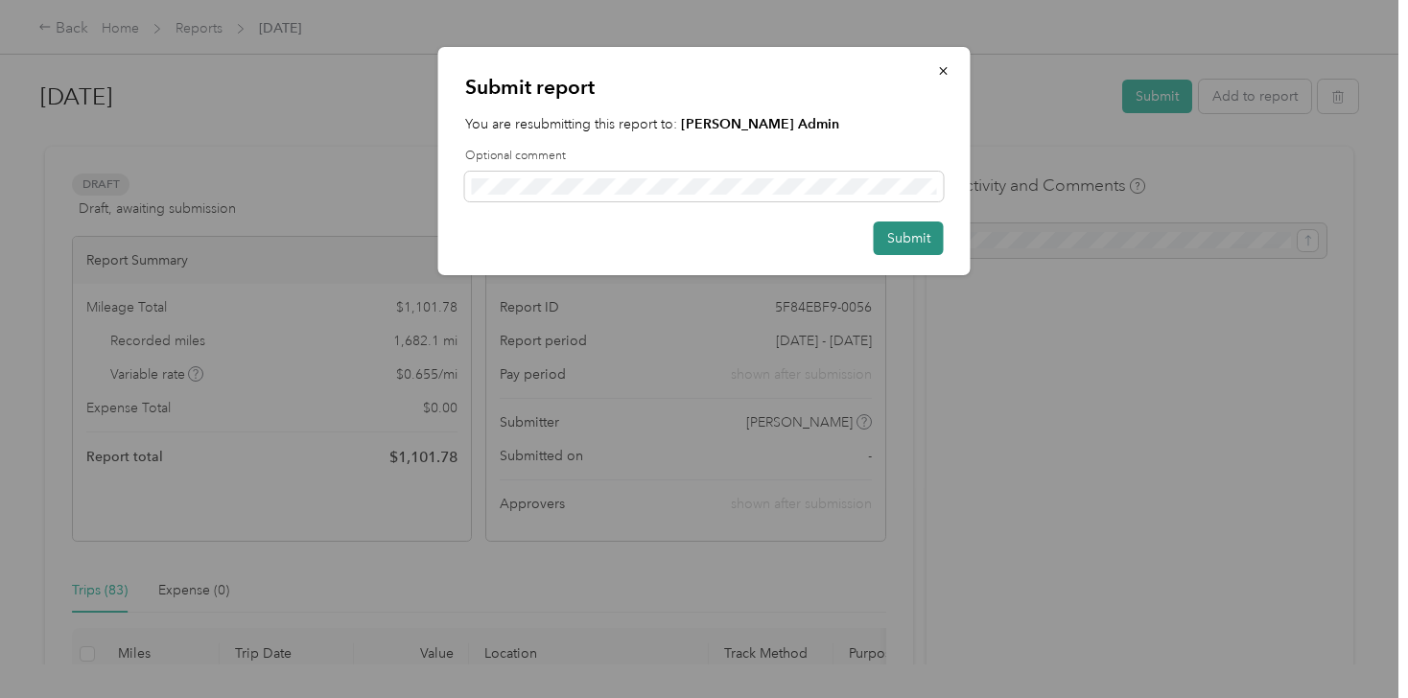
click at [909, 238] on button "Submit" at bounding box center [909, 239] width 70 height 34
